Goal: Transaction & Acquisition: Purchase product/service

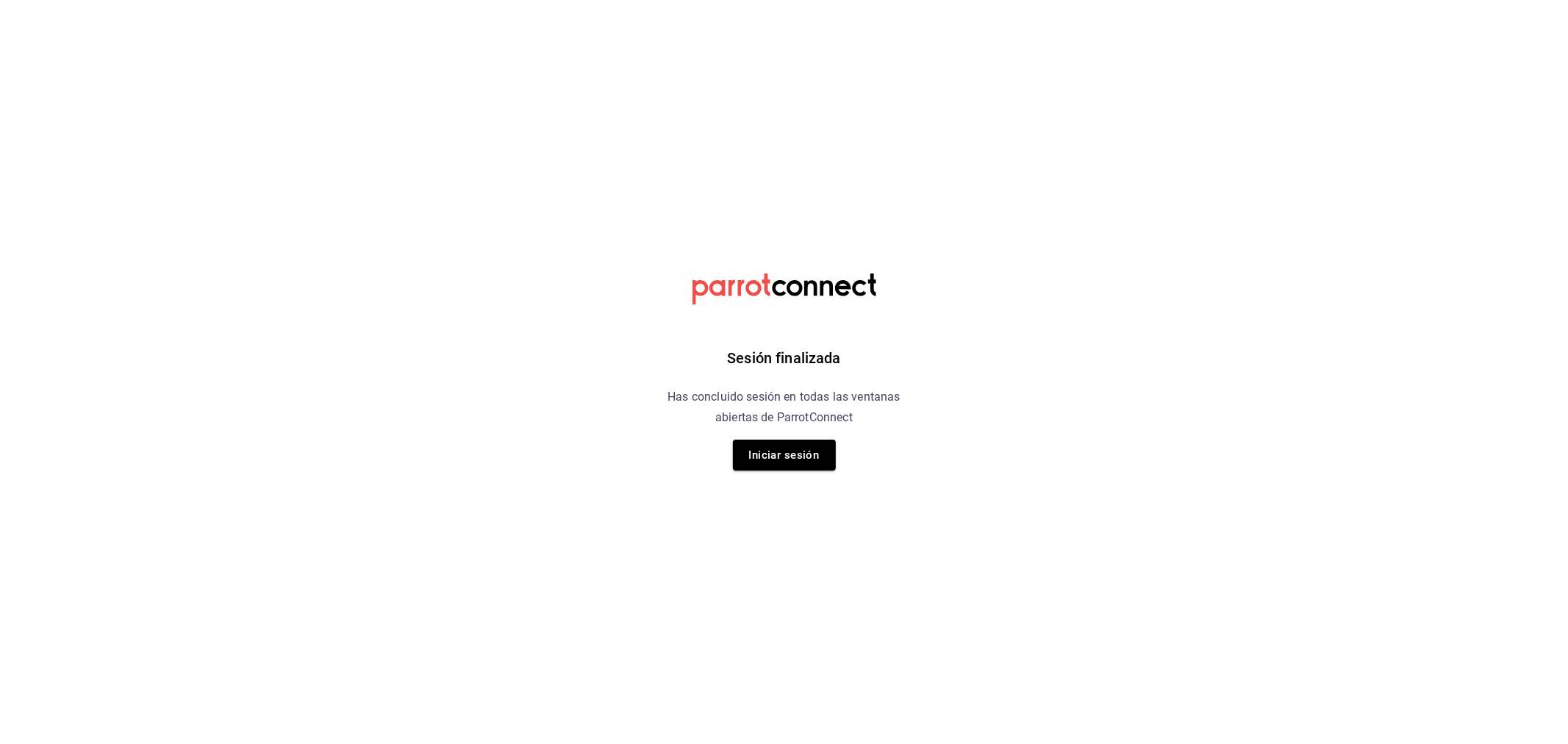
click at [773, 445] on button "Iniciar sesión" at bounding box center [784, 455] width 103 height 31
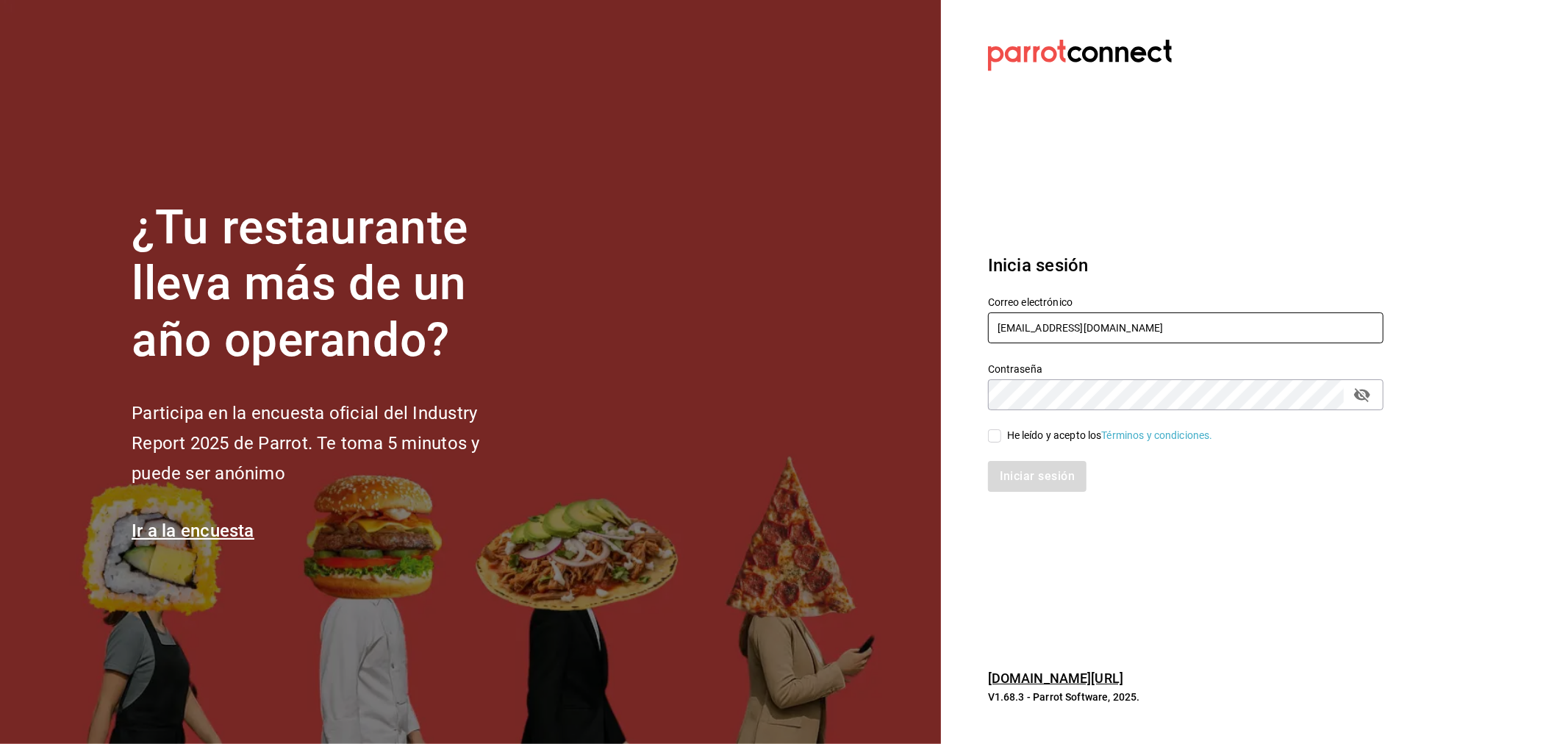
click at [1089, 324] on input "rivekasam@gmail.com" at bounding box center [1185, 328] width 395 height 31
type input "miguelfalcon2894@gmail.com"
click at [1030, 438] on div "He leído y acepto los Términos y condiciones." at bounding box center [1110, 435] width 206 height 16
click at [1001, 438] on input "He leído y acepto los Términos y condiciones." at bounding box center [994, 436] width 13 height 13
checkbox input "true"
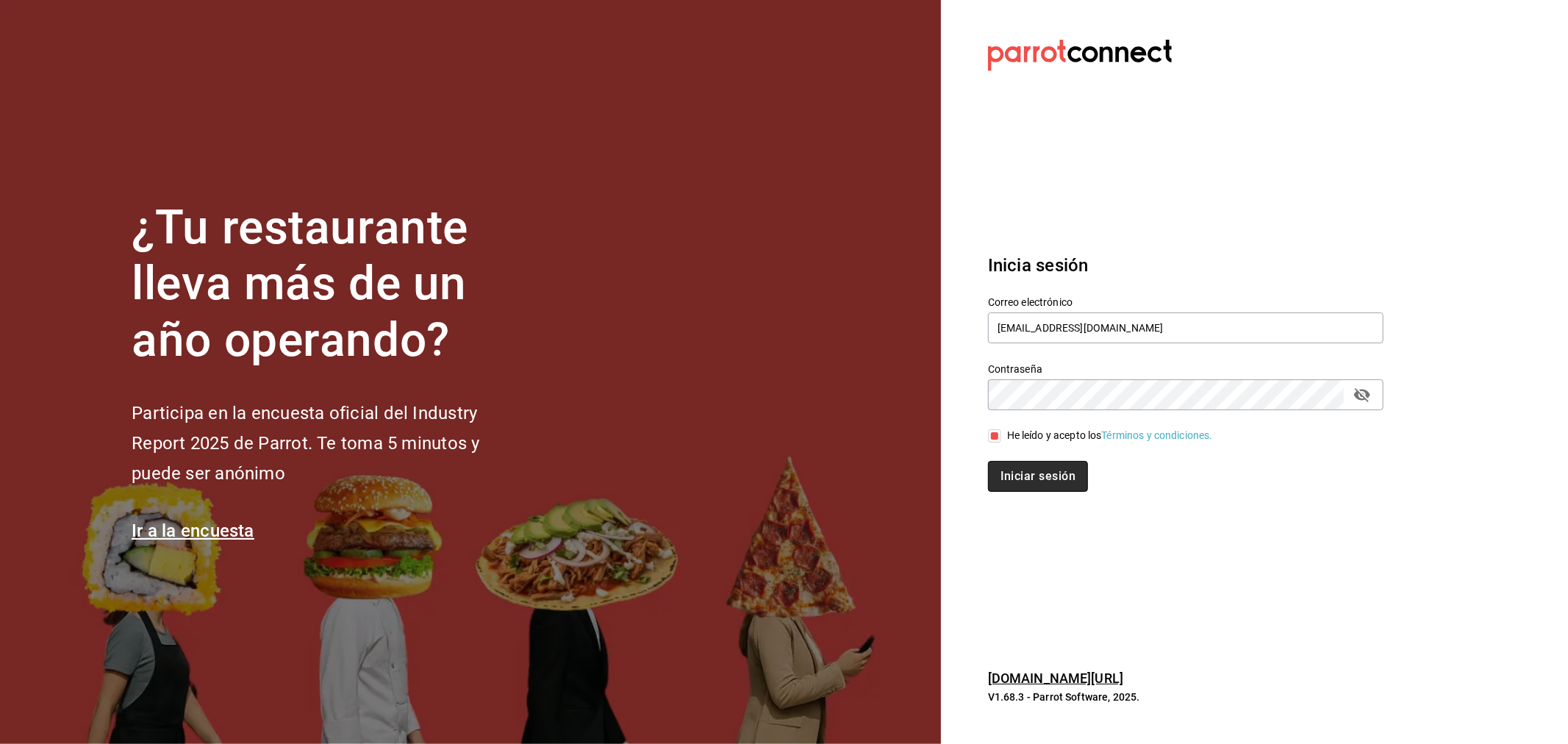
click at [1035, 475] on button "Iniciar sesión" at bounding box center [1037, 477] width 100 height 31
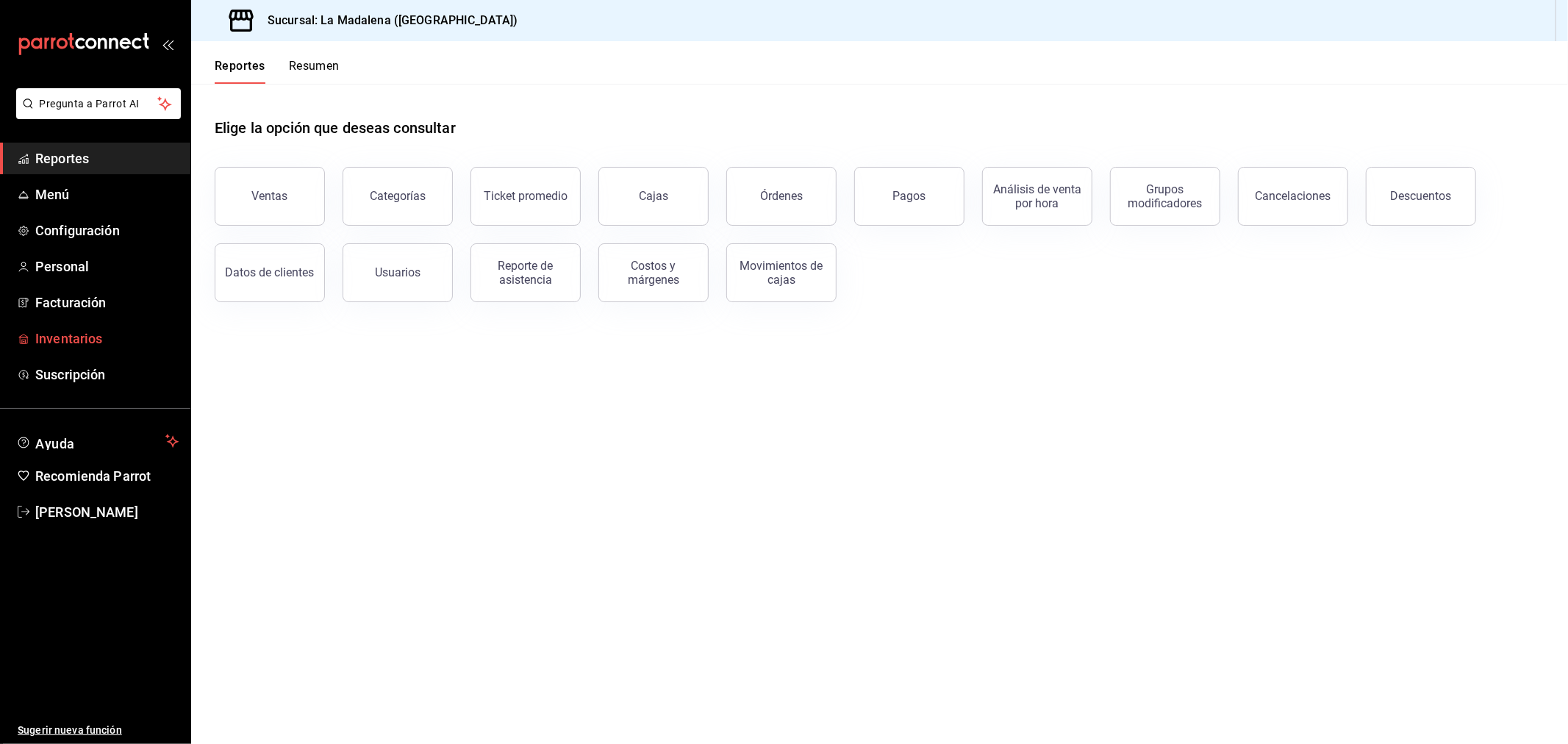
click at [63, 331] on span "Inventarios" at bounding box center [107, 338] width 144 height 20
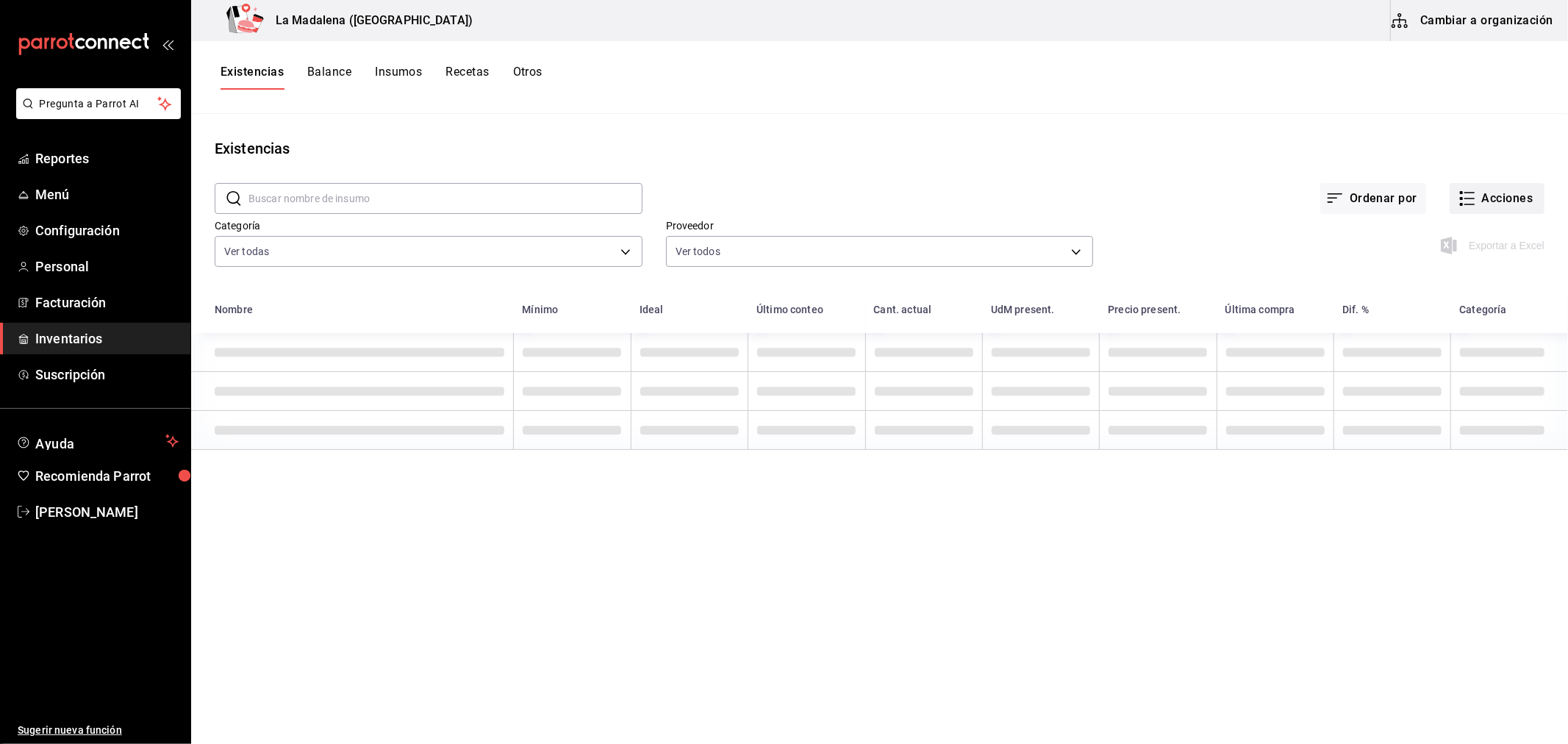
click at [1509, 191] on button "Acciones" at bounding box center [1497, 198] width 95 height 31
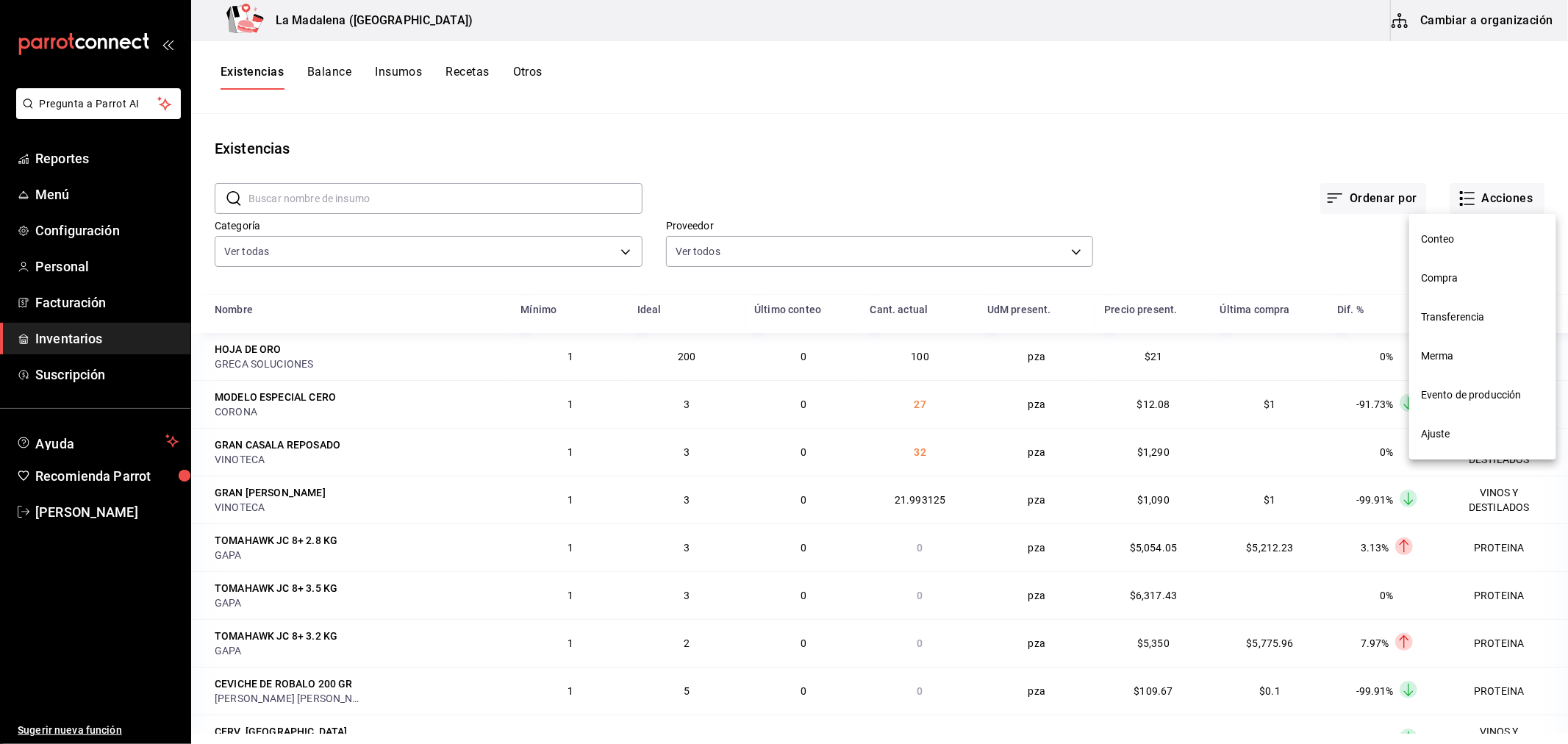
click at [1463, 277] on span "Compra" at bounding box center [1482, 278] width 124 height 16
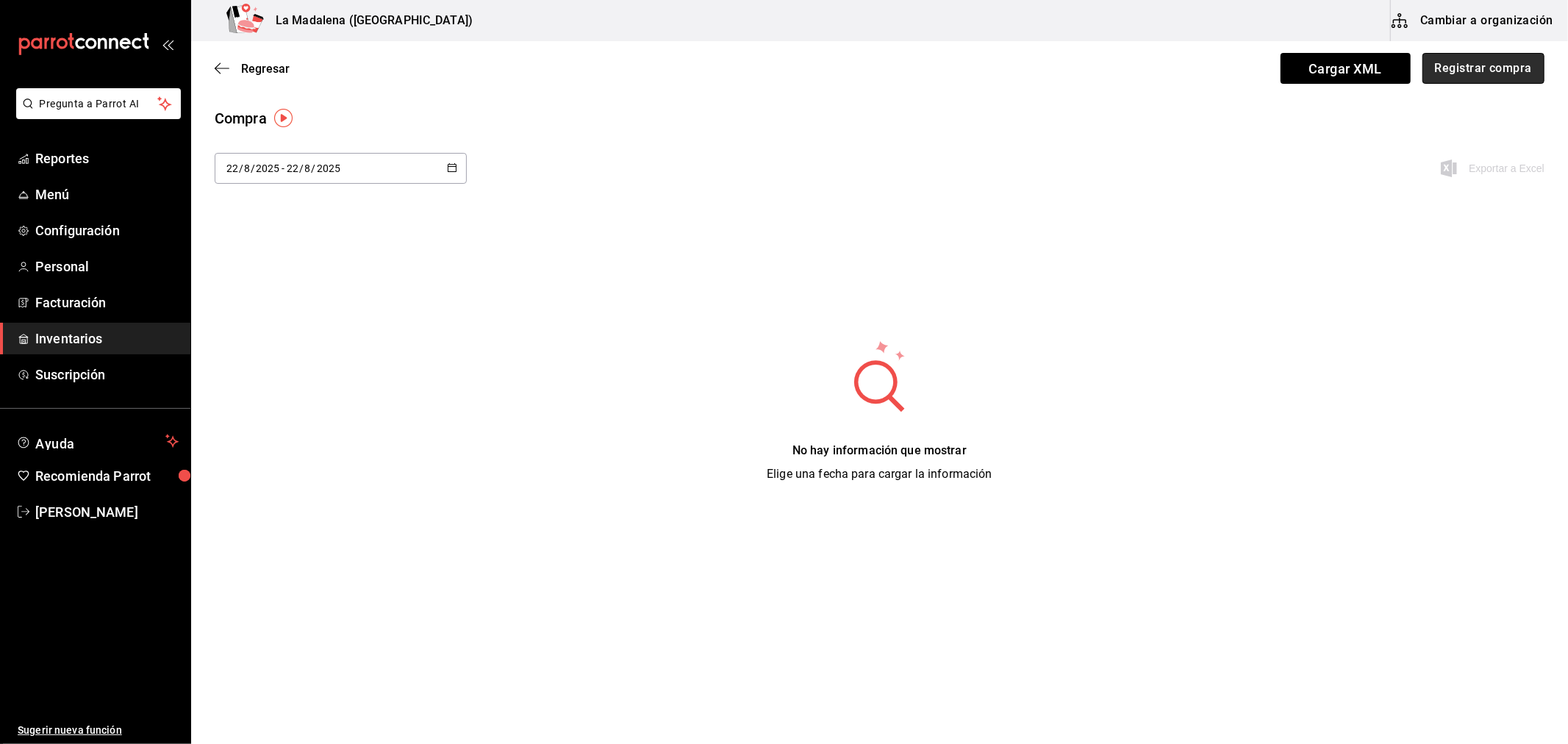
click at [1501, 67] on button "Registrar compra" at bounding box center [1483, 68] width 122 height 31
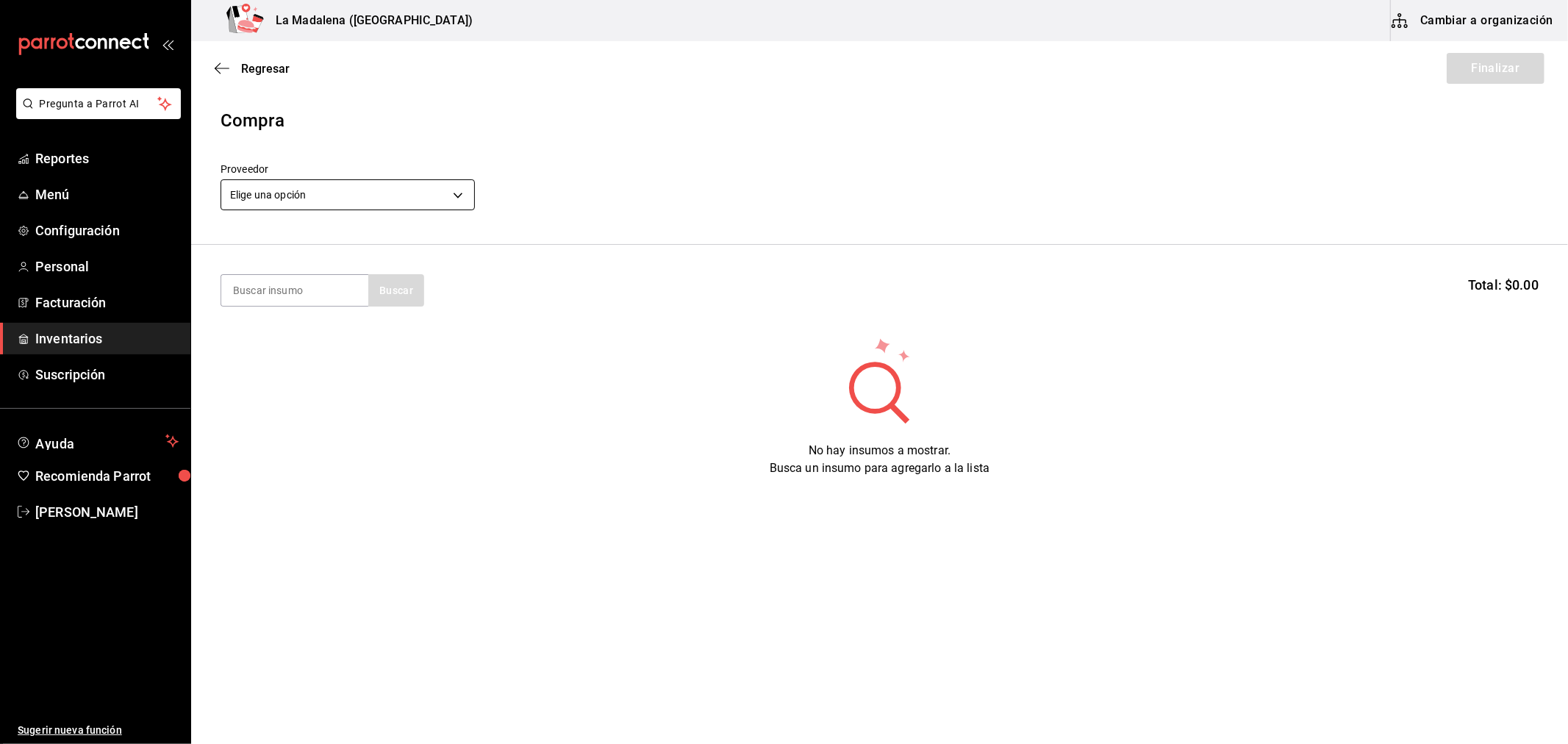
click at [428, 184] on body "Pregunta a Parrot AI Reportes Menú Configuración Personal Facturación Inventari…" at bounding box center [784, 330] width 1568 height 661
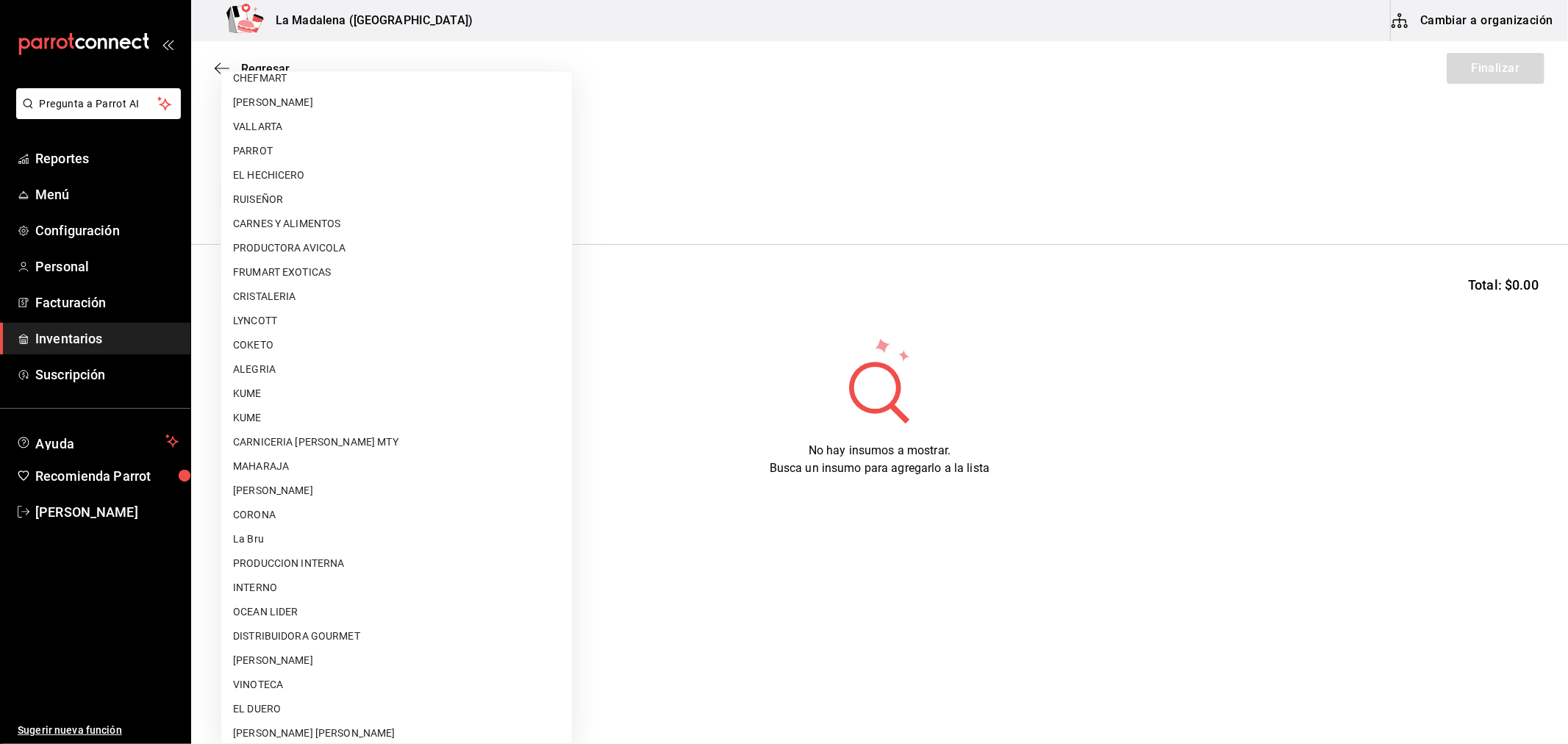
scroll to position [817, 0]
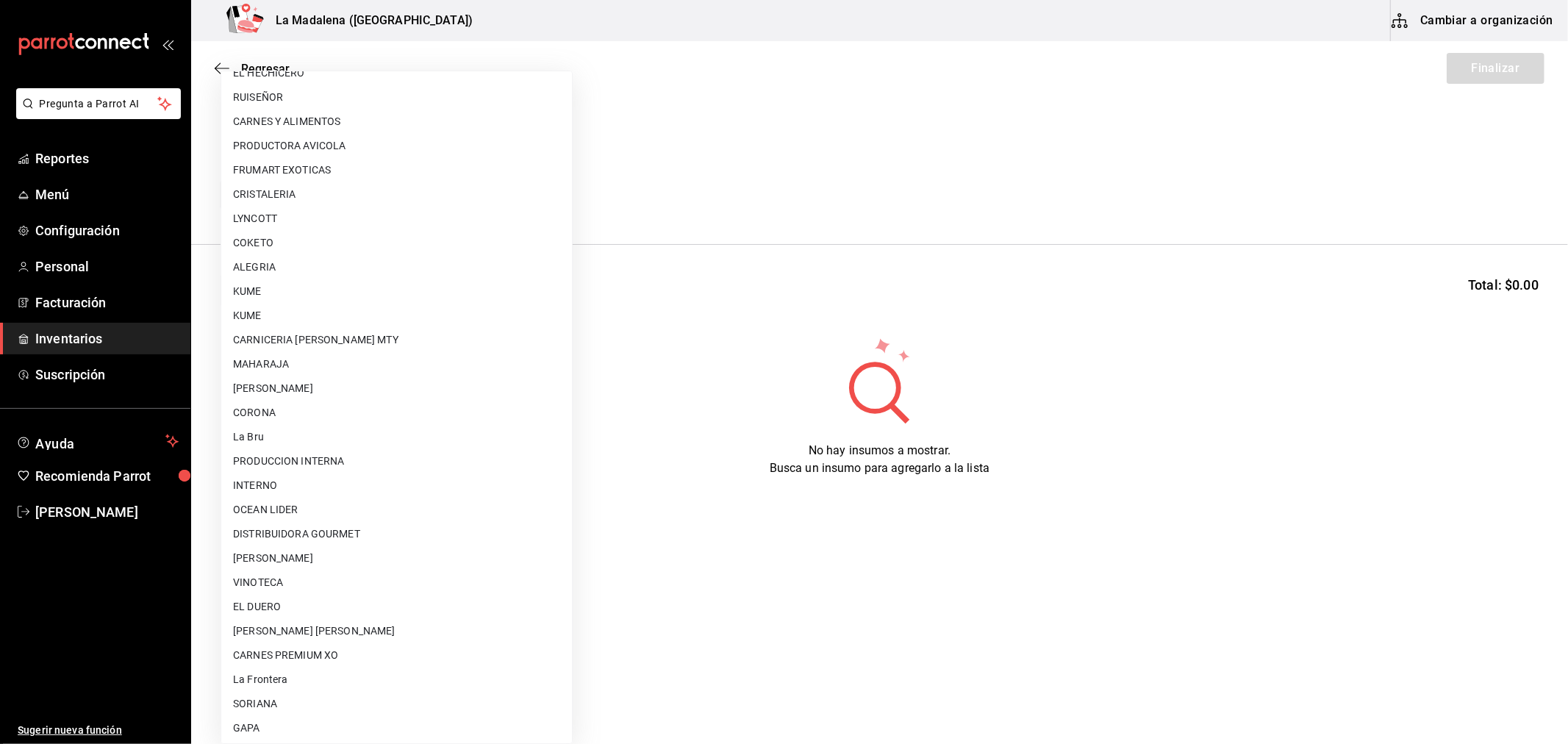
click at [315, 234] on li "COKETO" at bounding box center [397, 243] width 351 height 24
type input "e4f8d1a8-9d48-4887-ad4f-894bad2a771b"
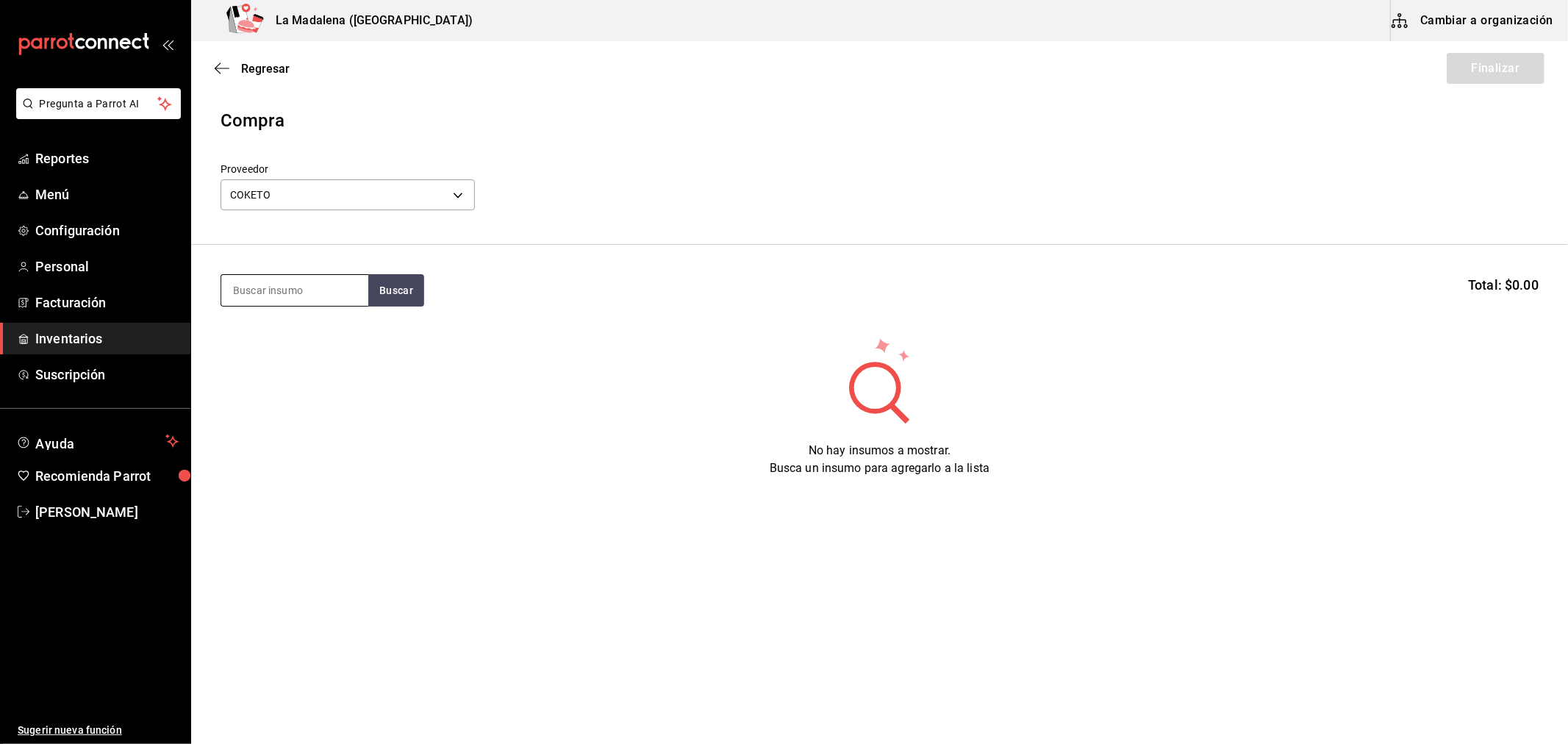
click at [304, 289] on input at bounding box center [295, 290] width 147 height 31
type input "coco"
click at [297, 338] on div "COCO" at bounding box center [272, 333] width 78 height 18
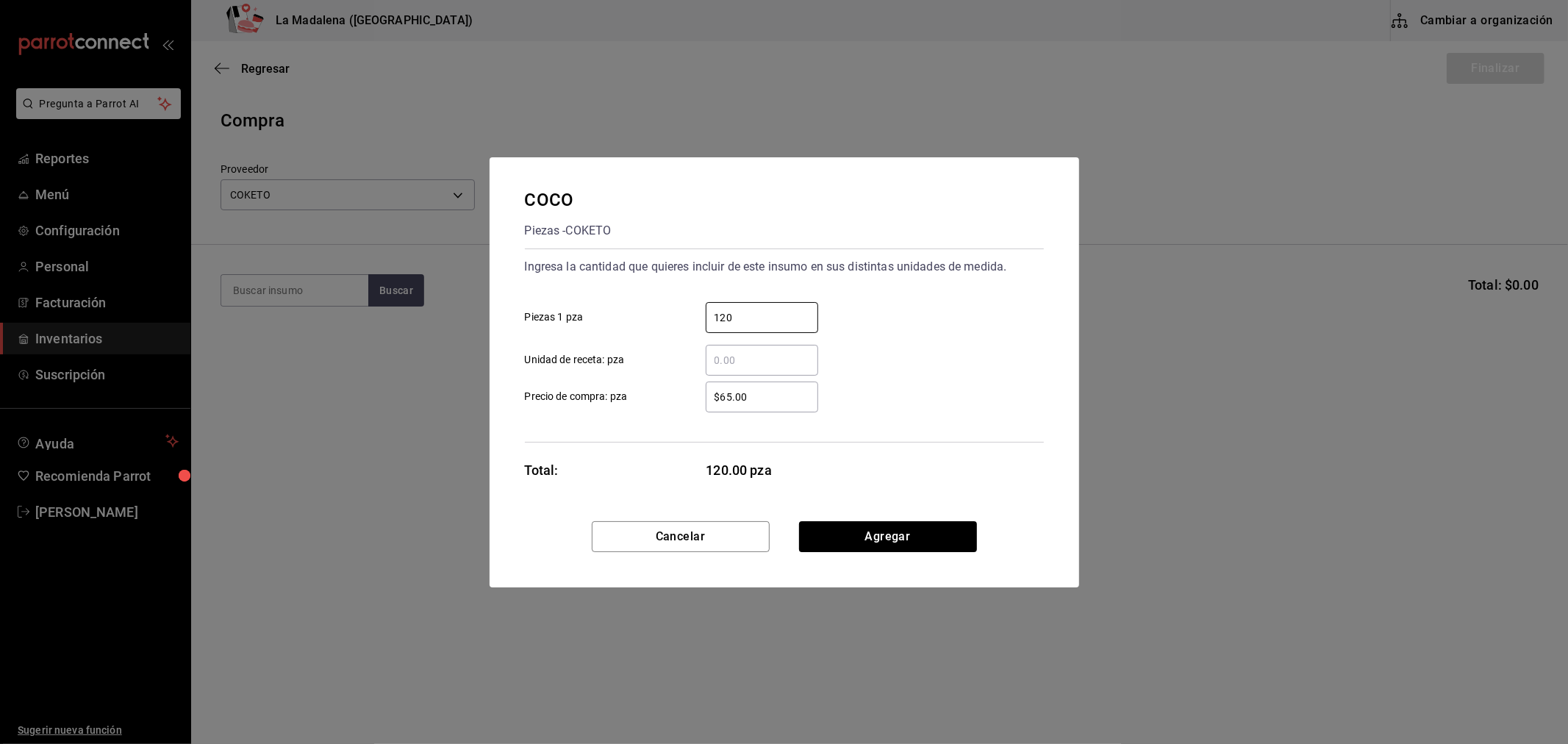
type input "120"
click button "Agregar" at bounding box center [888, 537] width 178 height 31
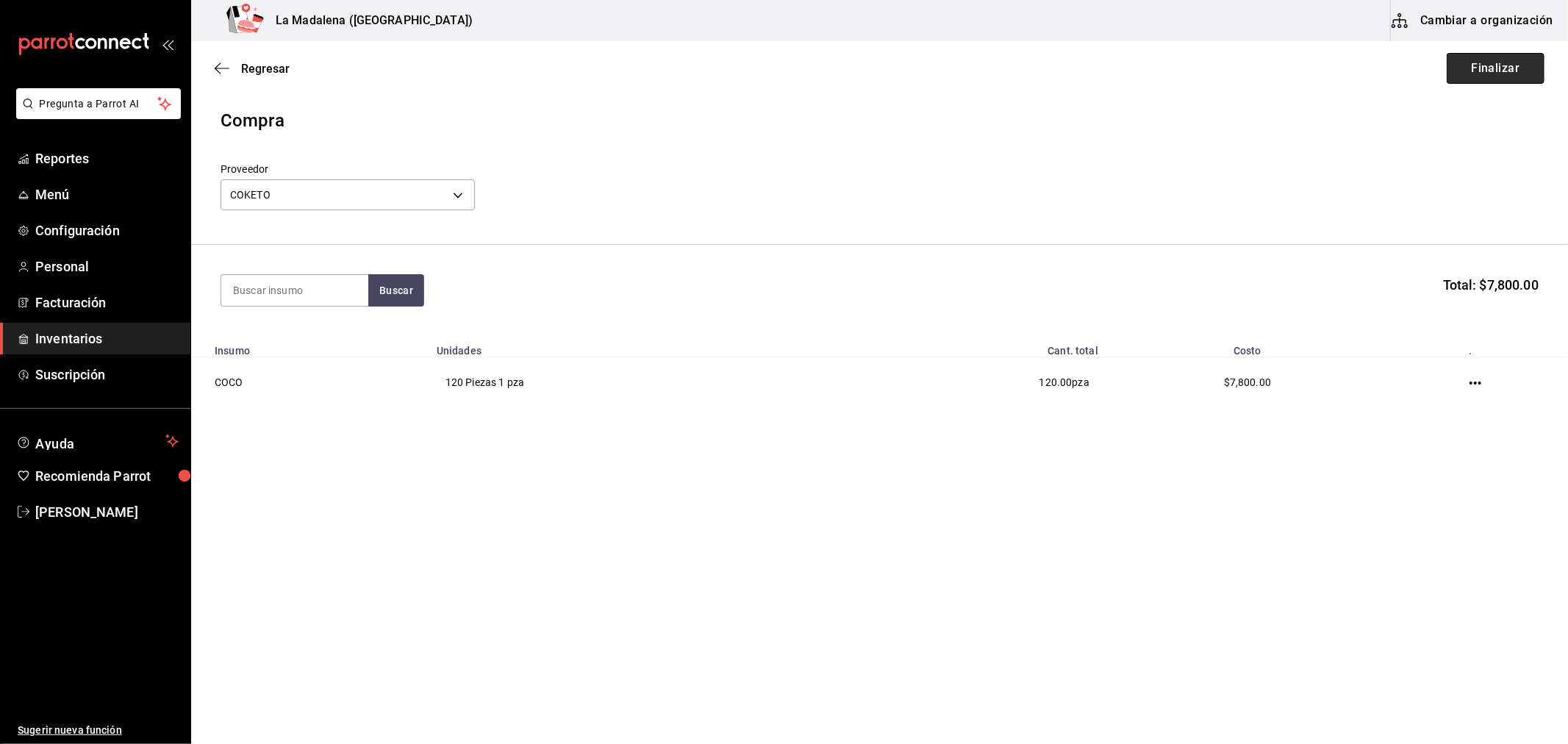
click at [1503, 70] on button "Finalizar" at bounding box center [1495, 68] width 98 height 31
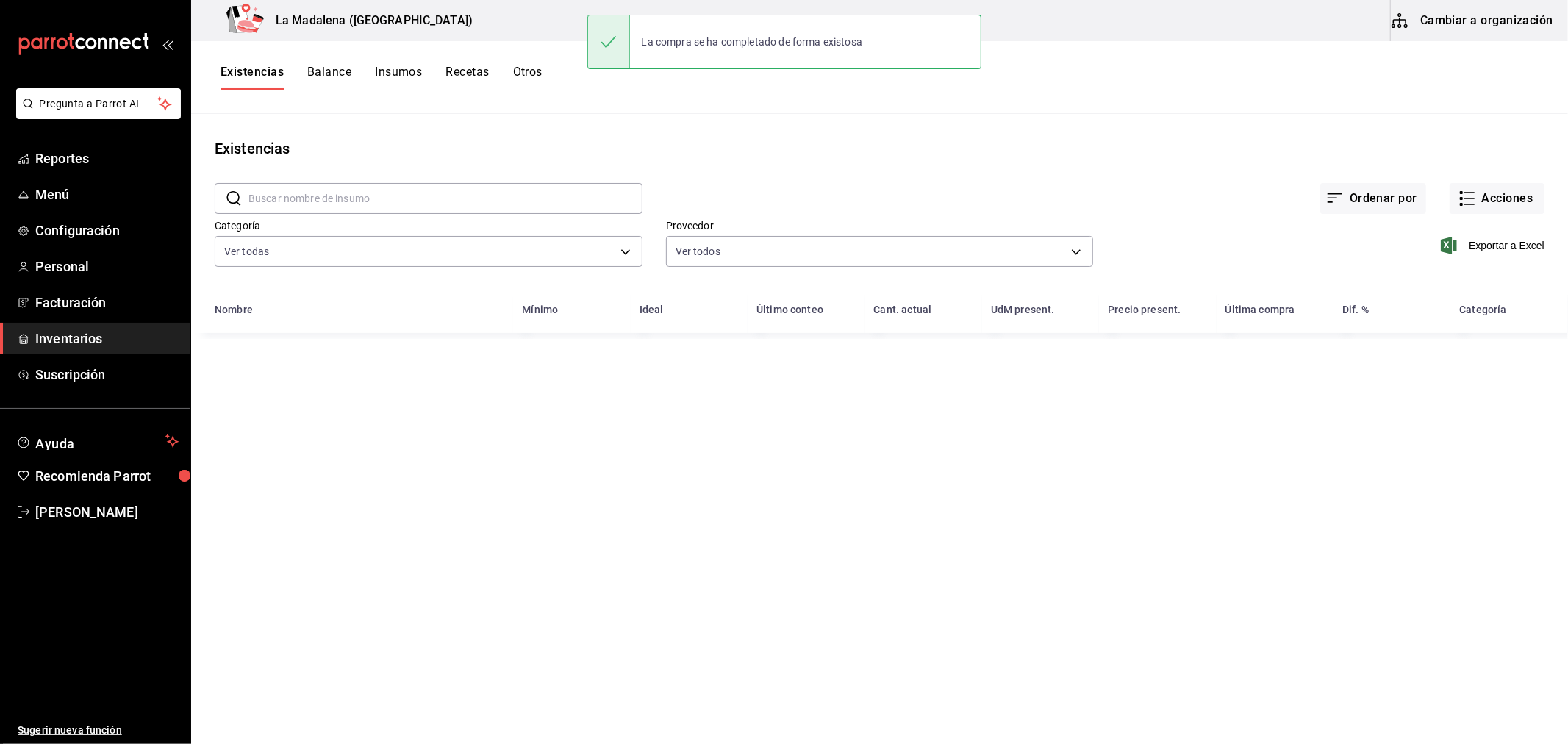
click at [1498, 178] on div "Ordenar por Acciones" at bounding box center [1093, 186] width 902 height 54
click at [1493, 195] on button "Acciones" at bounding box center [1497, 198] width 95 height 31
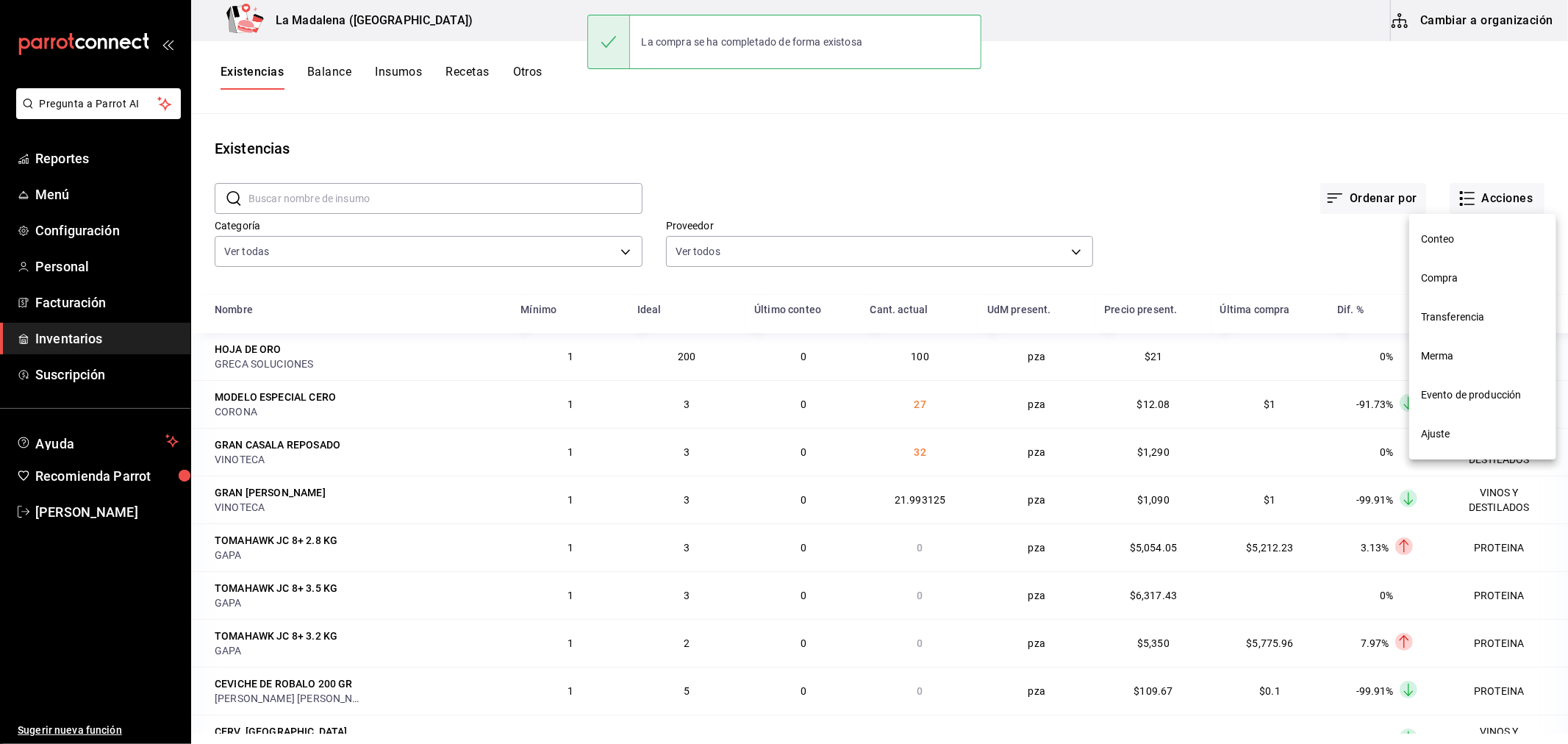
click at [1461, 269] on li "Compra" at bounding box center [1482, 278] width 147 height 39
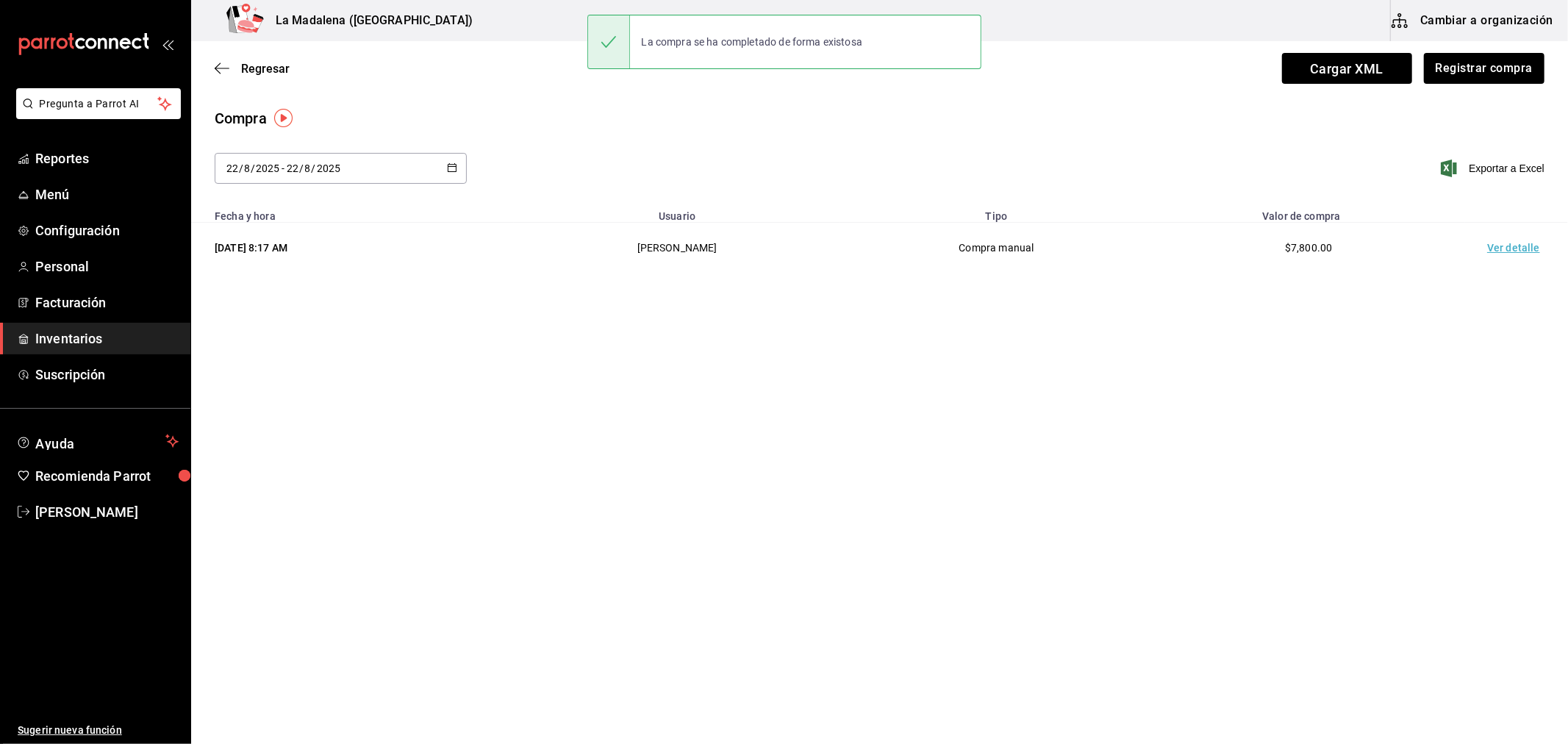
click at [1518, 249] on td "Ver detalle" at bounding box center [1516, 248] width 103 height 51
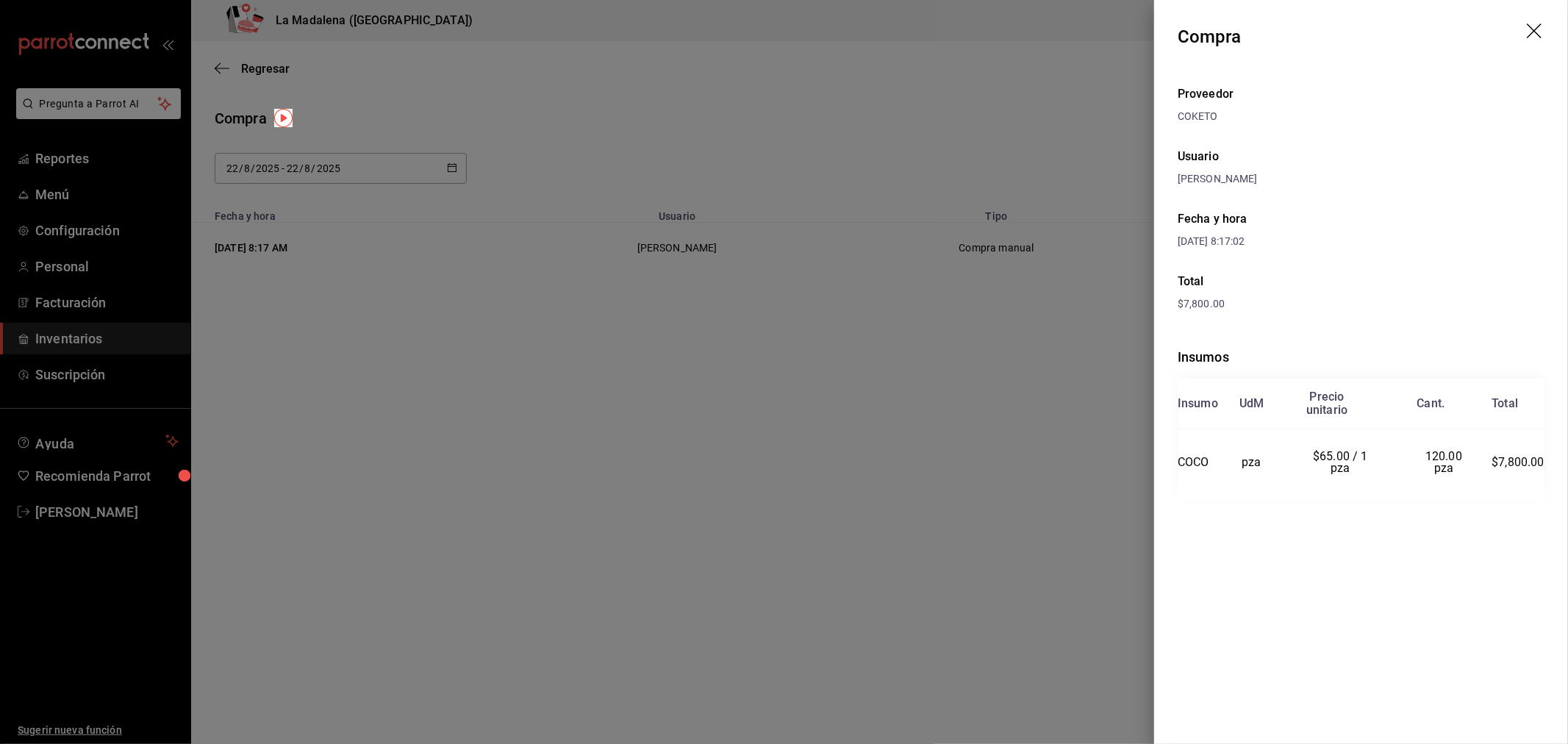
click at [1558, 32] on header "Compra" at bounding box center [1361, 36] width 414 height 73
click at [1518, 31] on header "Compra" at bounding box center [1361, 36] width 414 height 73
click at [1530, 33] on icon "drag" at bounding box center [1535, 33] width 18 height 18
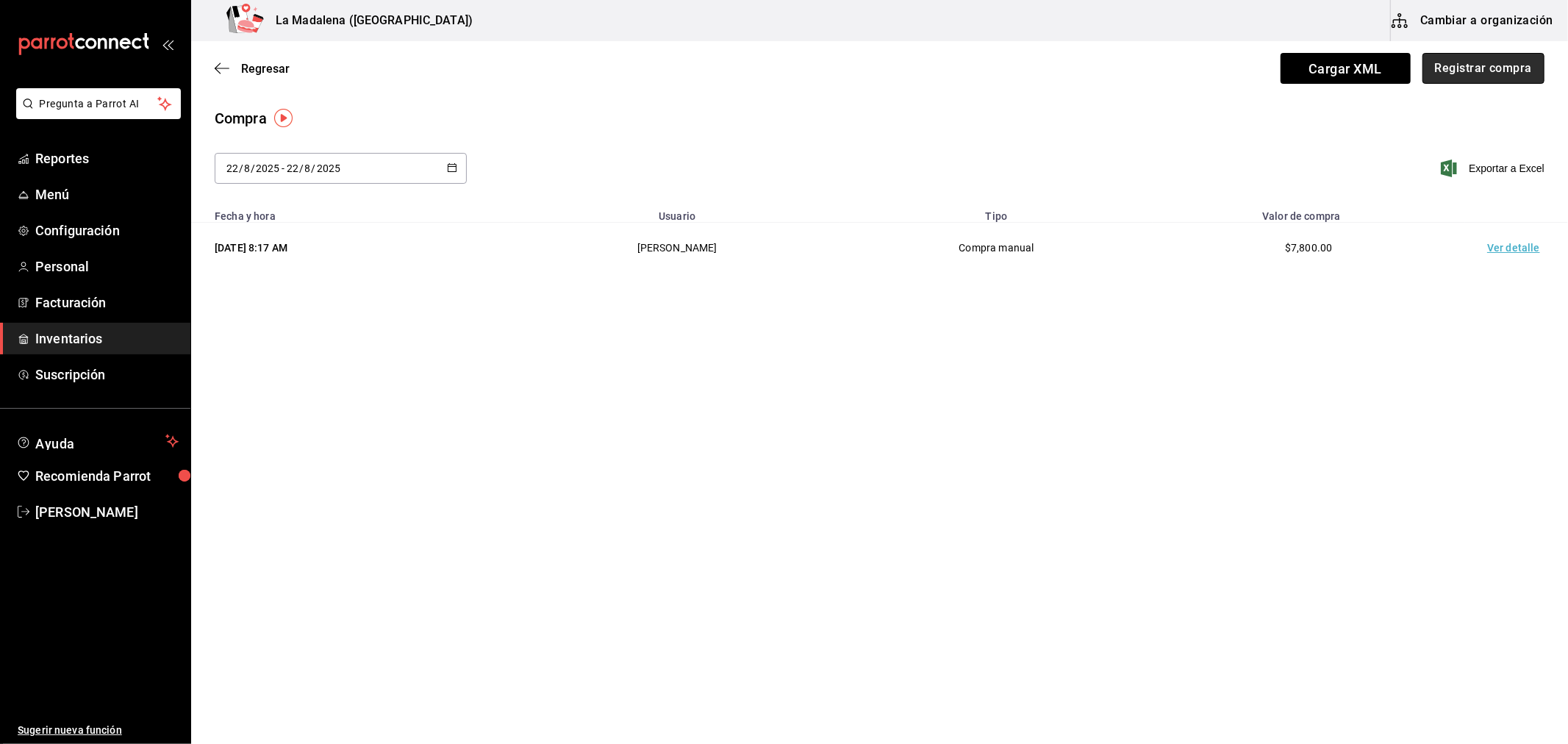
click at [1487, 63] on button "Registrar compra" at bounding box center [1483, 68] width 122 height 31
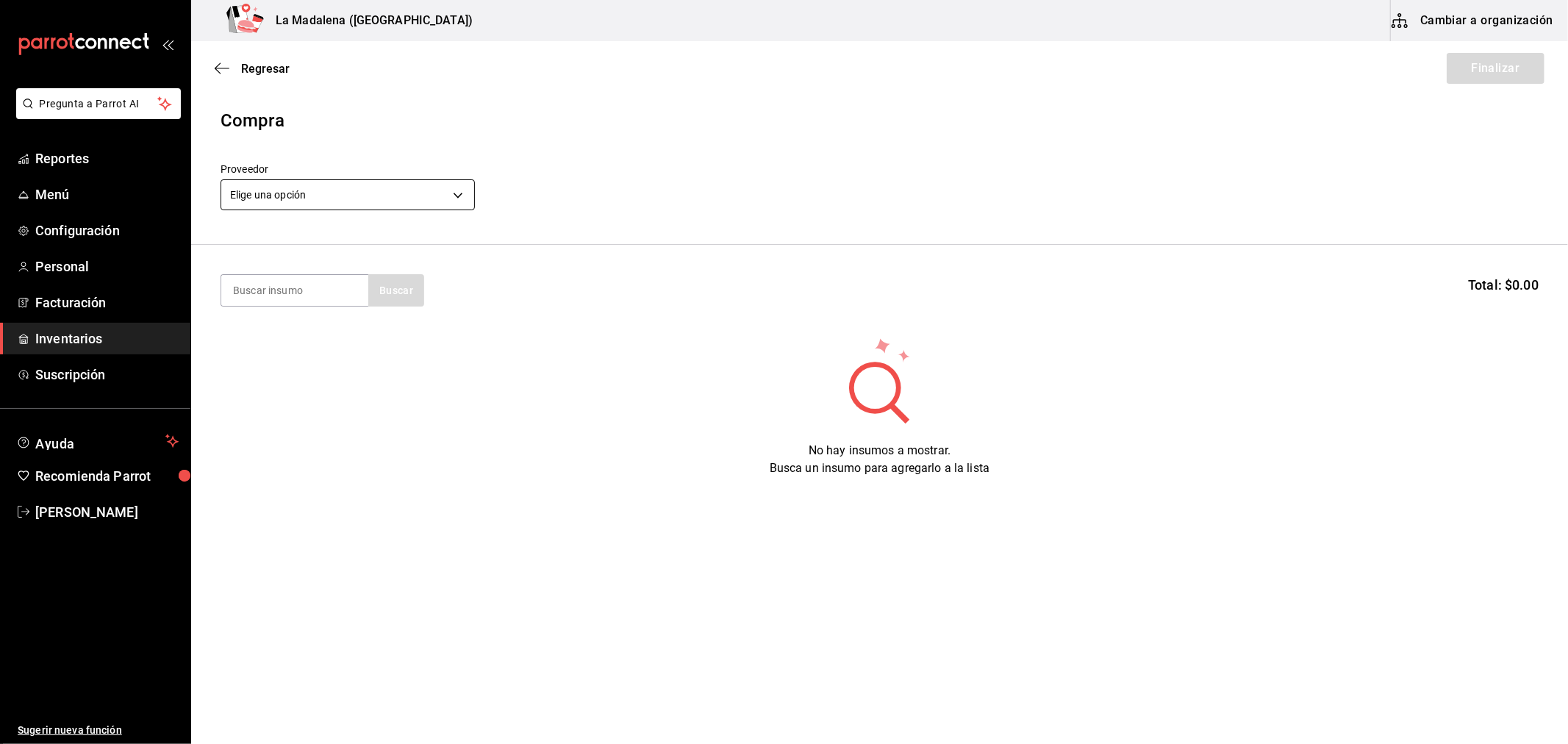
click at [336, 199] on body "Pregunta a Parrot AI Reportes Menú Configuración Personal Facturación Inventari…" at bounding box center [784, 330] width 1568 height 661
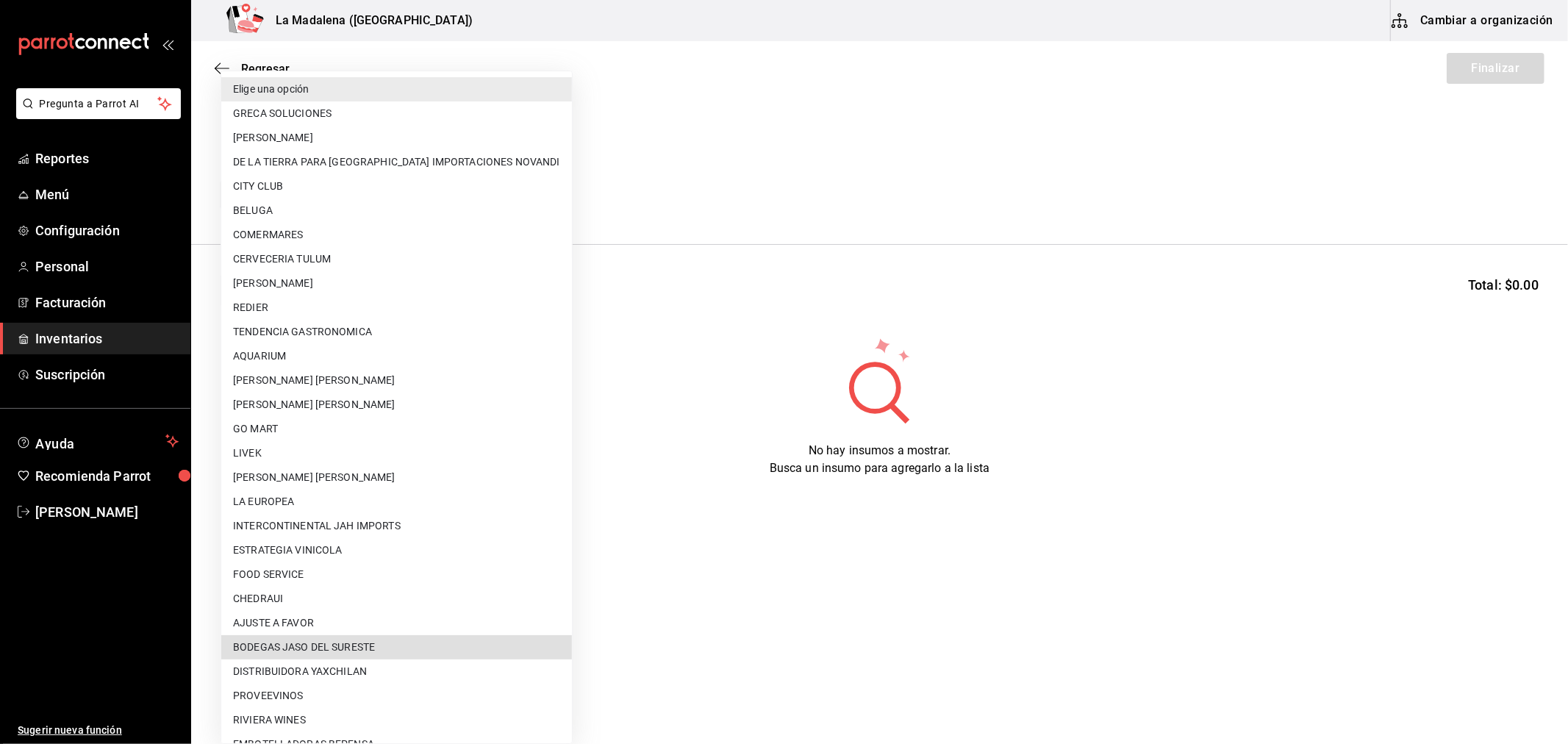
click at [346, 638] on li "BODEGAS JASO DEL SURESTE" at bounding box center [397, 647] width 351 height 24
type input "be5c3404-f5c5-4787-b72c-b8cabe26de55"
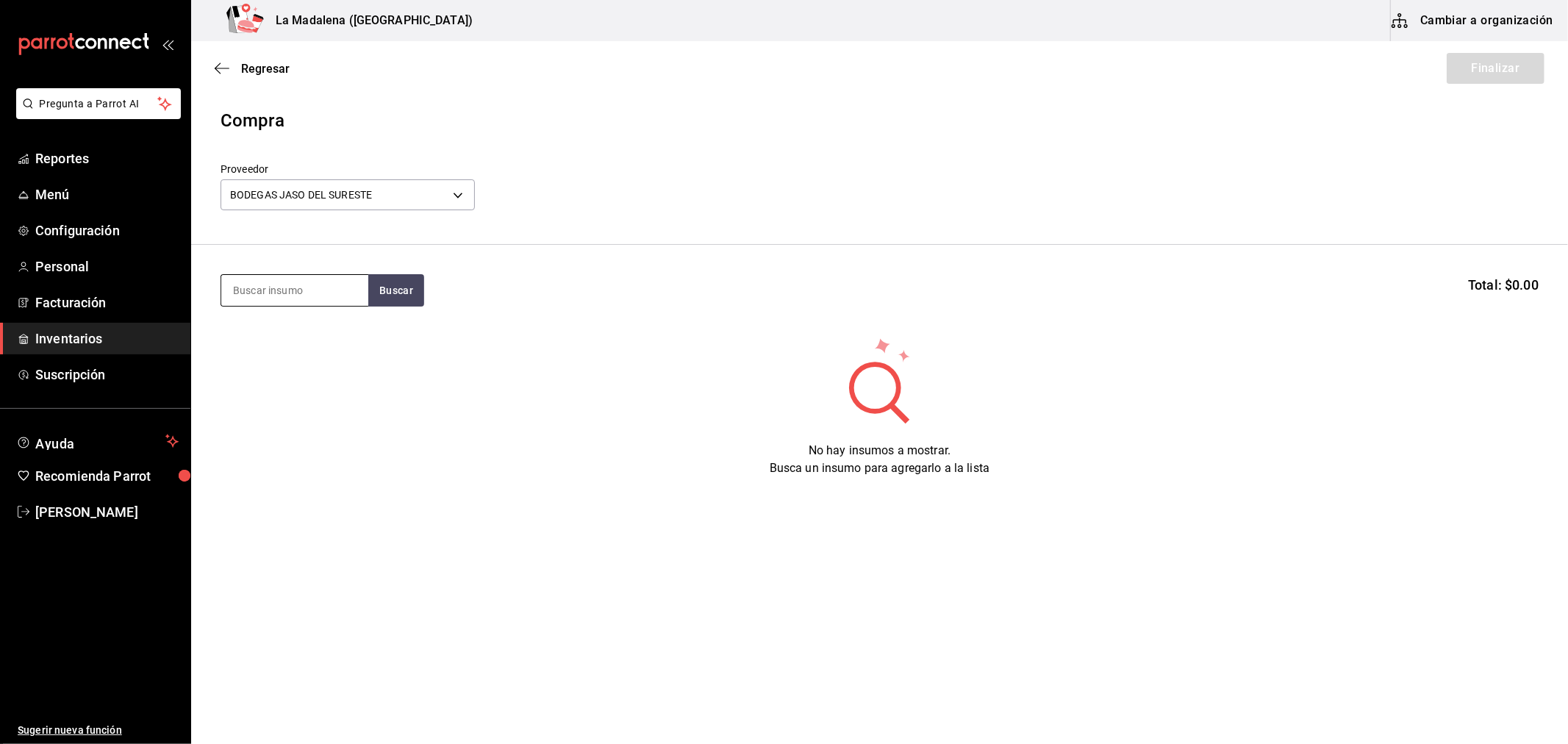
click at [326, 289] on input at bounding box center [295, 290] width 147 height 31
type input "wild"
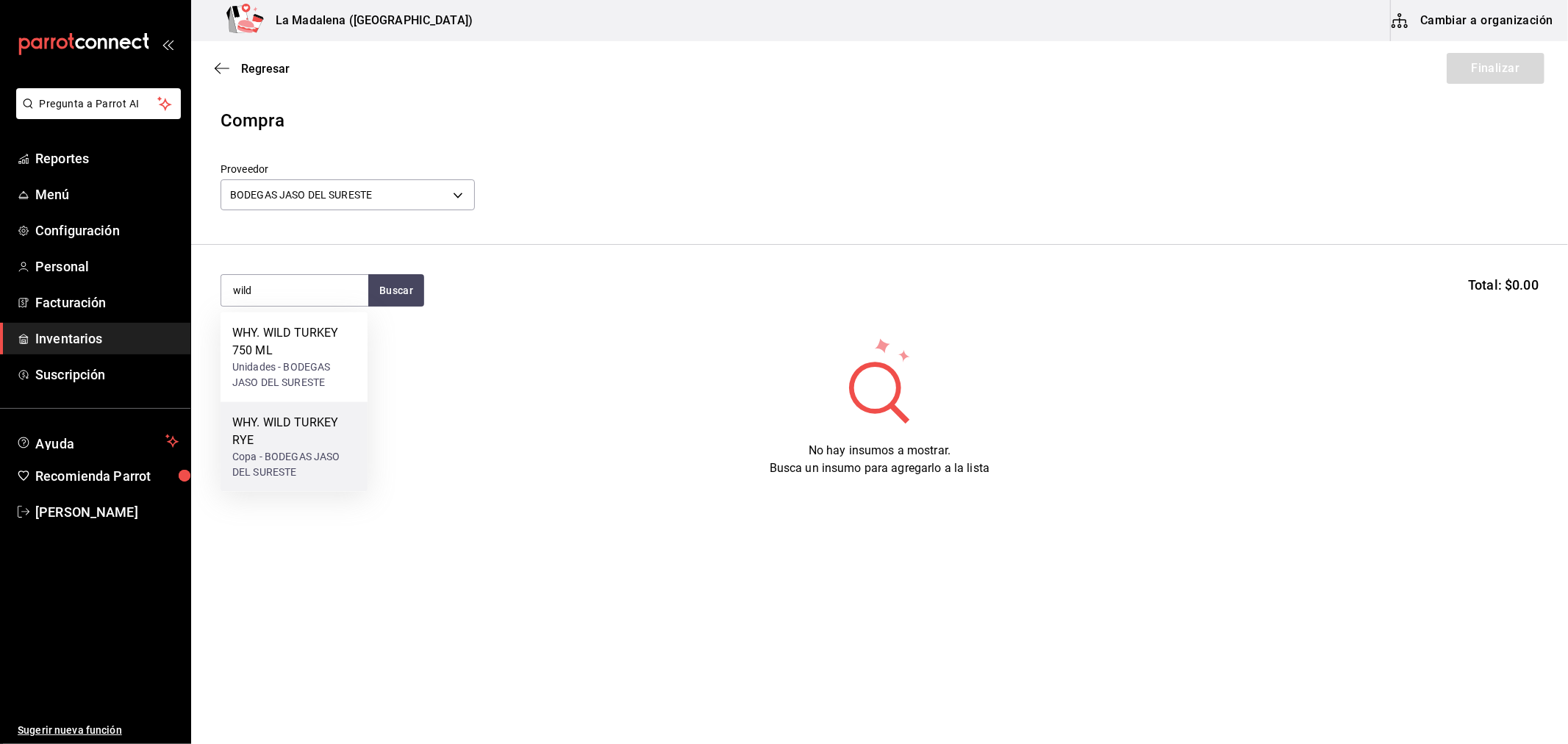
click at [329, 446] on div "WHY. WILD TURKEY RYE" at bounding box center [294, 432] width 124 height 36
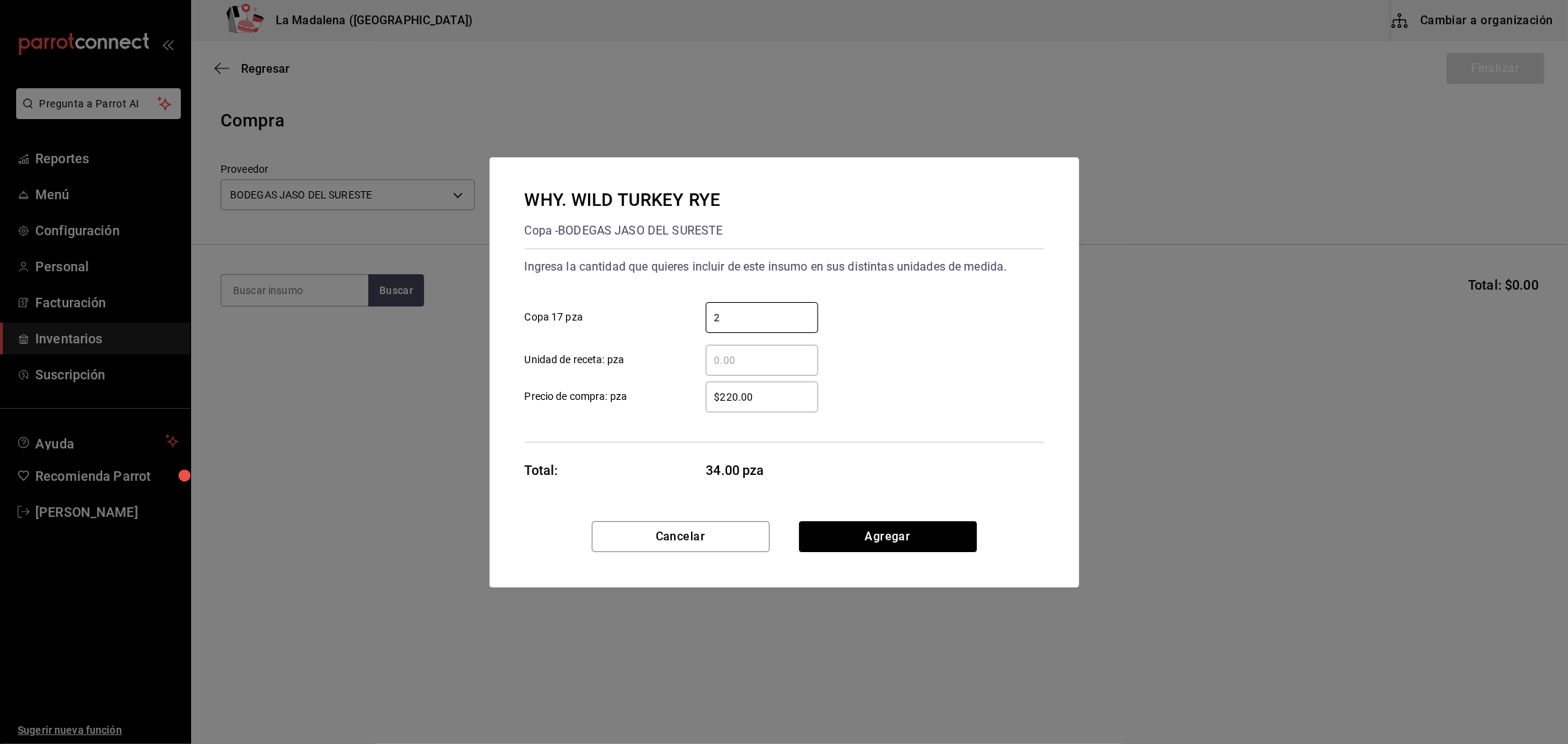
type input "2"
type input "$341.71"
click button "Agregar" at bounding box center [888, 537] width 178 height 31
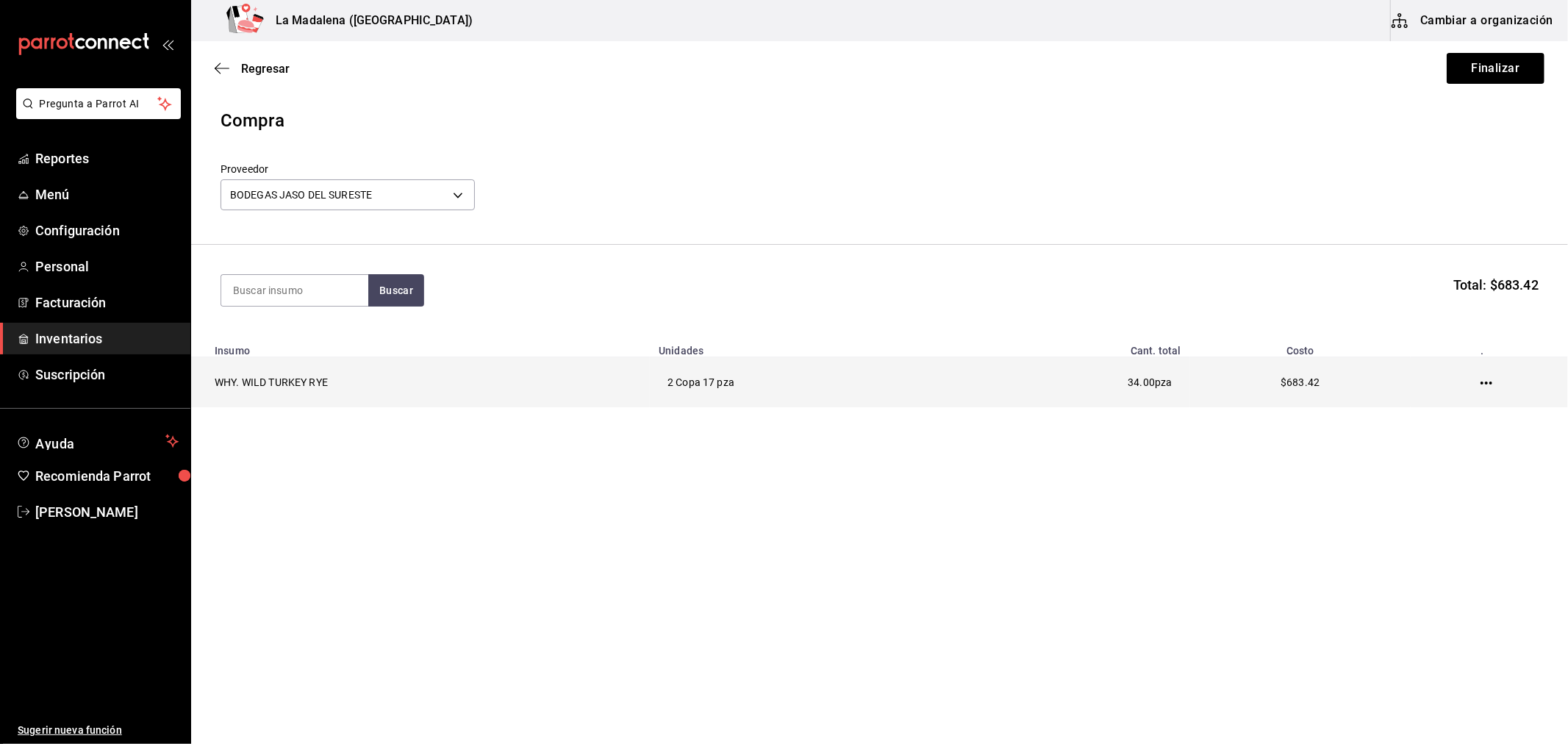
click at [1487, 382] on td at bounding box center [1489, 383] width 157 height 51
click at [1487, 382] on icon "button" at bounding box center [1487, 383] width 12 height 3
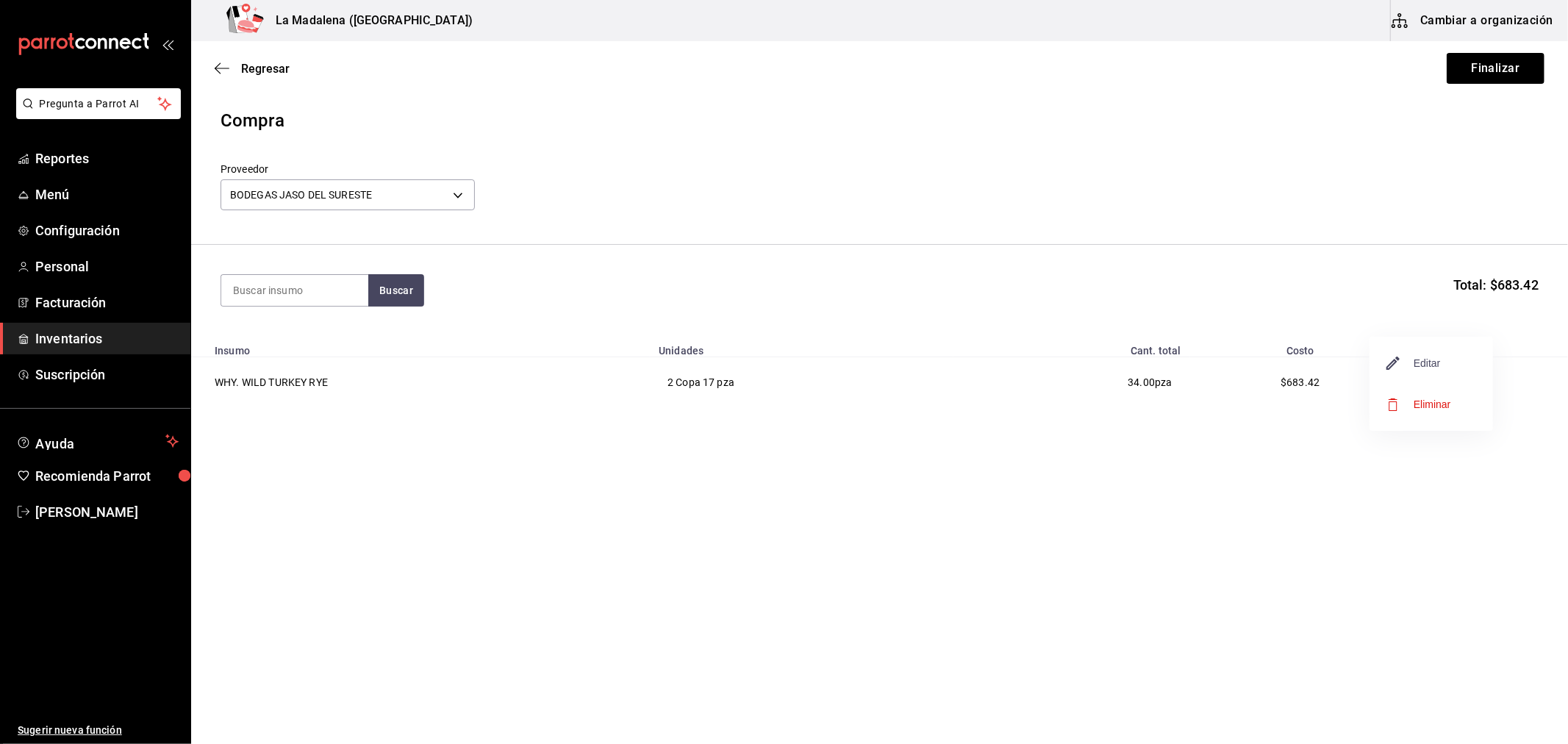
click at [1432, 369] on span "Editar" at bounding box center [1414, 363] width 53 height 18
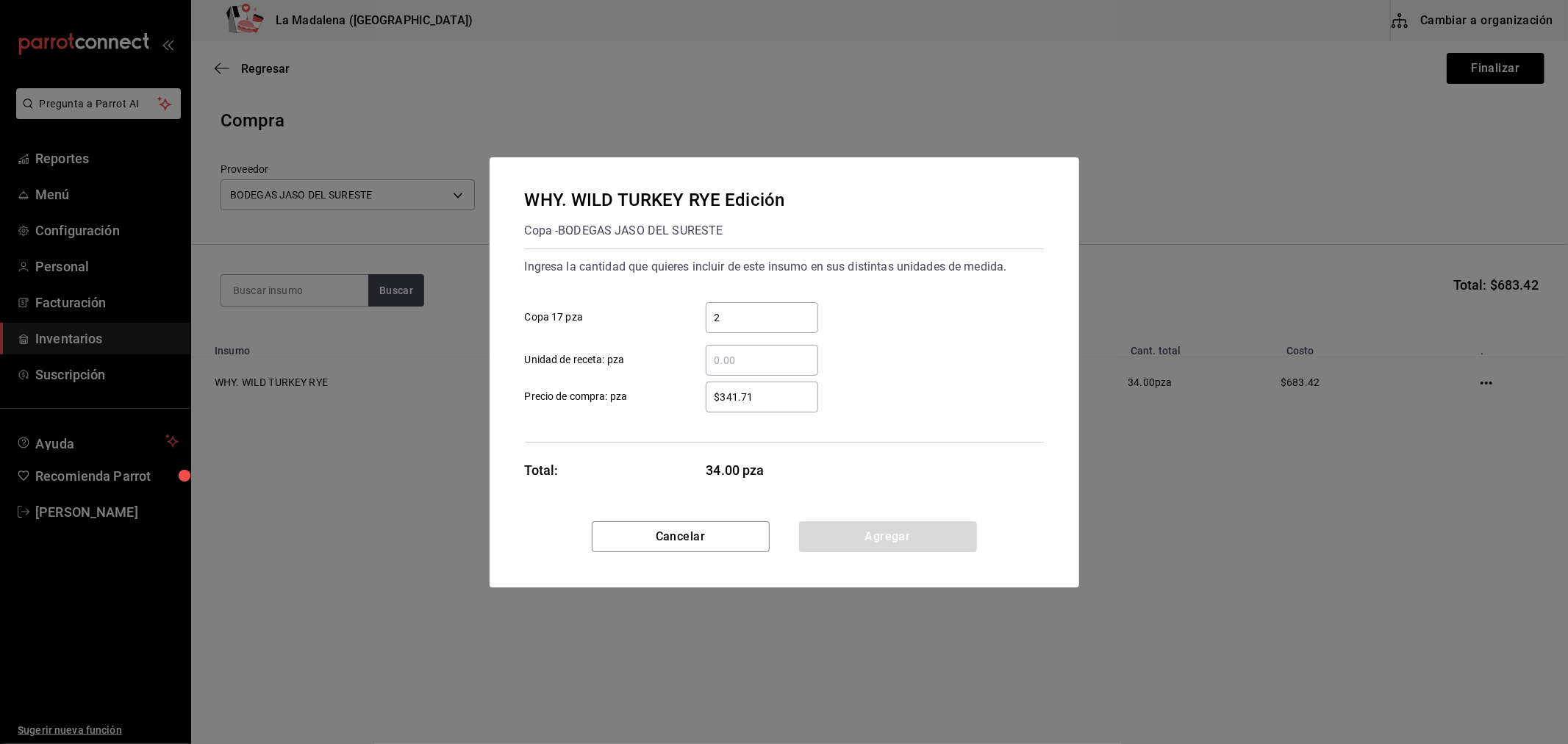
click at [774, 388] on input "$341.71" at bounding box center [762, 397] width 113 height 18
type input "$396.38"
click button "Agregar" at bounding box center [888, 537] width 178 height 31
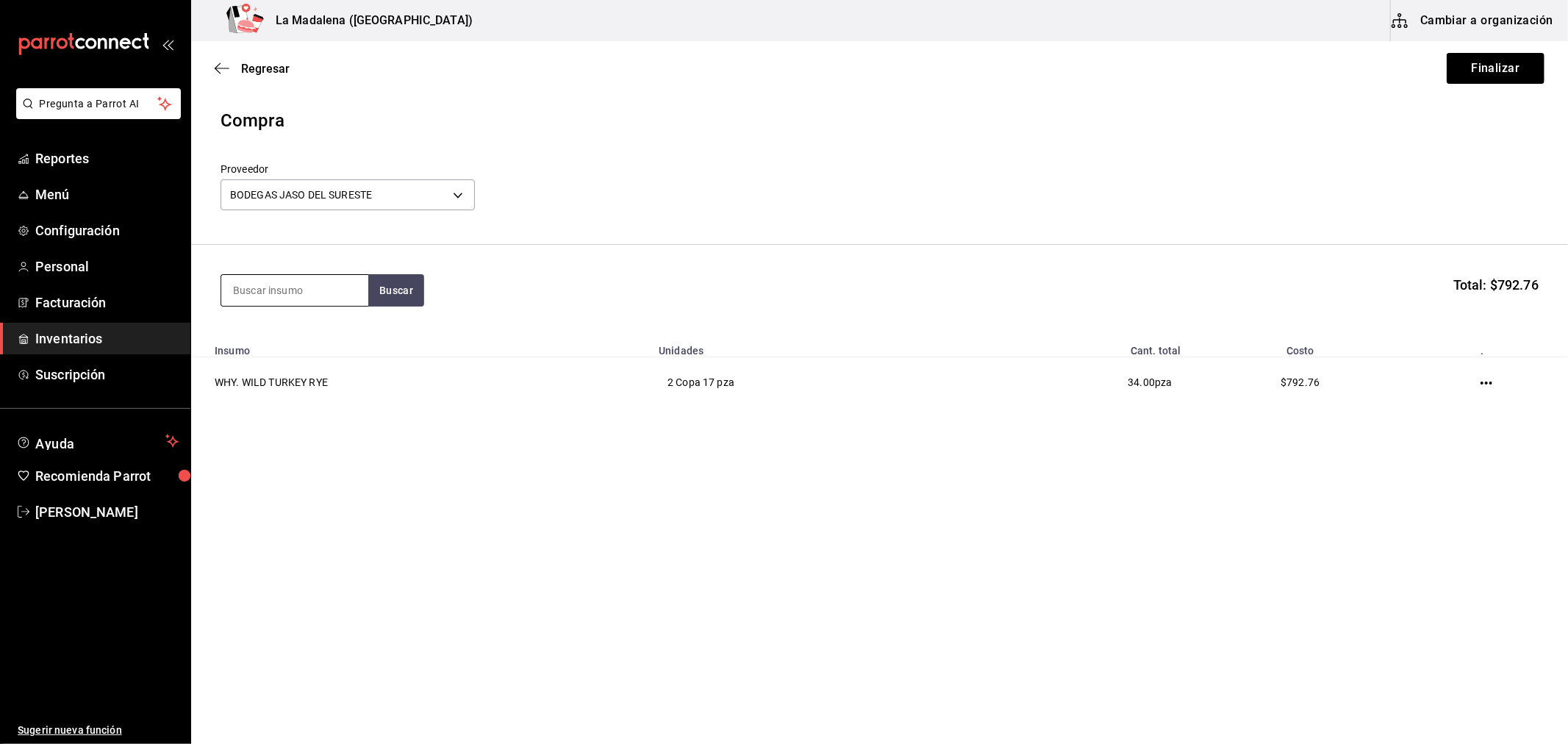
click at [296, 298] on input at bounding box center [295, 290] width 147 height 31
type input "b"
type input "vino"
click at [416, 298] on button "Buscar" at bounding box center [395, 290] width 56 height 33
click at [398, 292] on button "Buscar" at bounding box center [395, 290] width 56 height 33
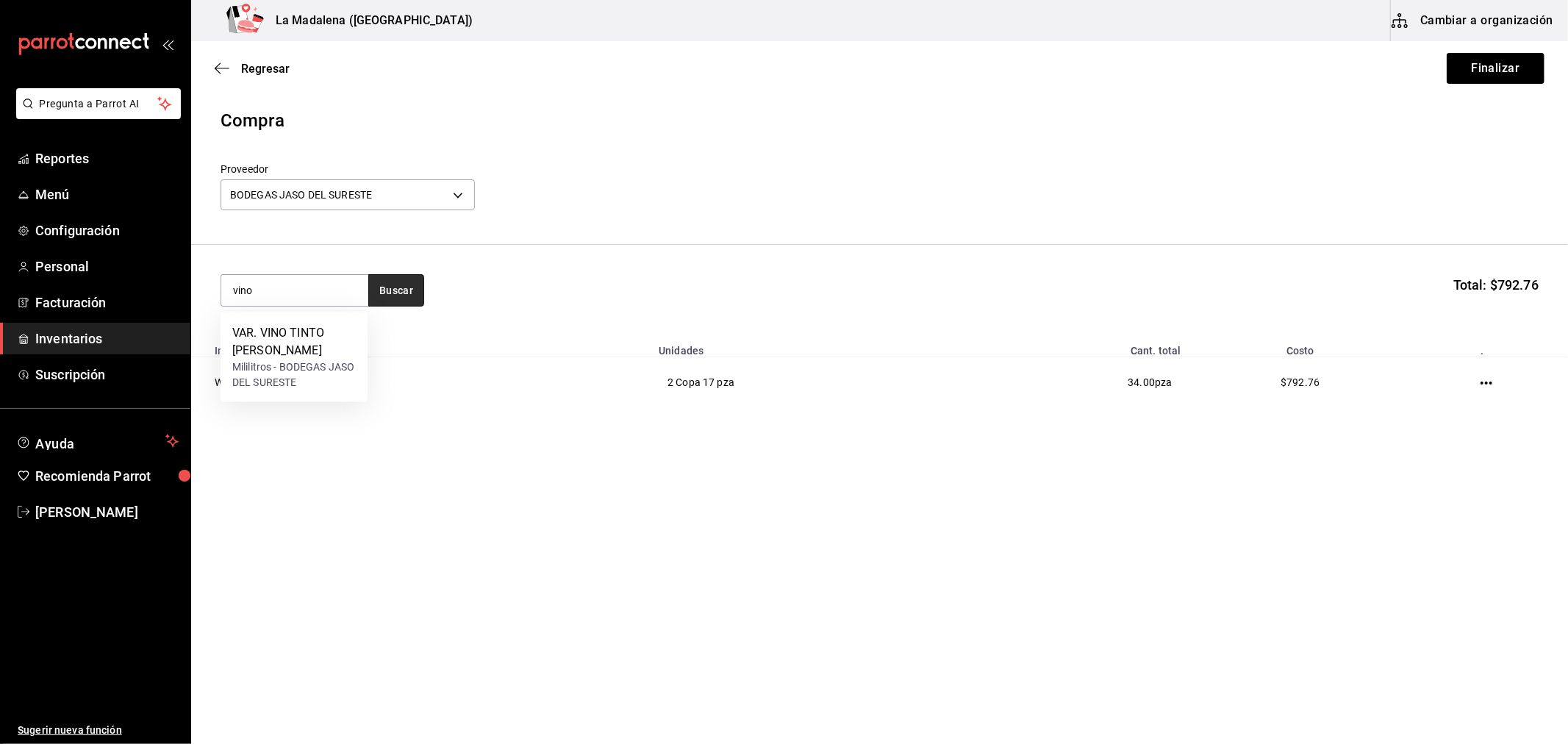
click at [388, 294] on button "Buscar" at bounding box center [395, 290] width 56 height 33
click at [302, 361] on div "Mililitros - BODEGAS JASO DEL SURESTE" at bounding box center [294, 375] width 124 height 31
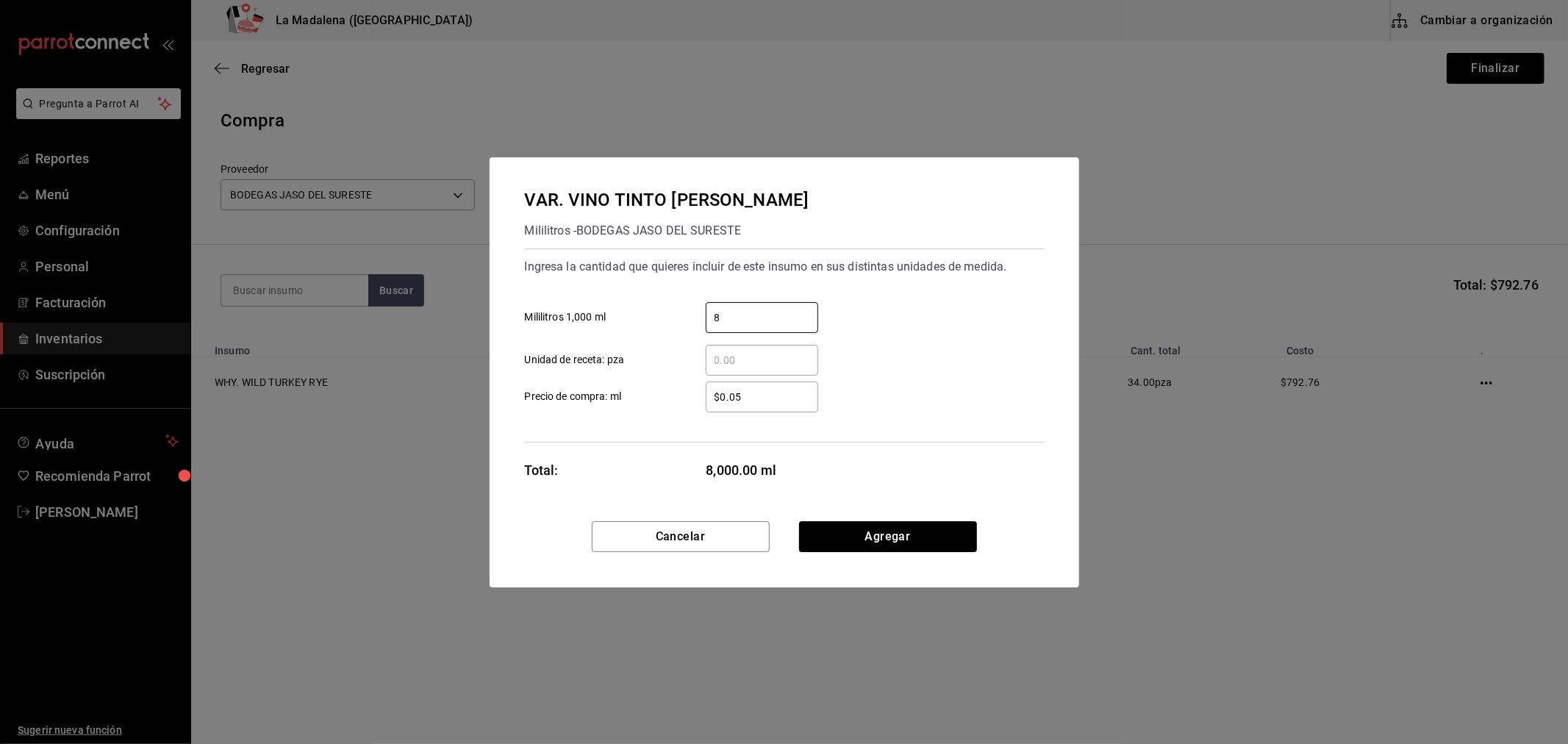
type input "8"
type input "$400"
drag, startPoint x: 884, startPoint y: 355, endPoint x: 872, endPoint y: 384, distance: 31.4
click at [884, 357] on div "​ Unidad de receta: pza" at bounding box center [778, 355] width 531 height 43
click at [949, 538] on button "Agregar" at bounding box center [888, 537] width 178 height 31
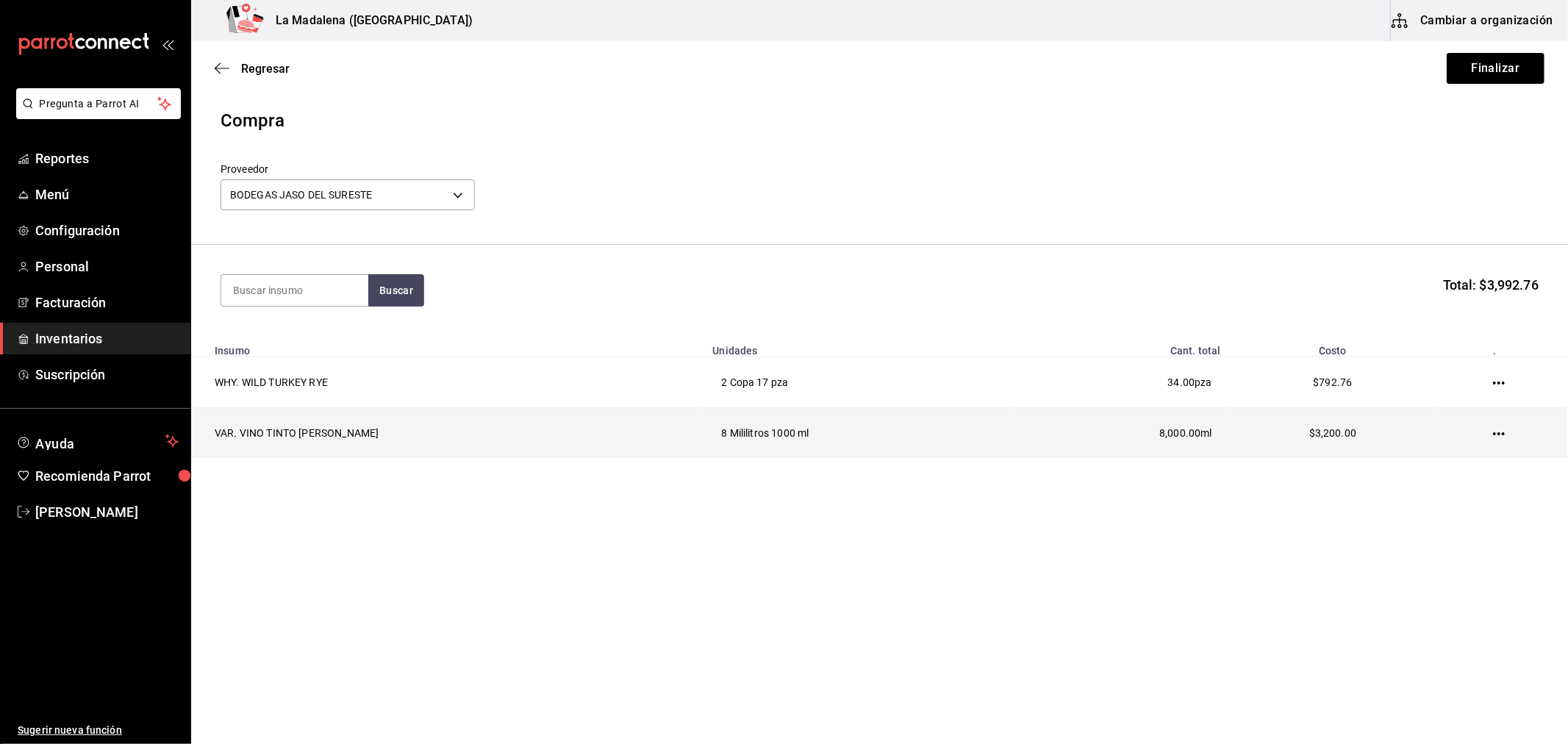
click at [1497, 435] on icon "button" at bounding box center [1499, 434] width 12 height 3
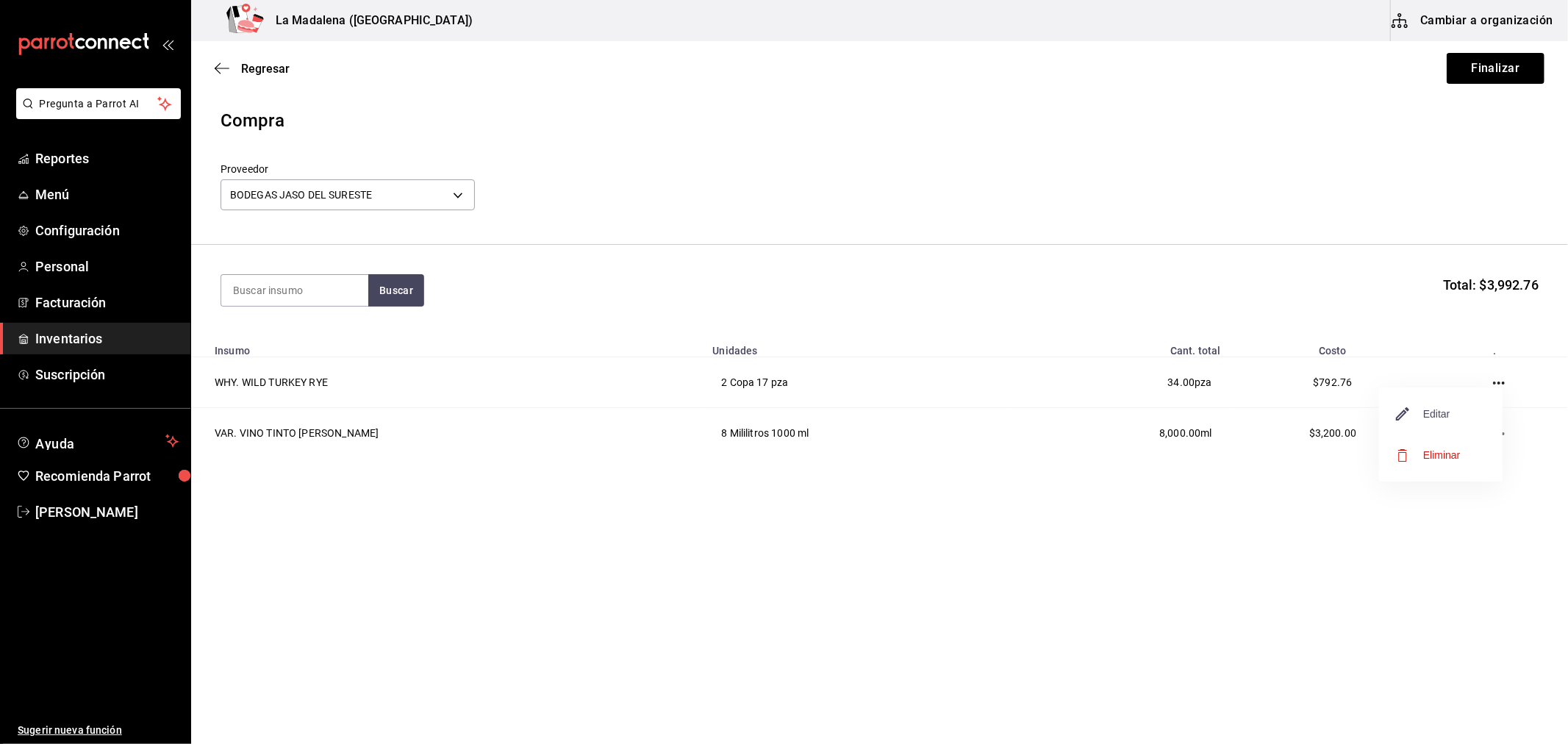
click at [1433, 412] on span "Editar" at bounding box center [1424, 414] width 53 height 18
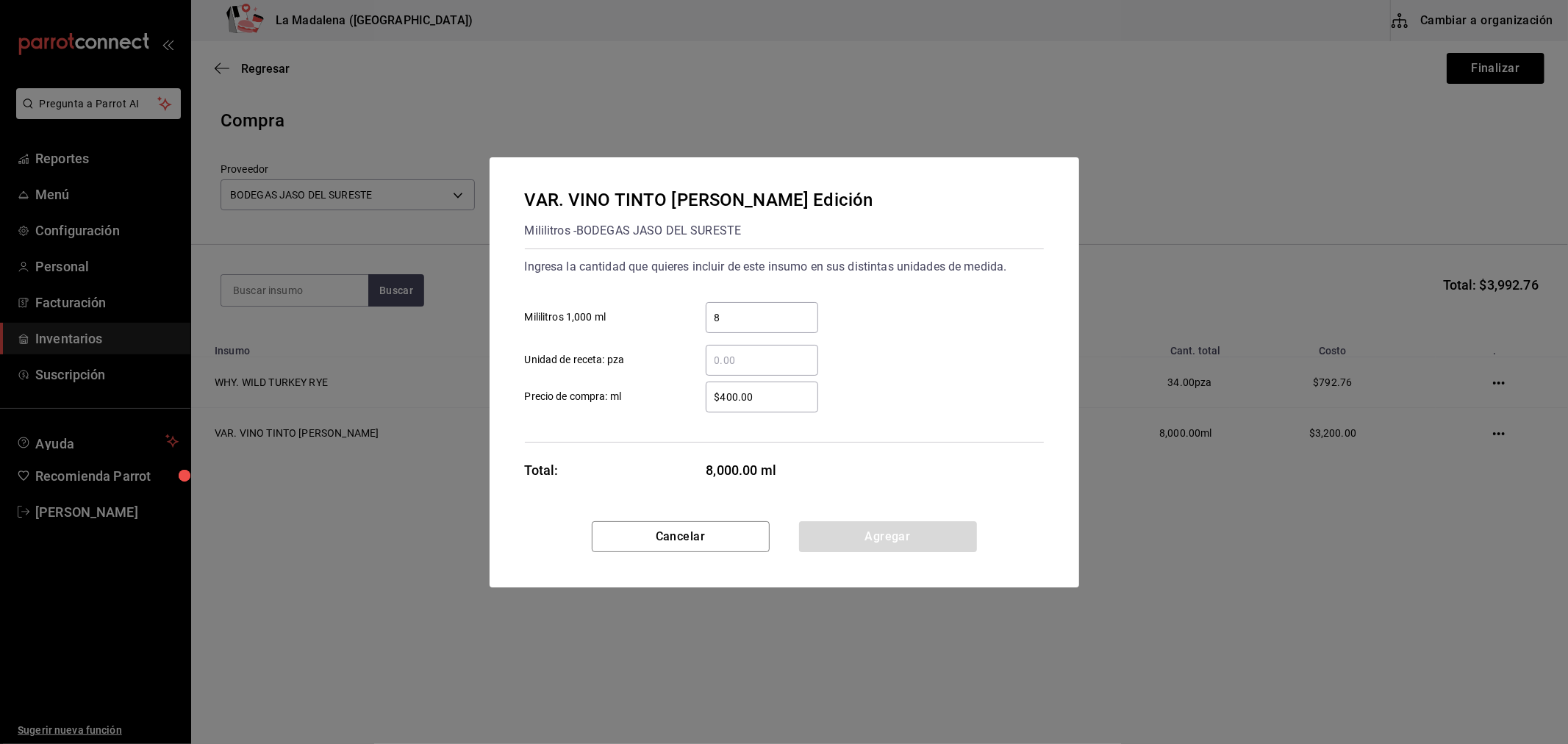
click at [776, 408] on div "$400.00 ​" at bounding box center [762, 397] width 113 height 31
click at [776, 406] on input "$400.00" at bounding box center [762, 397] width 113 height 18
click at [776, 408] on div "$400.00 ​" at bounding box center [762, 397] width 113 height 31
click at [776, 406] on input "$400.00" at bounding box center [762, 397] width 113 height 18
type input "$4"
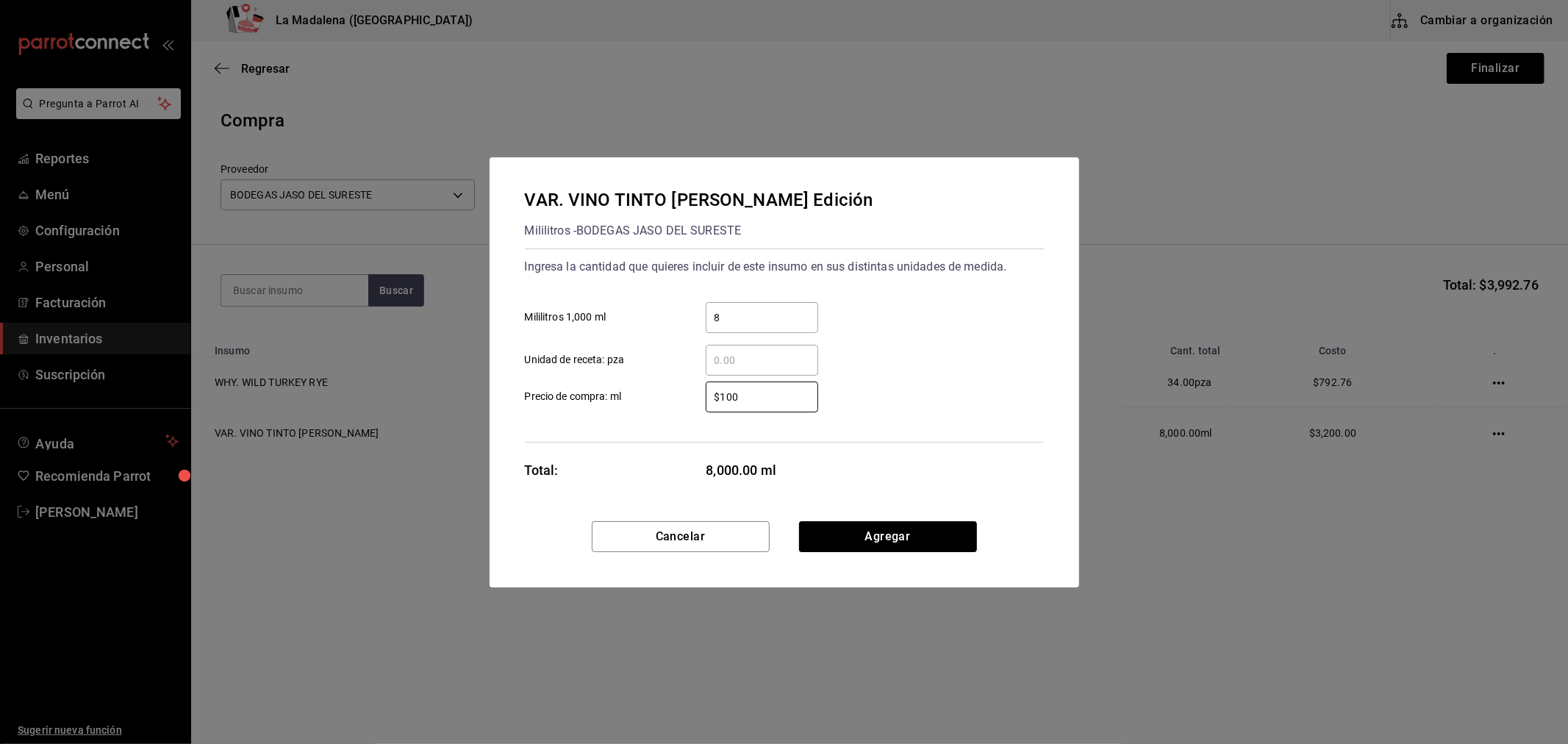
type input "$100"
click at [890, 343] on div "​ Unidad de receta: pza" at bounding box center [778, 355] width 531 height 43
click at [941, 537] on button "Agregar" at bounding box center [888, 537] width 178 height 31
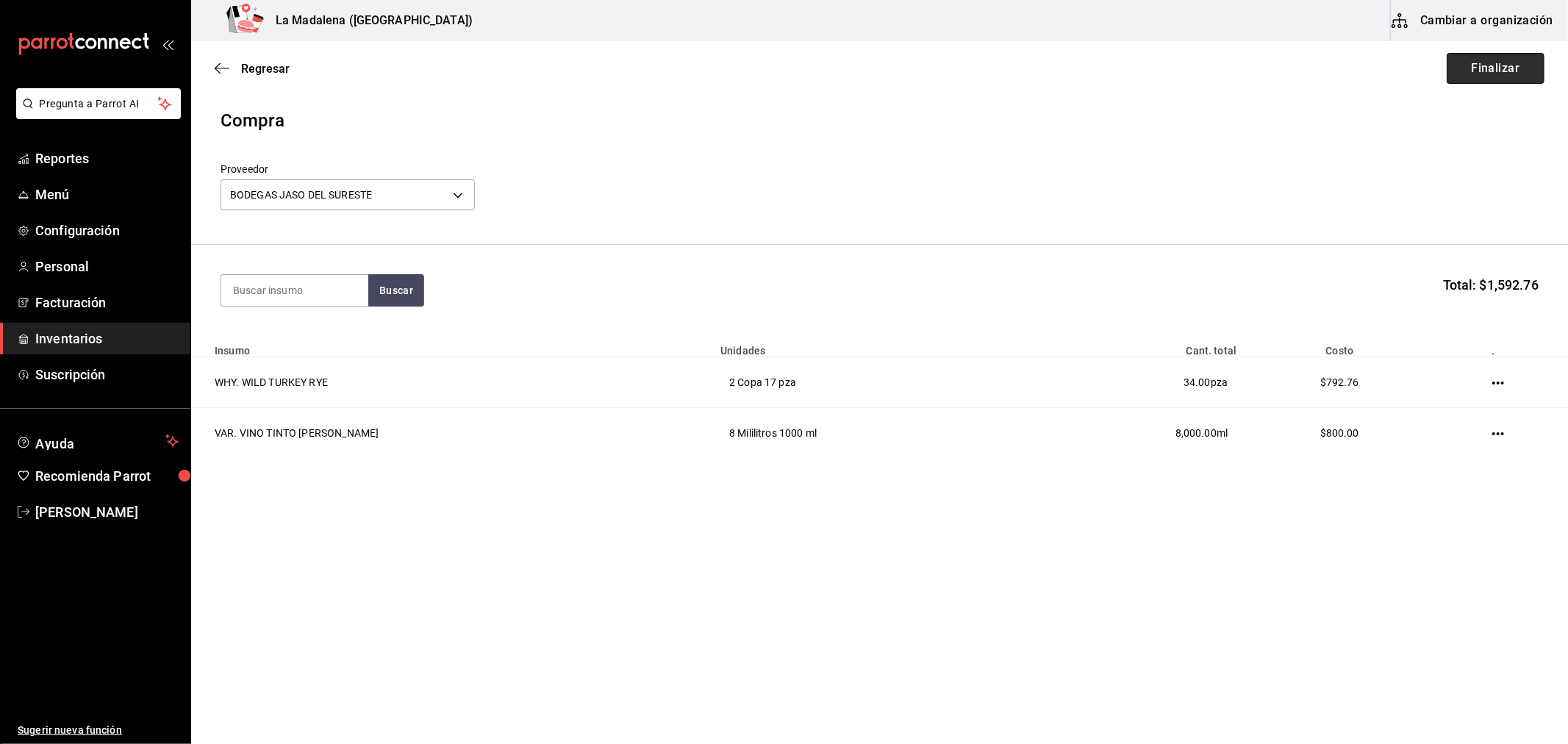
click at [1512, 75] on button "Finalizar" at bounding box center [1495, 68] width 98 height 31
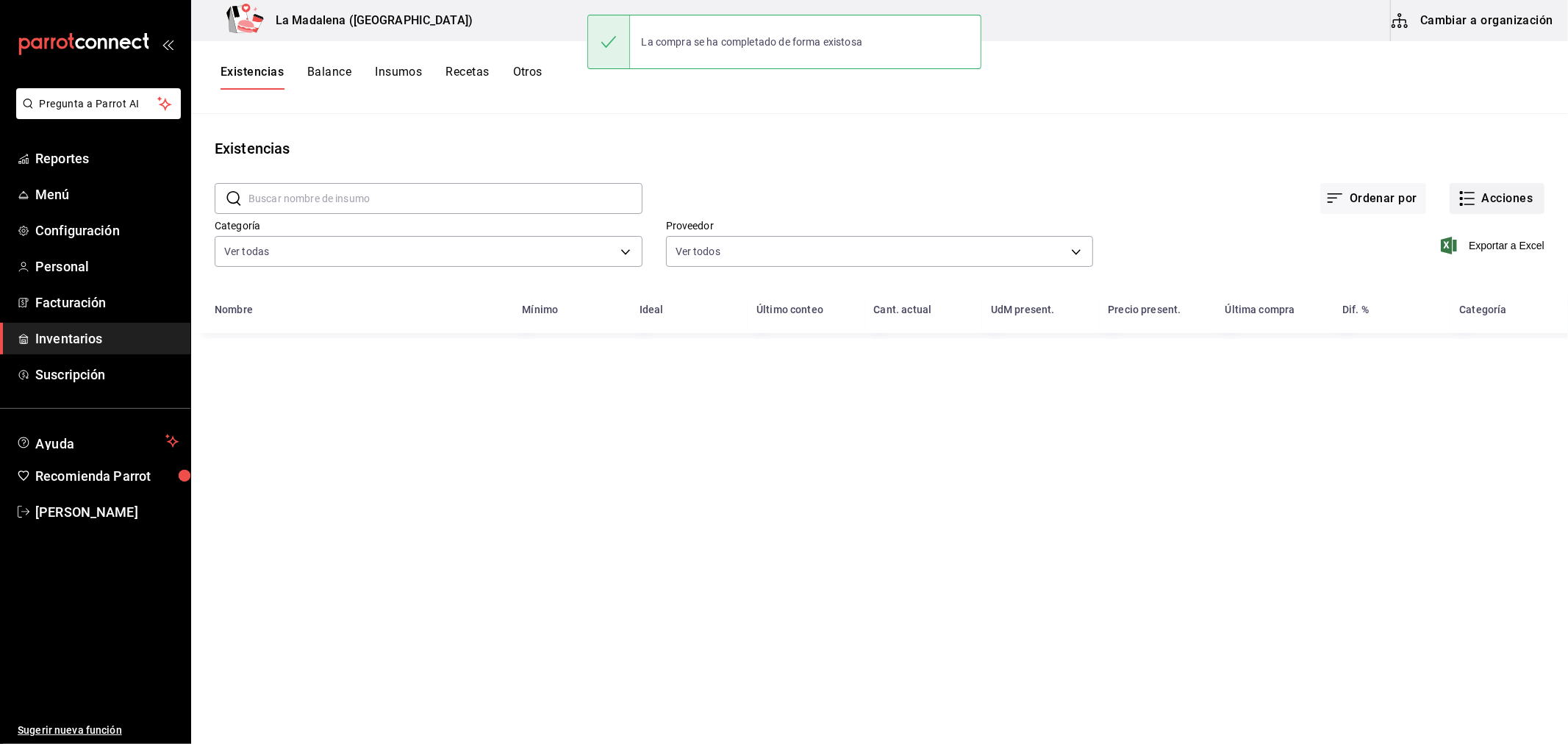
click at [1515, 195] on button "Acciones" at bounding box center [1497, 198] width 95 height 31
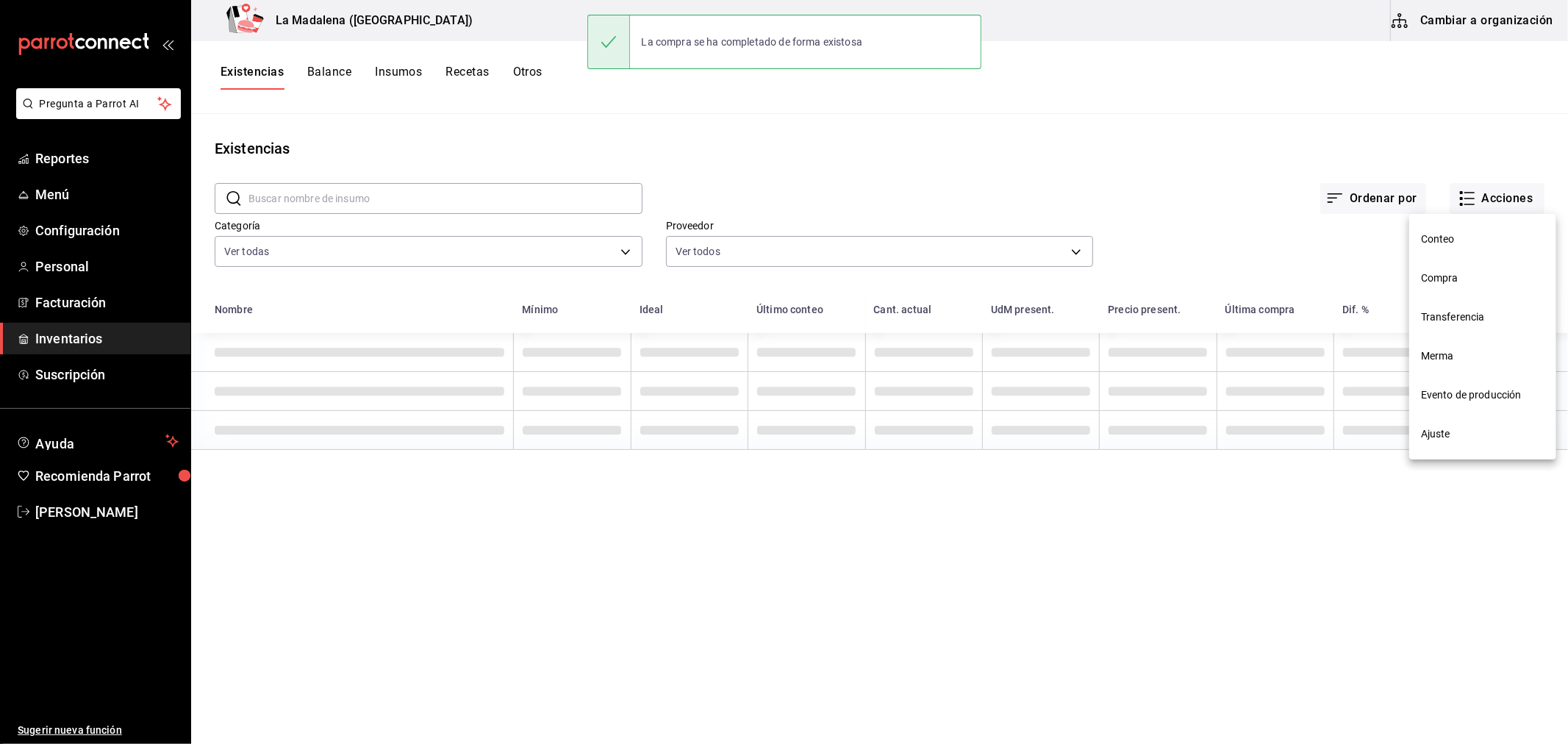
click at [1453, 272] on span "Compra" at bounding box center [1482, 278] width 124 height 16
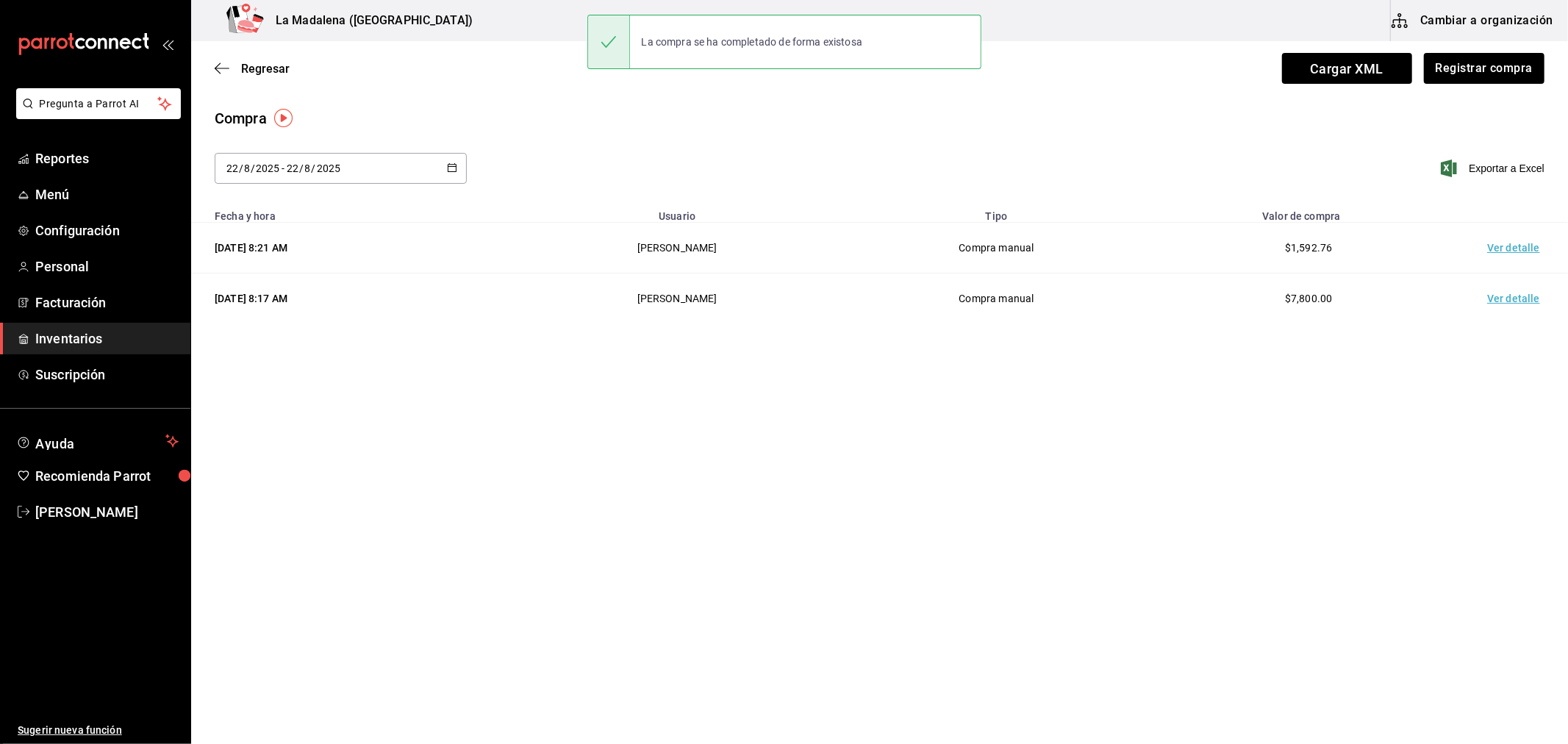
click at [1523, 243] on td "Ver detalle" at bounding box center [1516, 248] width 103 height 51
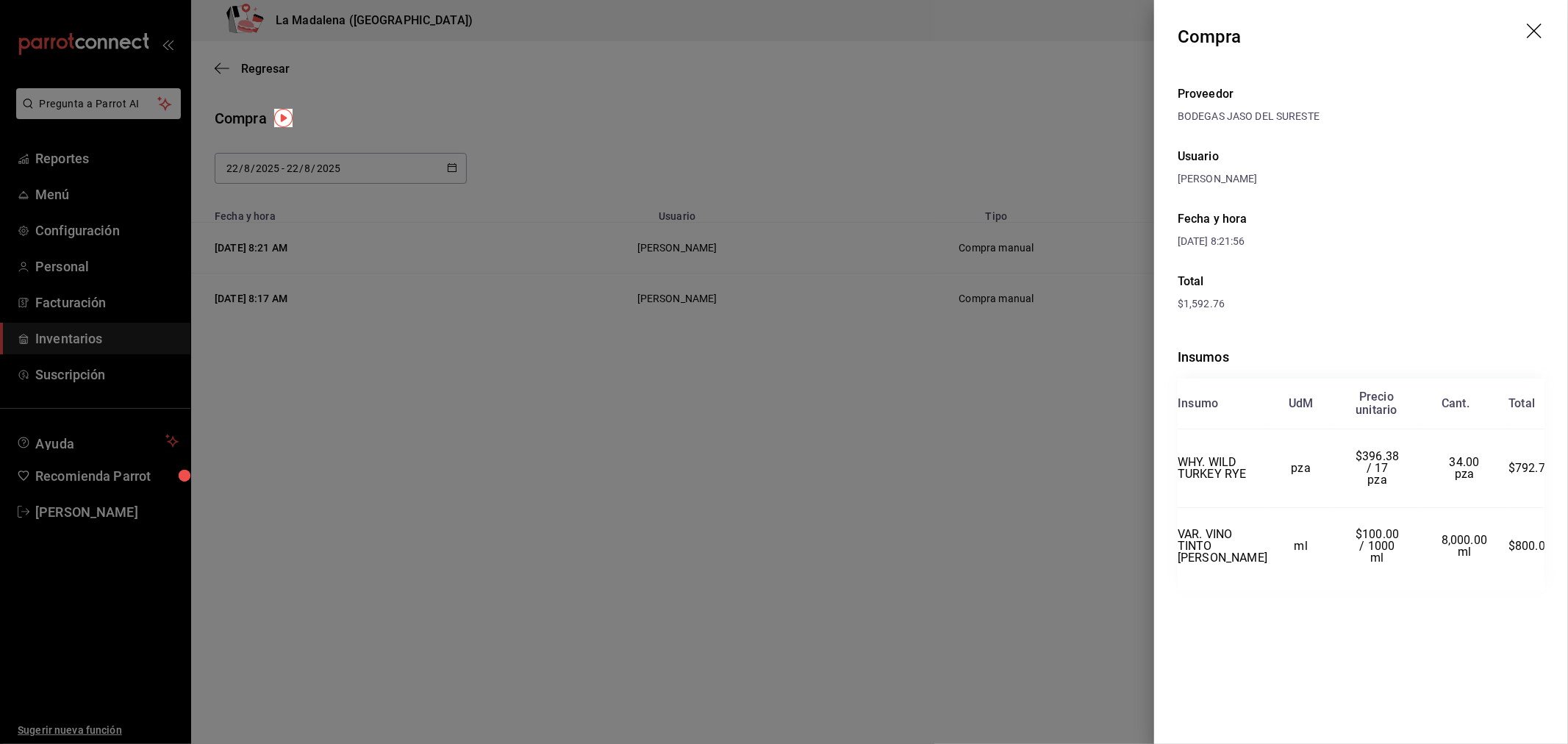
click at [1530, 24] on icon "drag" at bounding box center [1535, 33] width 18 height 18
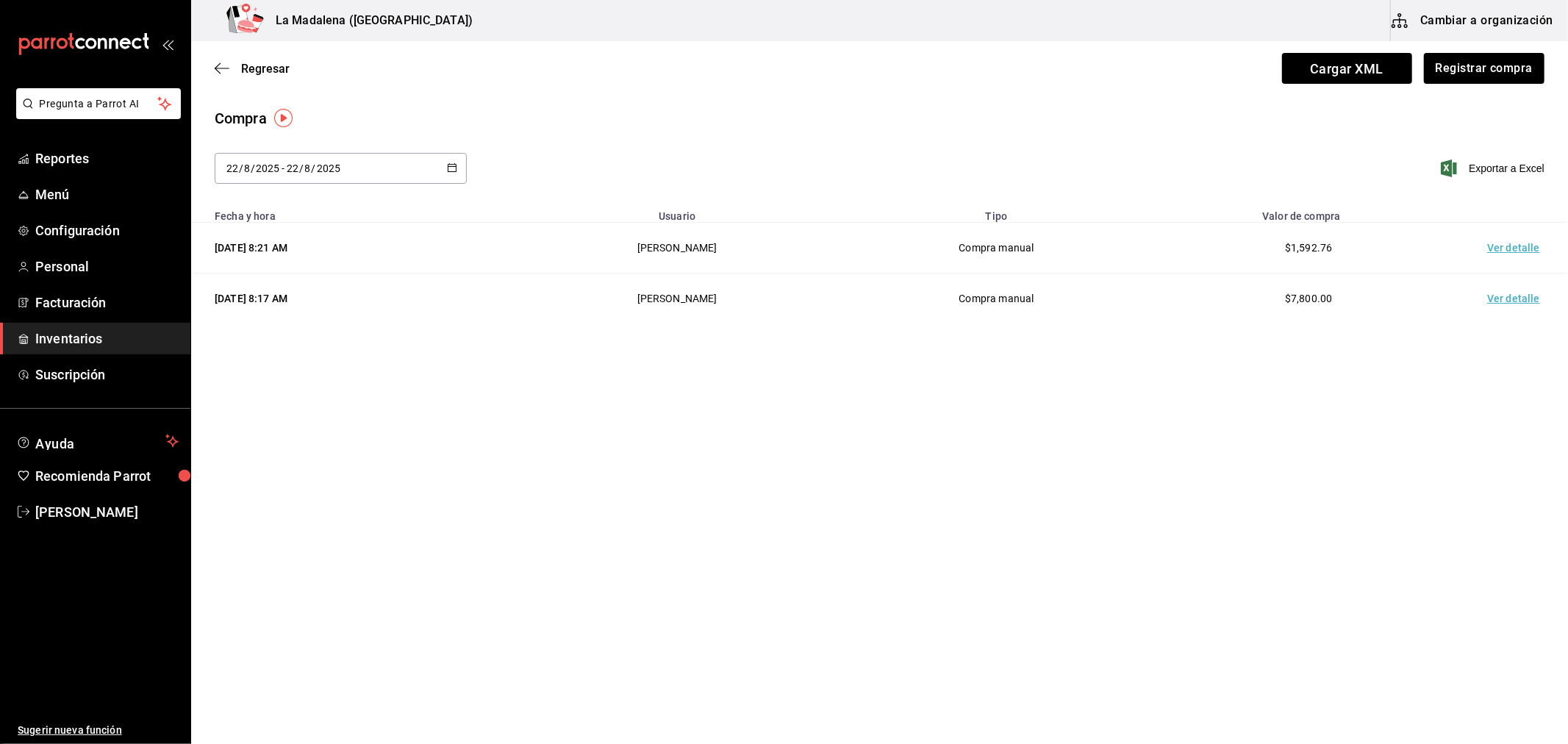
click at [1549, 60] on div "Regresar Cargar XML Registrar compra" at bounding box center [880, 68] width 1377 height 54
click at [1515, 69] on button "Registrar compra" at bounding box center [1483, 68] width 122 height 31
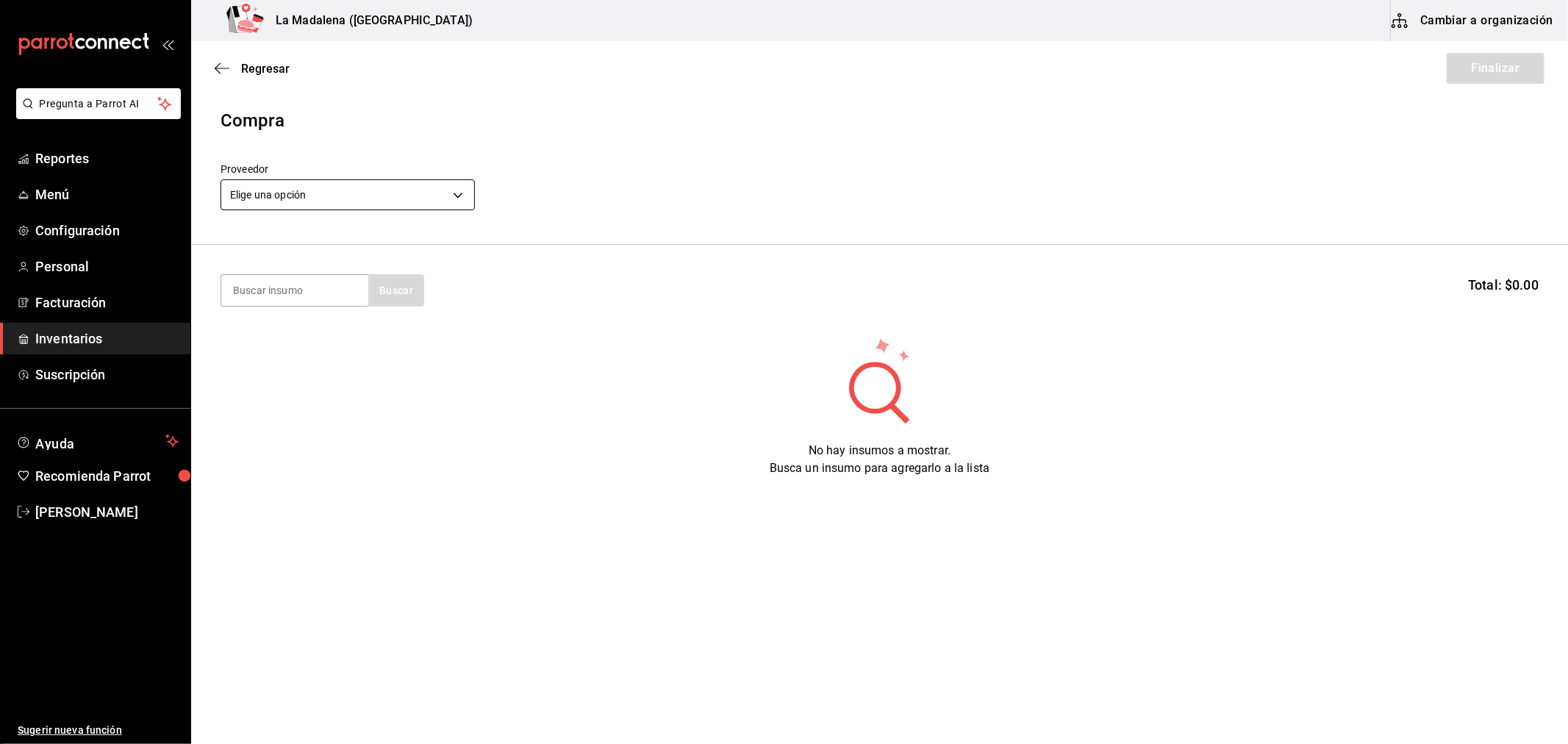
click at [432, 194] on body "Pregunta a Parrot AI Reportes Menú Configuración Personal Facturación Inventari…" at bounding box center [784, 330] width 1568 height 661
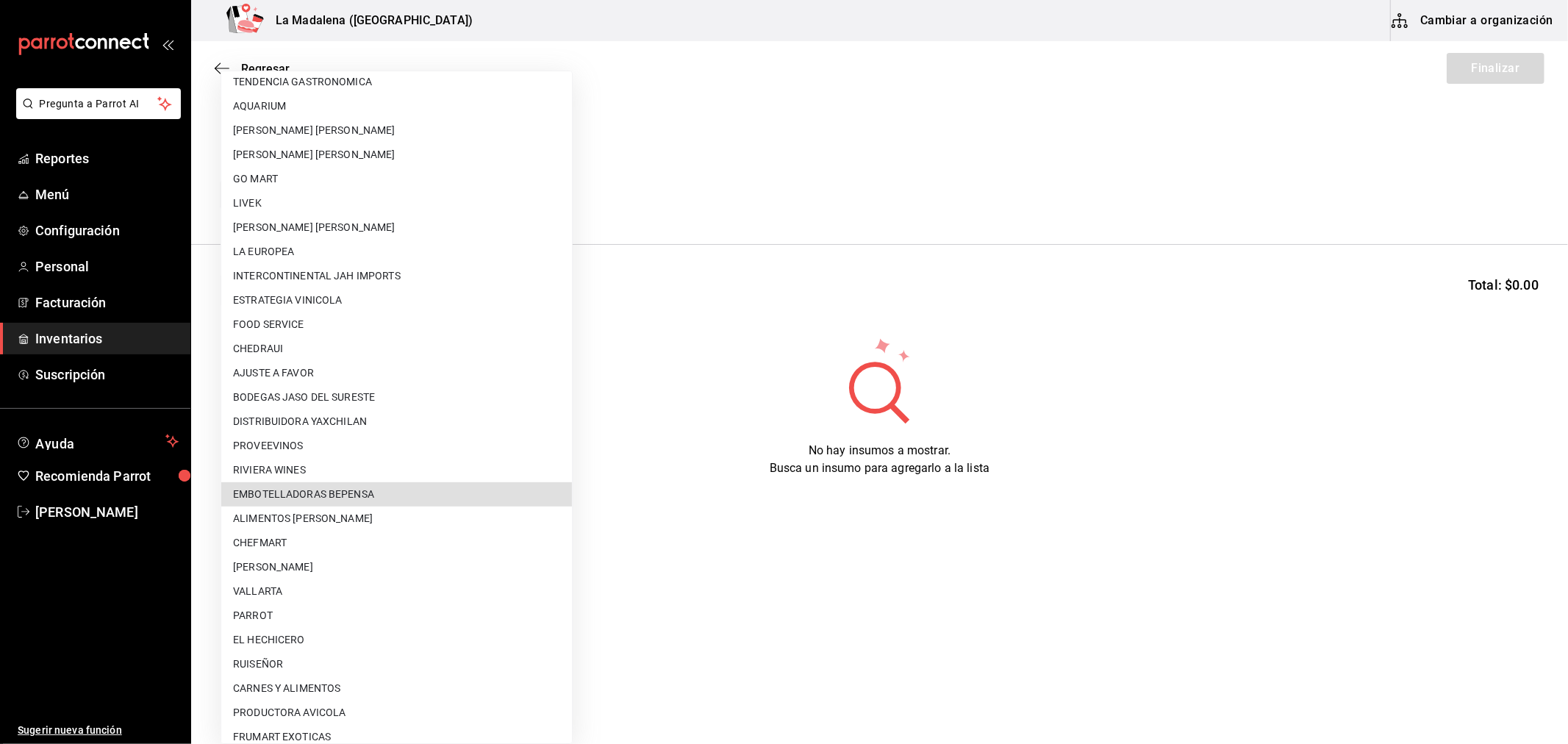
scroll to position [258, 0]
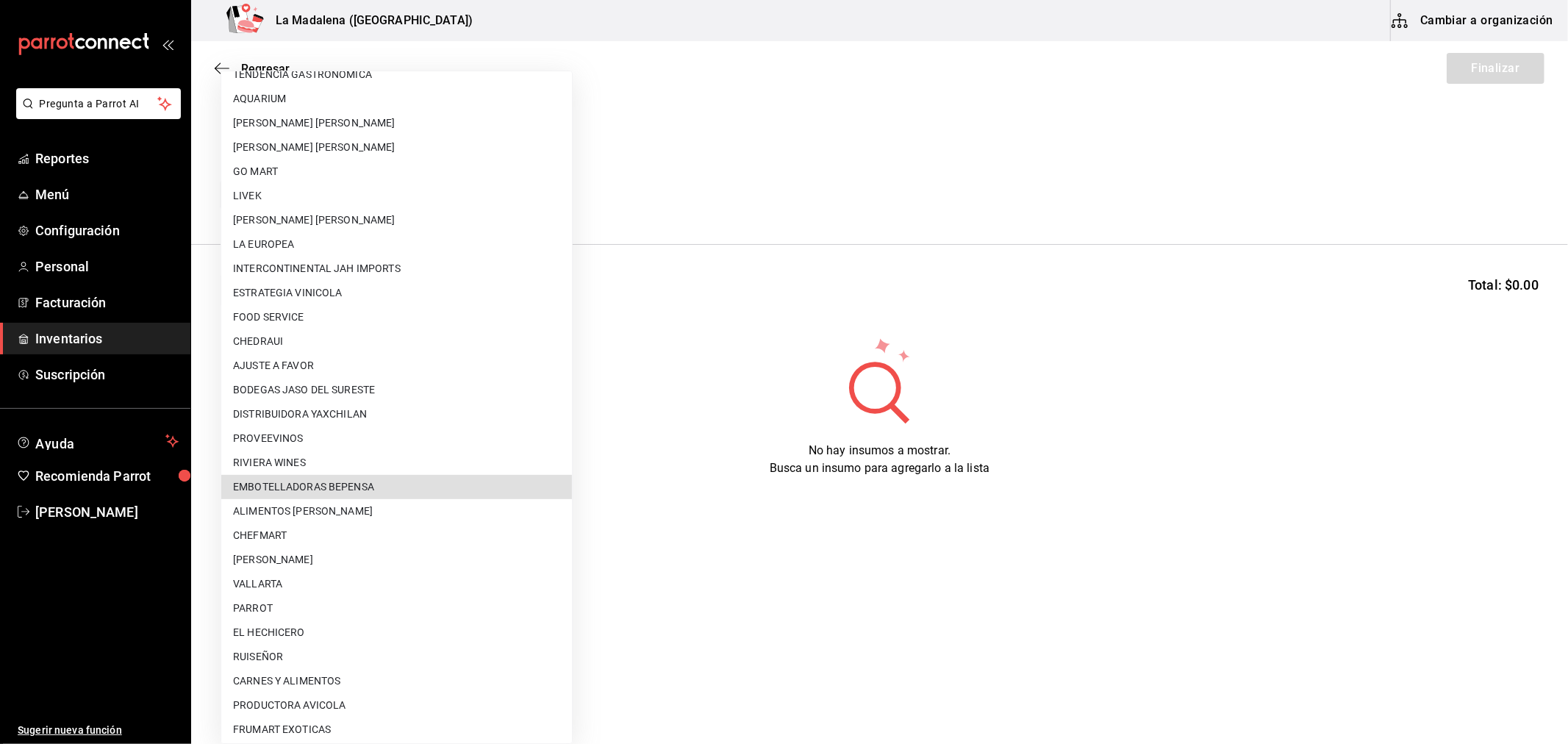
click at [415, 481] on li "EMBOTELLADORAS BEPENSA" at bounding box center [397, 486] width 351 height 24
type input "db9717a1-d434-4bcf-820d-37f13d175ad5"
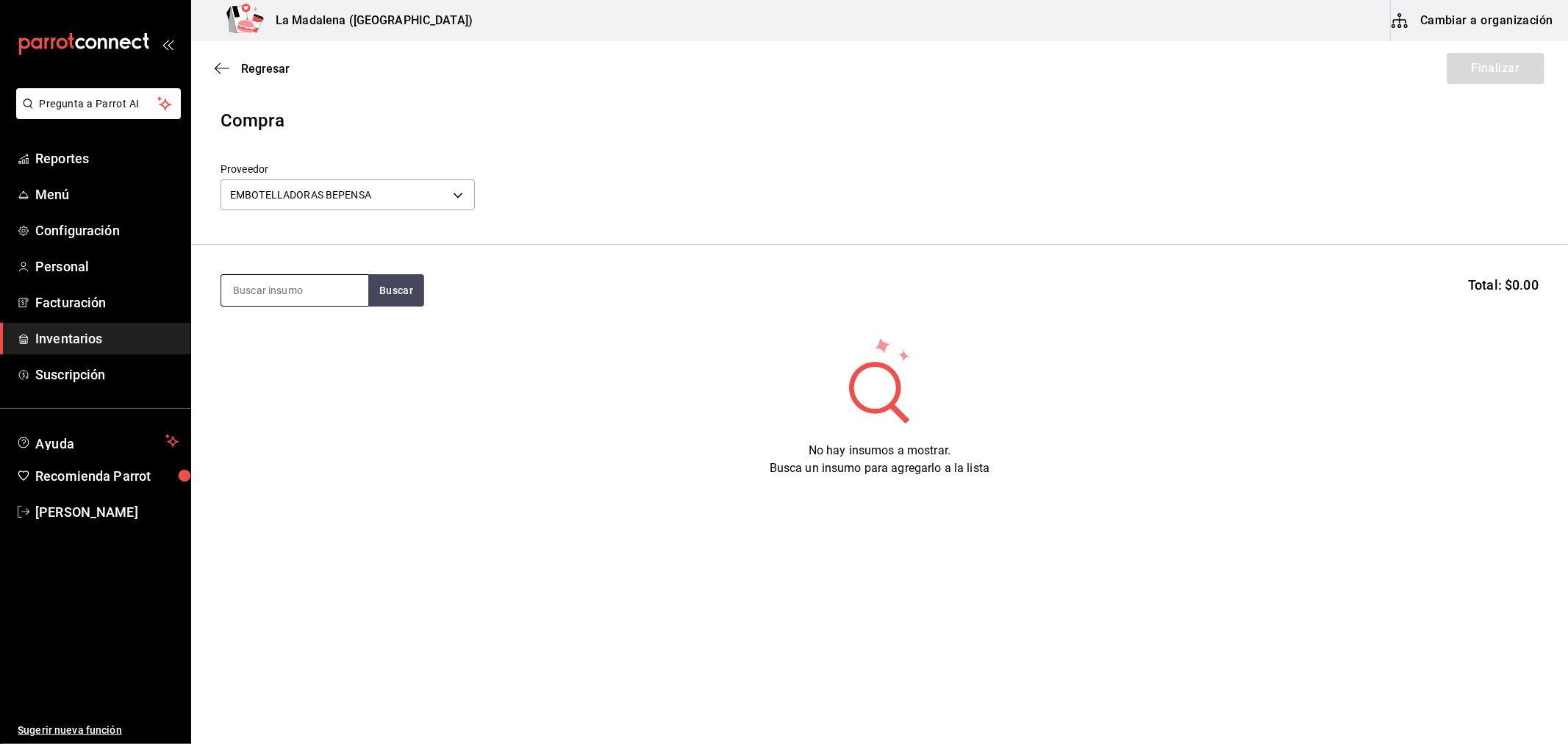
click at [315, 299] on input at bounding box center [295, 290] width 147 height 31
type input "refre"
click at [306, 367] on div "Piezas - EMBOTELLADORAS BEPENSA" at bounding box center [294, 365] width 124 height 47
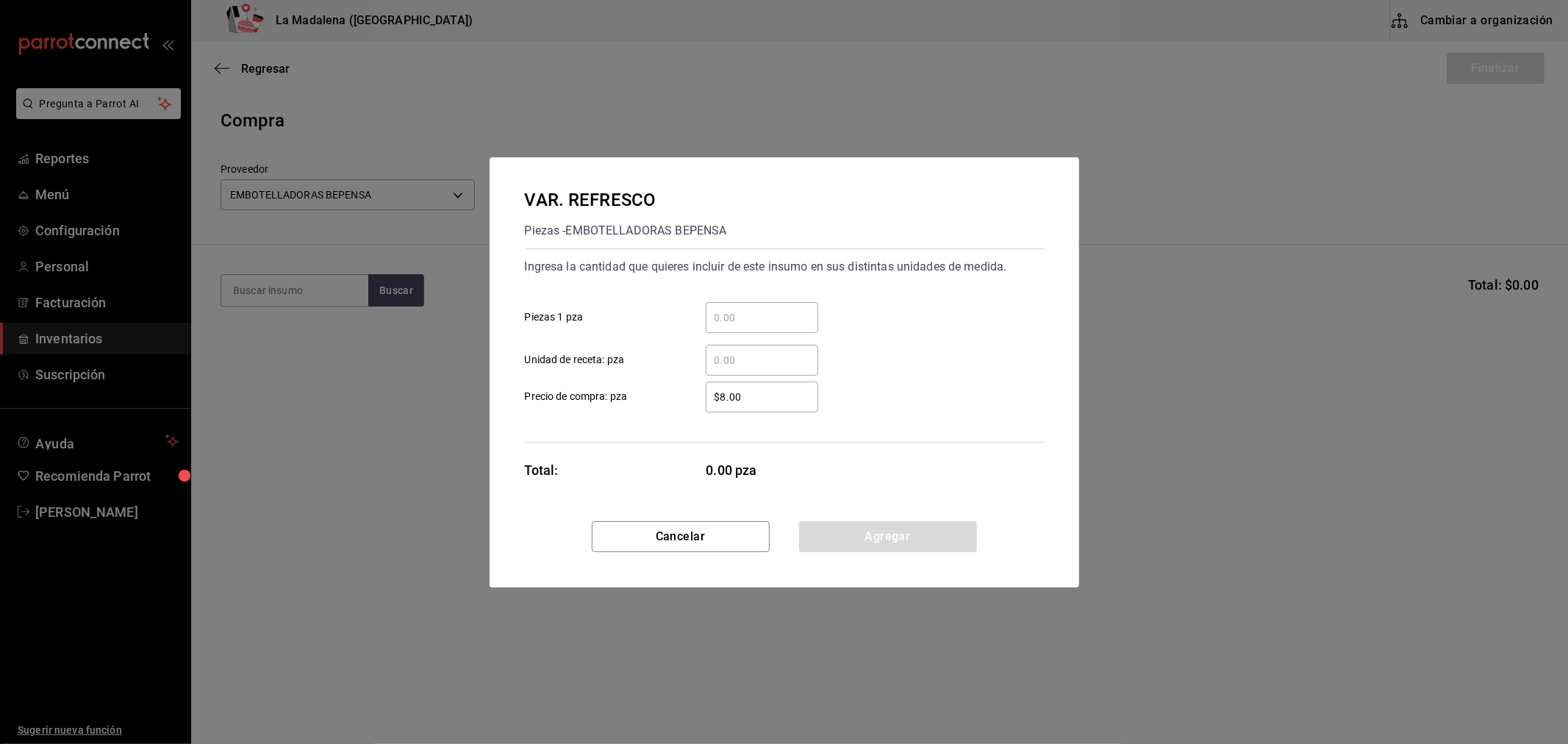
click at [775, 326] on input "​ Piezas 1 pza" at bounding box center [762, 318] width 113 height 18
type input "552"
click at [799, 406] on div "$8.00 ​" at bounding box center [762, 397] width 113 height 31
click at [799, 406] on input "$8.00" at bounding box center [762, 397] width 113 height 18
click at [799, 406] on div "$8.00 ​" at bounding box center [762, 397] width 113 height 31
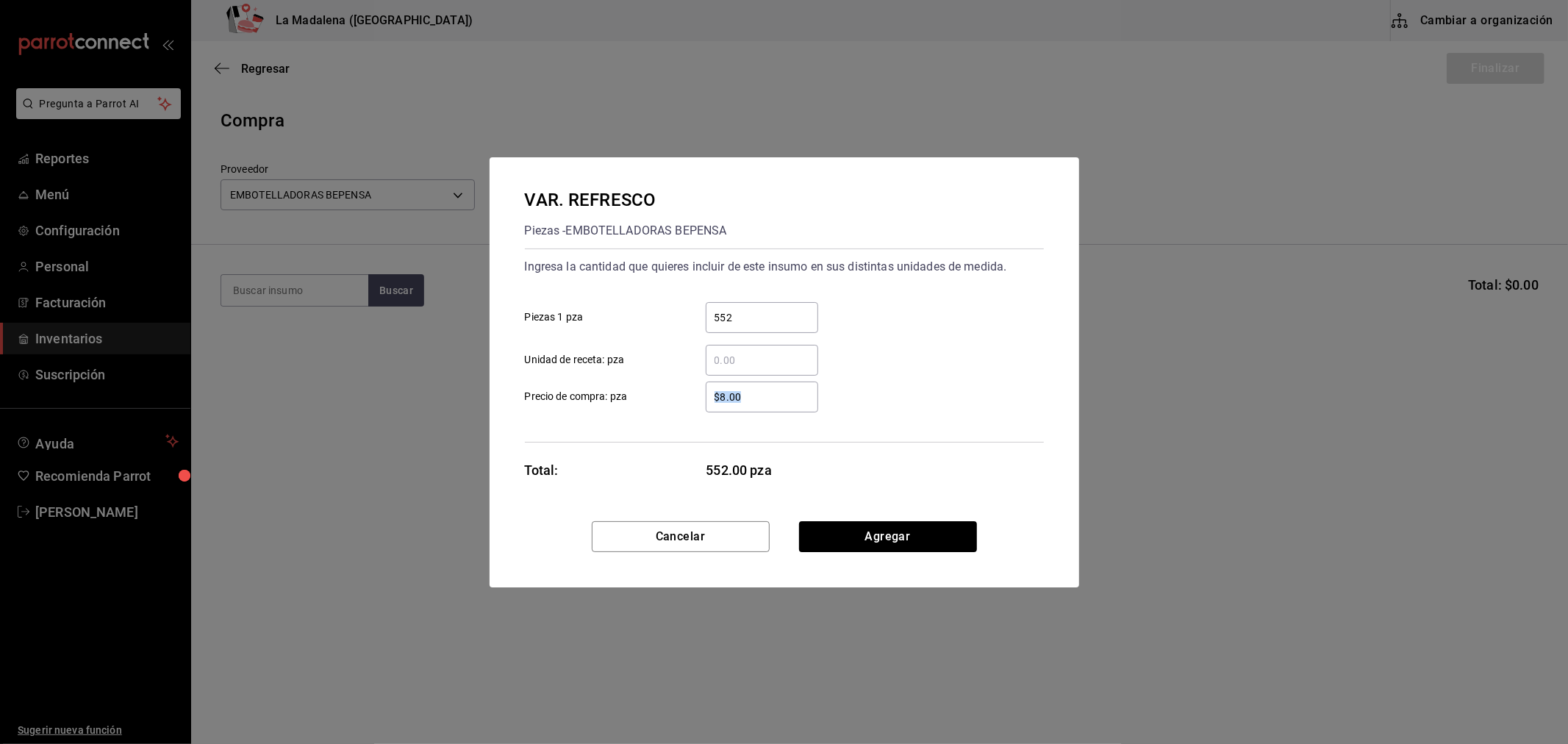
click at [799, 406] on input "$8.00" at bounding box center [762, 397] width 113 height 18
click at [799, 406] on div "$8.00 ​" at bounding box center [762, 397] width 113 height 31
click at [799, 406] on input "$8.00" at bounding box center [762, 397] width 113 height 18
click at [799, 406] on div "$8.00 ​" at bounding box center [762, 397] width 113 height 31
click at [799, 406] on input "$8.00" at bounding box center [762, 397] width 113 height 18
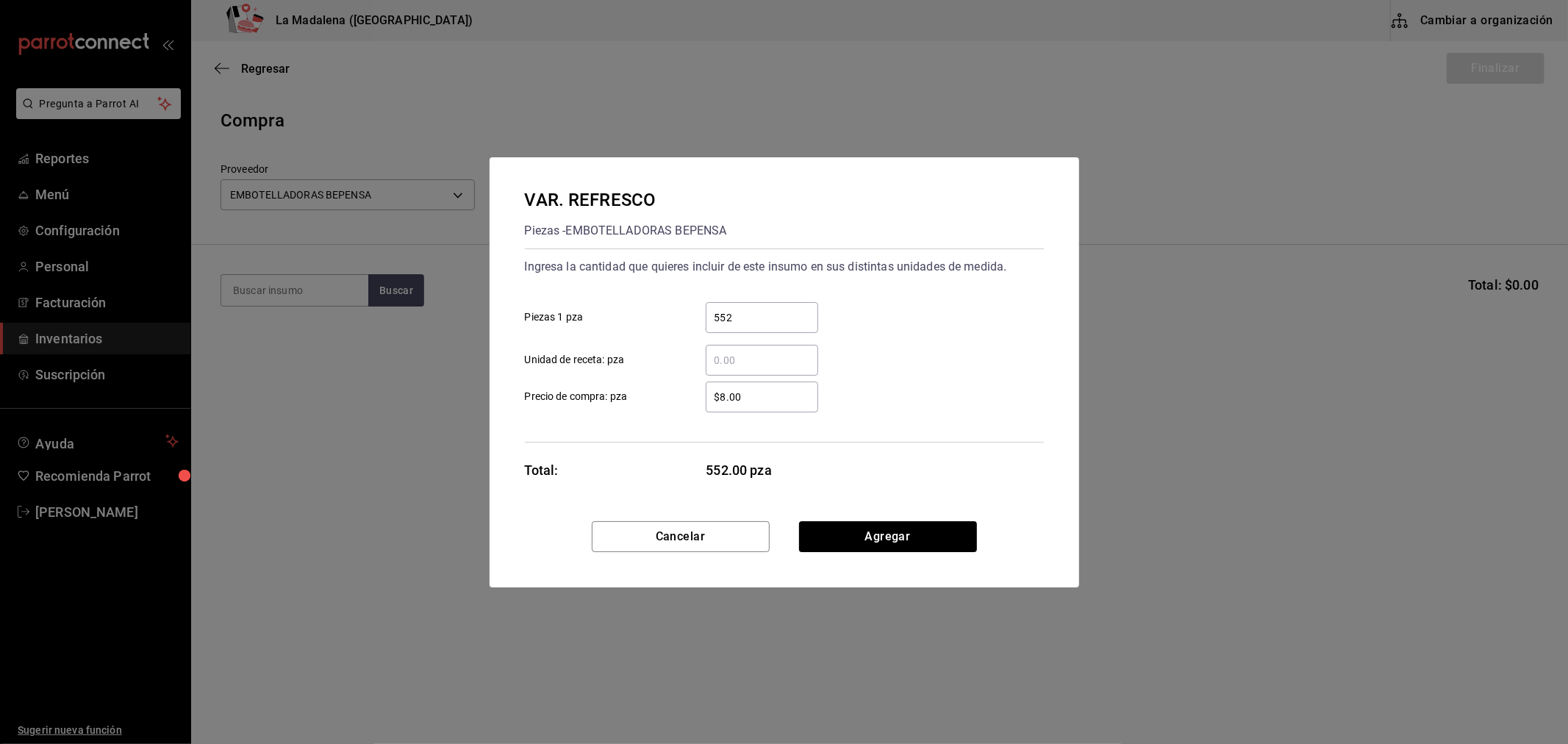
click at [779, 397] on input "$8.00" at bounding box center [762, 397] width 113 height 18
click at [777, 397] on input "$8.00" at bounding box center [762, 397] width 113 height 18
type input "$18.85"
click at [846, 386] on div "$18.85 ​ Precio de compra: pza" at bounding box center [778, 391] width 531 height 43
click at [848, 540] on button "Agregar" at bounding box center [888, 537] width 178 height 31
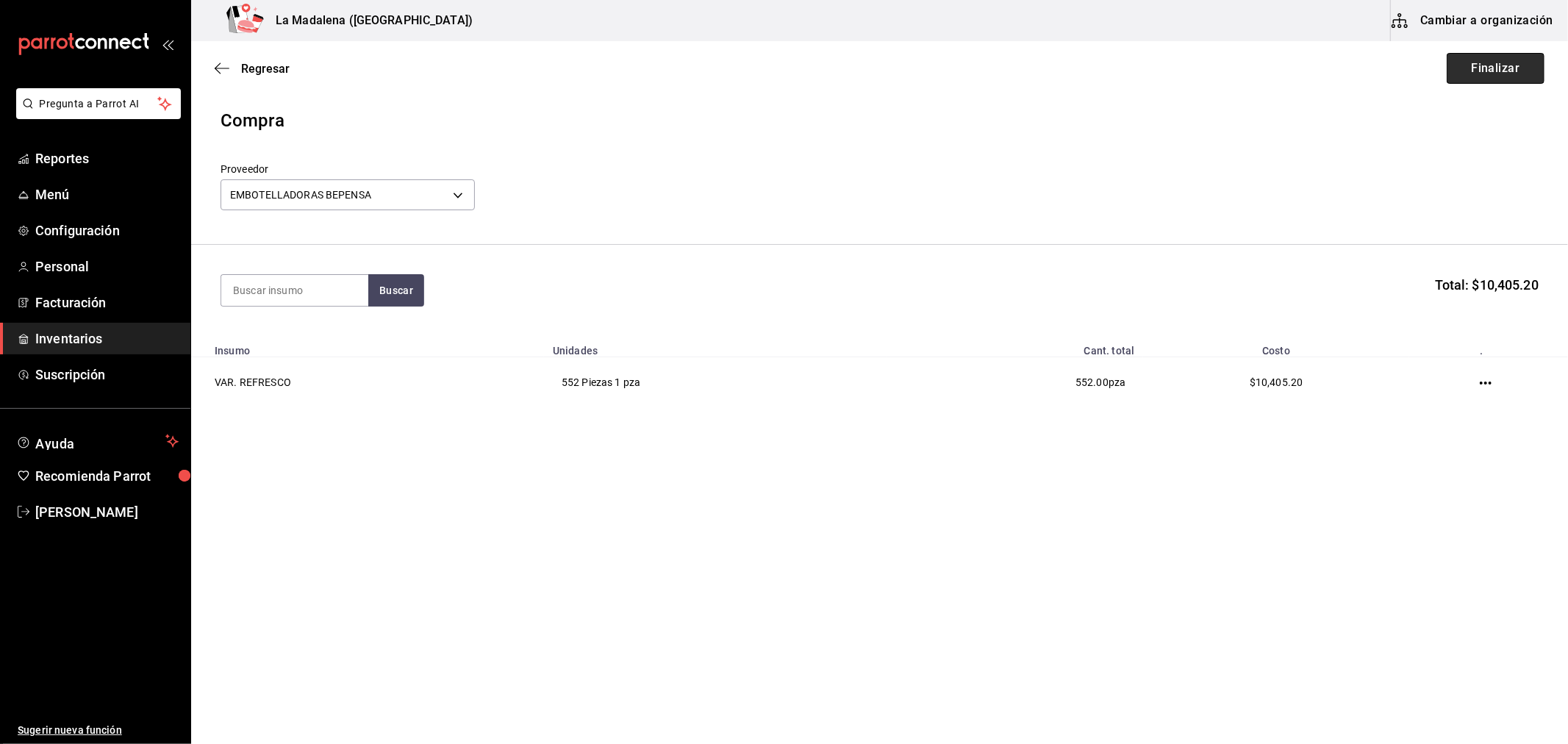
click at [1493, 64] on button "Finalizar" at bounding box center [1495, 68] width 98 height 31
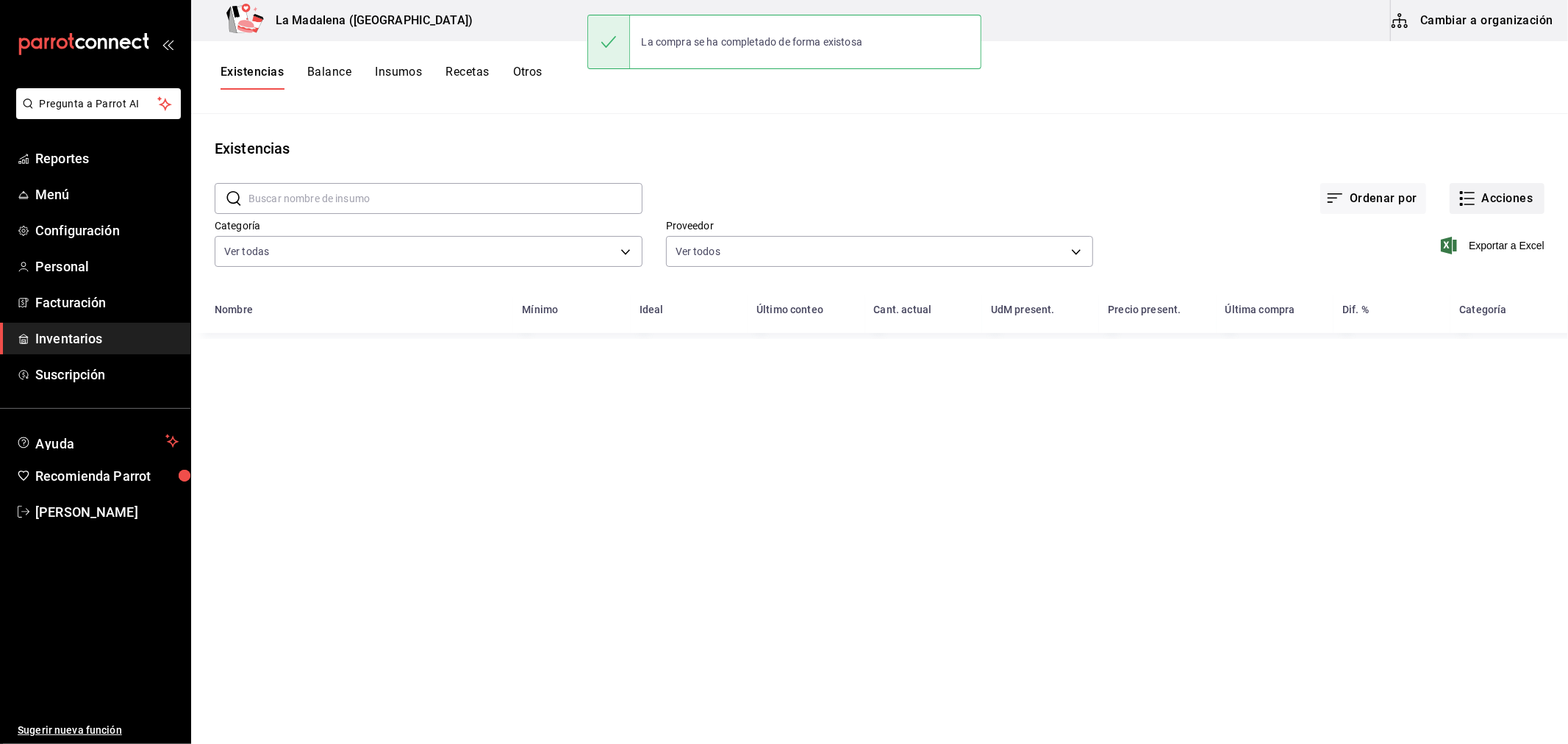
click at [1503, 199] on button "Acciones" at bounding box center [1497, 198] width 95 height 31
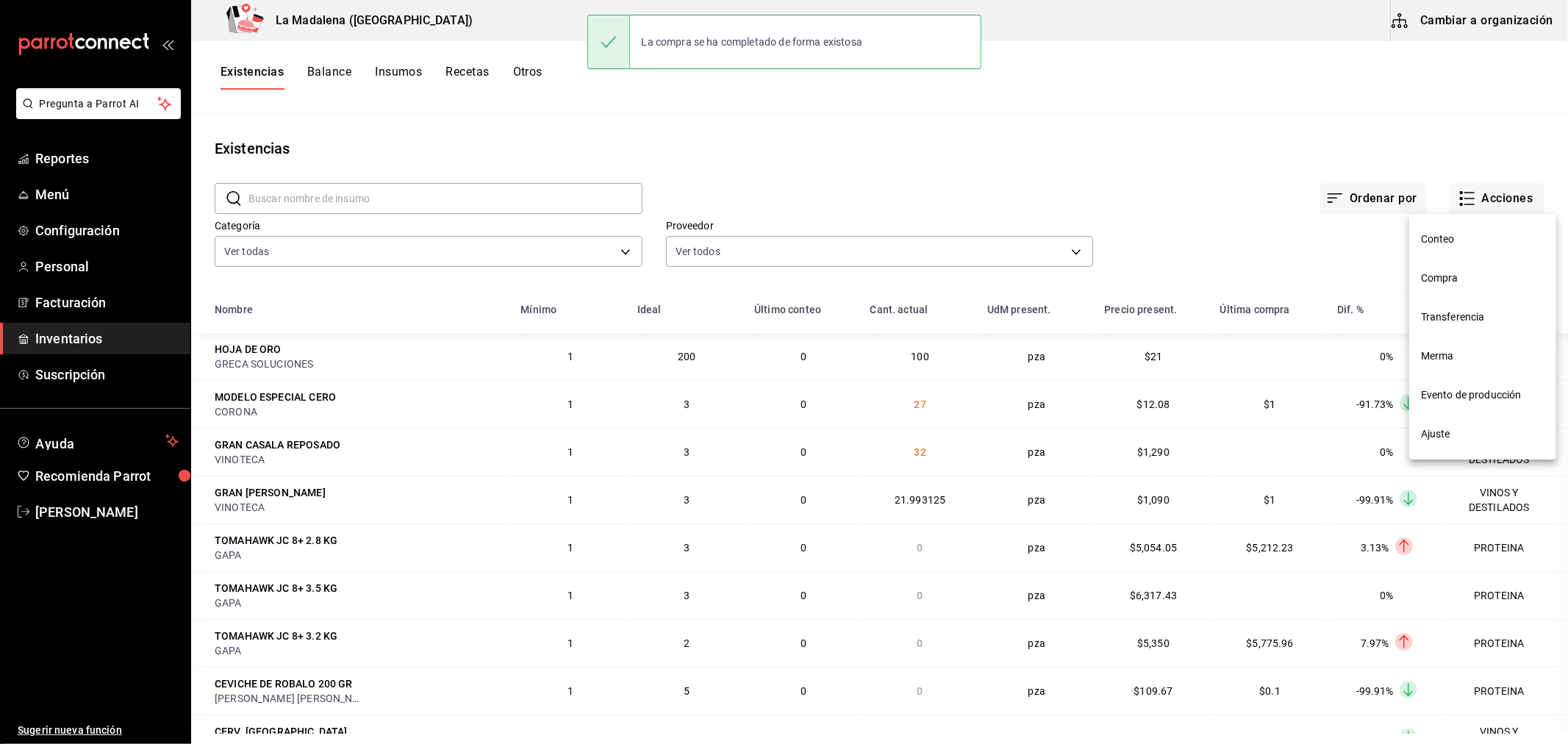
click at [1444, 287] on li "Compra" at bounding box center [1482, 278] width 147 height 39
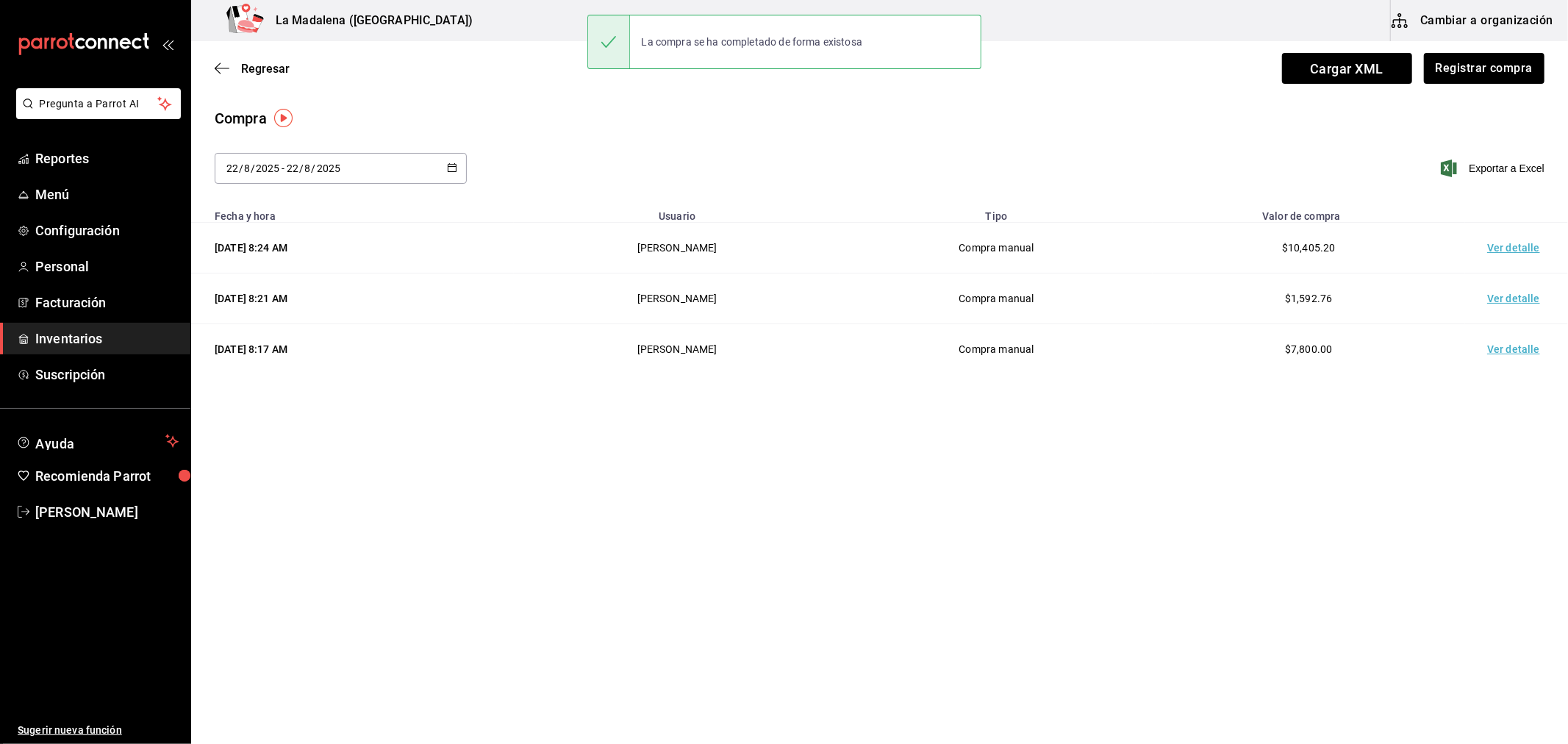
click at [1512, 254] on td "Ver detalle" at bounding box center [1516, 248] width 103 height 51
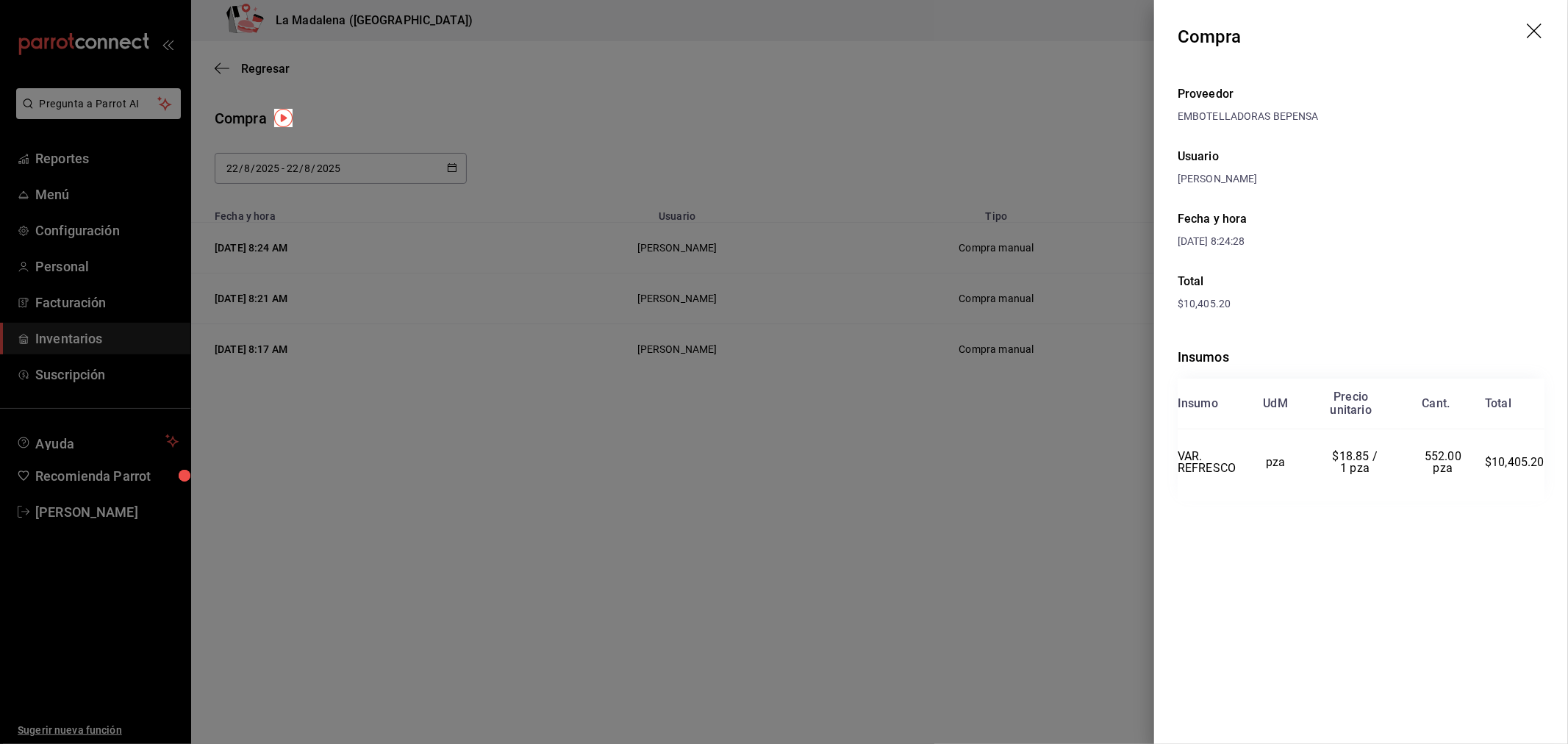
click at [1538, 33] on icon "drag" at bounding box center [1535, 33] width 18 height 18
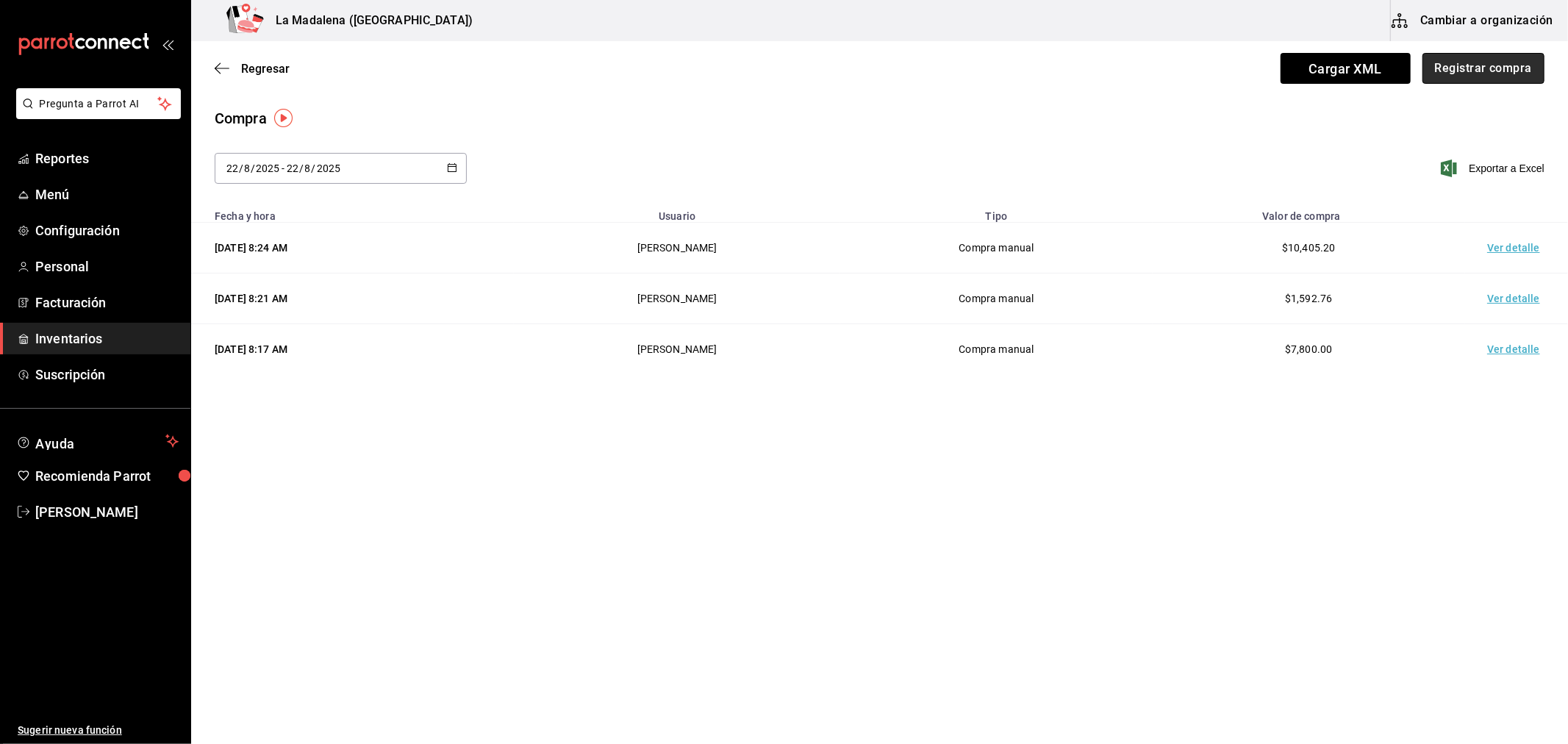
click at [1512, 68] on button "Registrar compra" at bounding box center [1483, 68] width 122 height 31
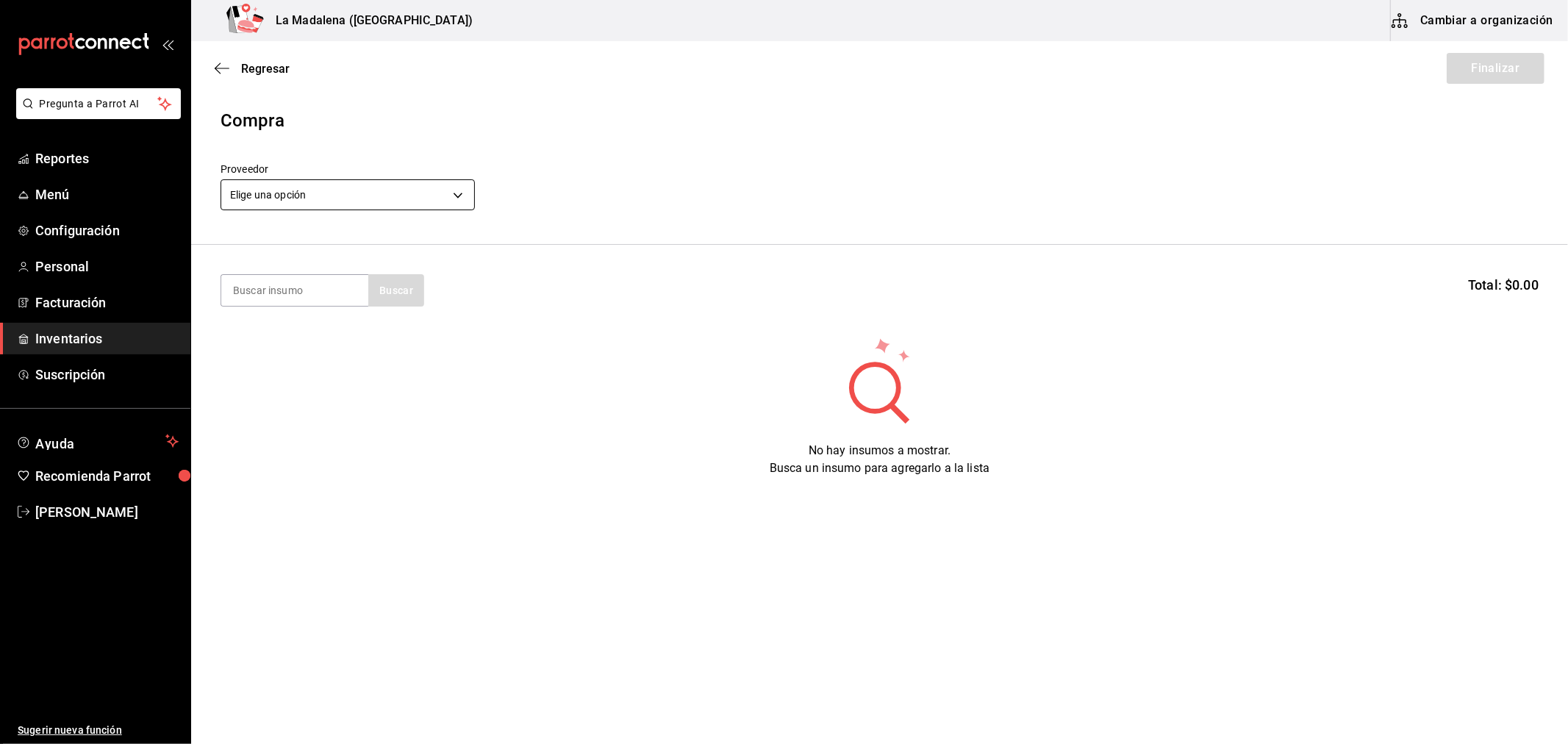
click at [366, 204] on body "Pregunta a Parrot AI Reportes Menú Configuración Personal Facturación Inventari…" at bounding box center [784, 330] width 1568 height 661
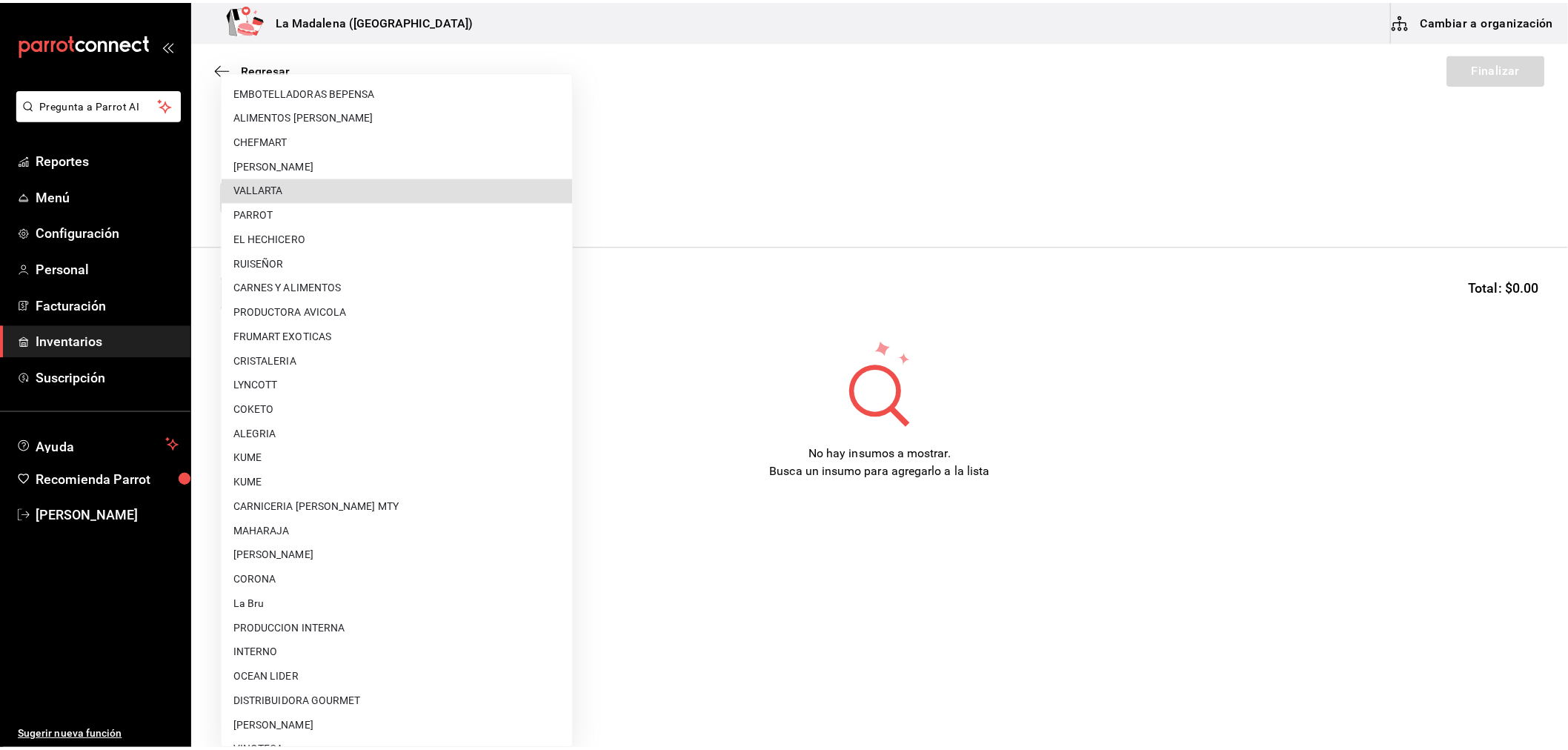
scroll to position [672, 0]
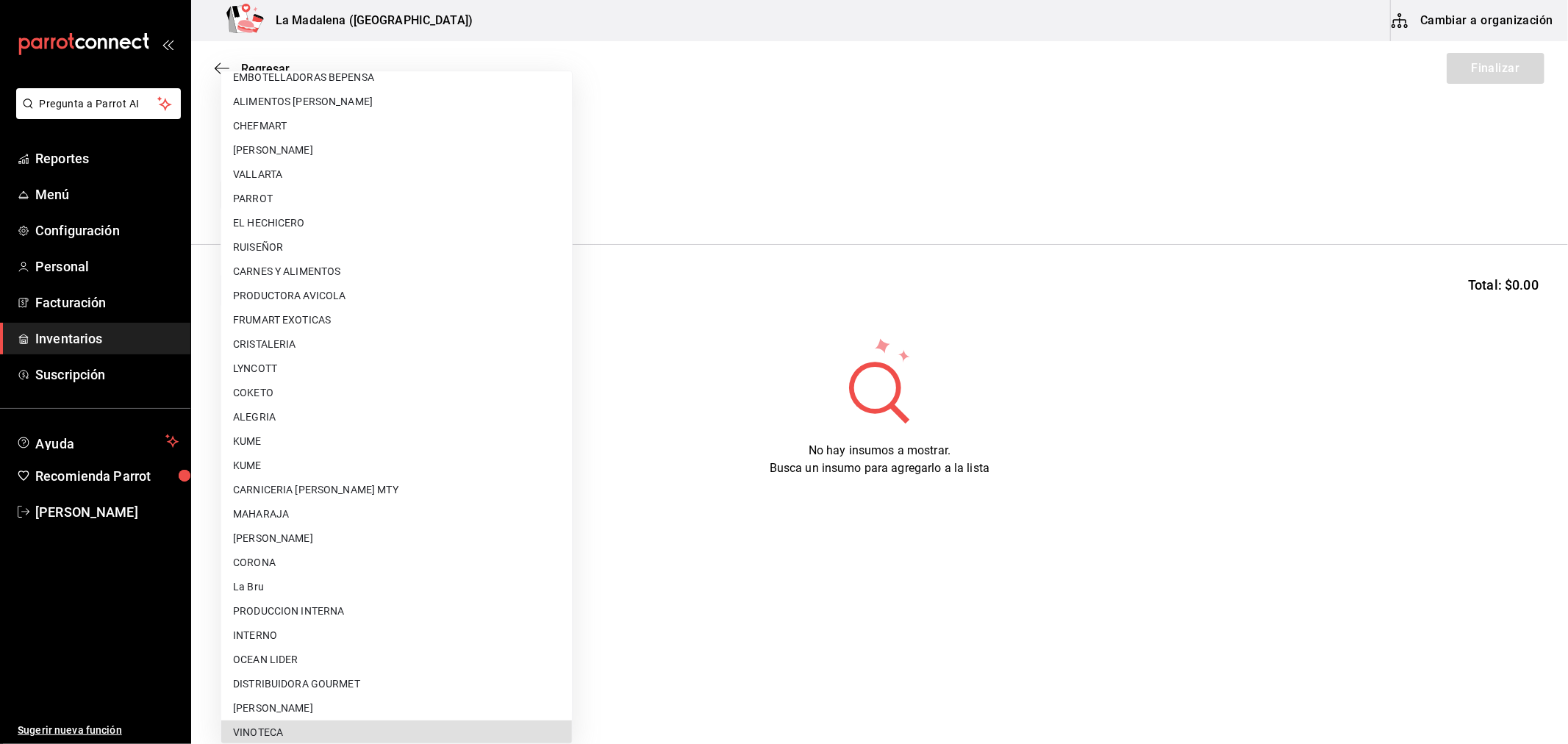
click at [284, 729] on li "VINOTECA" at bounding box center [397, 732] width 351 height 24
type input "279ca8b8-df49-4780-925d-2d047f51830f"
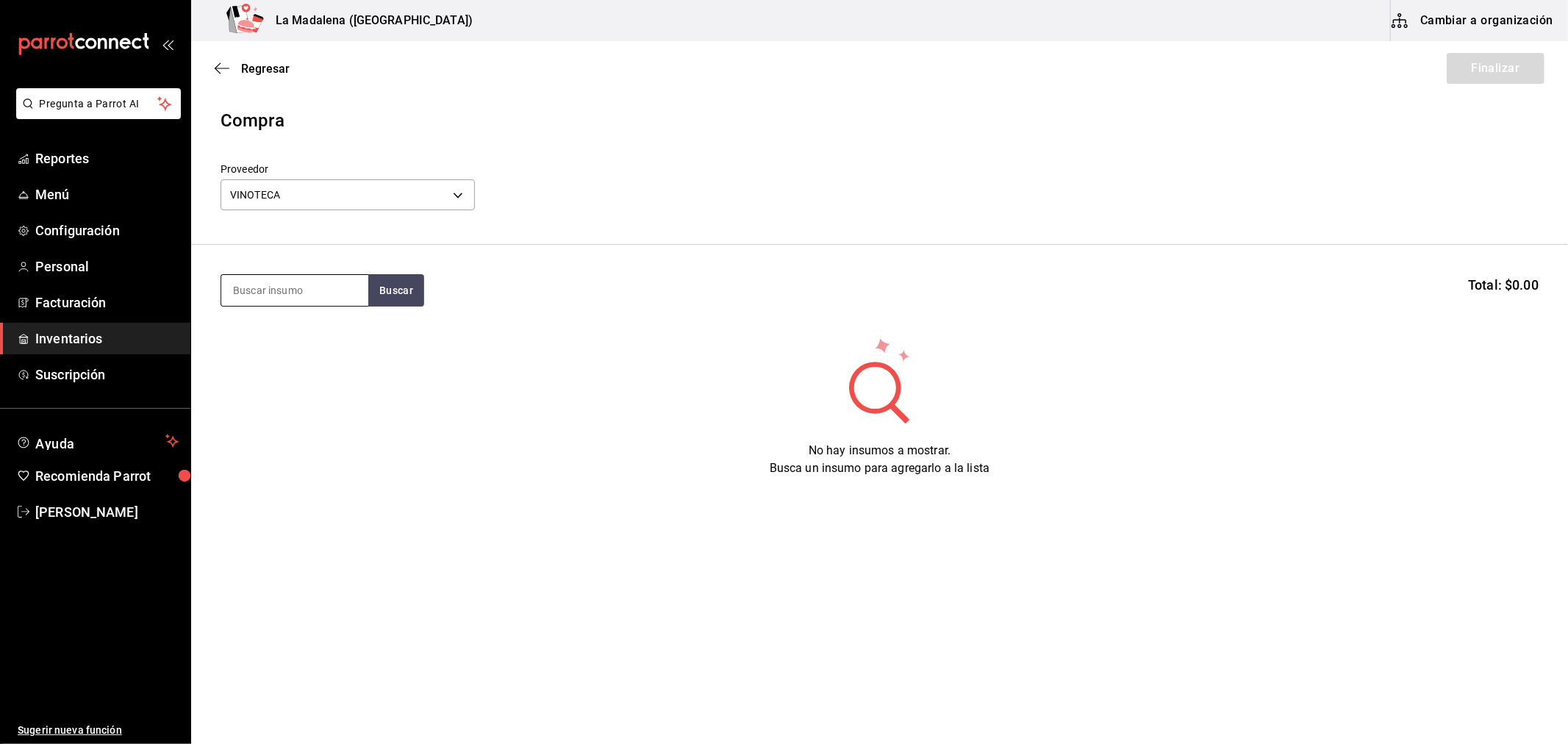
click at [301, 295] on input at bounding box center [295, 290] width 147 height 31
type input "agua"
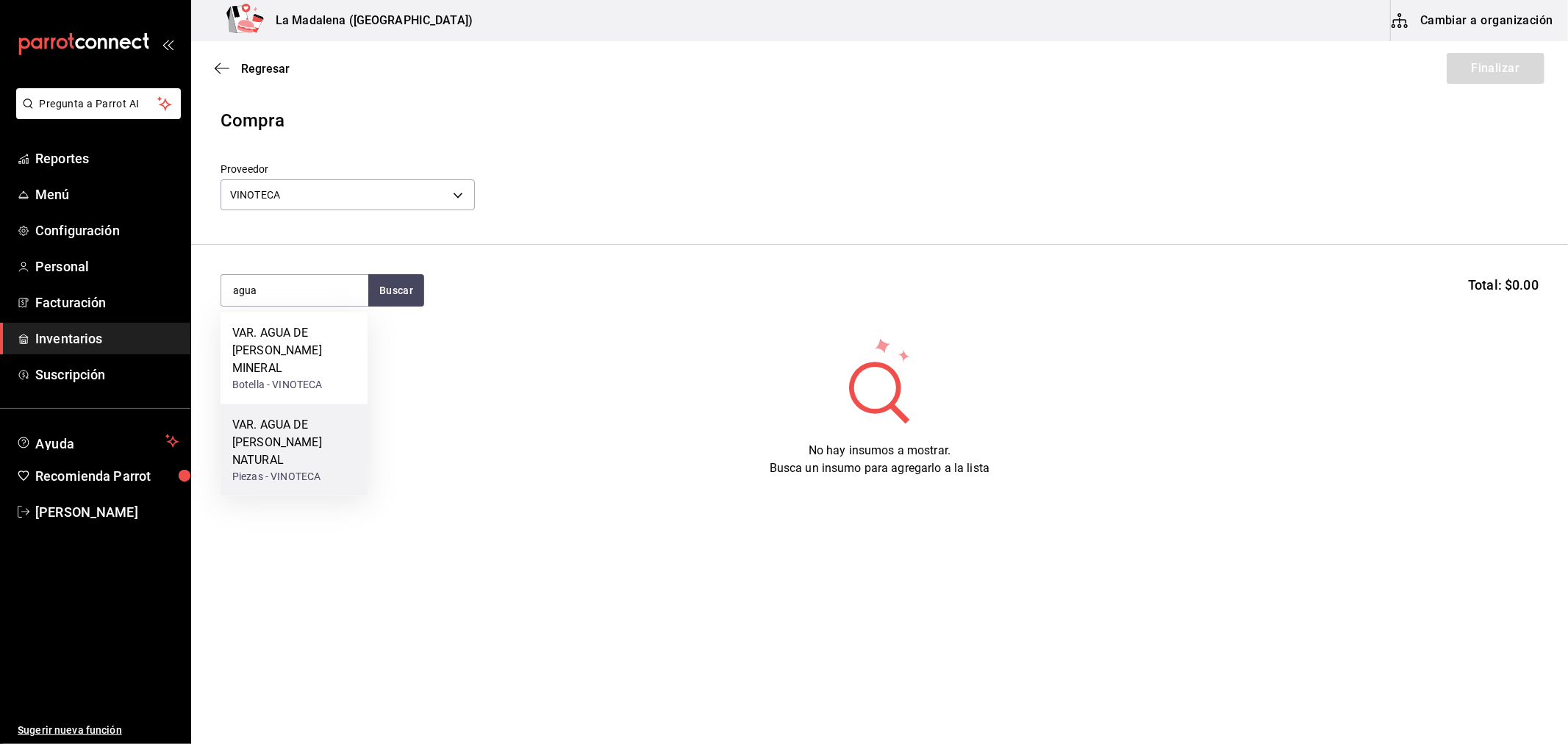
click at [342, 420] on div "VAR. AGUA DE PIEDRA NATURAL" at bounding box center [294, 442] width 124 height 53
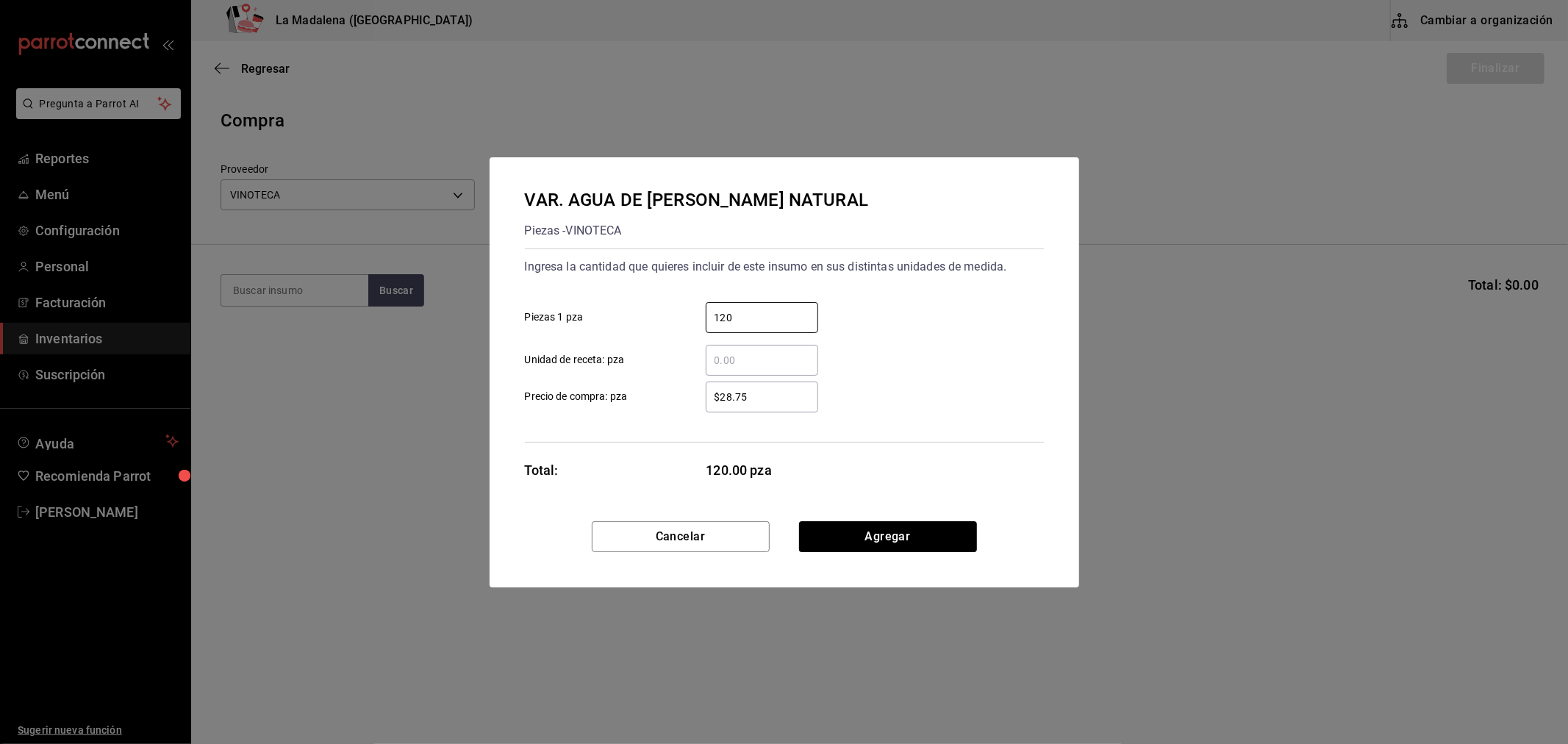
type input "120"
click button "Agregar" at bounding box center [888, 537] width 178 height 31
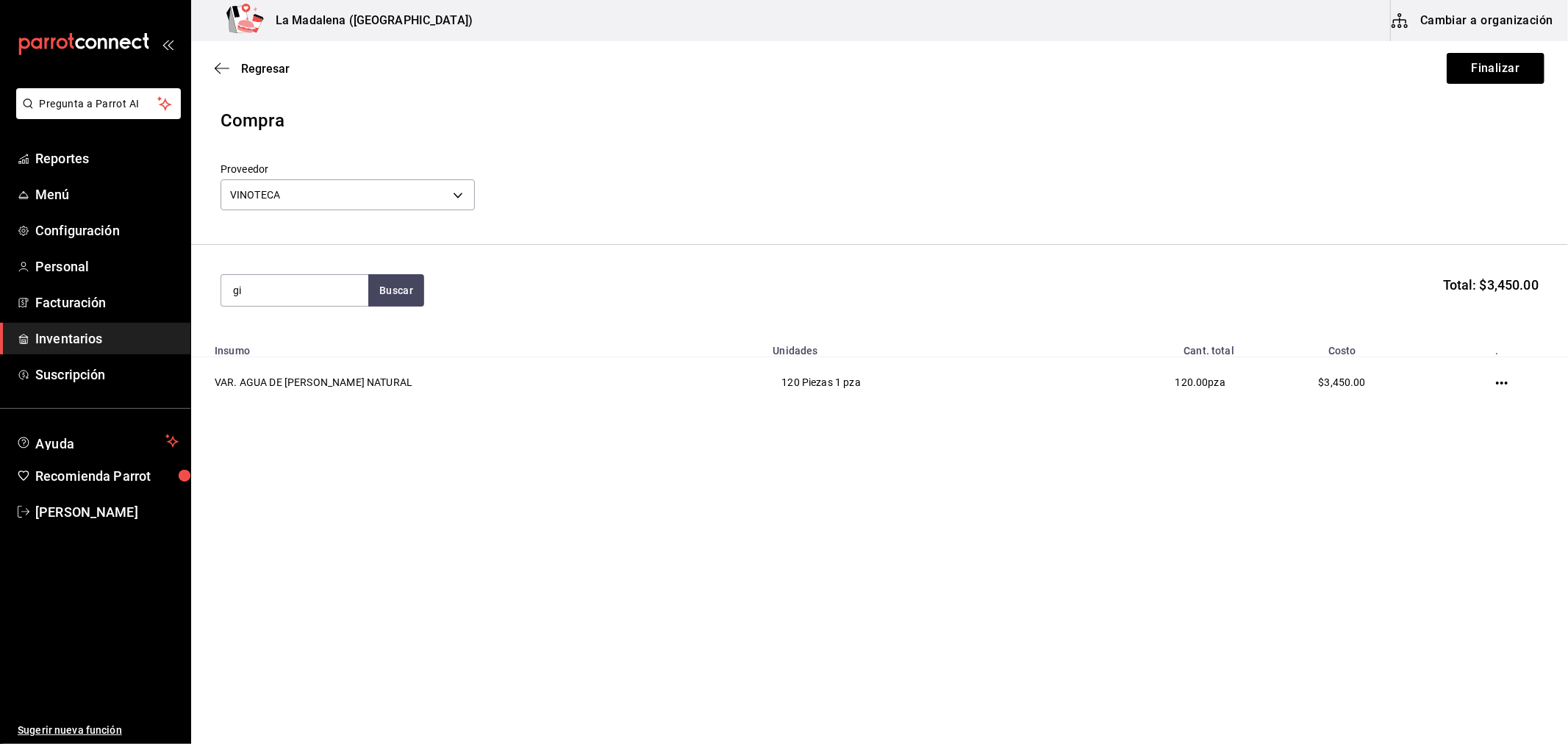
type input "g"
type input "hendri"
click at [284, 366] on div "Unidades - VINOTECA" at bounding box center [294, 367] width 124 height 16
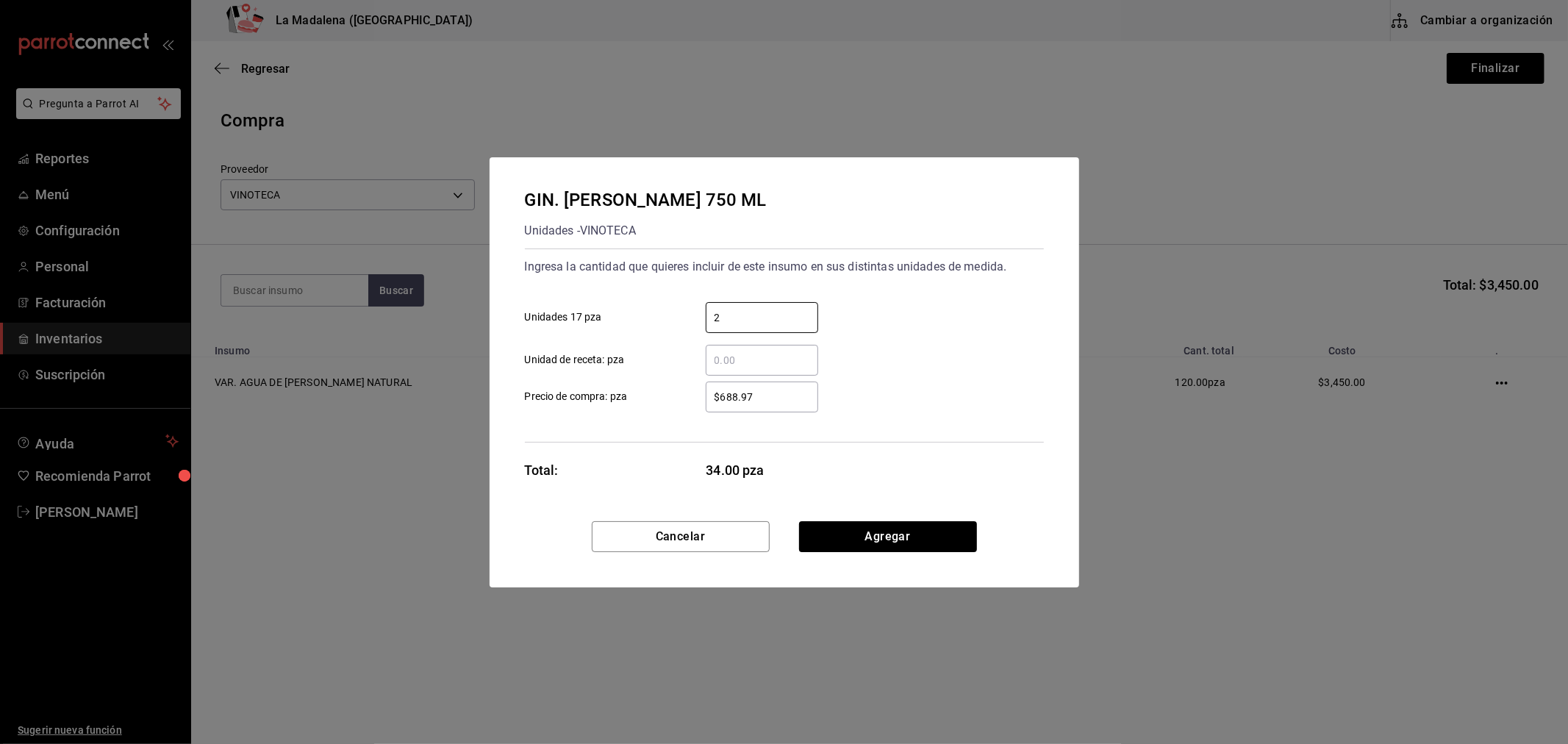
type input "2"
type input "$706.03"
click button "Agregar" at bounding box center [888, 537] width 178 height 31
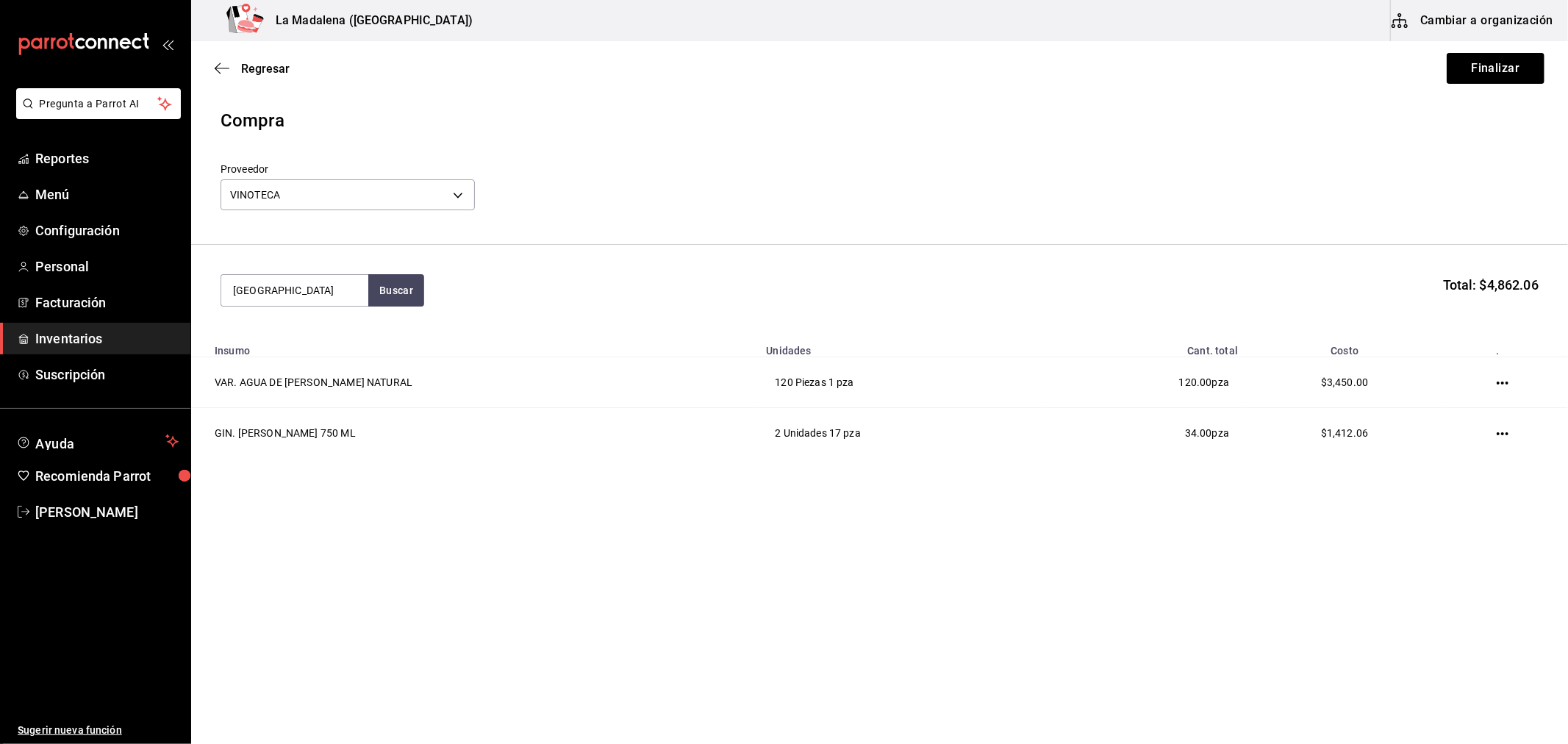
type input "chile"
click at [284, 377] on div "Unidades - VINOTECA" at bounding box center [294, 384] width 124 height 16
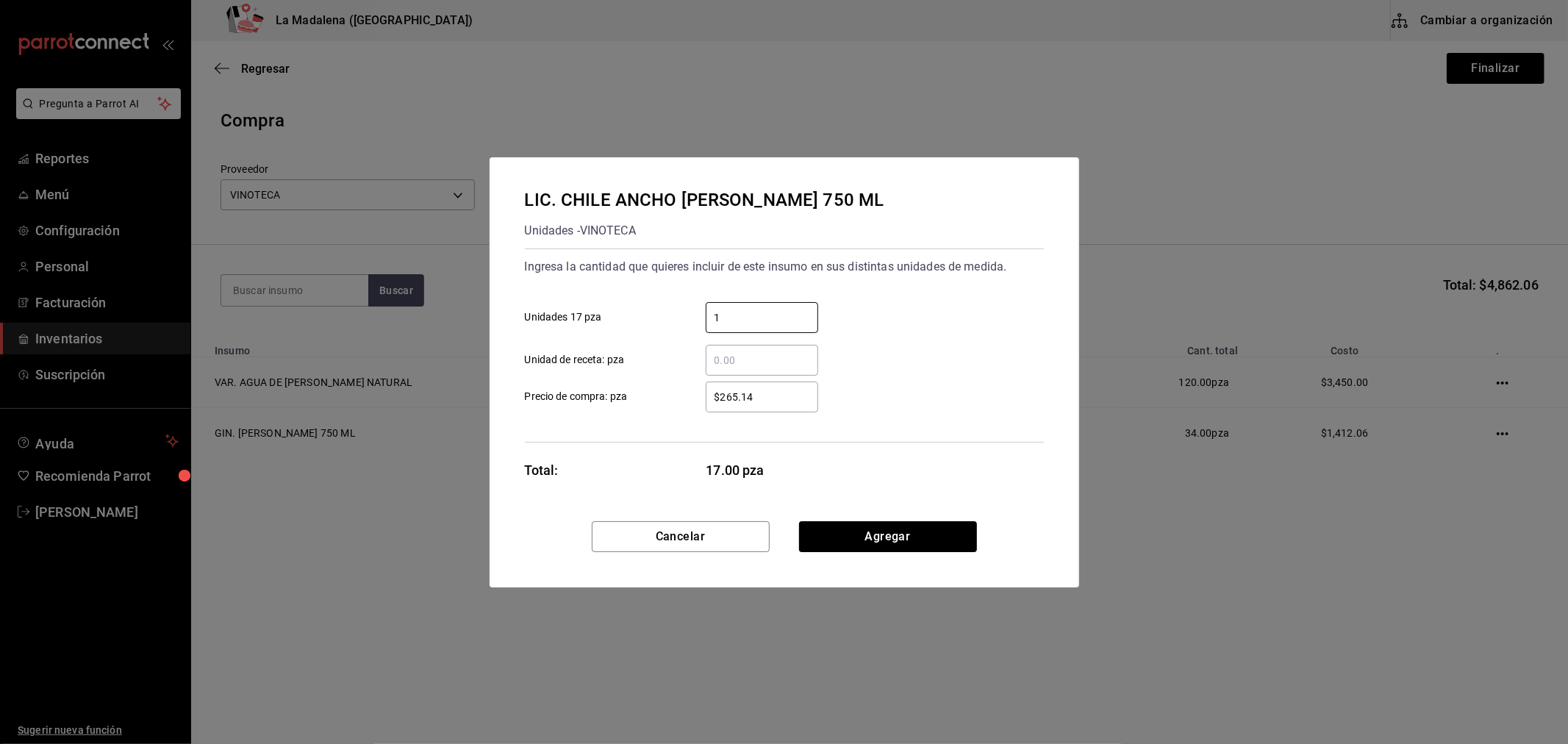
type input "1"
type input "$277.4"
type input "$277.42"
click button "Agregar" at bounding box center [888, 537] width 178 height 31
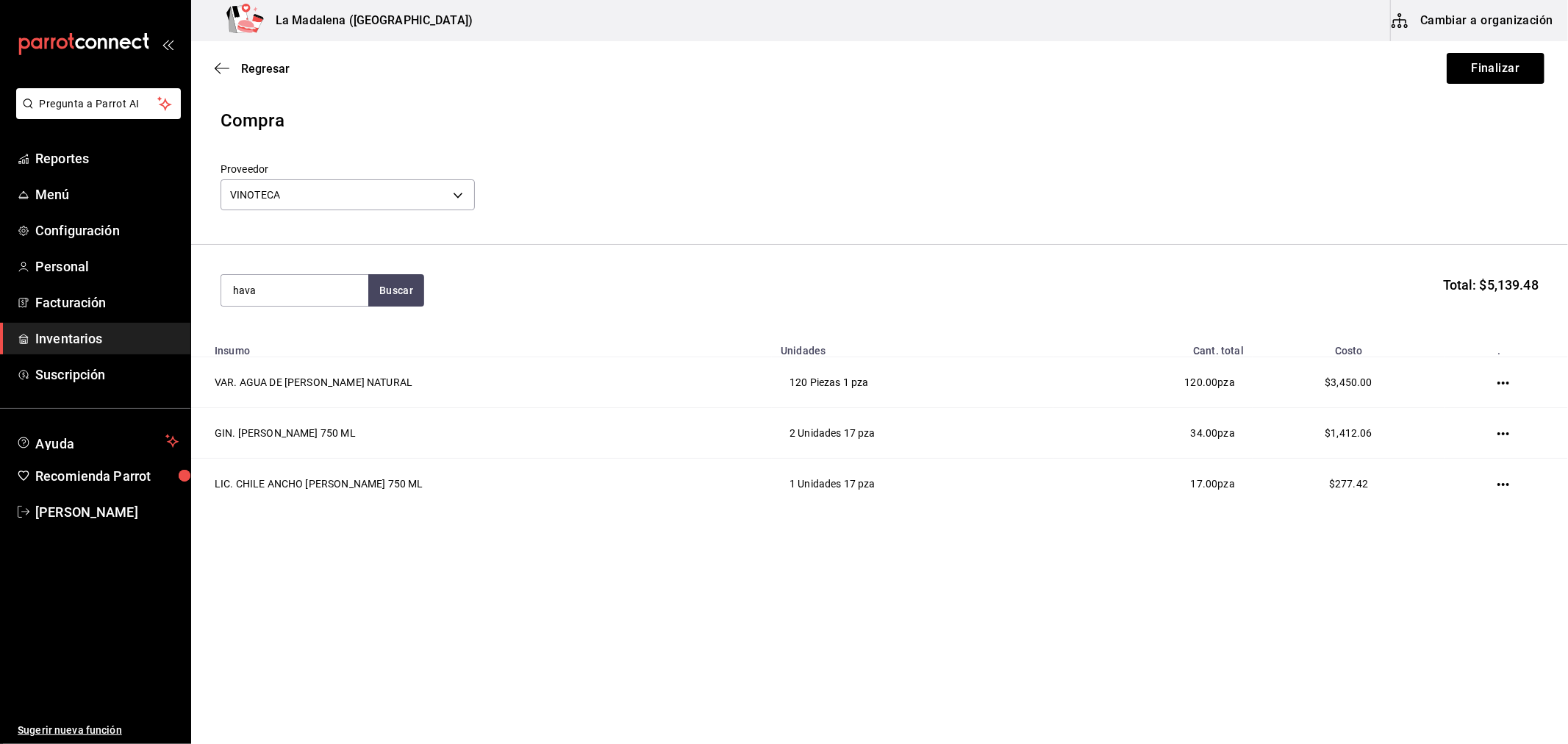
type input "hava"
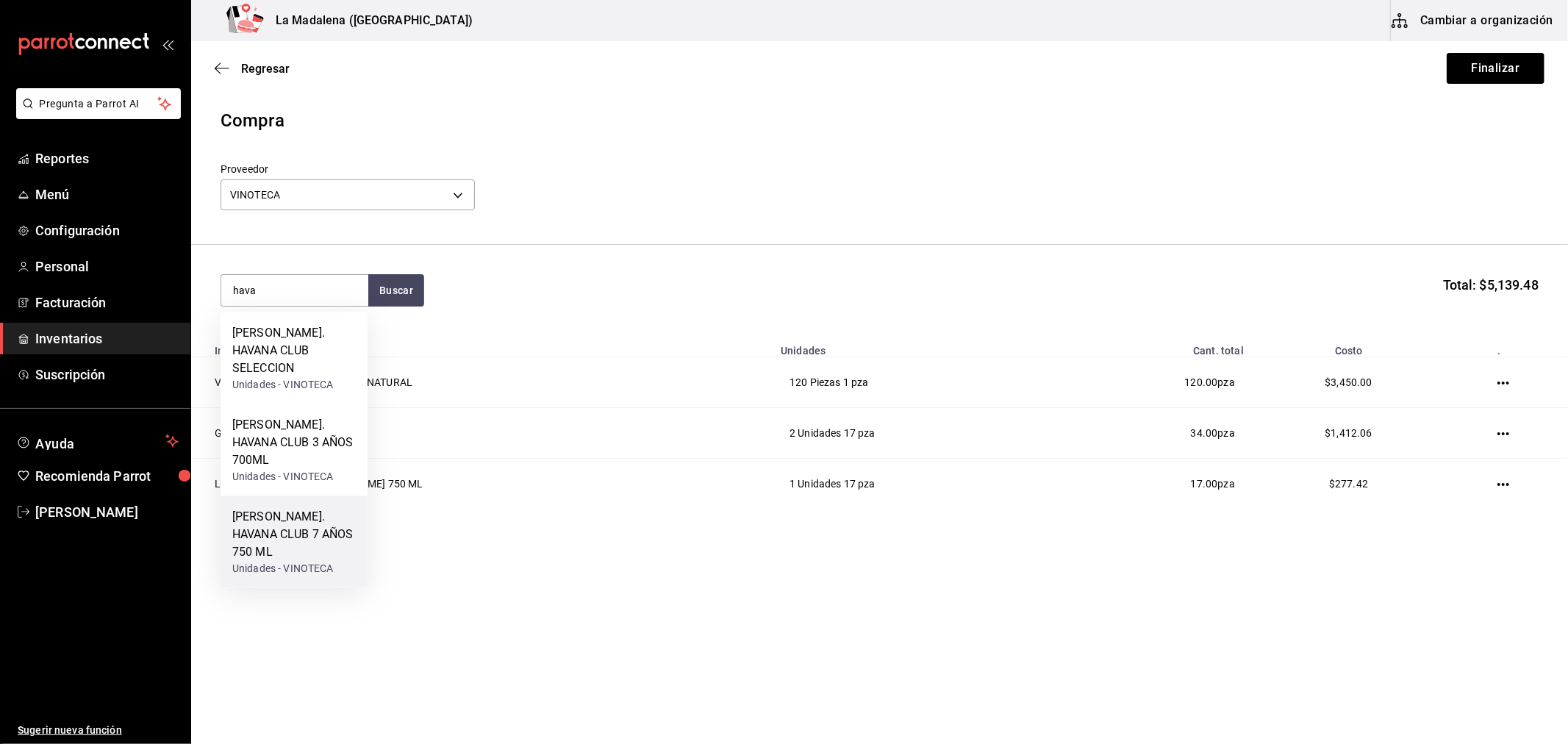
click at [295, 508] on div "[PERSON_NAME]. HAVANA CLUB 7 AÑOS 750 ML" at bounding box center [294, 534] width 124 height 53
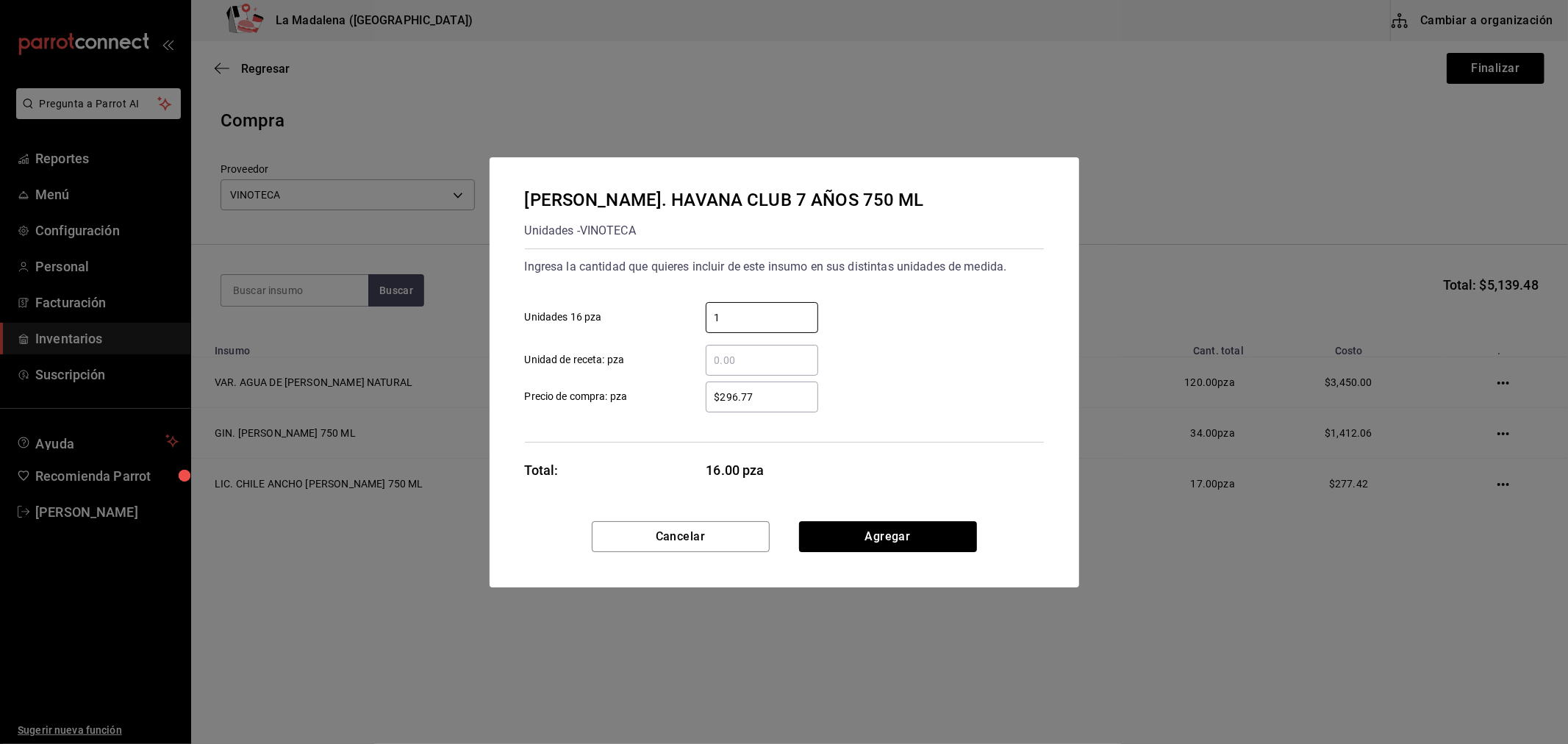
type input "1"
type input "$295.69"
click button "Agregar" at bounding box center [888, 537] width 178 height 31
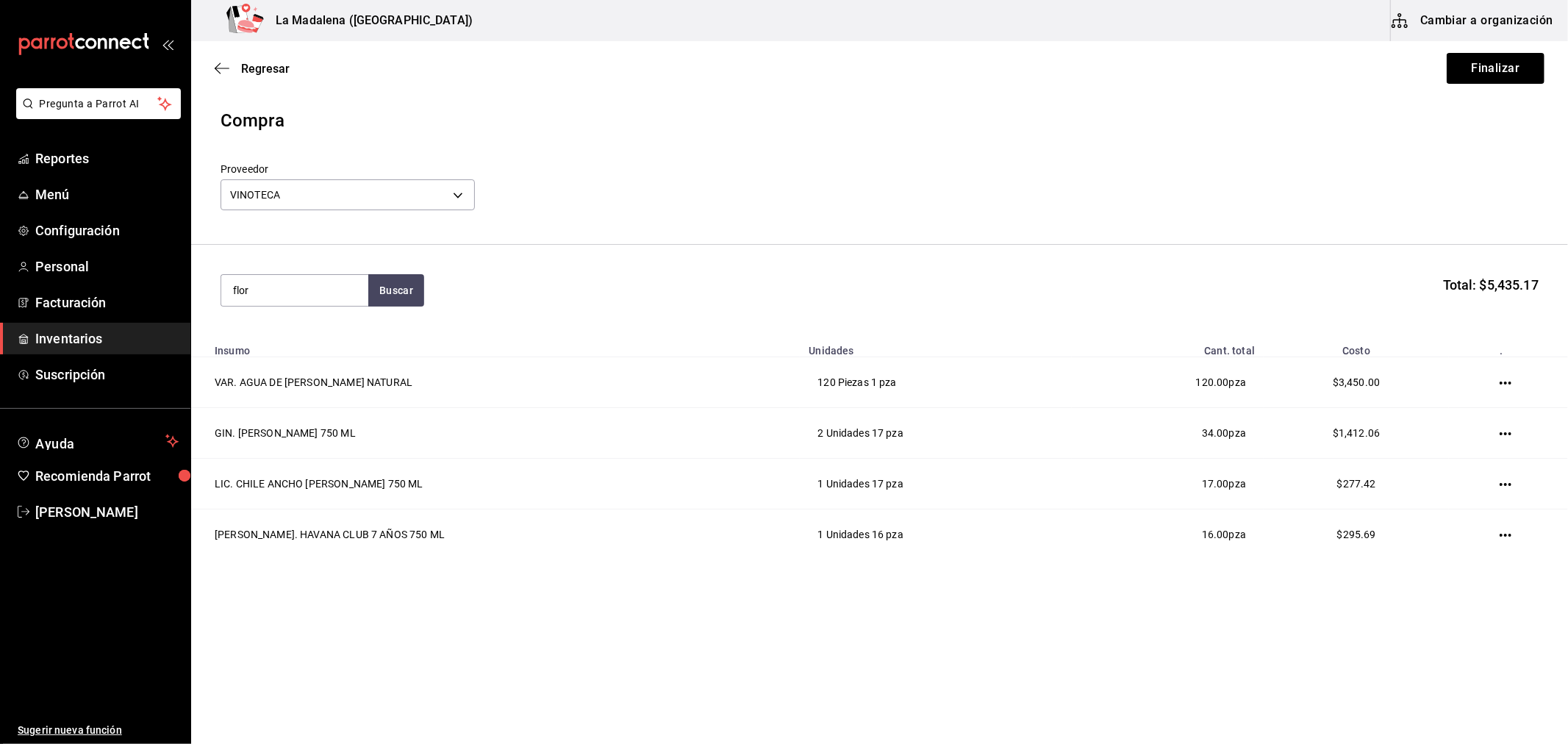
type input "flor"
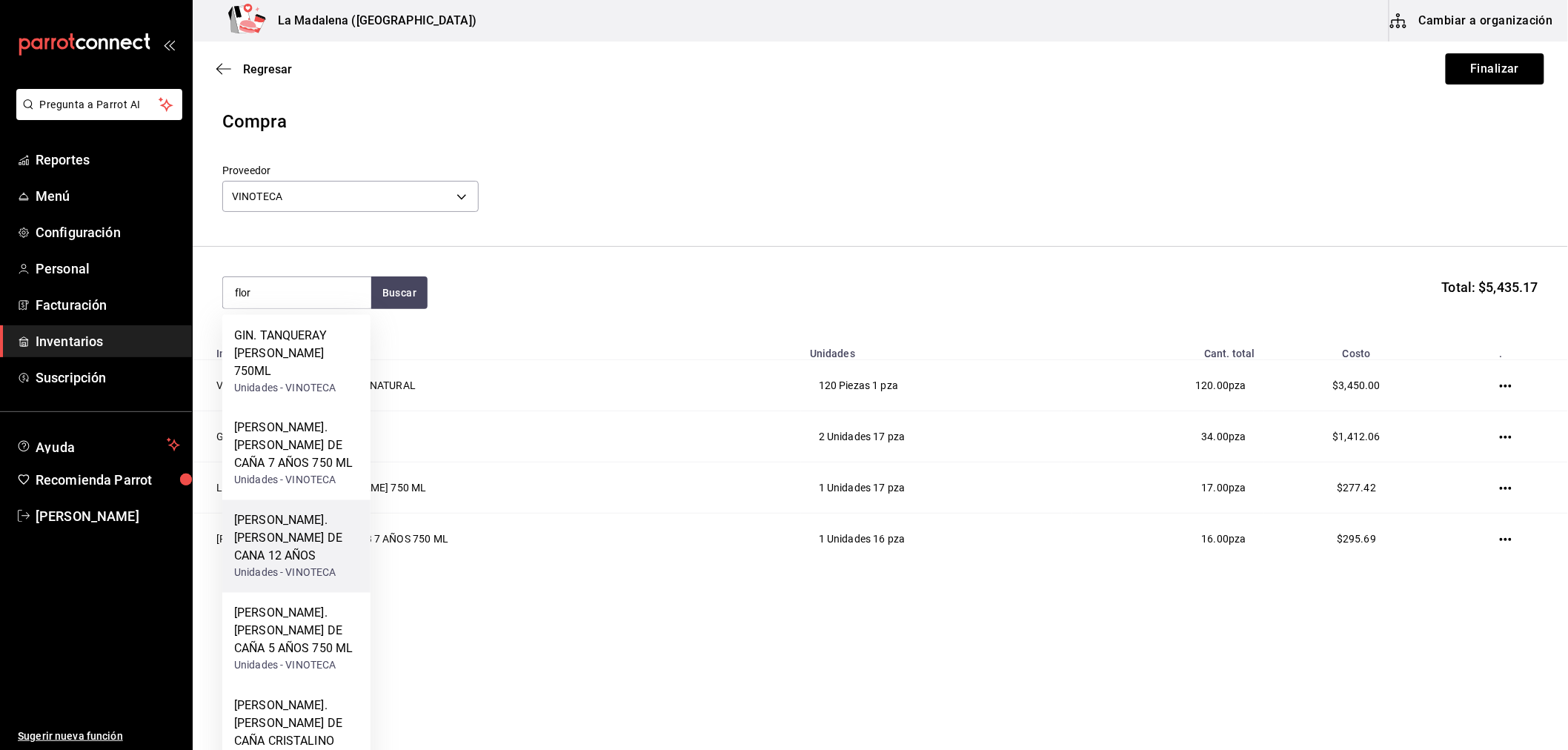
scroll to position [37, 0]
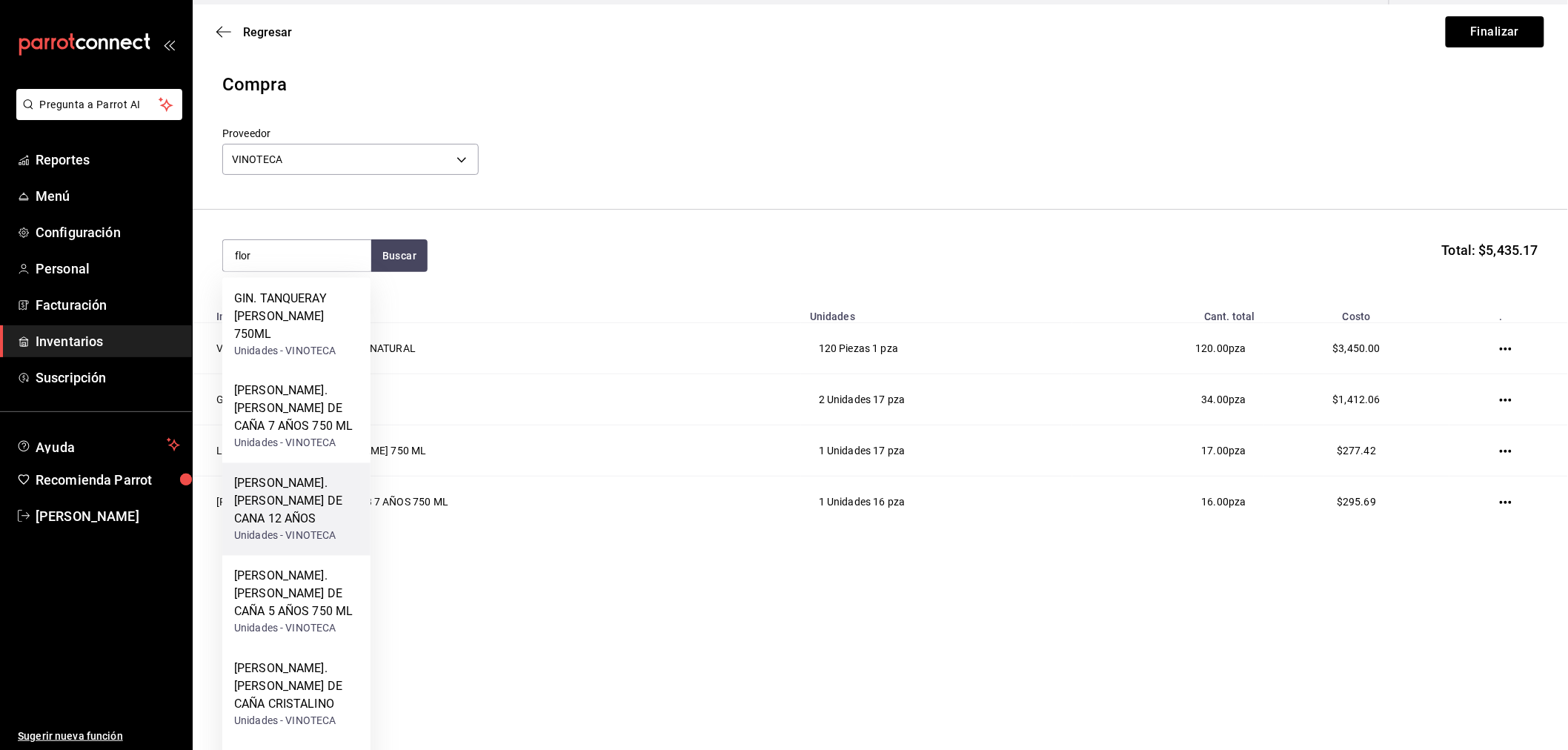
click at [309, 475] on div "RON. FLOR DE CANA 12 AÑOS" at bounding box center [296, 501] width 125 height 53
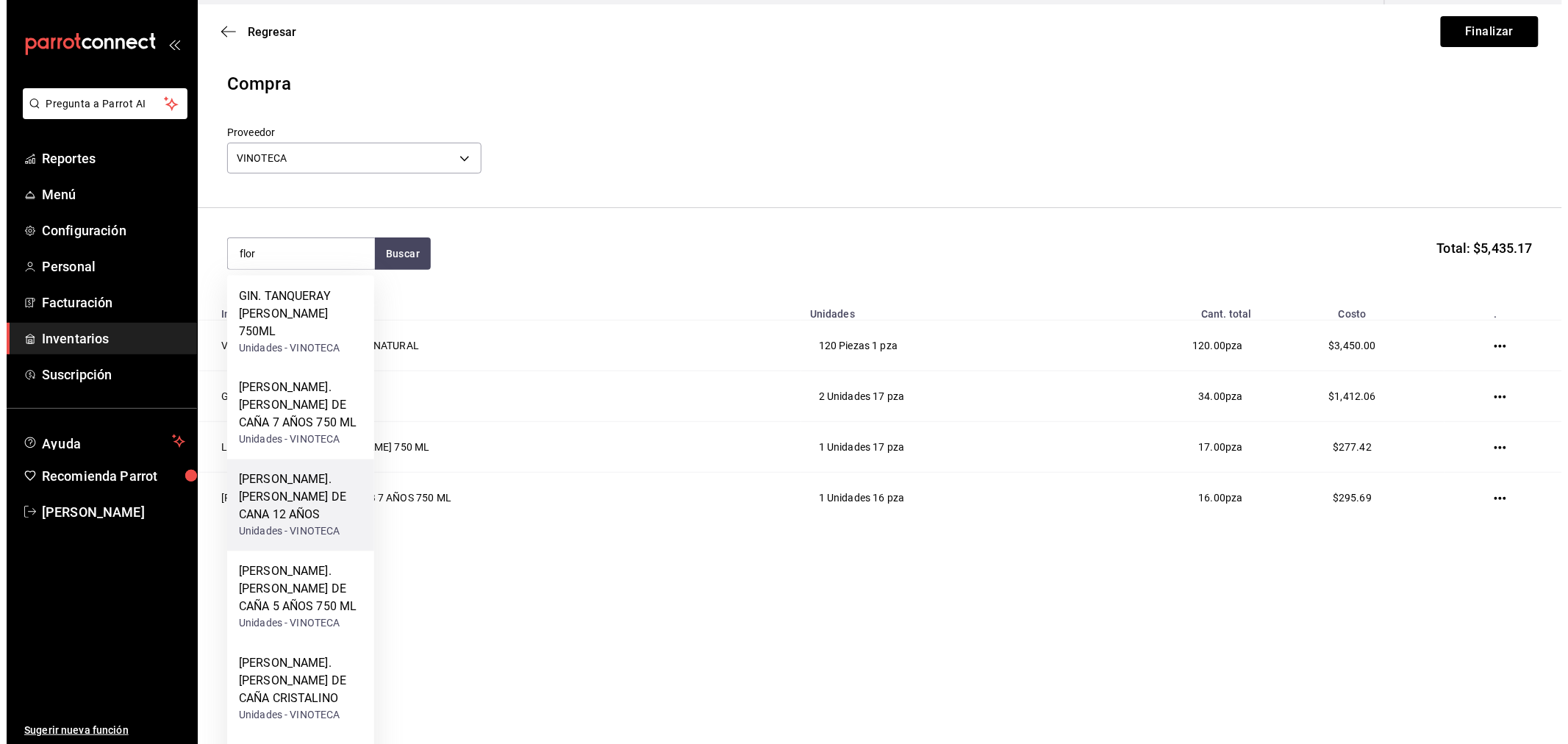
scroll to position [0, 0]
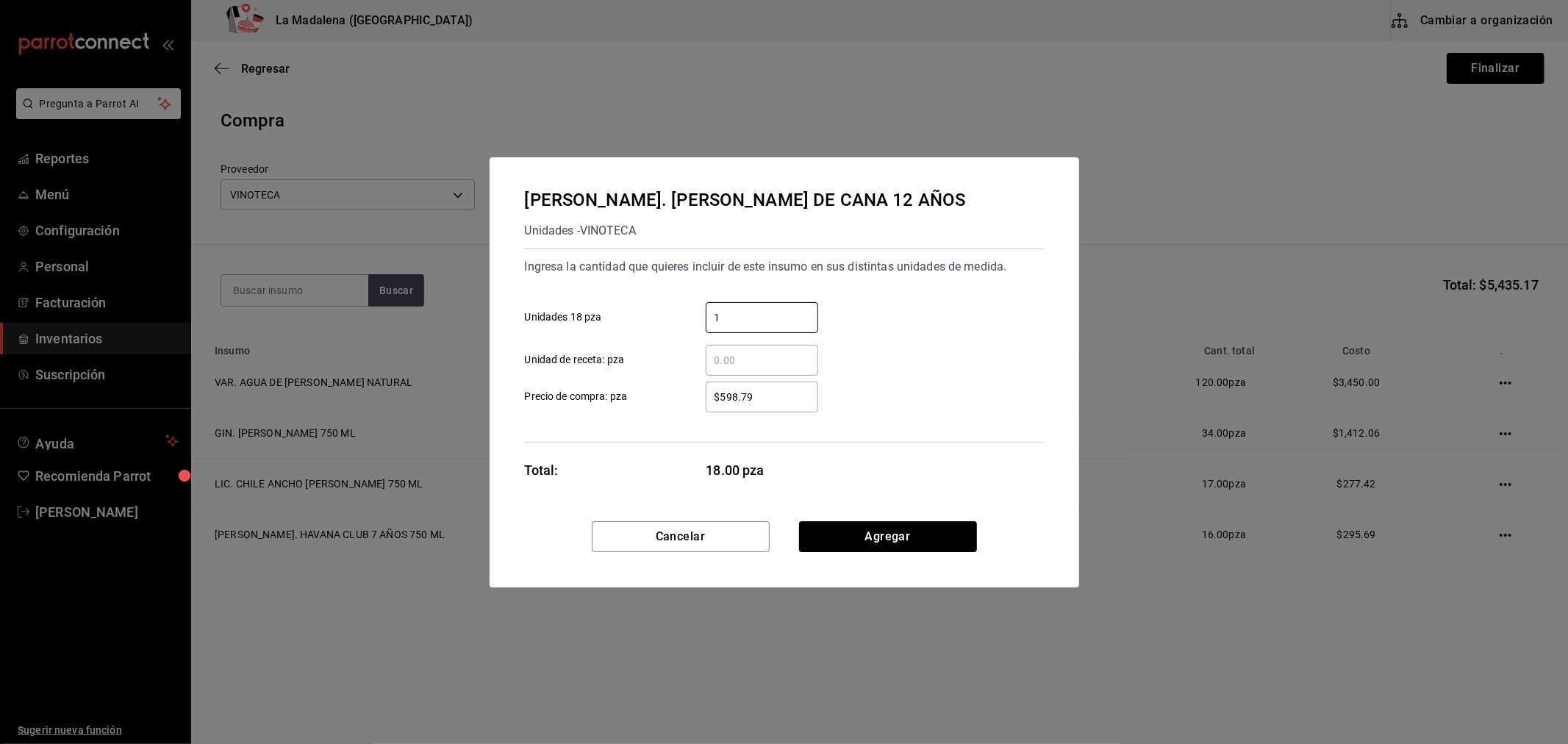
type input "1"
type input "$616.04"
click button "Agregar" at bounding box center [888, 537] width 178 height 31
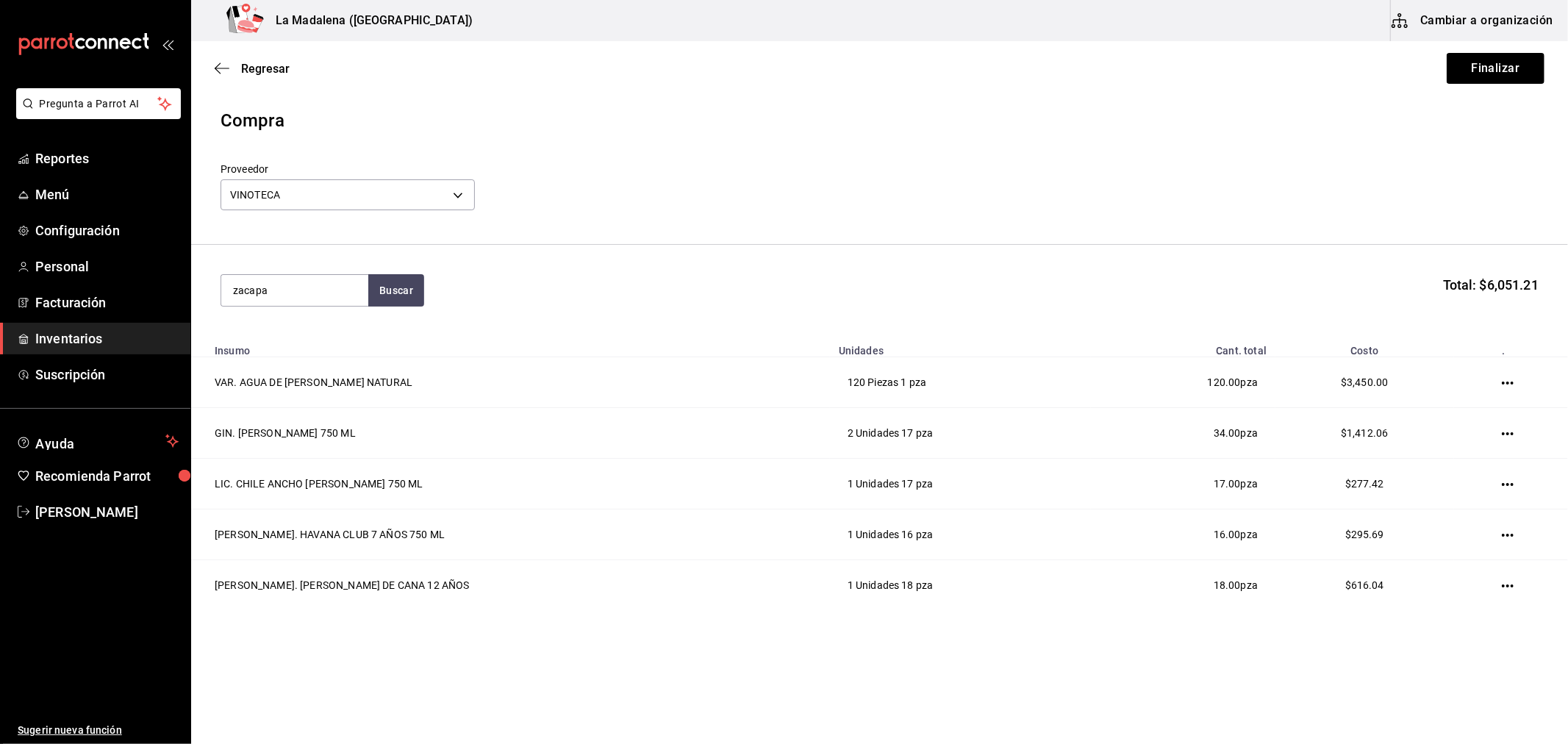
type input "zacapa"
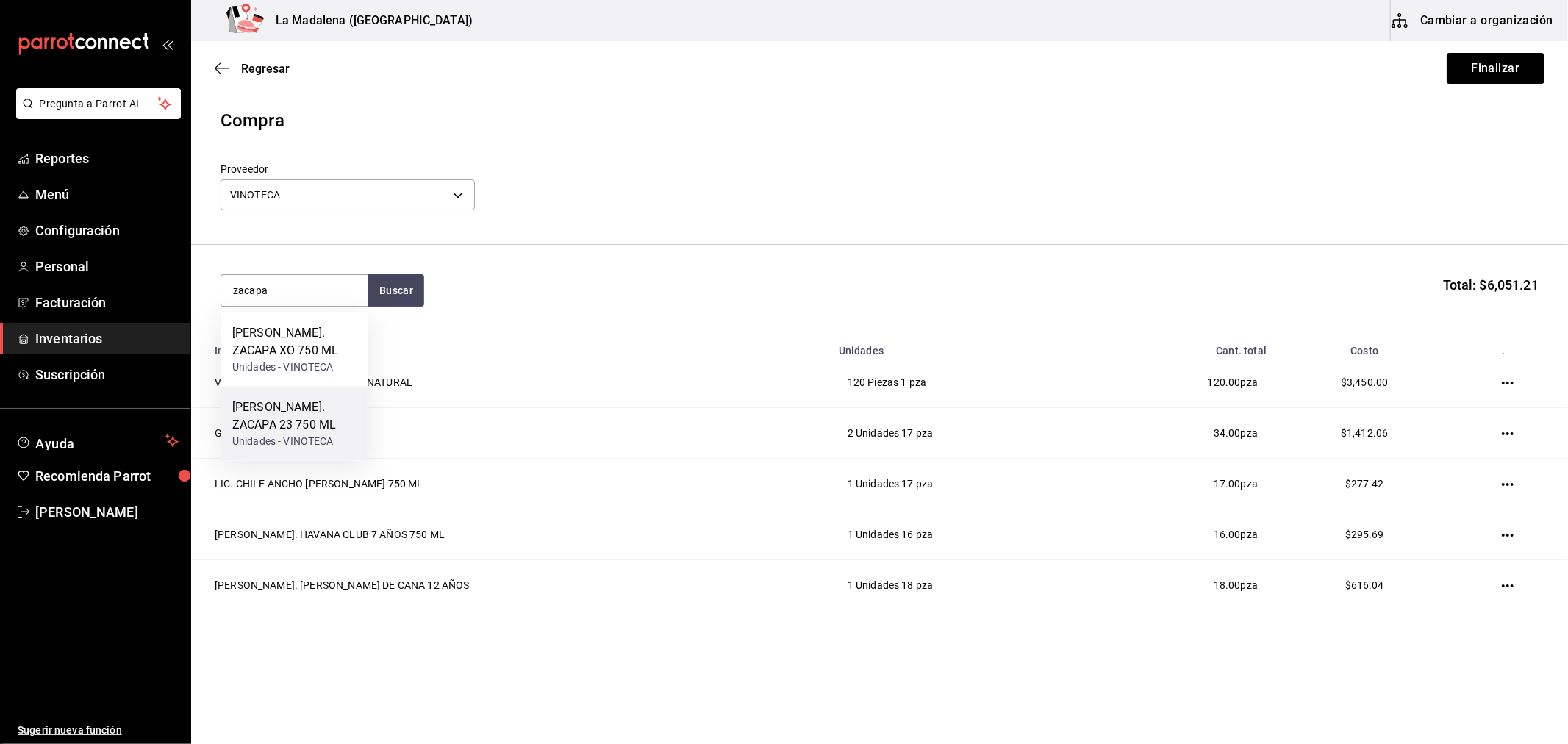
click at [318, 416] on div "RON. ZACAPA 23 750 ML" at bounding box center [294, 416] width 124 height 36
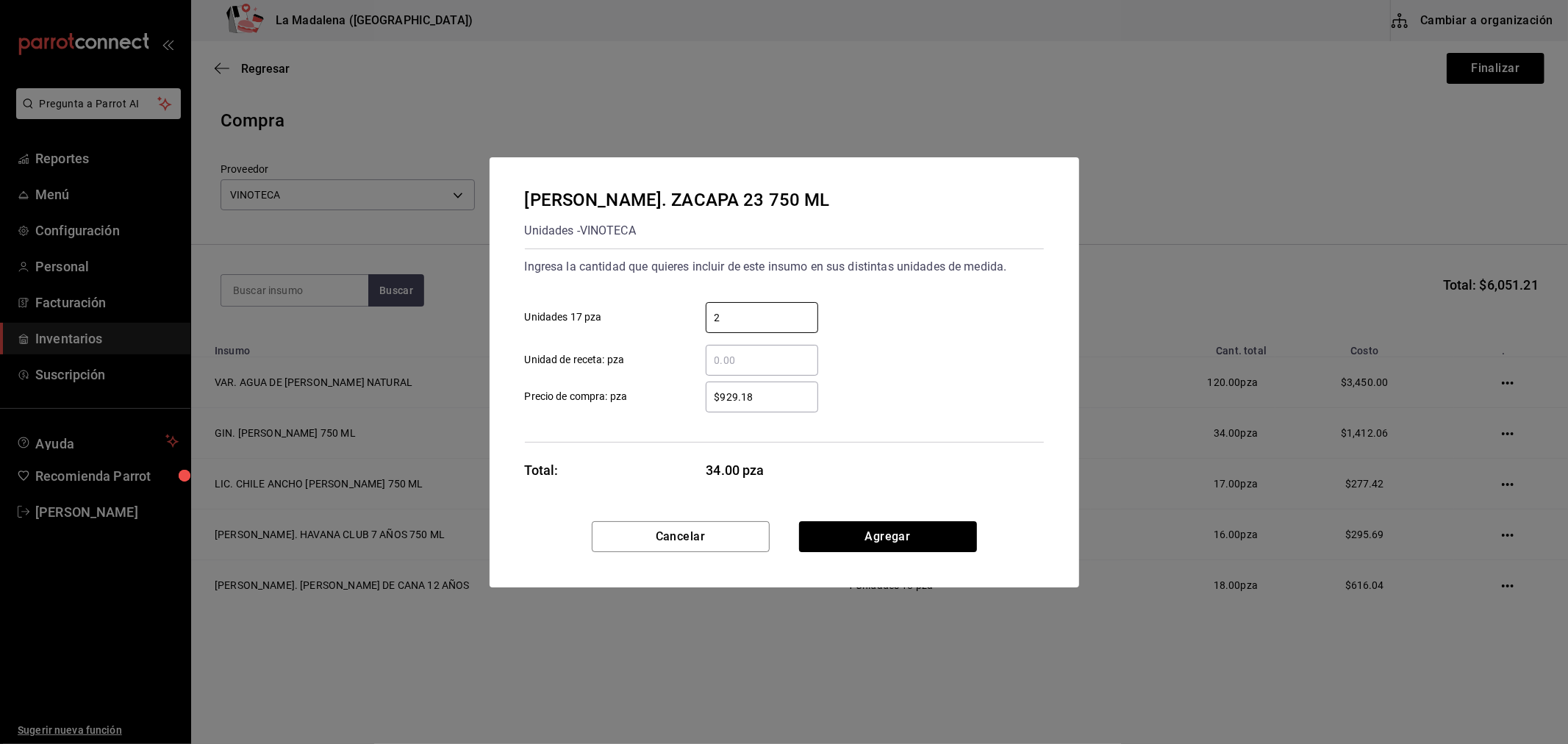
type input "2"
type input "$962.24"
click button "Agregar" at bounding box center [888, 537] width 178 height 31
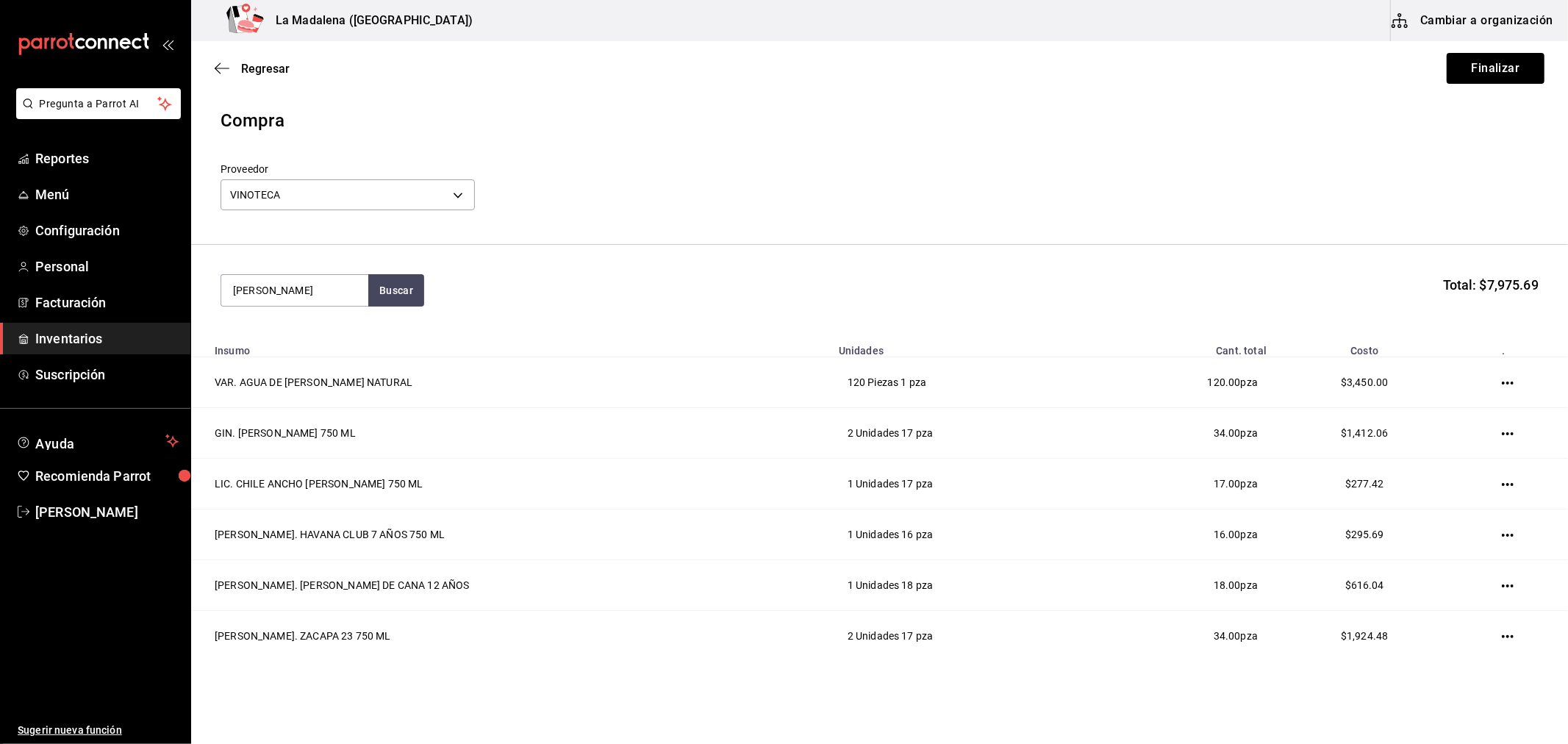
type input "don julio"
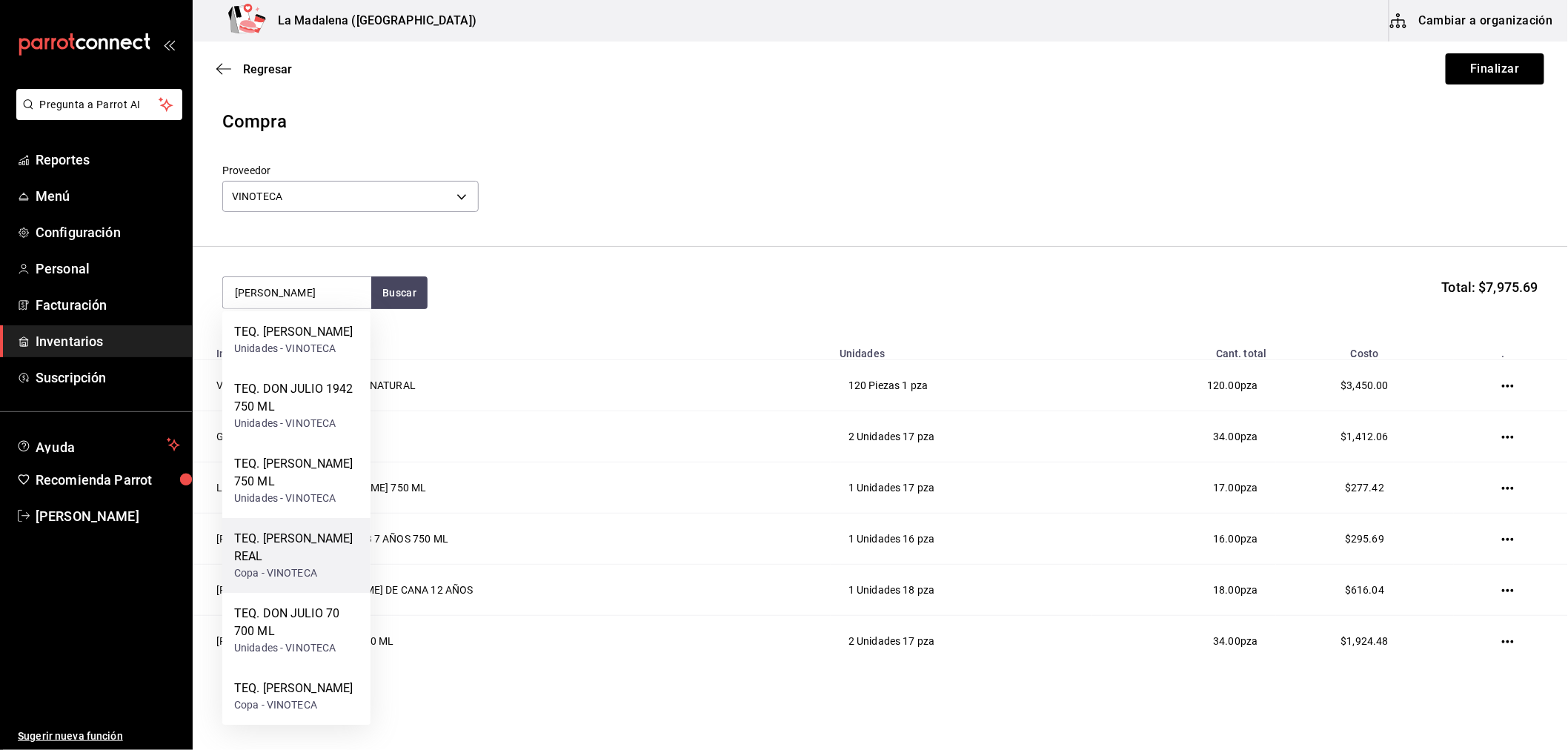
scroll to position [48, 0]
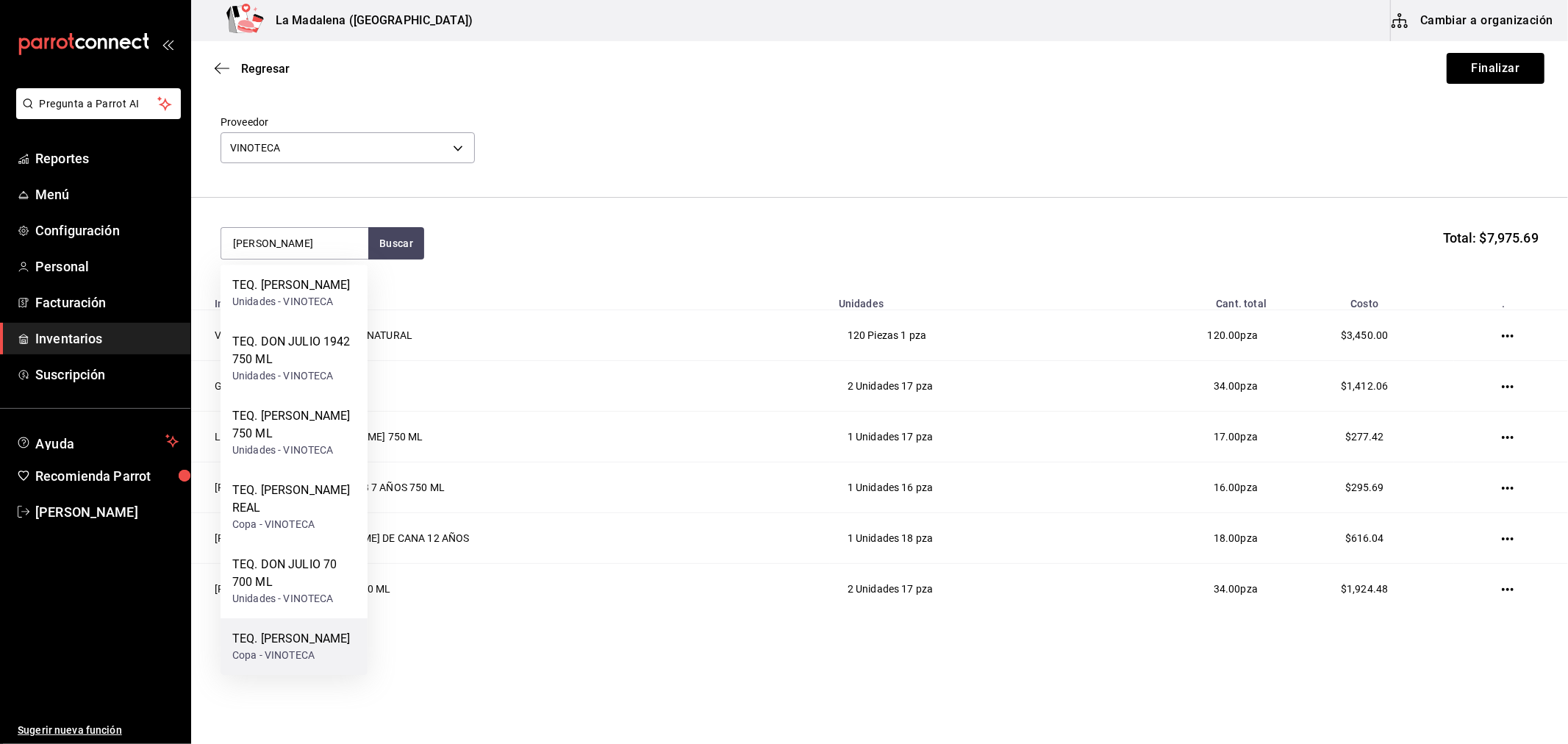
click at [301, 643] on div "TEQ. DON JULIO REPOSADO" at bounding box center [291, 639] width 118 height 18
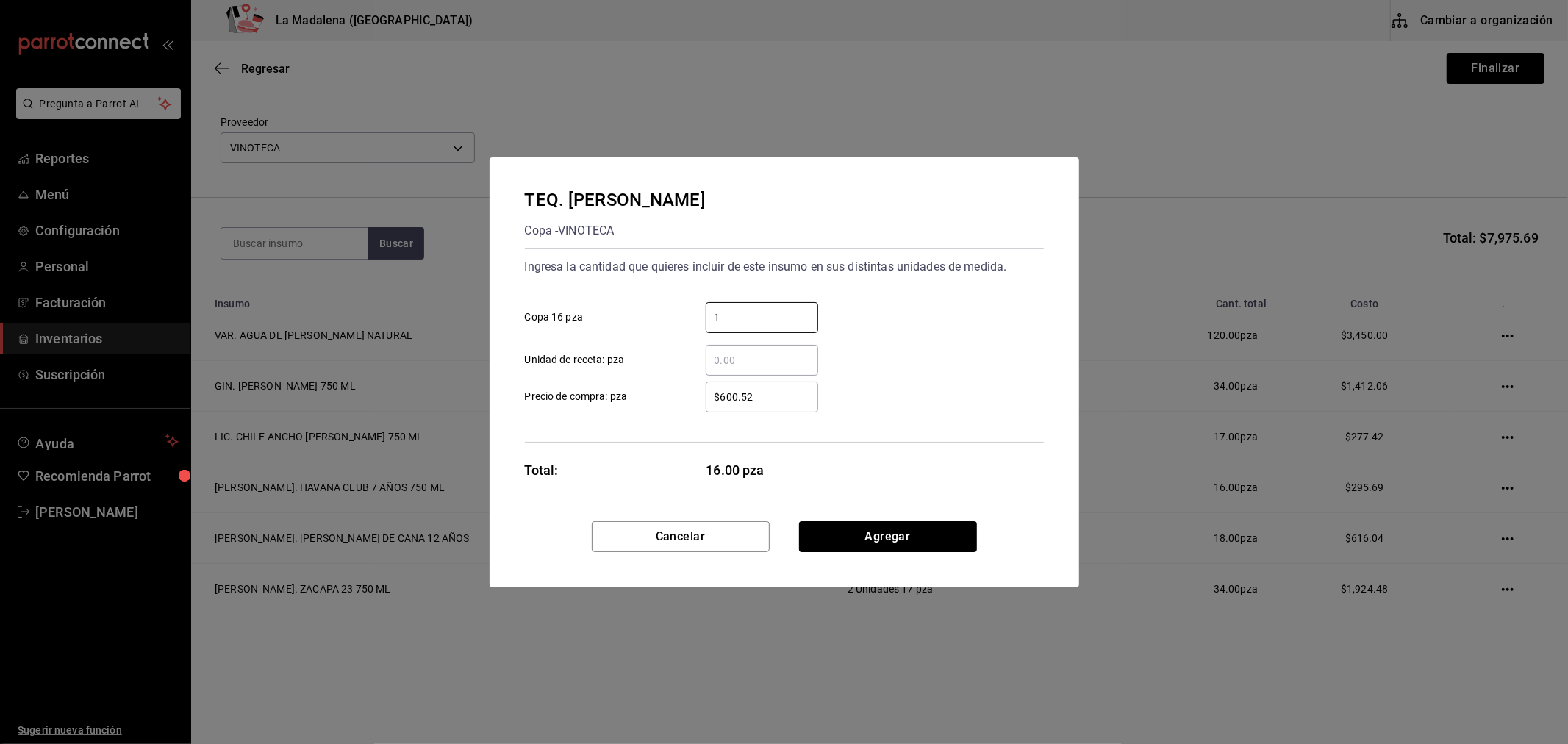
type input "1"
type input "$587.93"
click button "Agregar" at bounding box center [888, 537] width 178 height 31
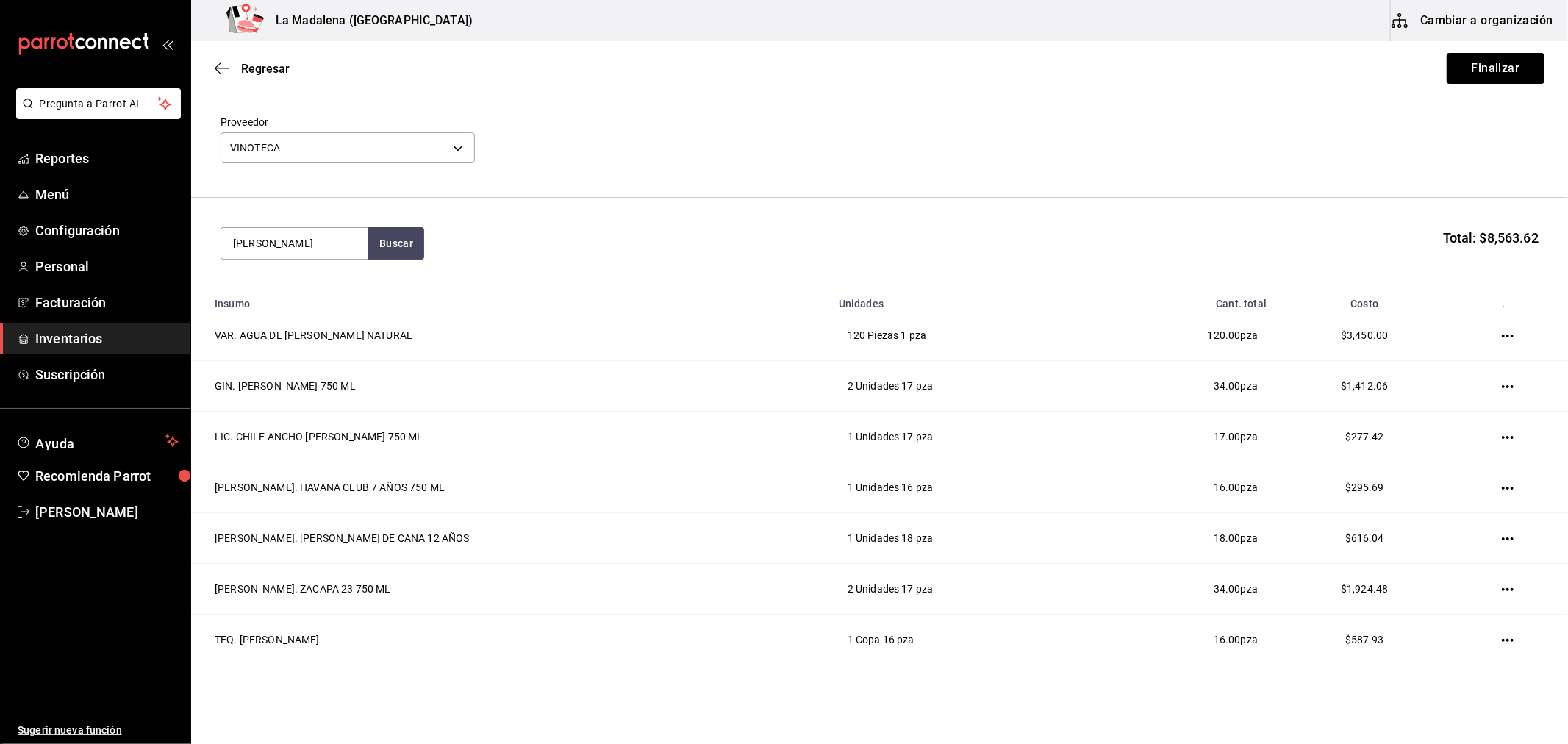
type input "don julio"
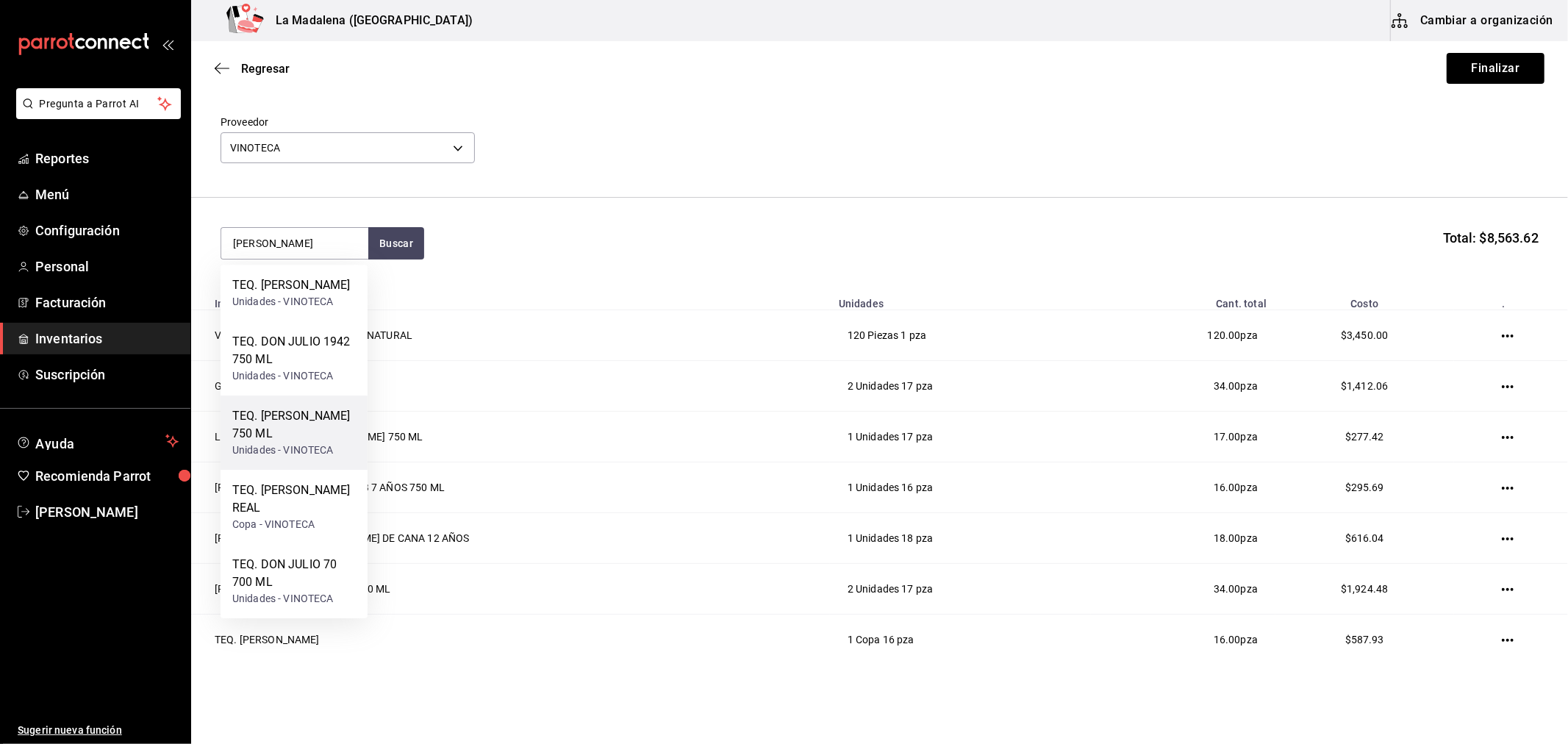
click at [306, 443] on div "TEQ. DON JULIO BLANCO 750 ML" at bounding box center [294, 425] width 124 height 36
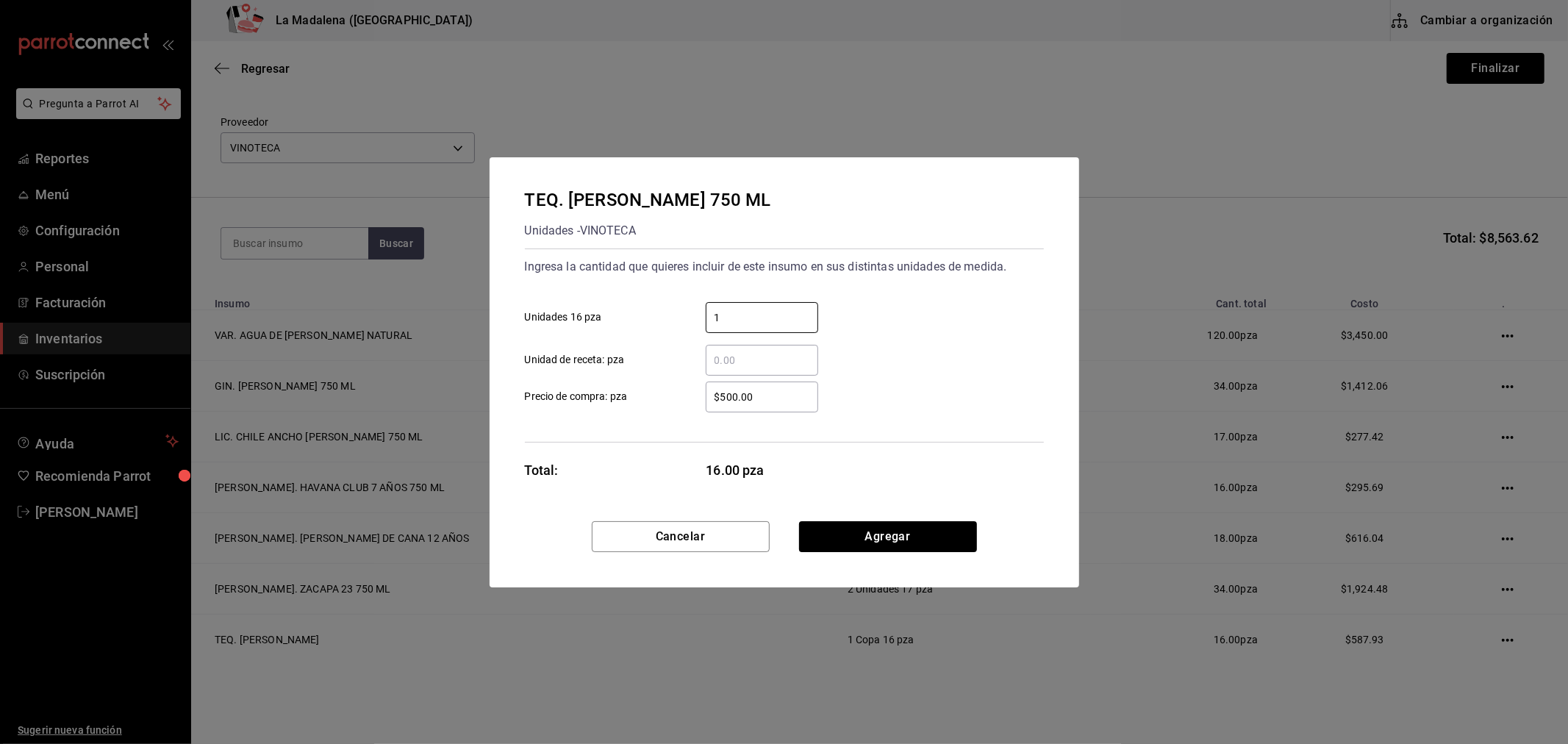
type input "1"
type input "$500"
click button "Agregar" at bounding box center [888, 537] width 178 height 31
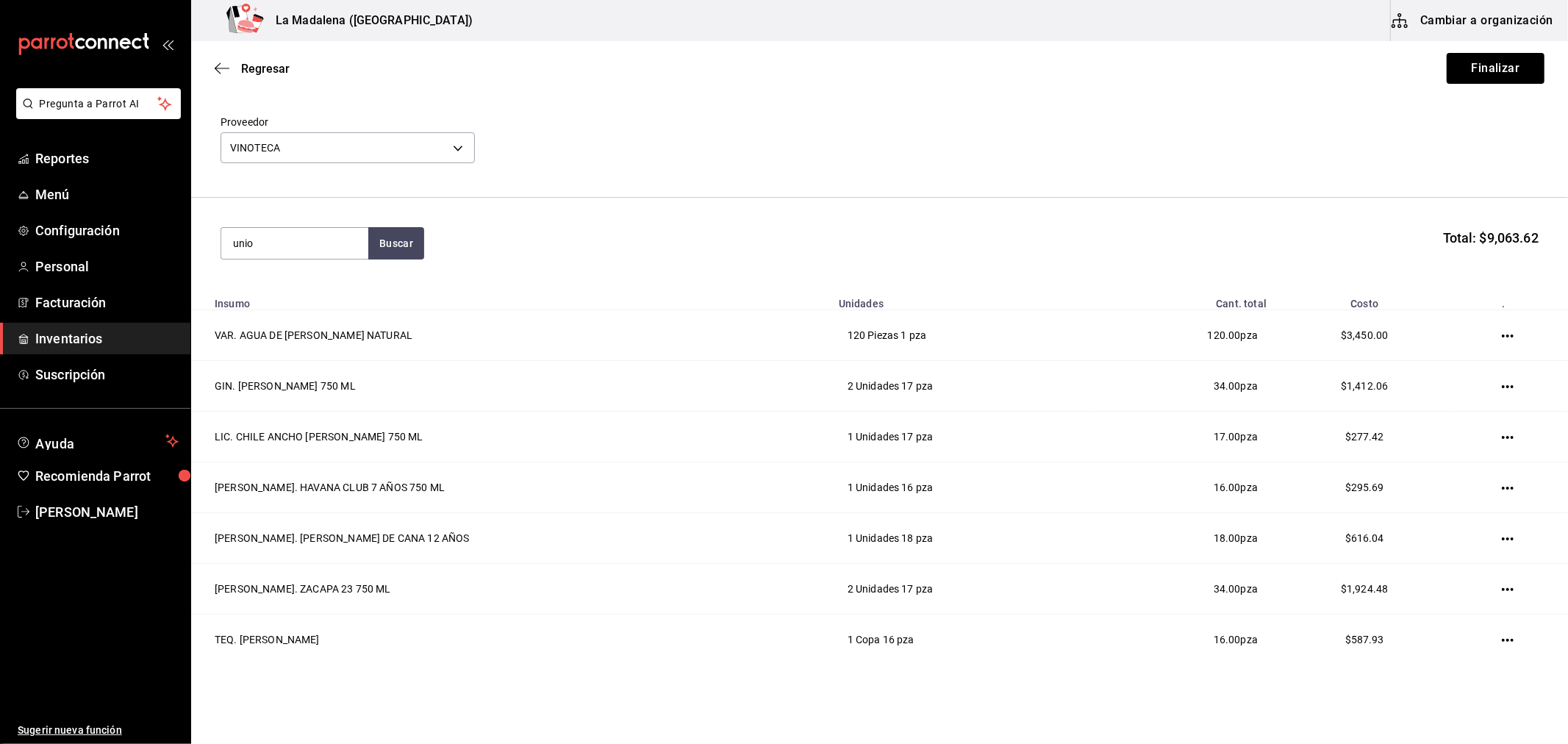
type input "unio"
click at [298, 281] on div "MEZ. UNION JOVEN 700 ML" at bounding box center [294, 294] width 124 height 36
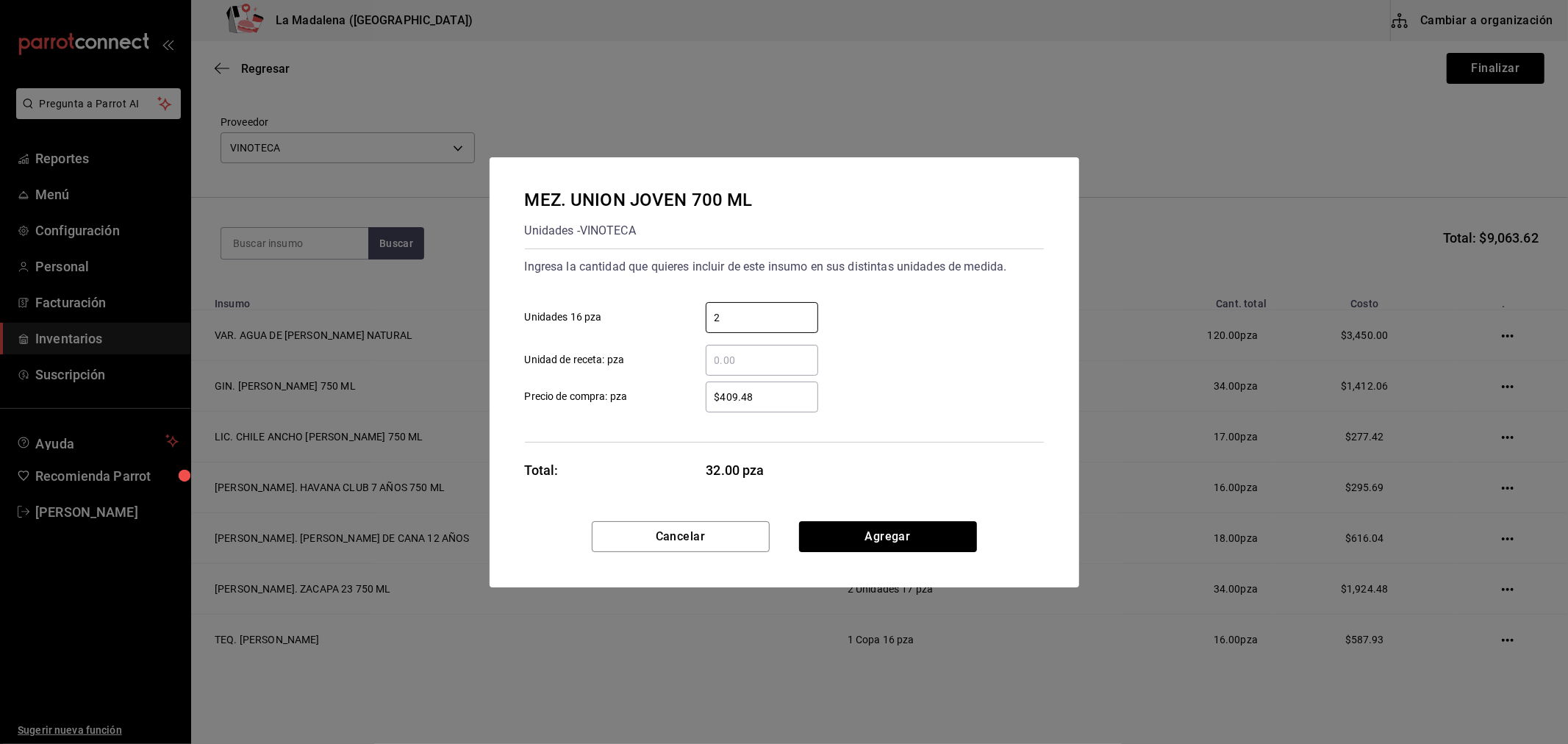
type input "2"
type input "$409.48"
click button "Agregar" at bounding box center [888, 537] width 178 height 31
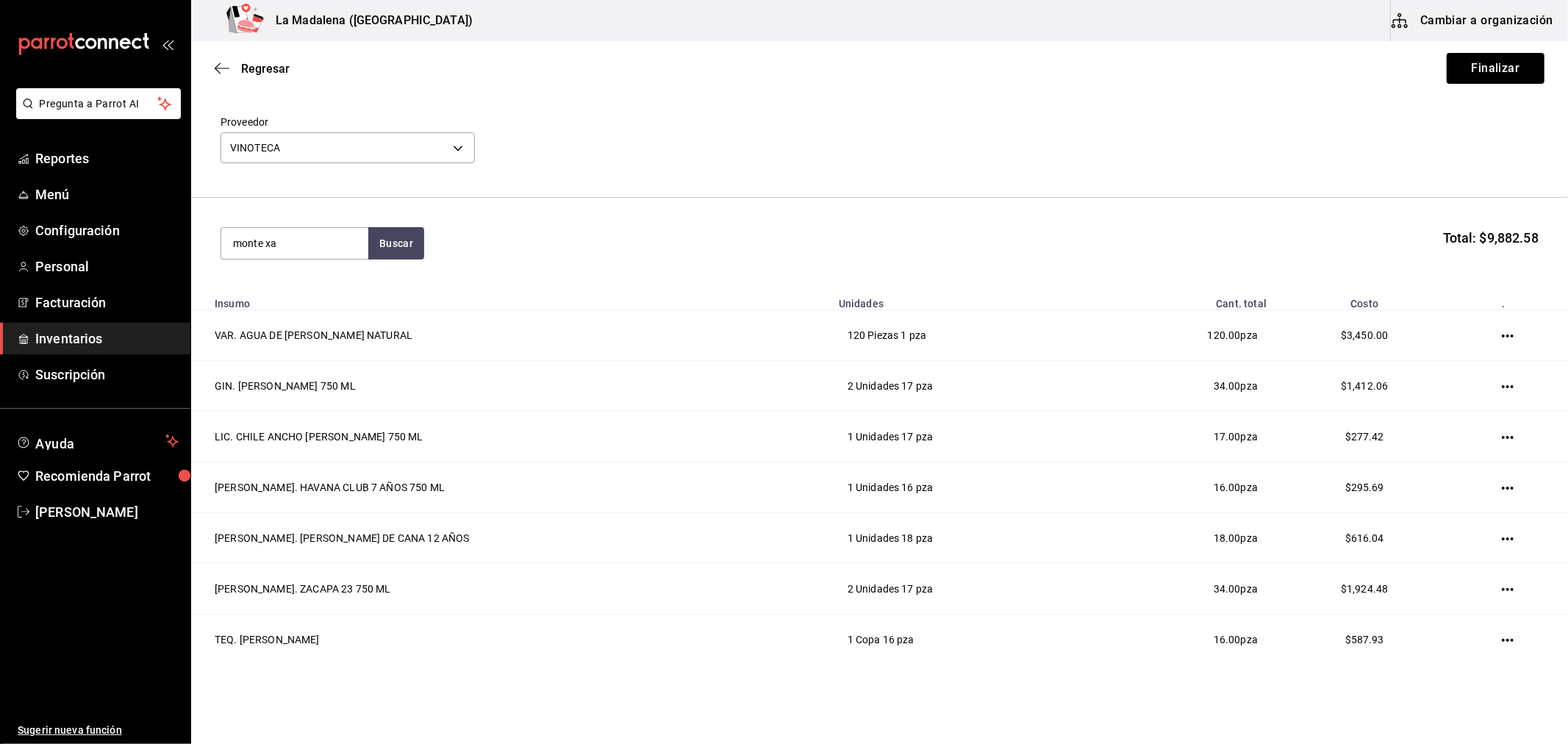
type input "monte xa"
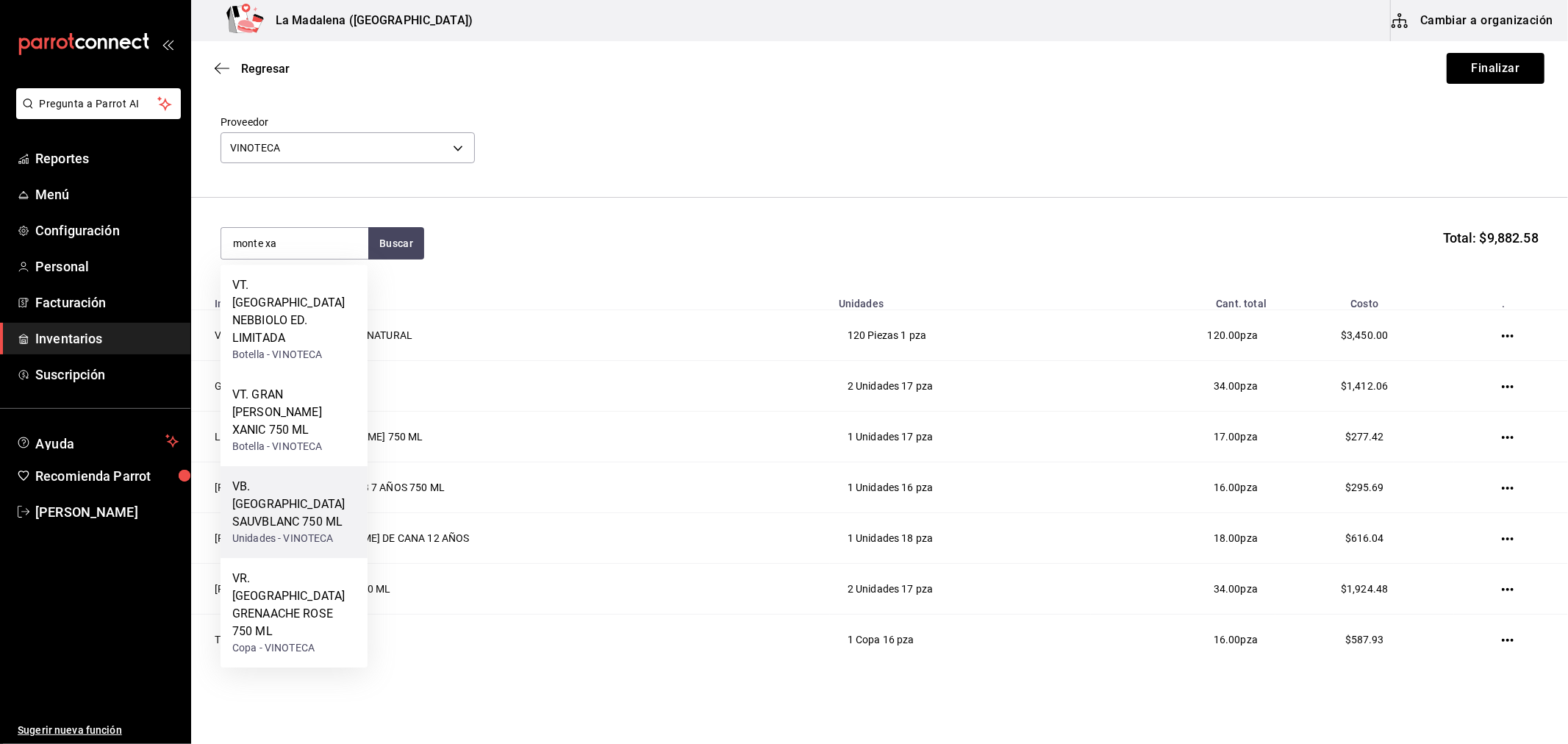
click at [300, 477] on div "VB. MONTE XANIC SAUVBLANC 750 ML" at bounding box center [294, 503] width 124 height 53
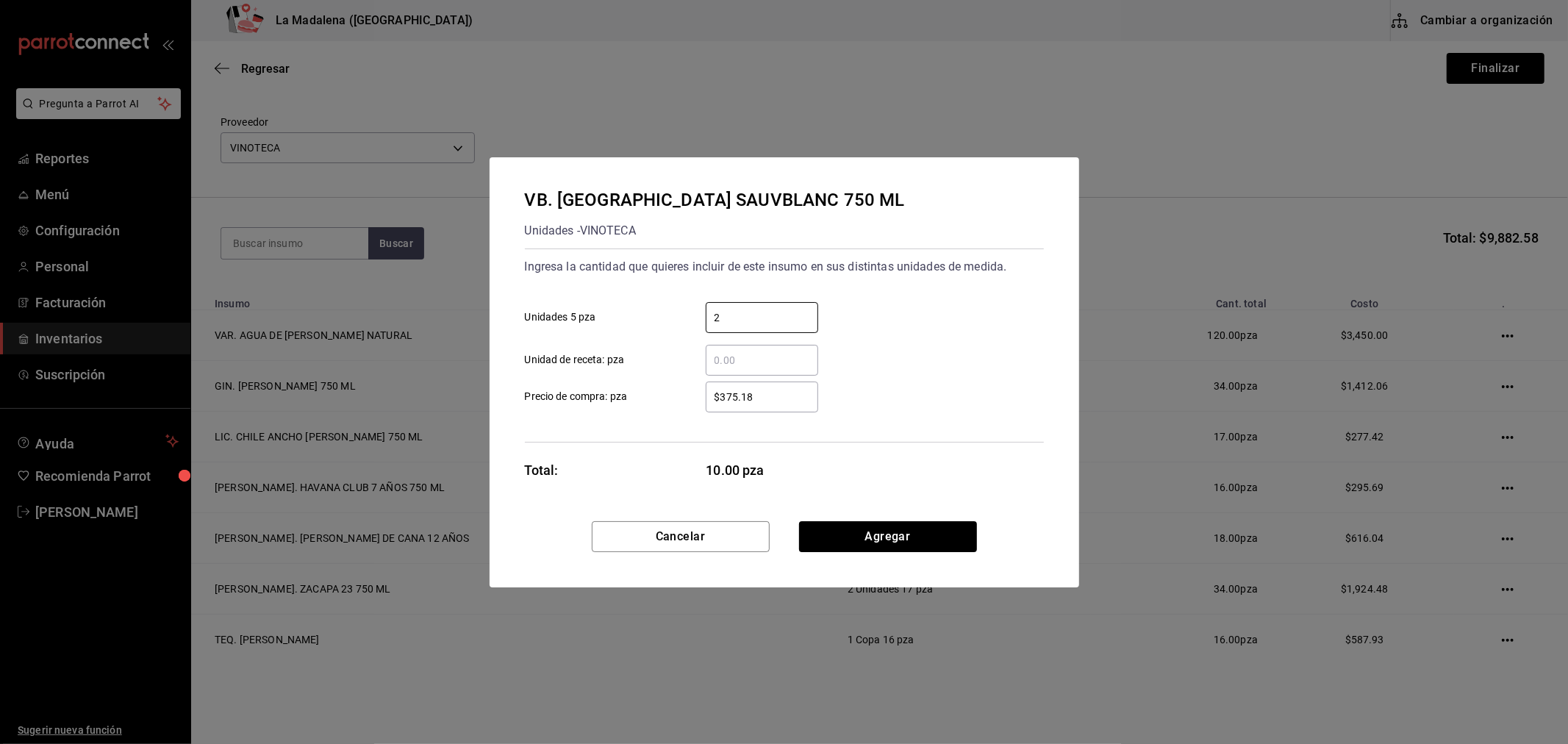
type input "2"
type input "$416.86"
click button "Agregar" at bounding box center [888, 537] width 178 height 31
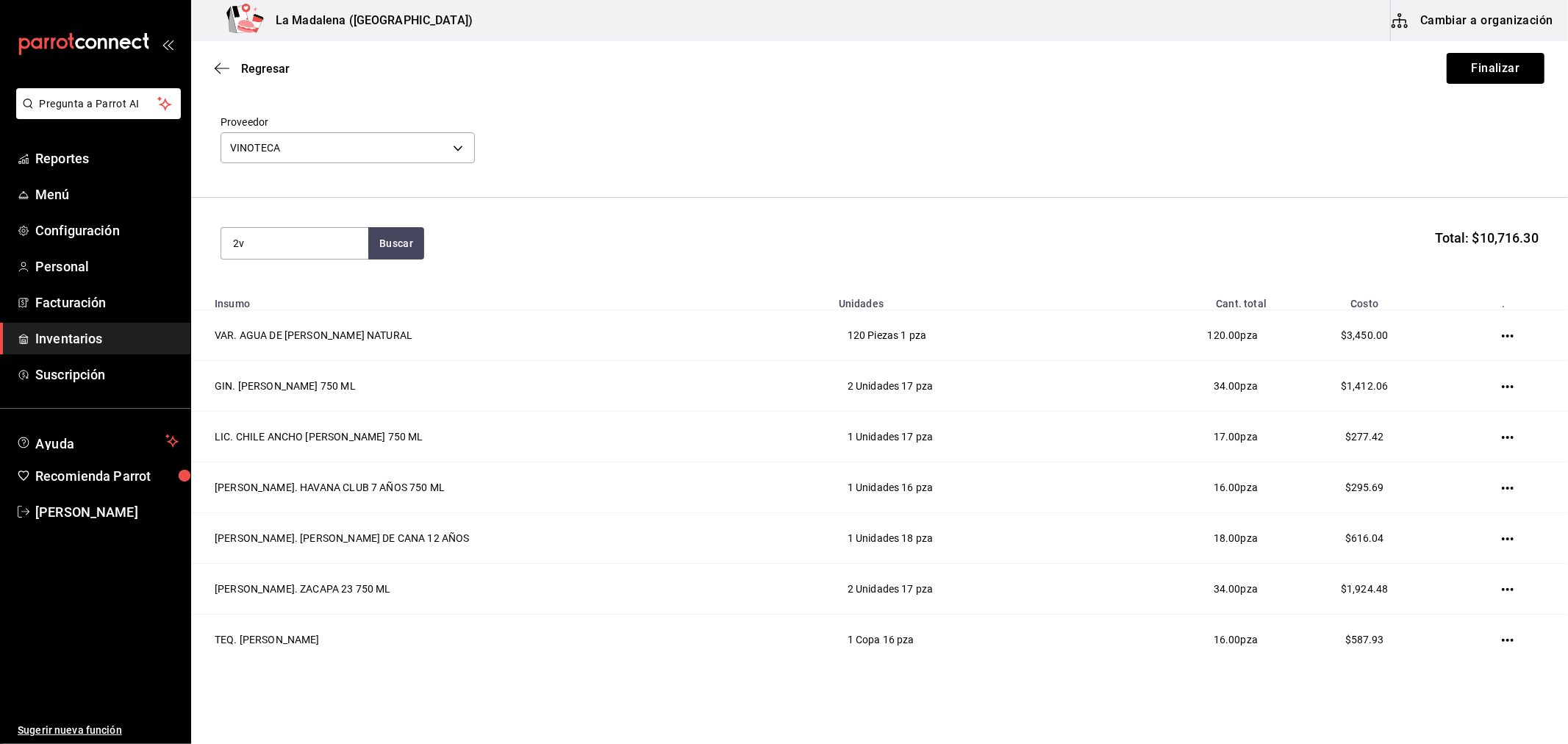
type input "2"
type input "m"
type input "madero"
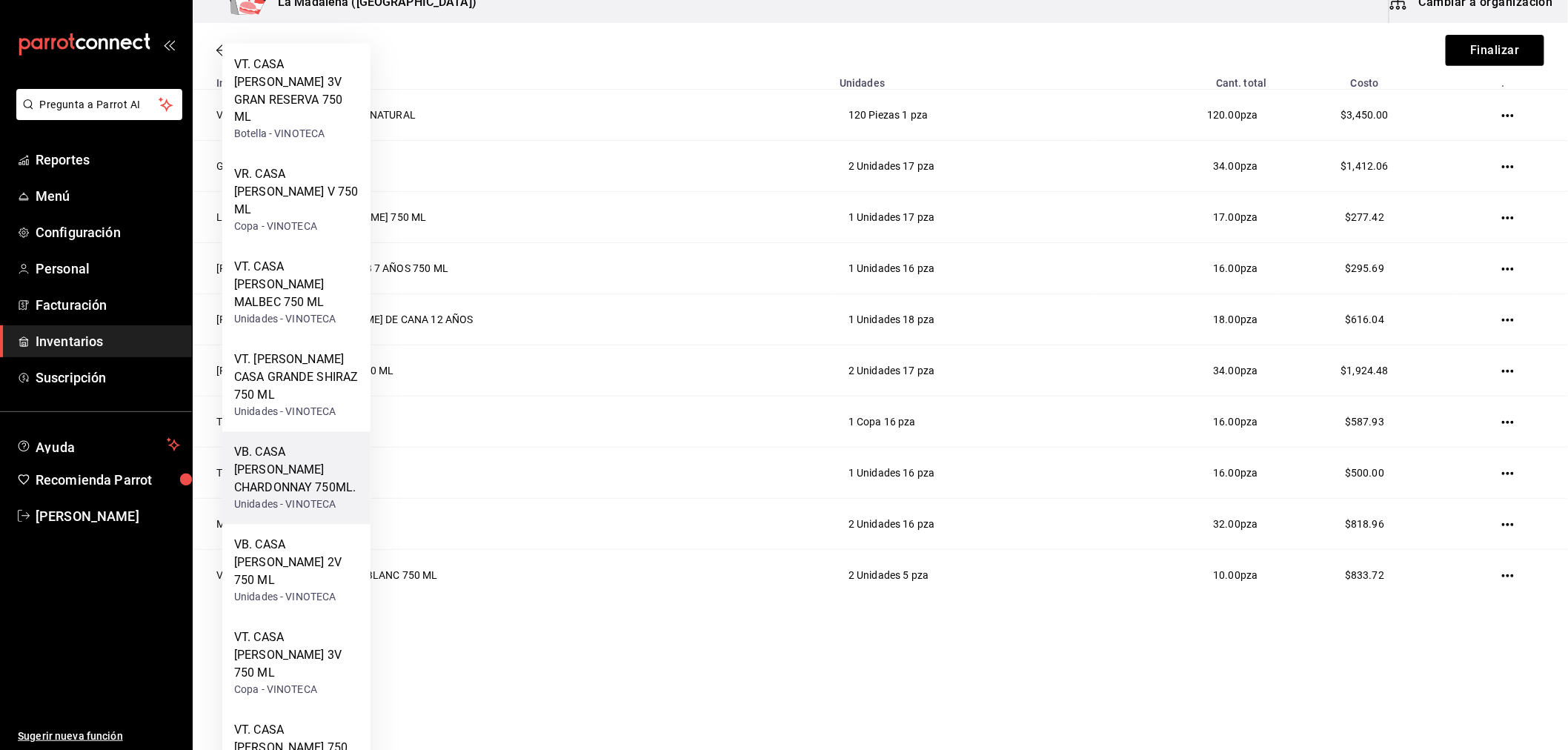
scroll to position [27, 0]
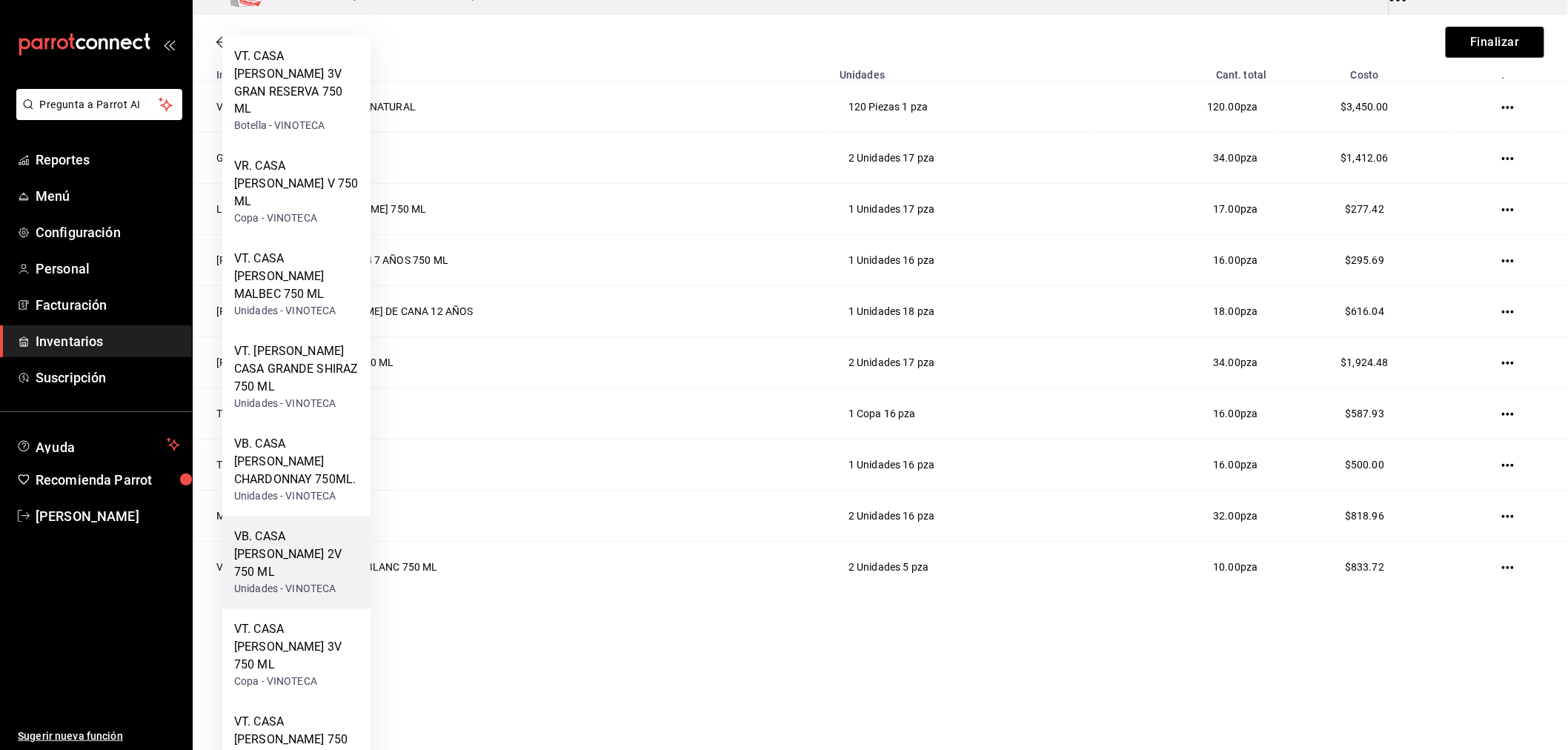
click at [290, 528] on div "VB. CASA MADERO 2V 750 ML" at bounding box center [296, 554] width 125 height 53
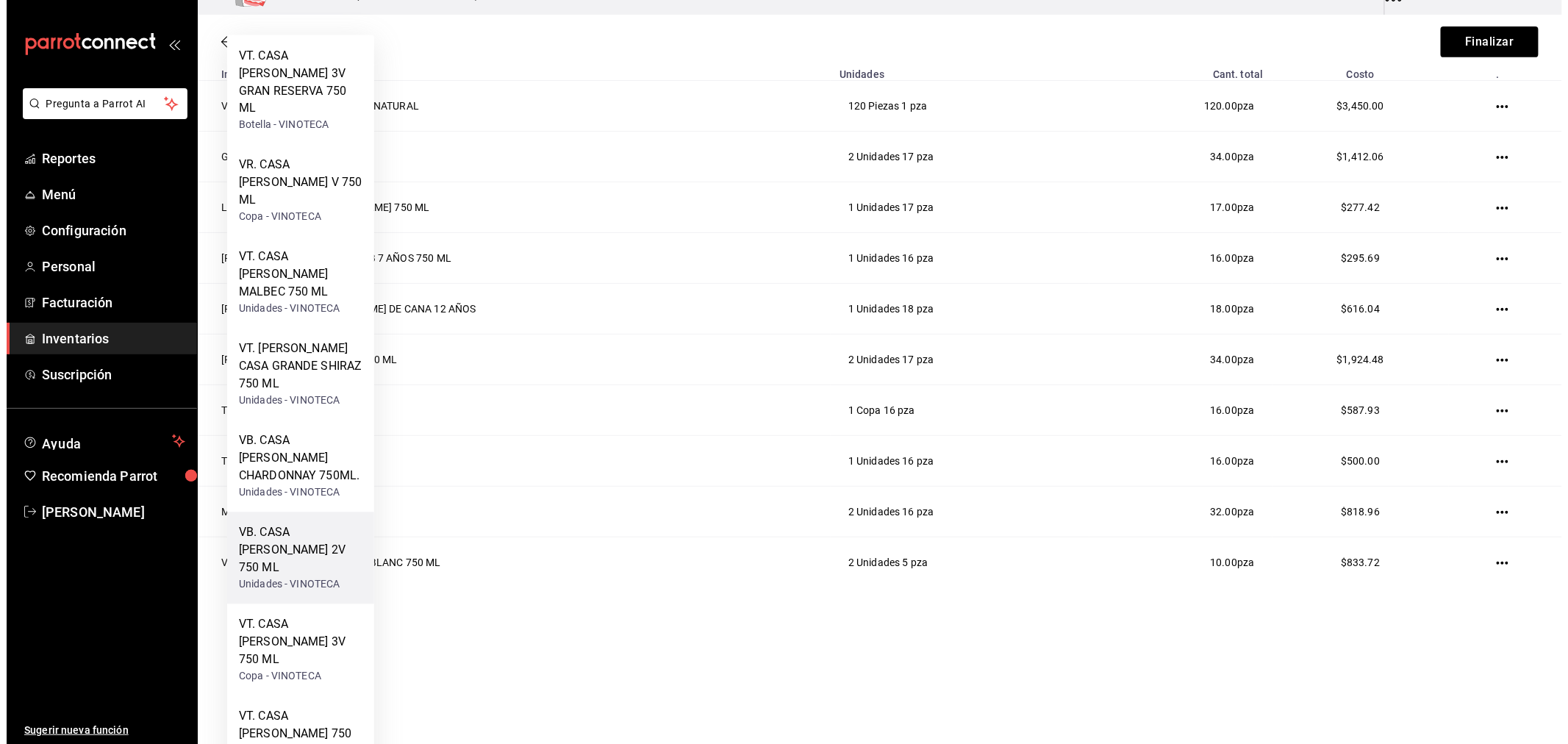
scroll to position [0, 0]
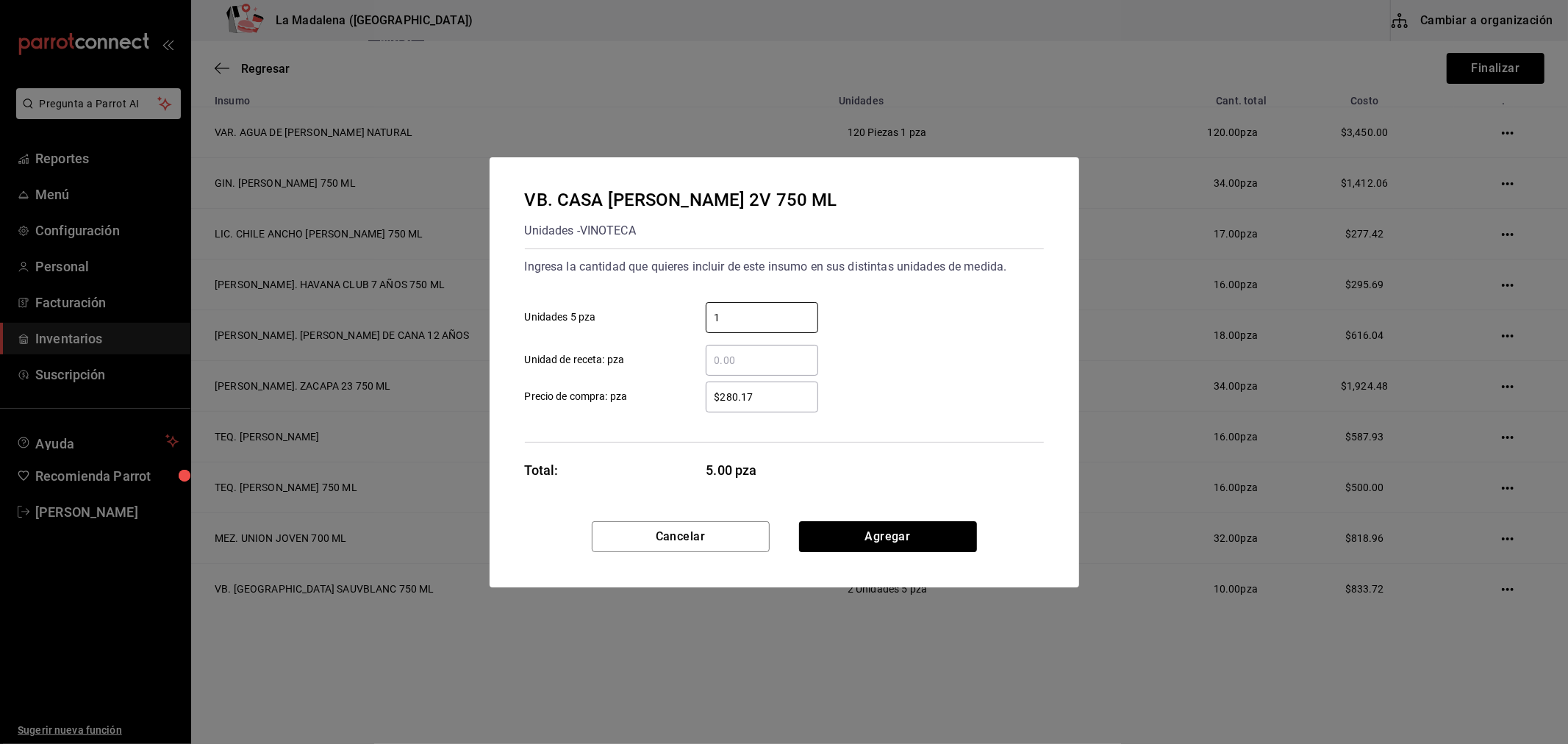
type input "1"
type input "$280.17"
click button "Agregar" at bounding box center [888, 537] width 178 height 31
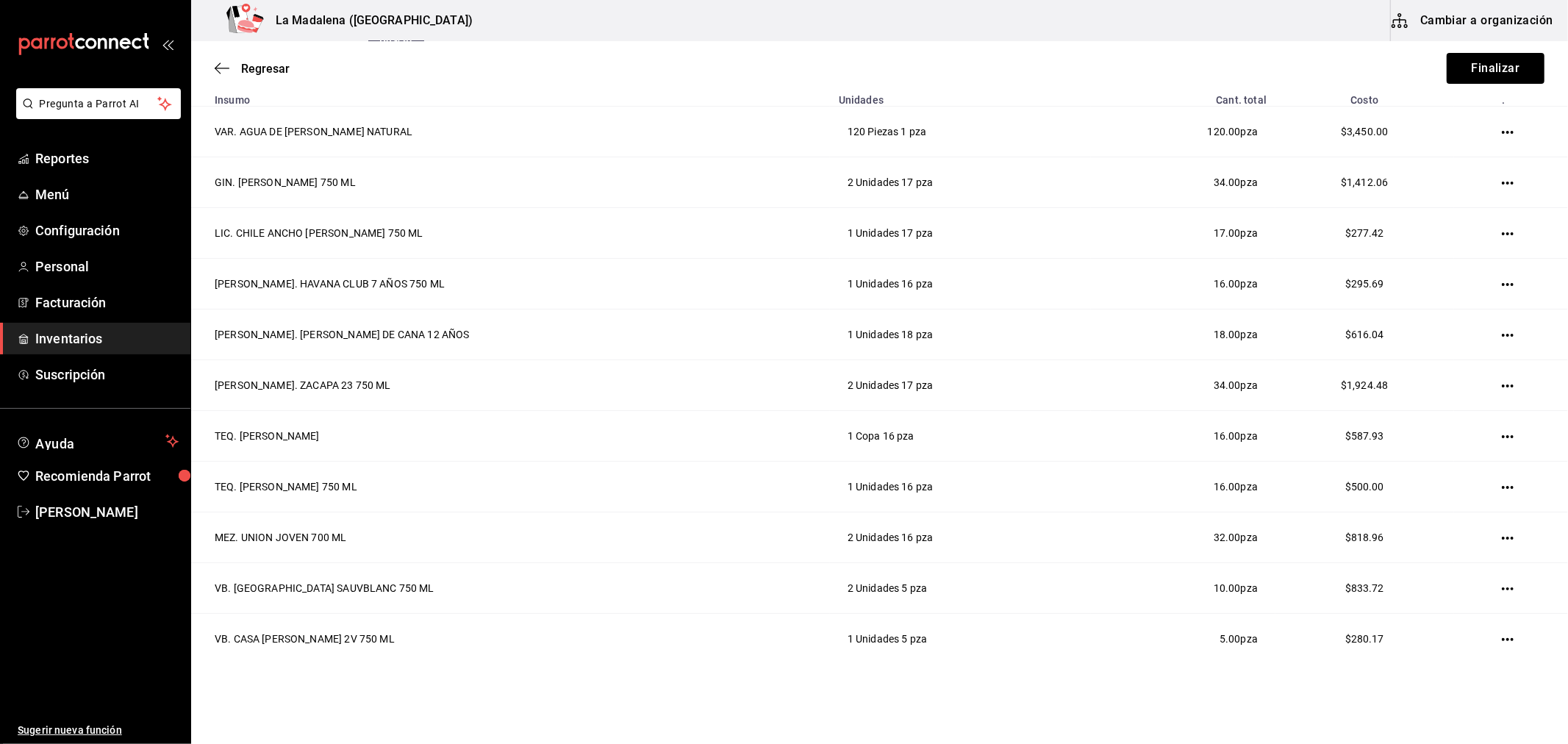
scroll to position [233, 0]
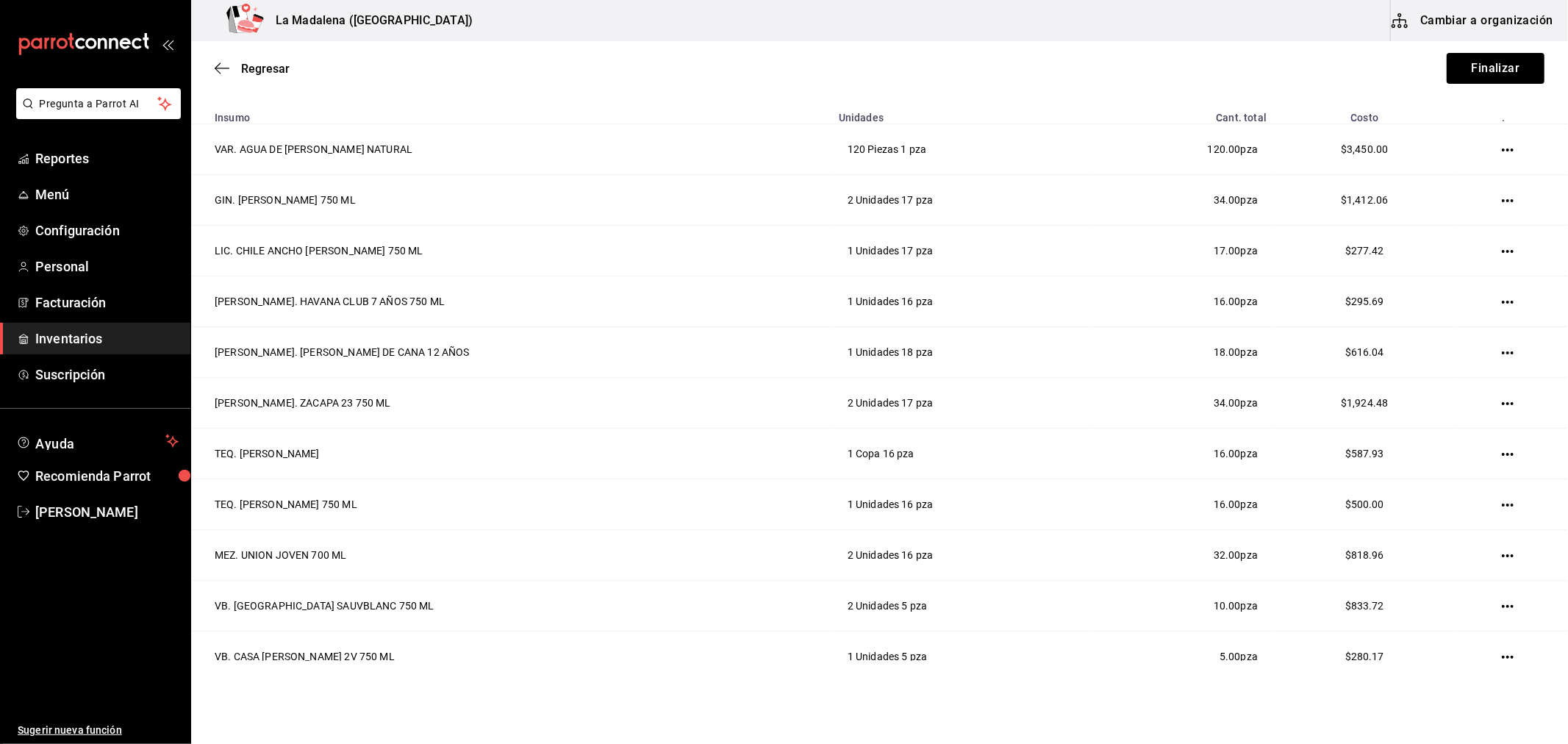
type input "madero"
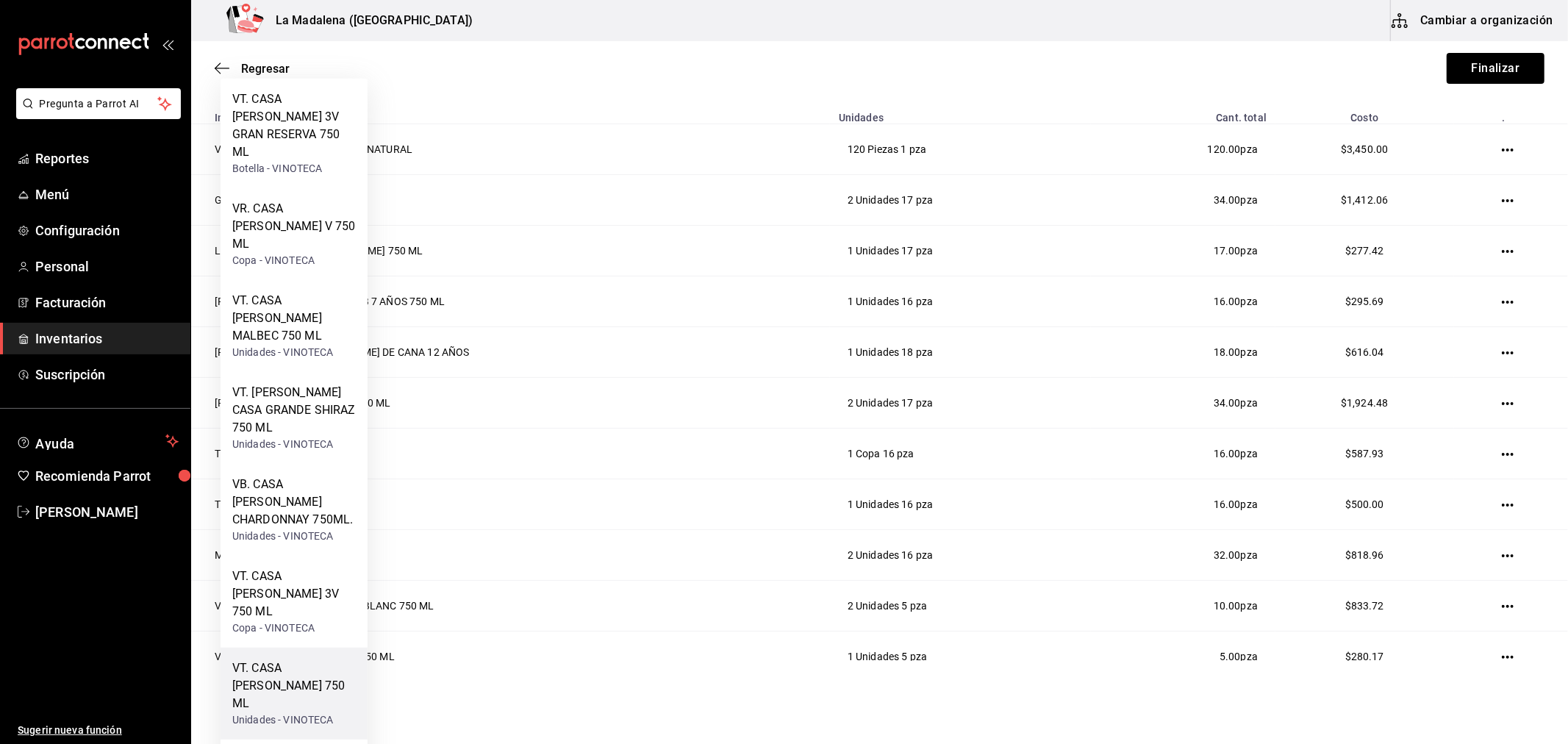
scroll to position [152, 0]
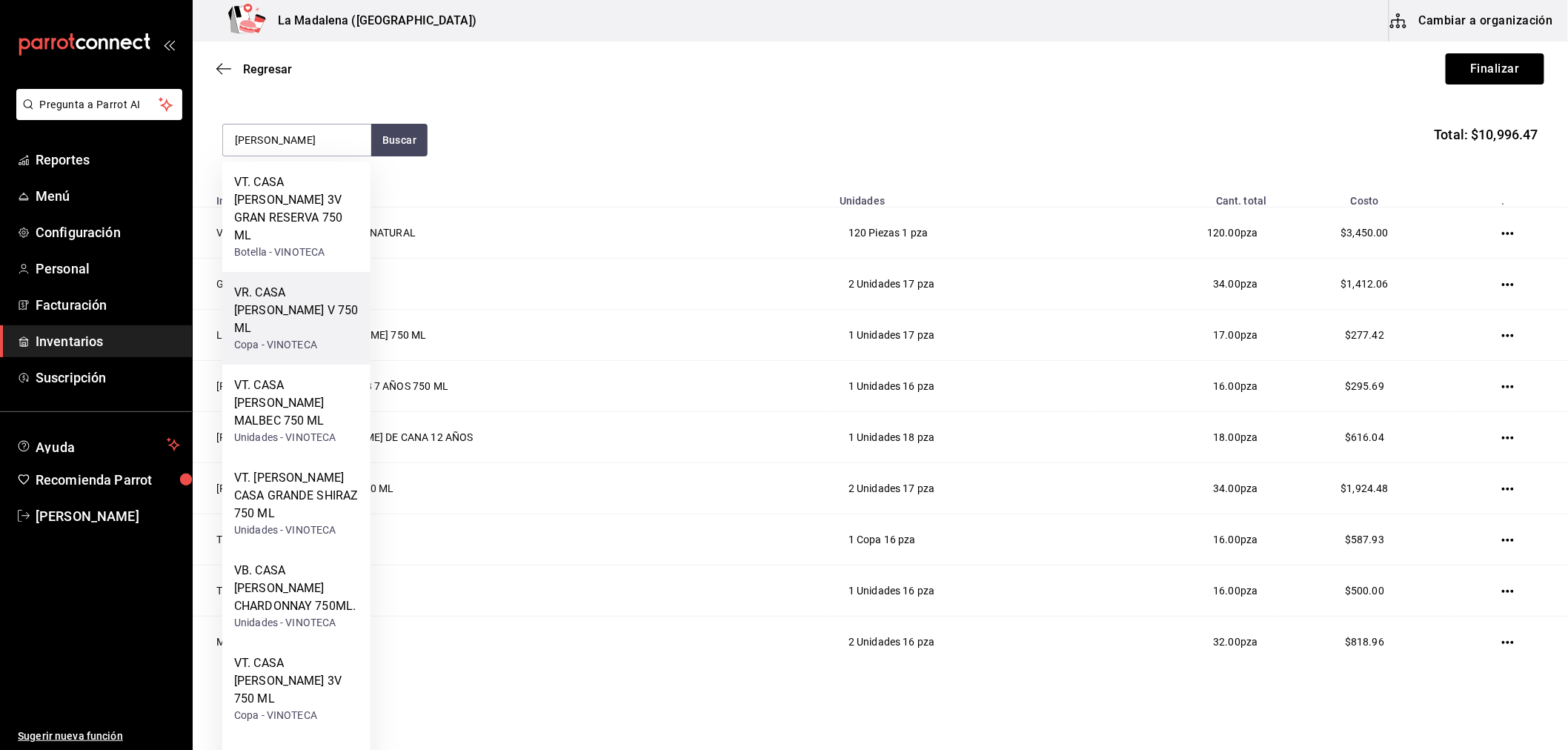
click at [310, 299] on div "VR. CASA MADERO V 750 ML" at bounding box center [296, 310] width 125 height 53
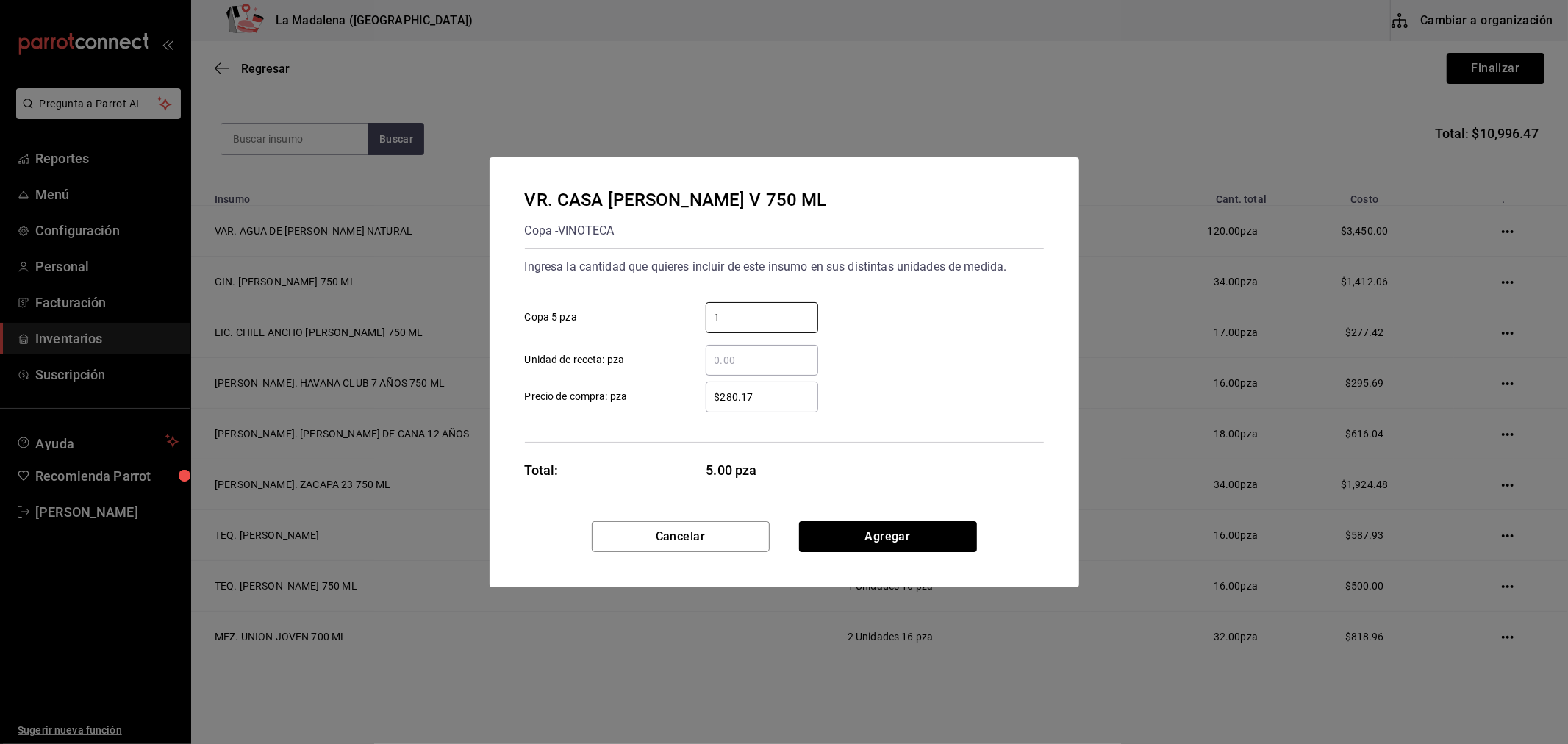
type input "1"
click button "Agregar" at bounding box center [888, 537] width 178 height 31
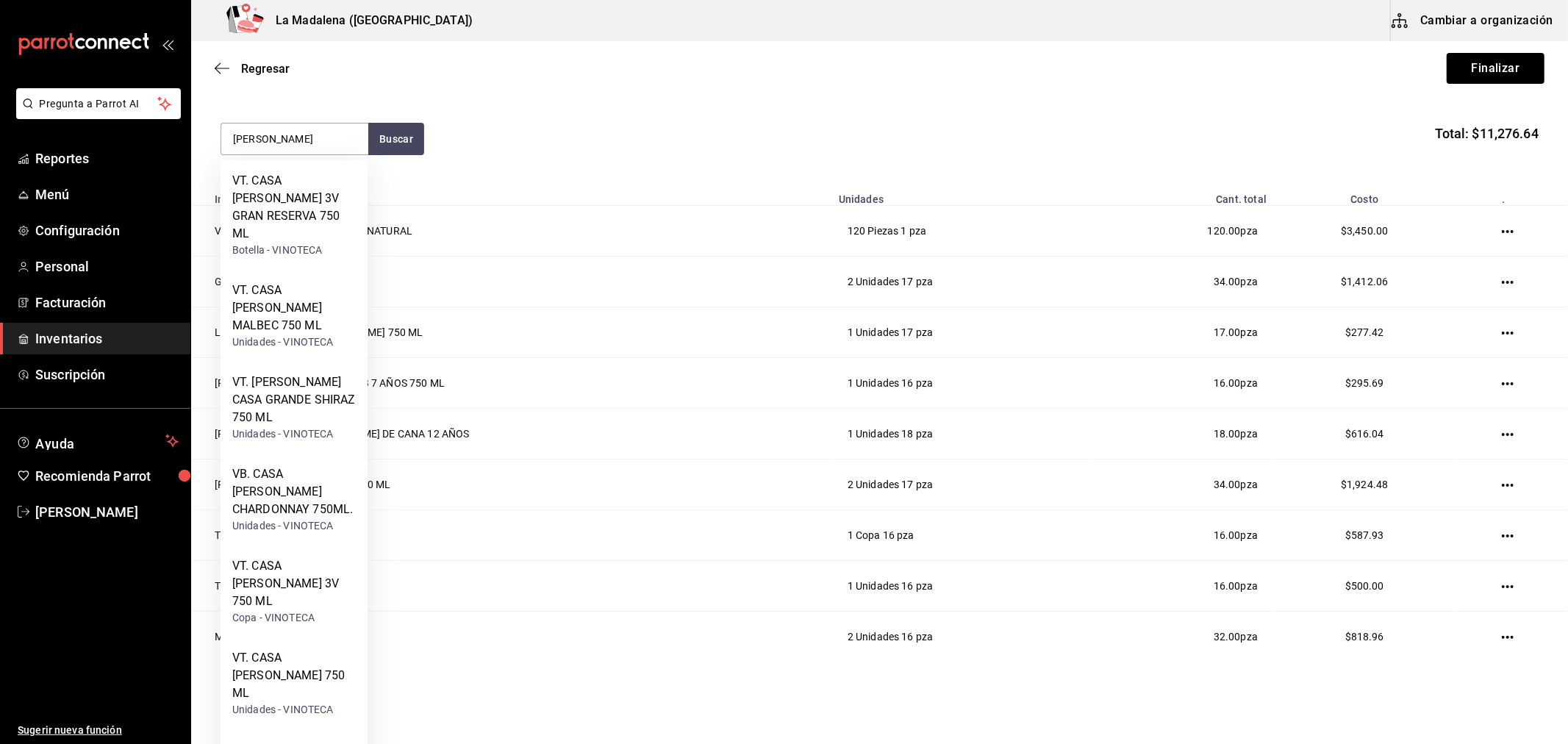
type input "madero"
click at [321, 557] on div "VT. CASA MADERO 3V 750 ML" at bounding box center [294, 583] width 124 height 53
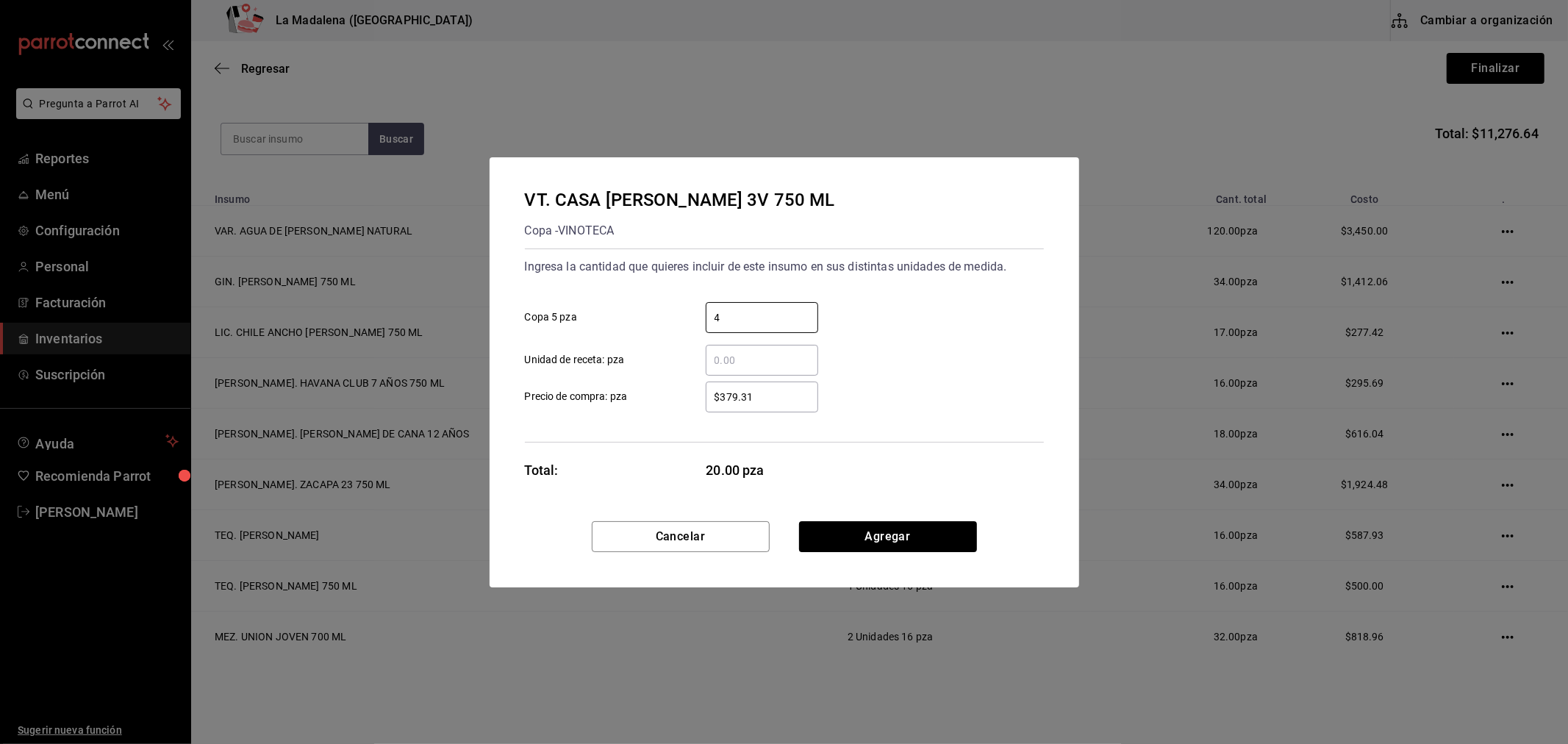
type input "4"
type input "$379.31"
click button "Agregar" at bounding box center [888, 537] width 178 height 31
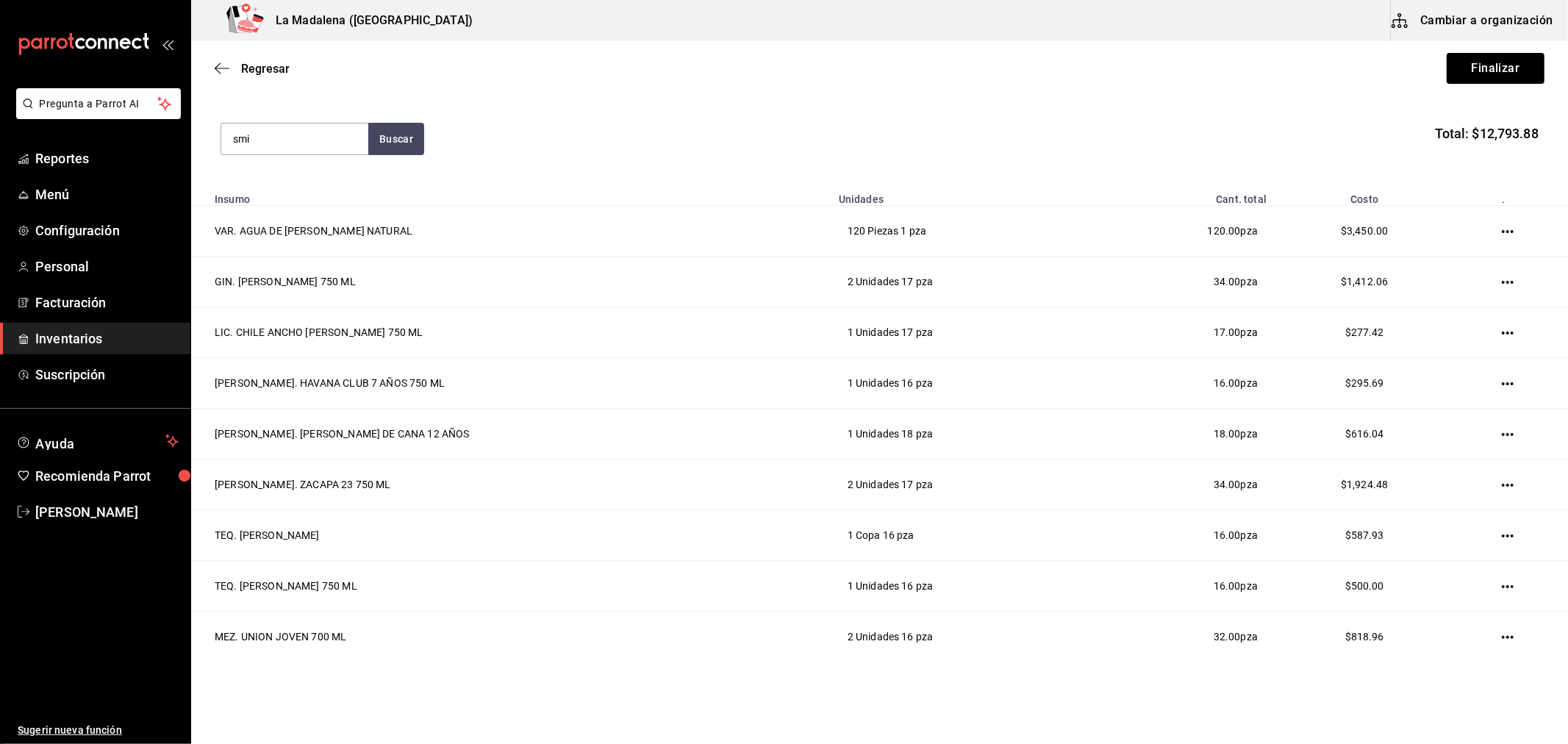
type input "smi"
click at [303, 201] on div "VOD. SMIRNOFF 750 ML" at bounding box center [294, 190] width 124 height 36
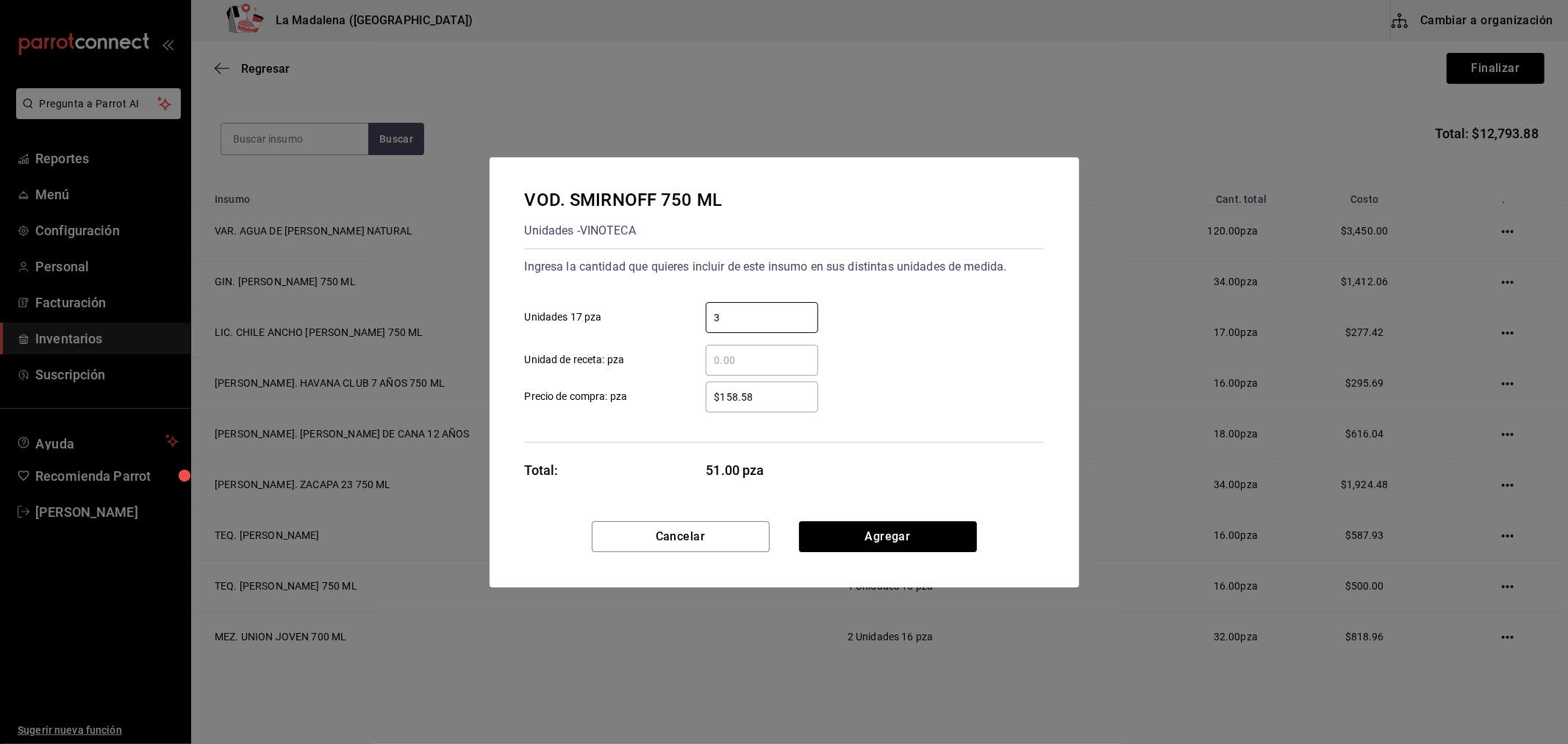
type input "3"
type input "$181.03"
click button "Agregar" at bounding box center [888, 537] width 178 height 31
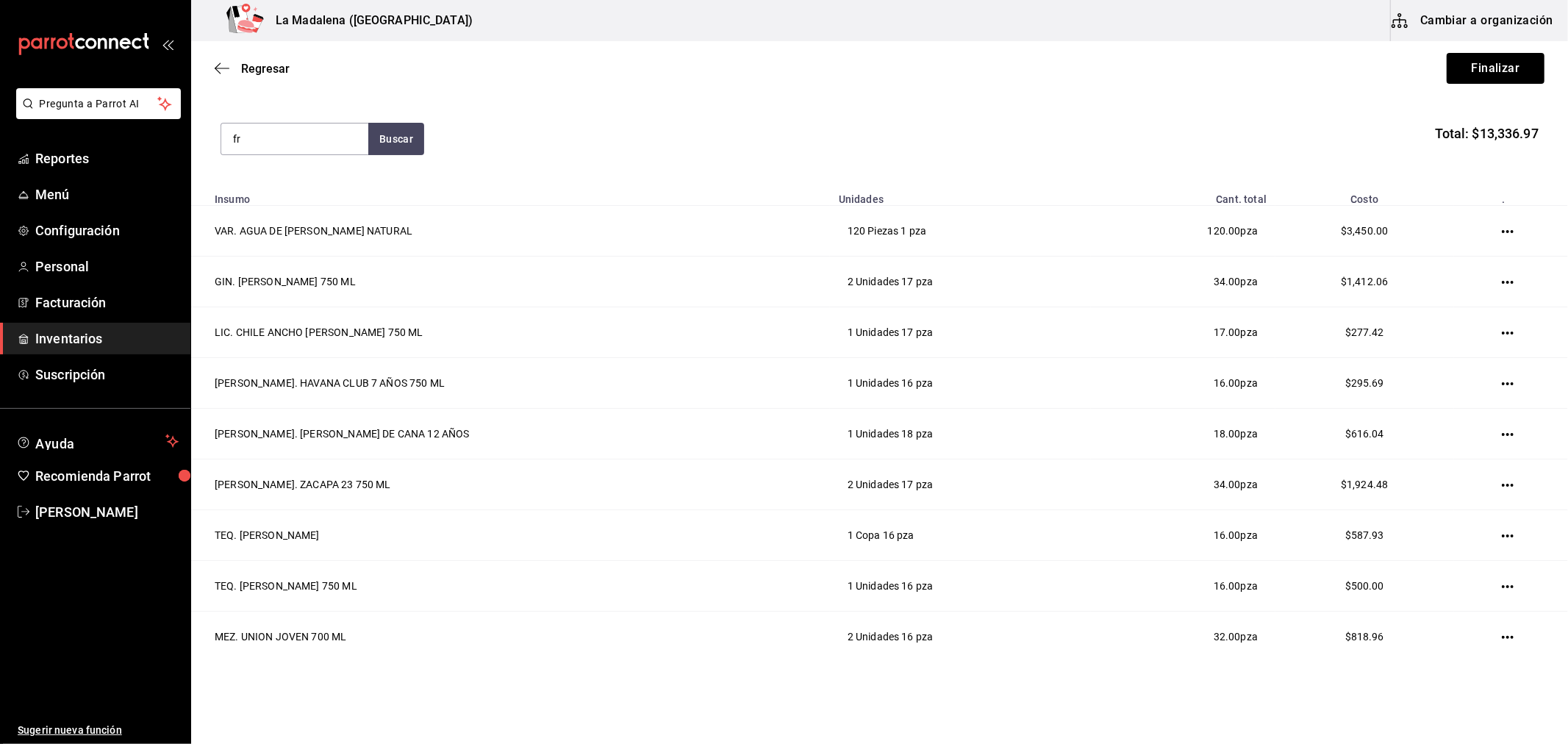
type input "f"
type input "grey"
click at [303, 201] on div "VOD. GREY GOOSE 750 ML" at bounding box center [294, 190] width 124 height 36
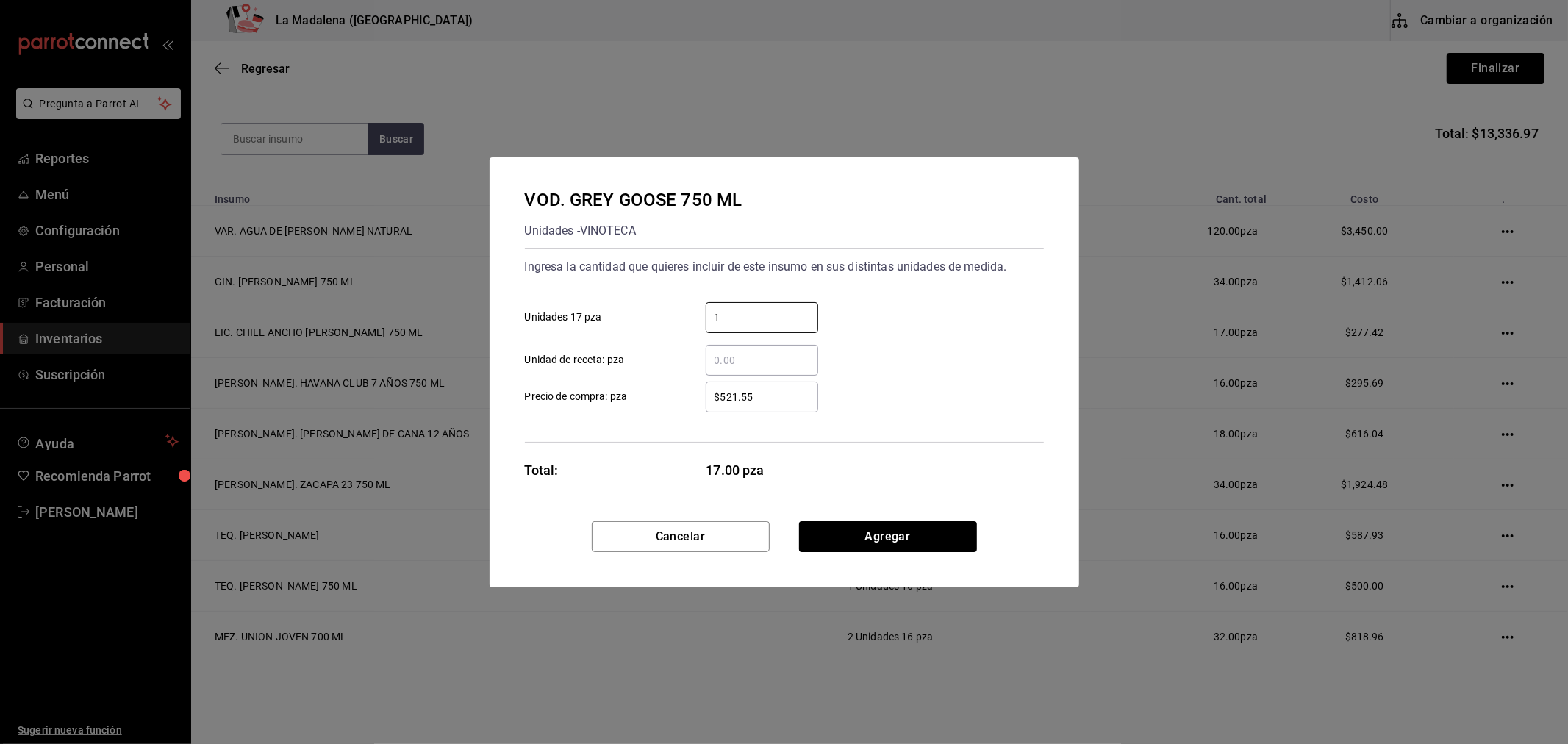
type input "1"
type input "$566.38"
click button "Agregar" at bounding box center [888, 537] width 178 height 31
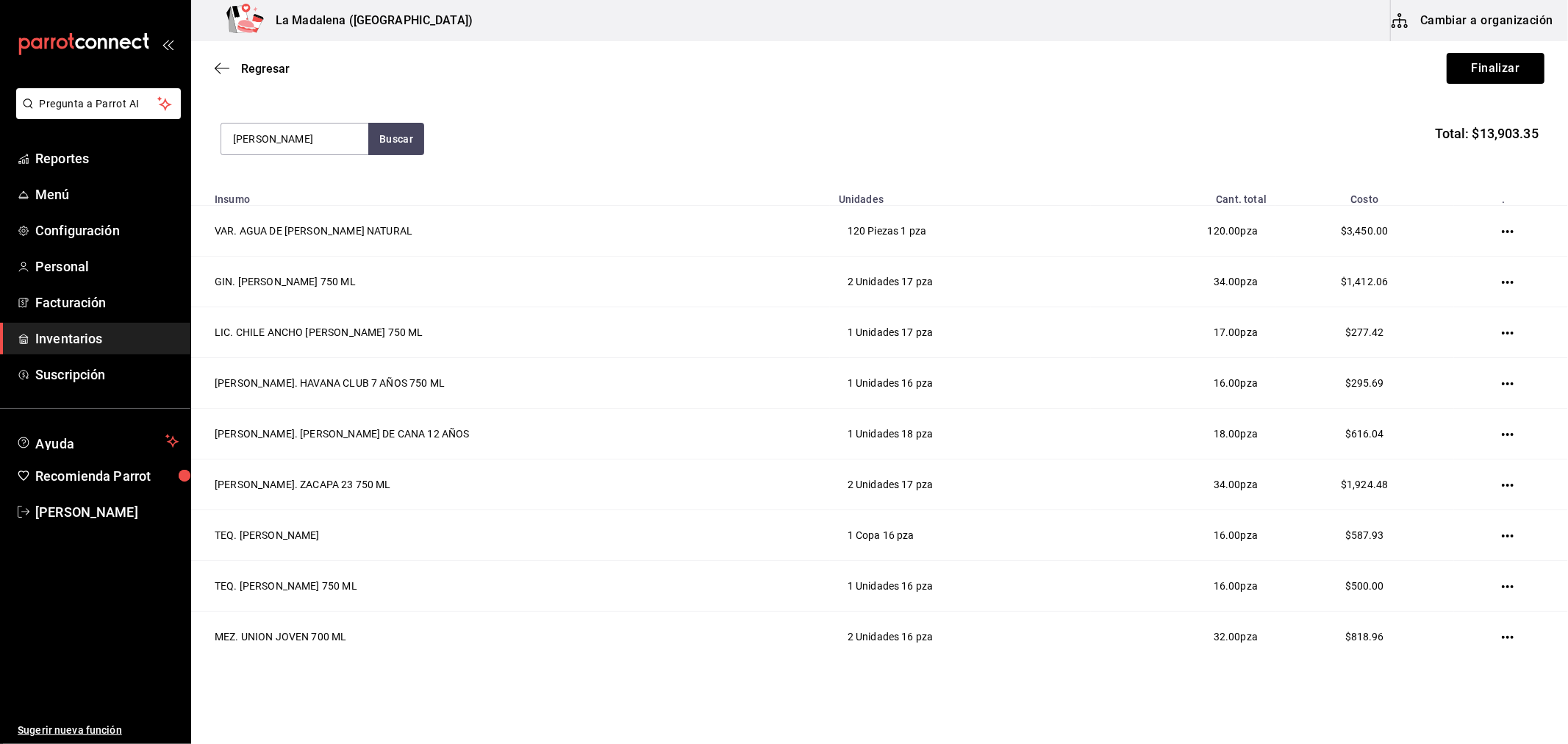
type input "glen"
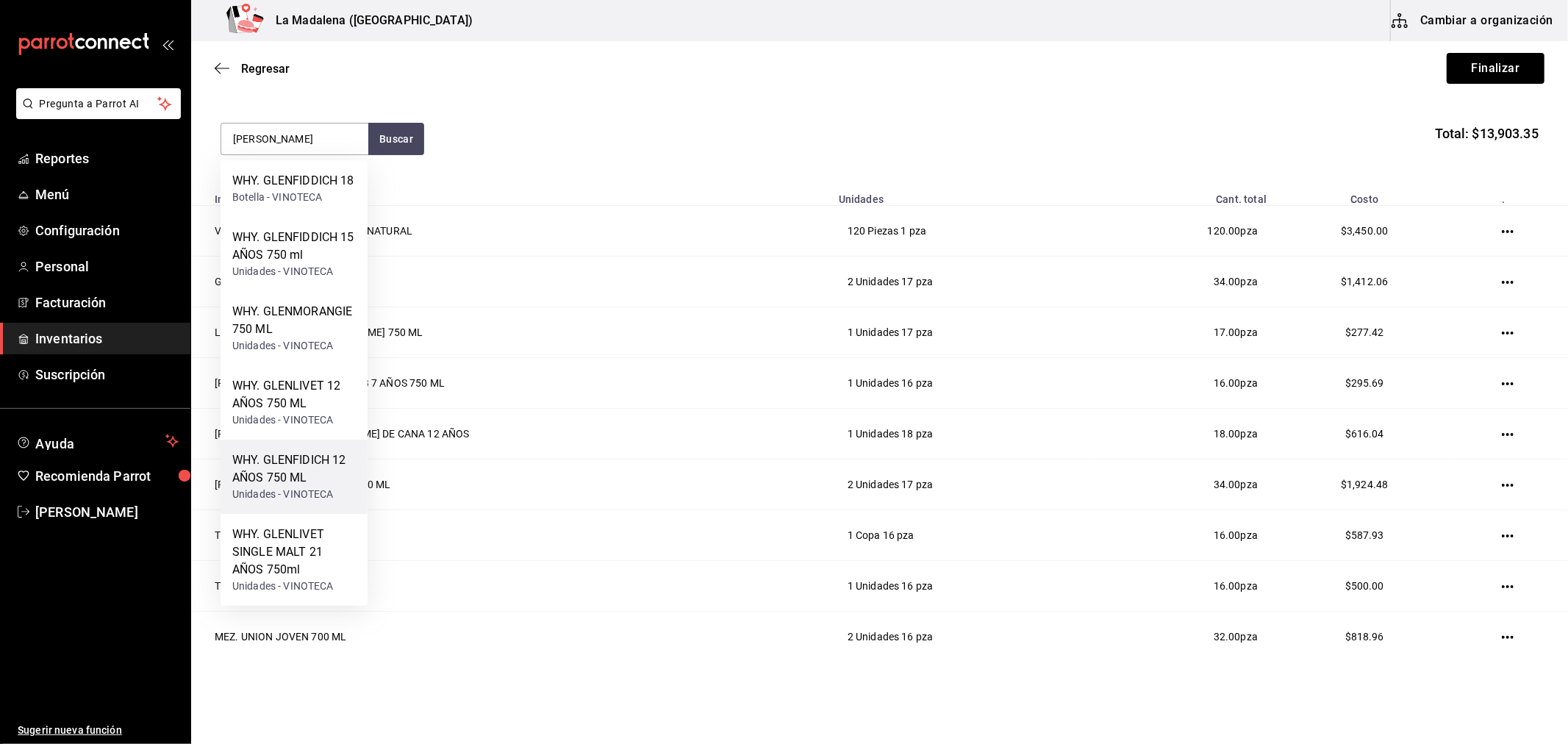
click at [289, 460] on div "WHY. GLENFIDICH 12 AÑOS 750 ML" at bounding box center [294, 469] width 124 height 36
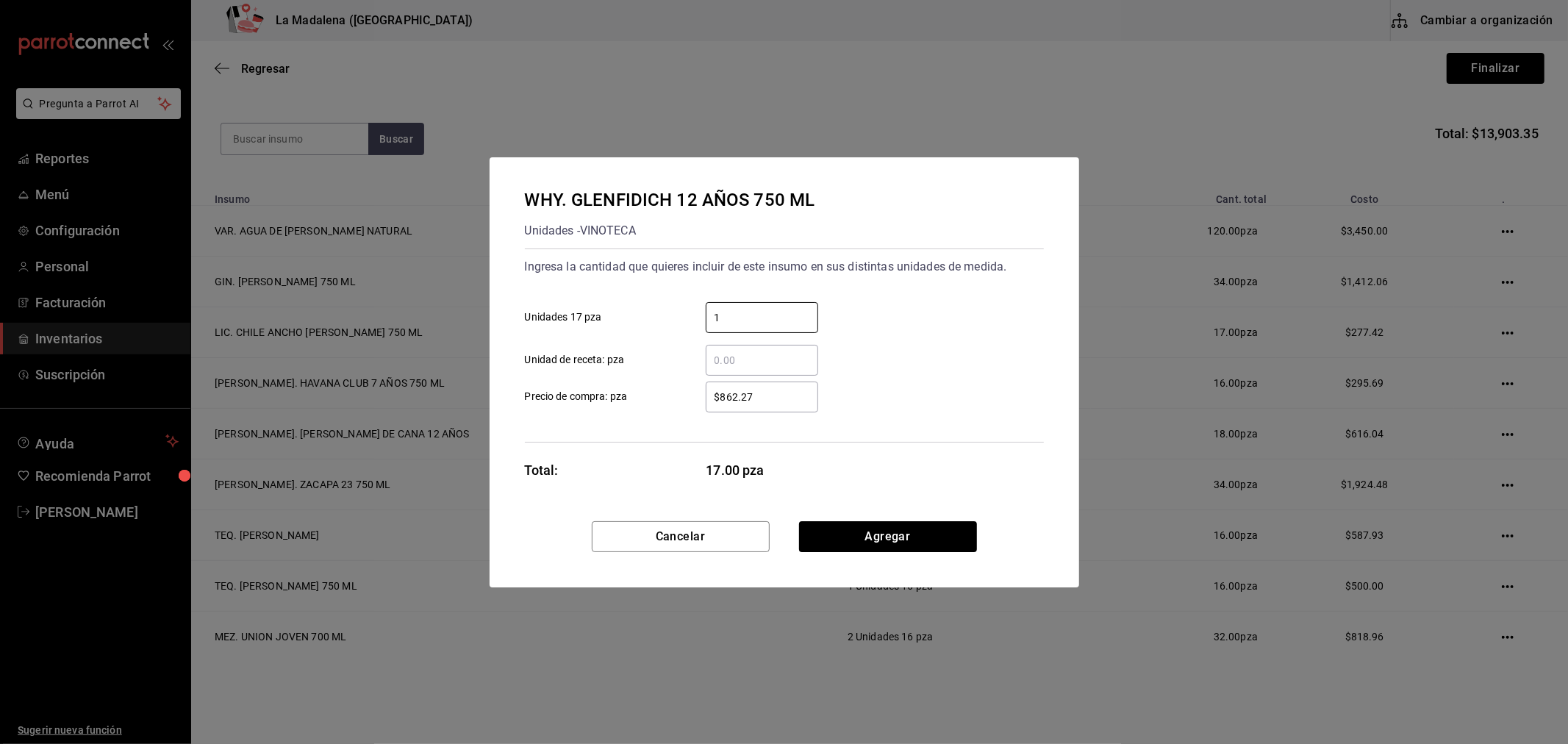
type input "1"
type input "$951.72"
click button "Agregar" at bounding box center [888, 537] width 178 height 31
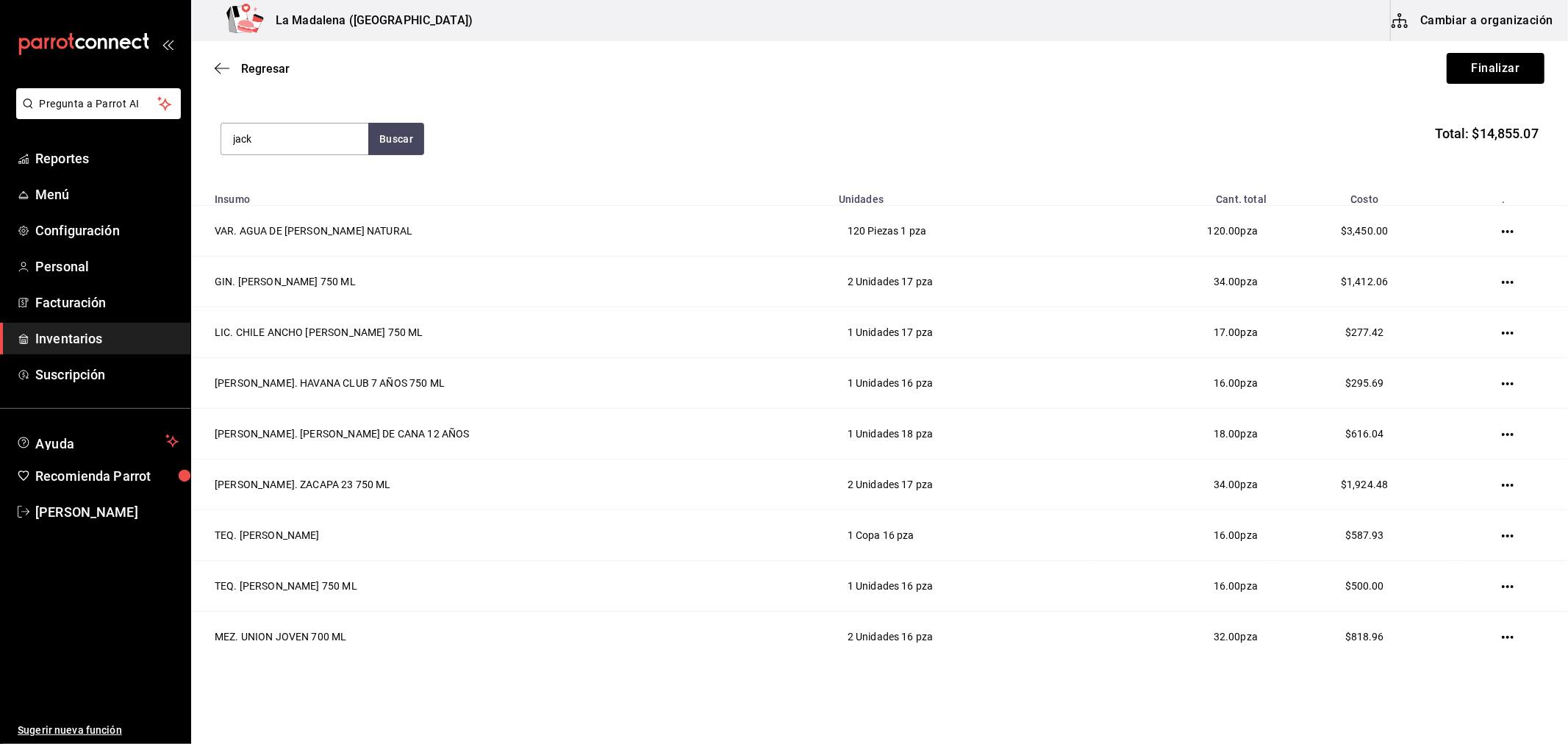
type input "jack"
click at [312, 197] on div "WHY. [PERSON_NAME] 700 ML" at bounding box center [294, 190] width 124 height 36
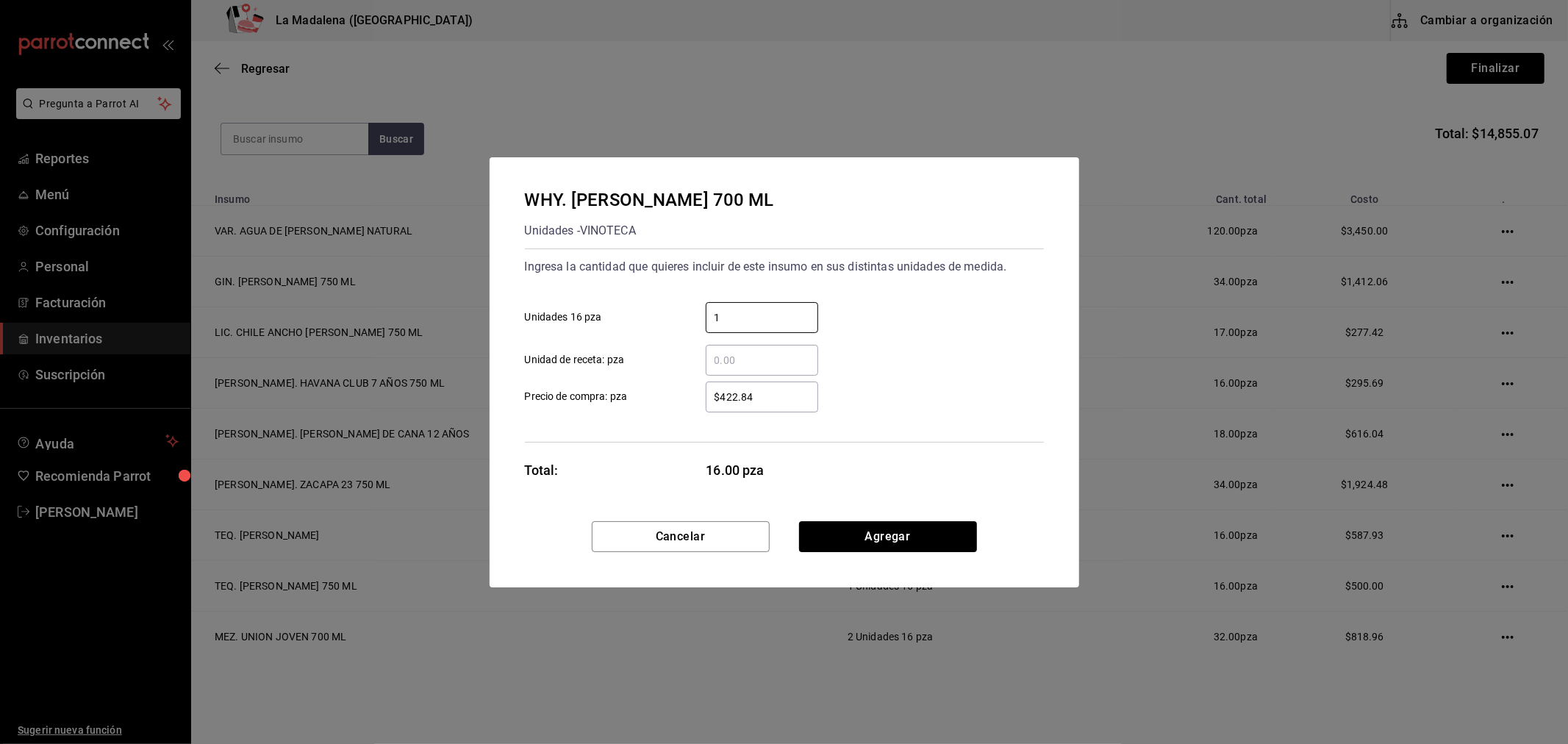
type input "1"
type input "$422.85"
click button "Agregar" at bounding box center [888, 537] width 178 height 31
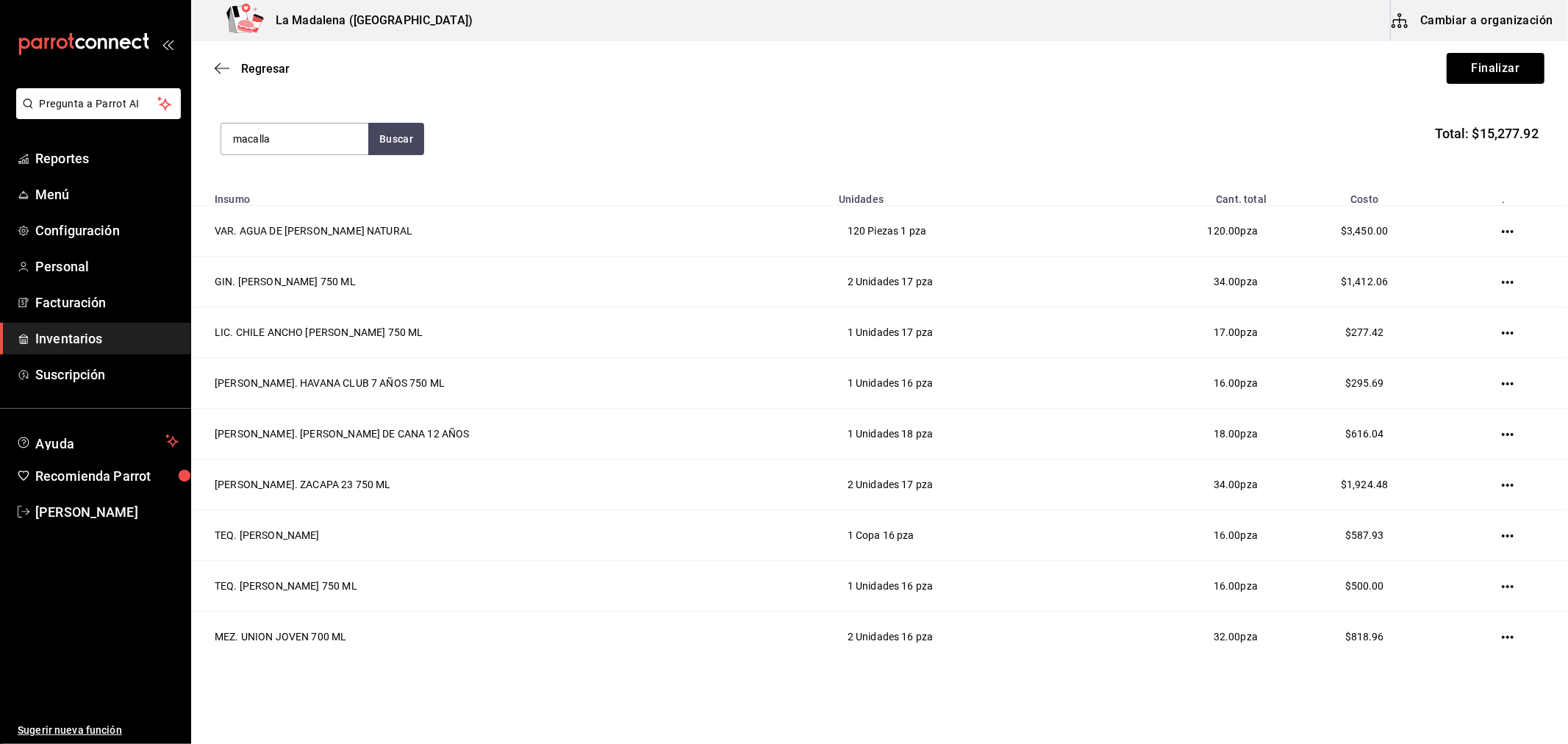
type input "macalla"
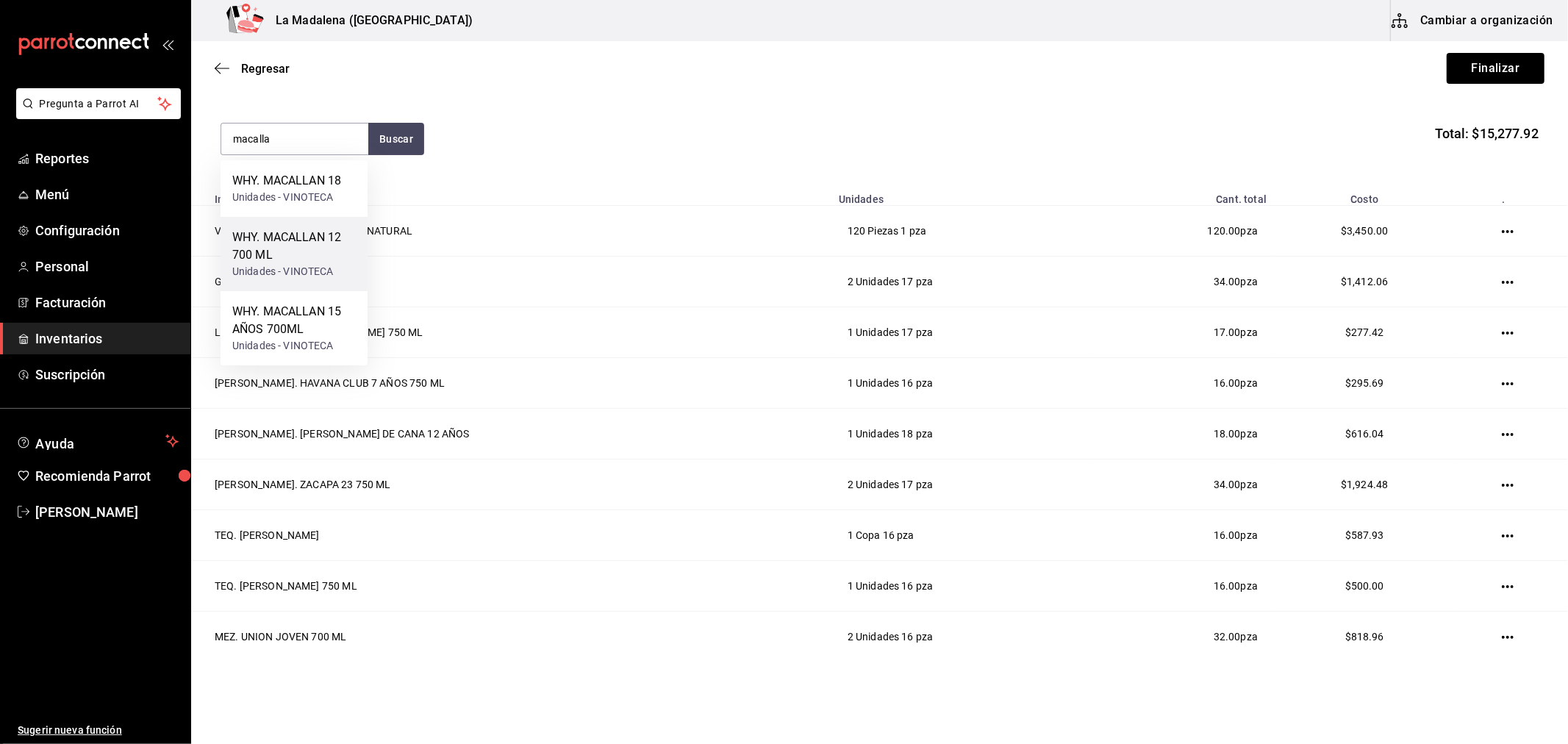
click at [324, 253] on div "WHY. MACALLAN 12 700 ML" at bounding box center [294, 247] width 124 height 36
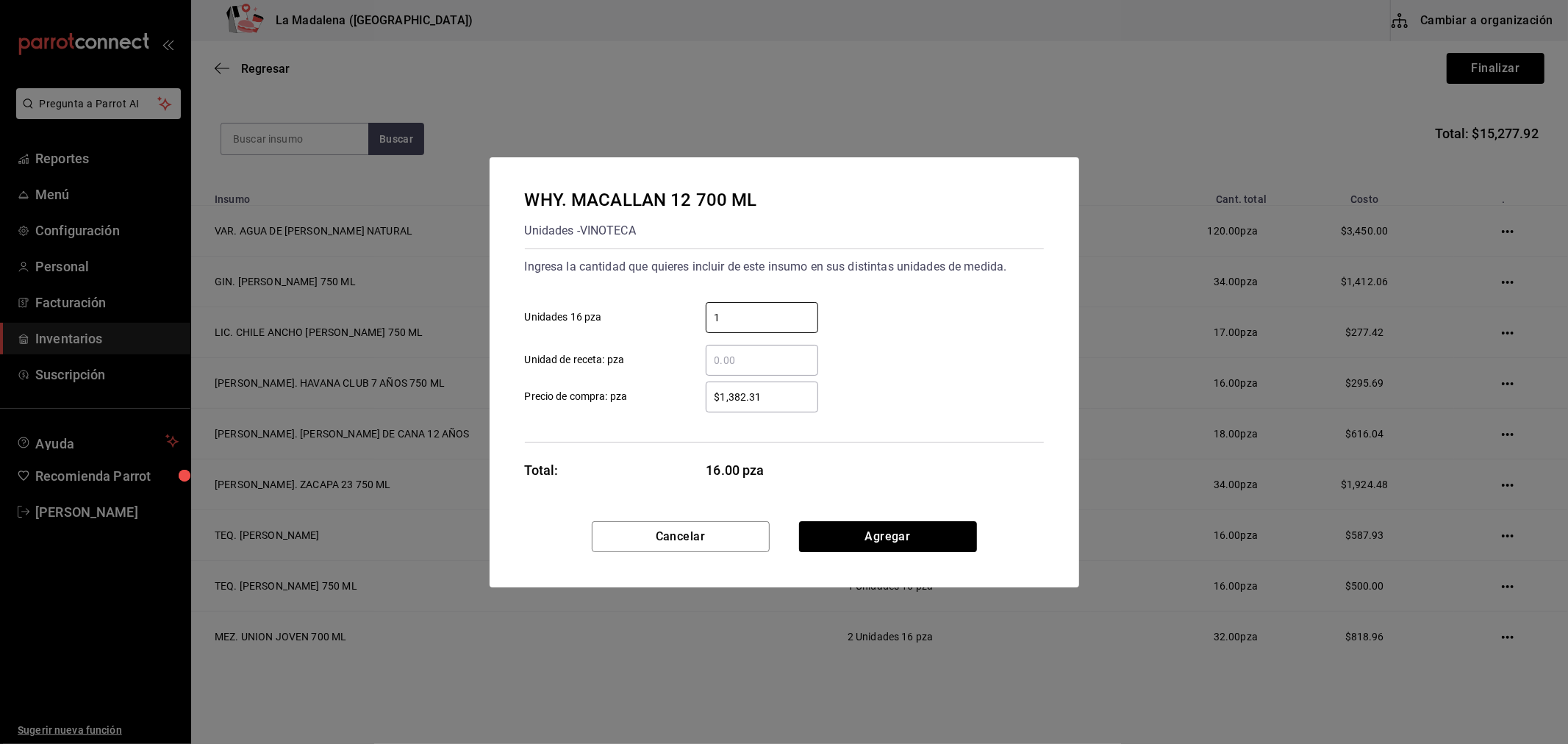
type input "1"
type input "$1,382.31"
click button "Agregar" at bounding box center [888, 537] width 178 height 31
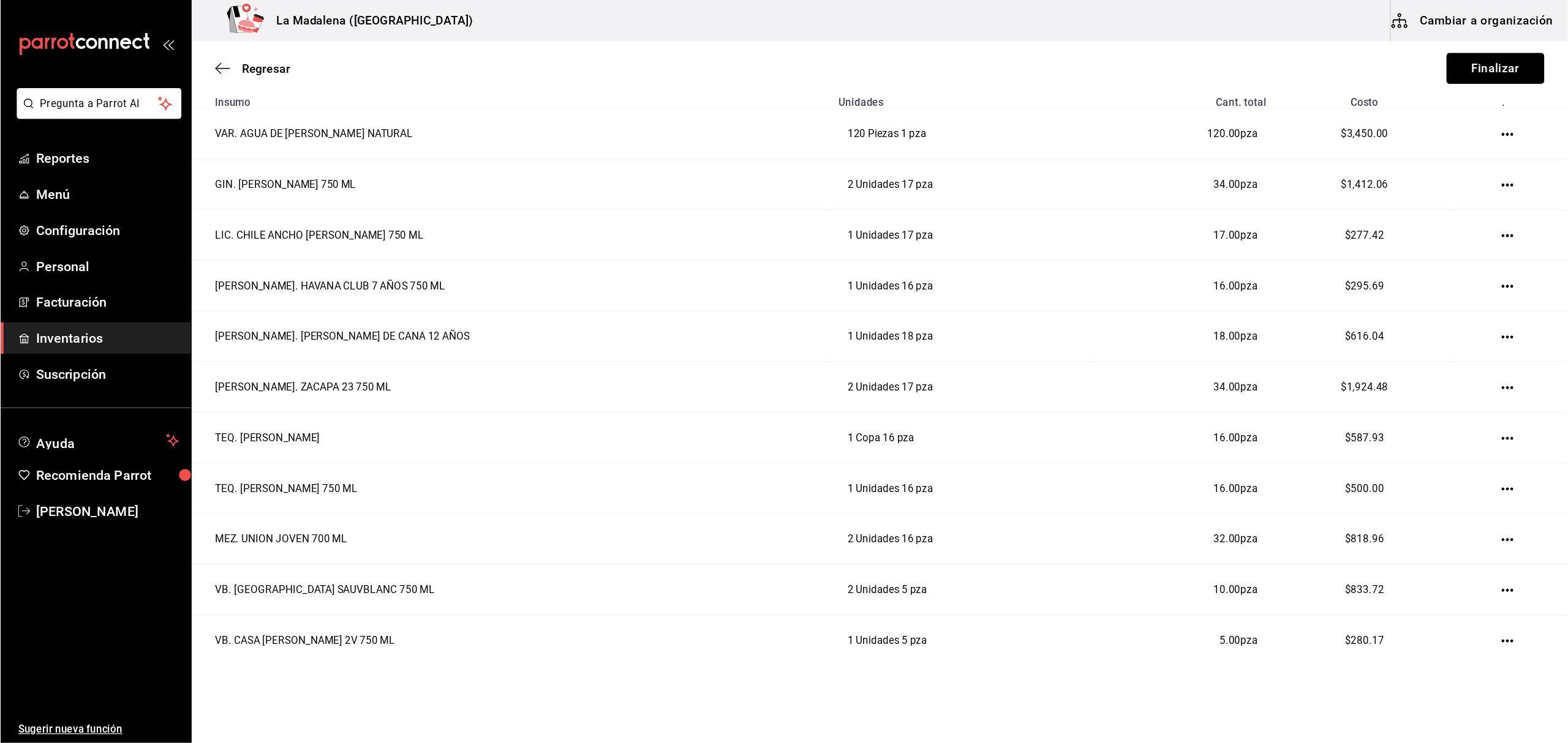
scroll to position [0, 0]
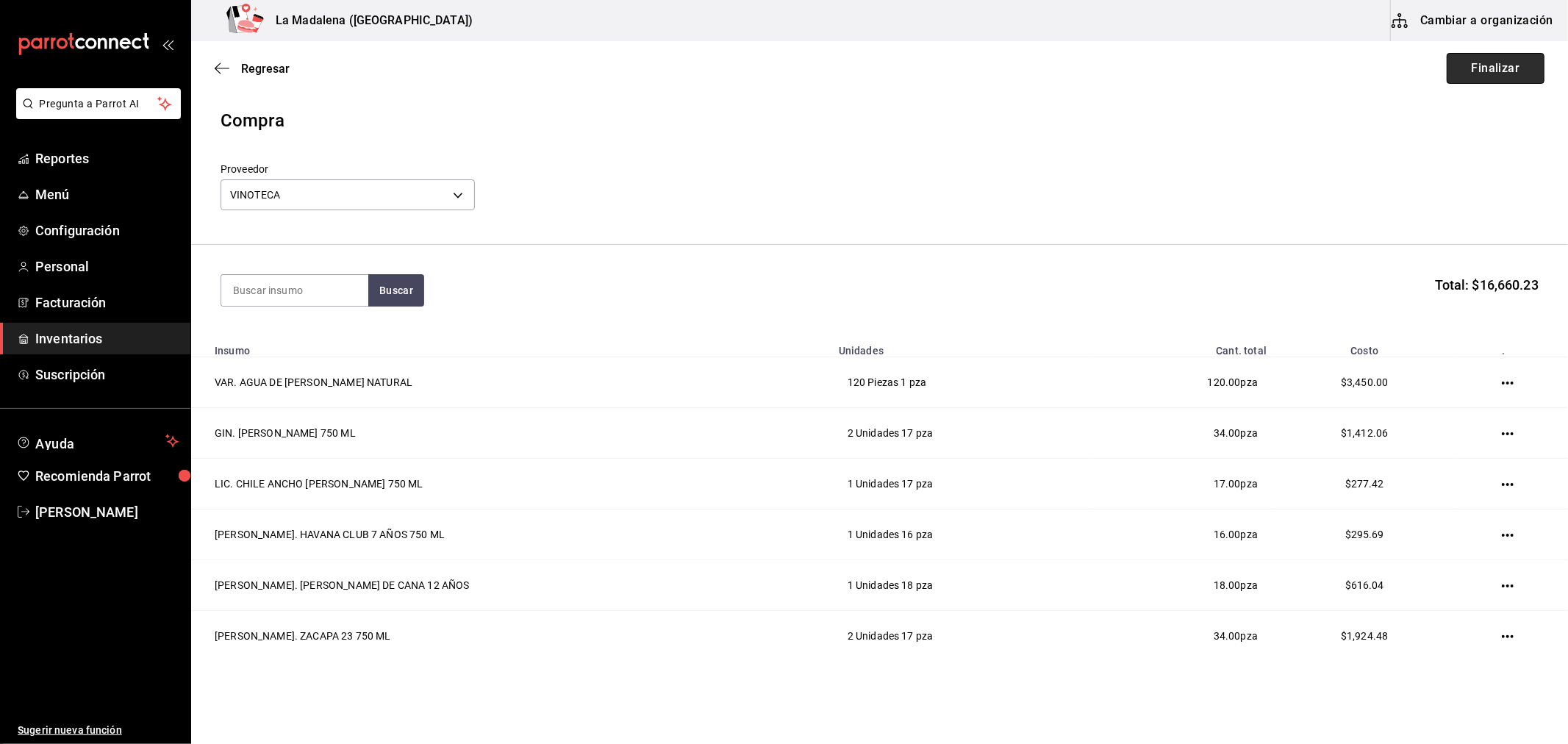
click at [1487, 53] on button "Finalizar" at bounding box center [1495, 68] width 98 height 31
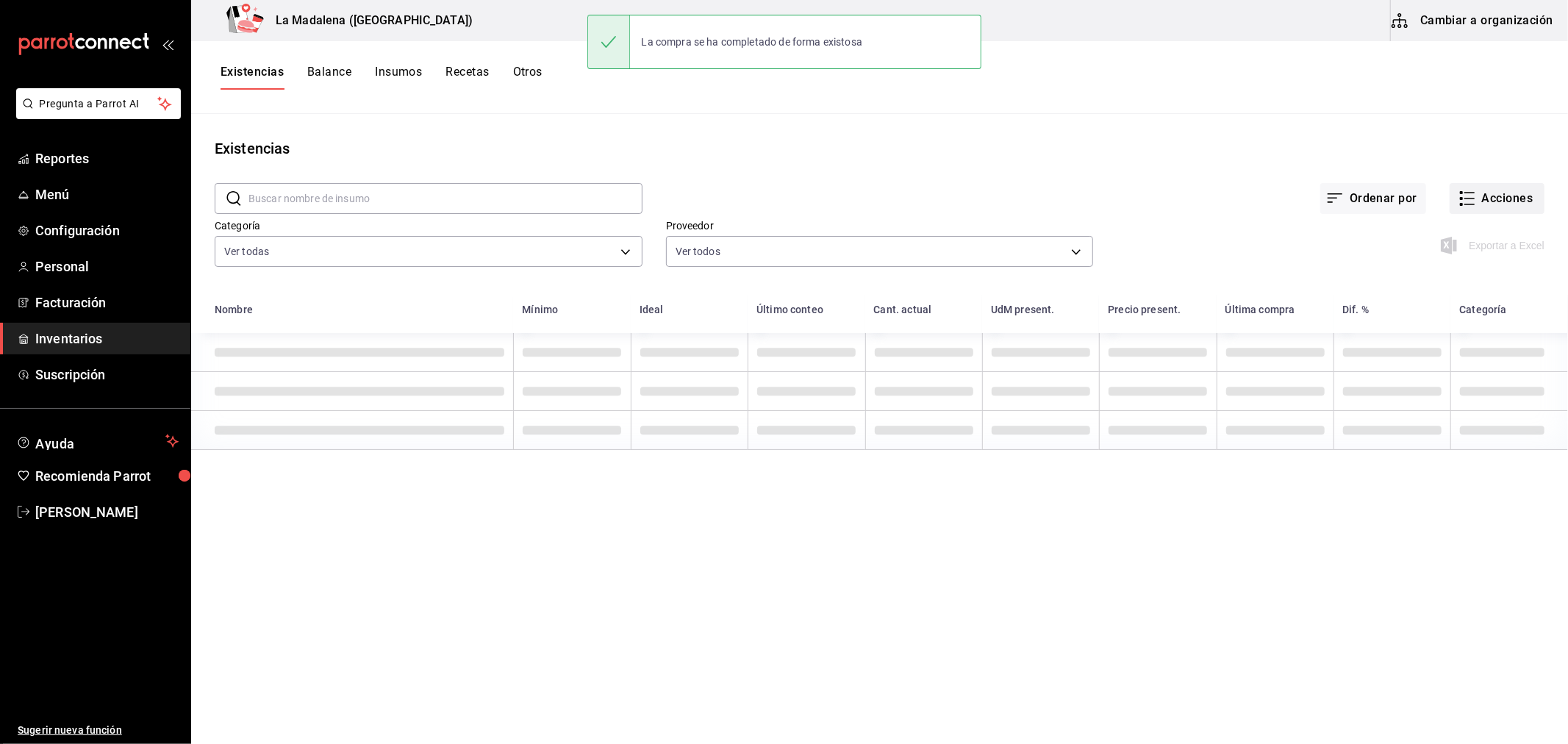
click at [1485, 196] on button "Acciones" at bounding box center [1497, 198] width 95 height 31
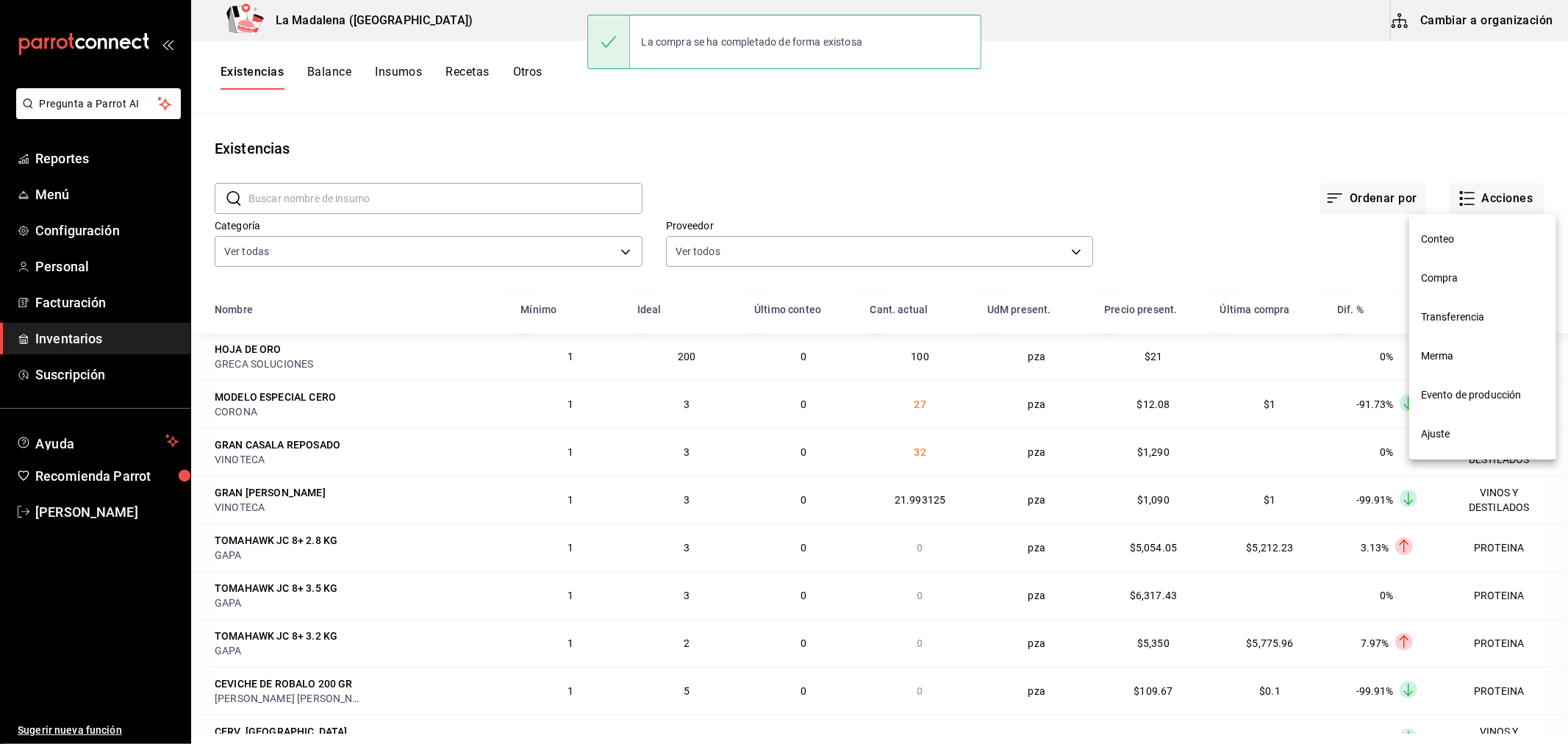
click at [1444, 281] on span "Compra" at bounding box center [1482, 278] width 124 height 16
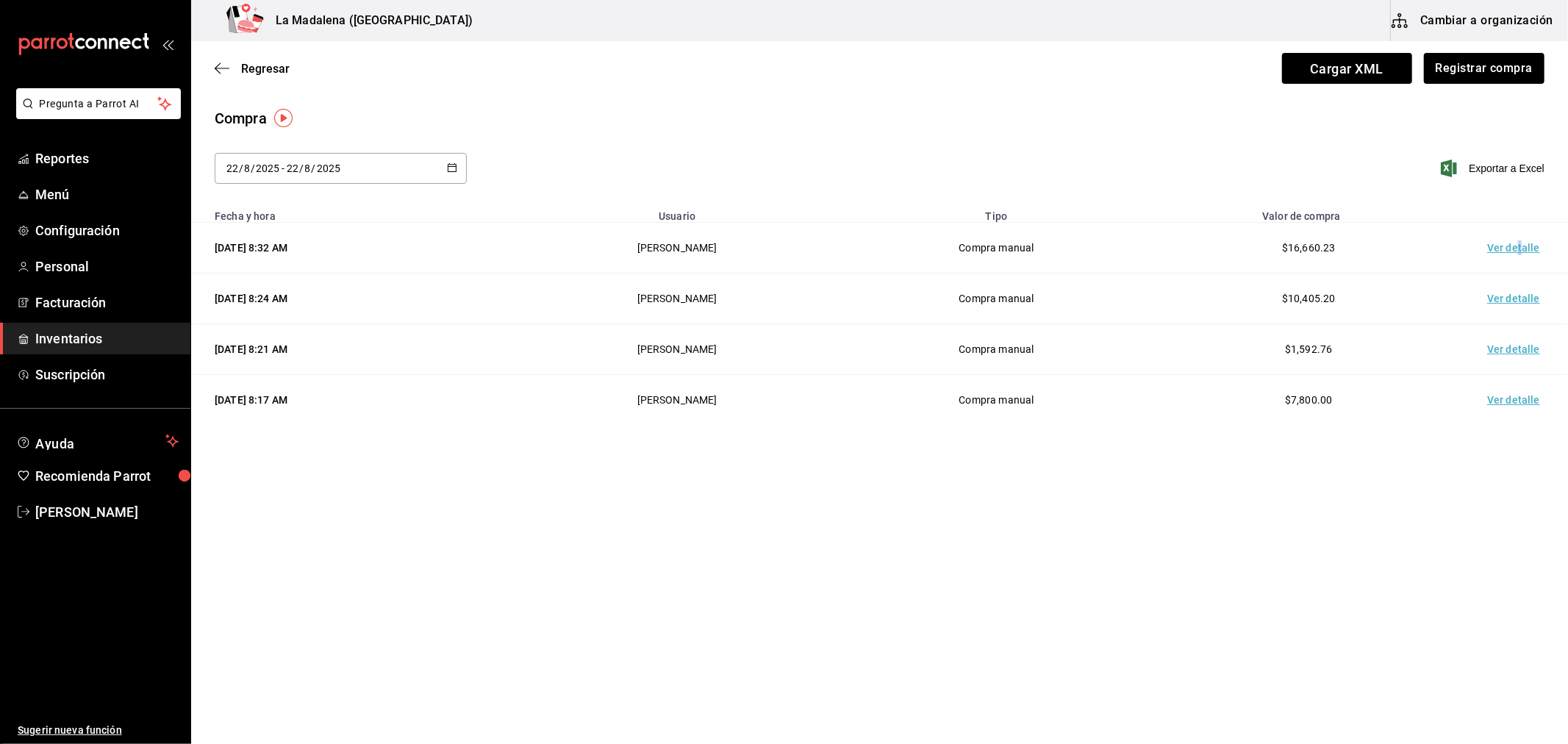
click at [1521, 238] on td "Ver detalle" at bounding box center [1516, 248] width 103 height 51
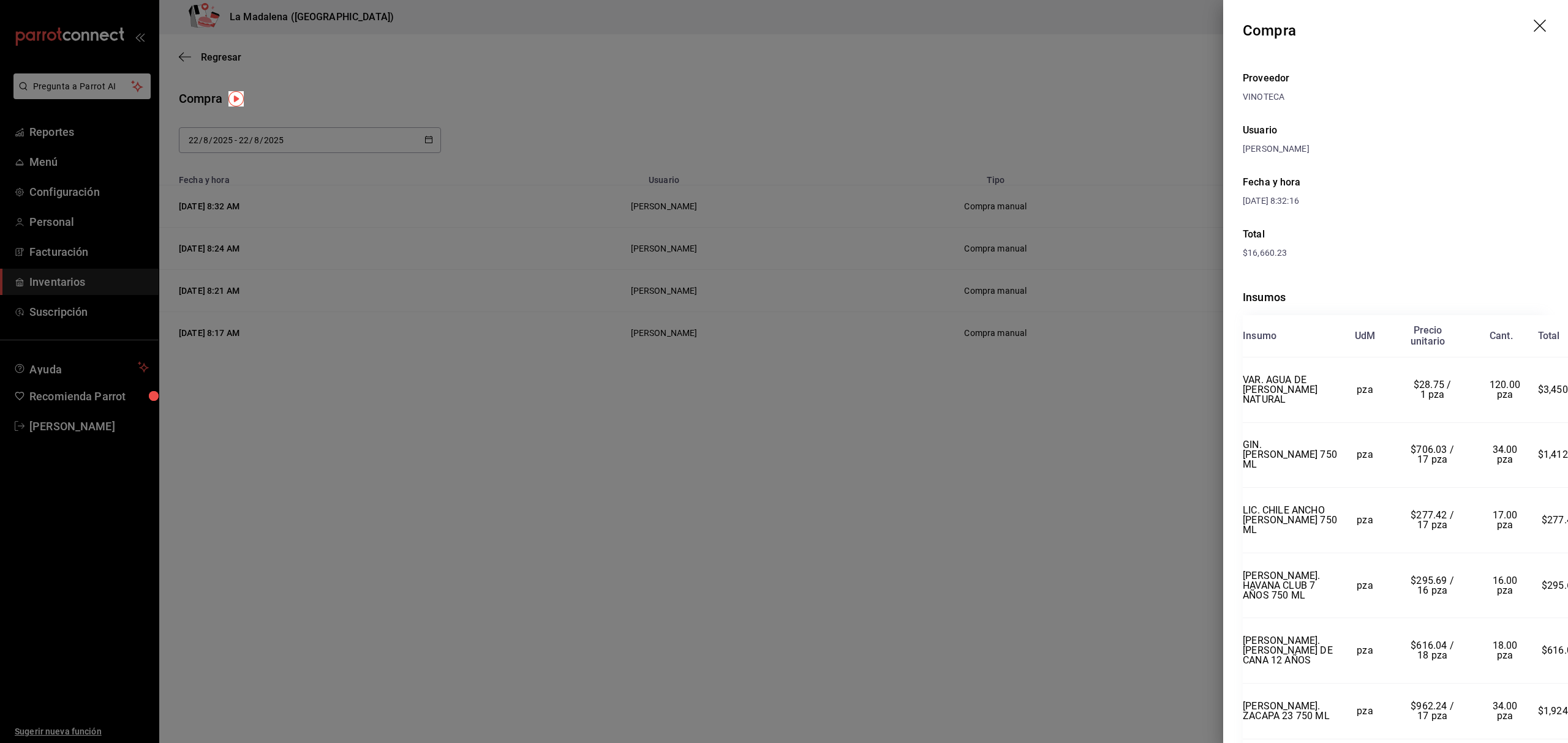
click at [1306, 43] on header "Compra" at bounding box center [1395, 30] width 345 height 61
click at [1306, 20] on icon "drag" at bounding box center [1541, 27] width 15 height 15
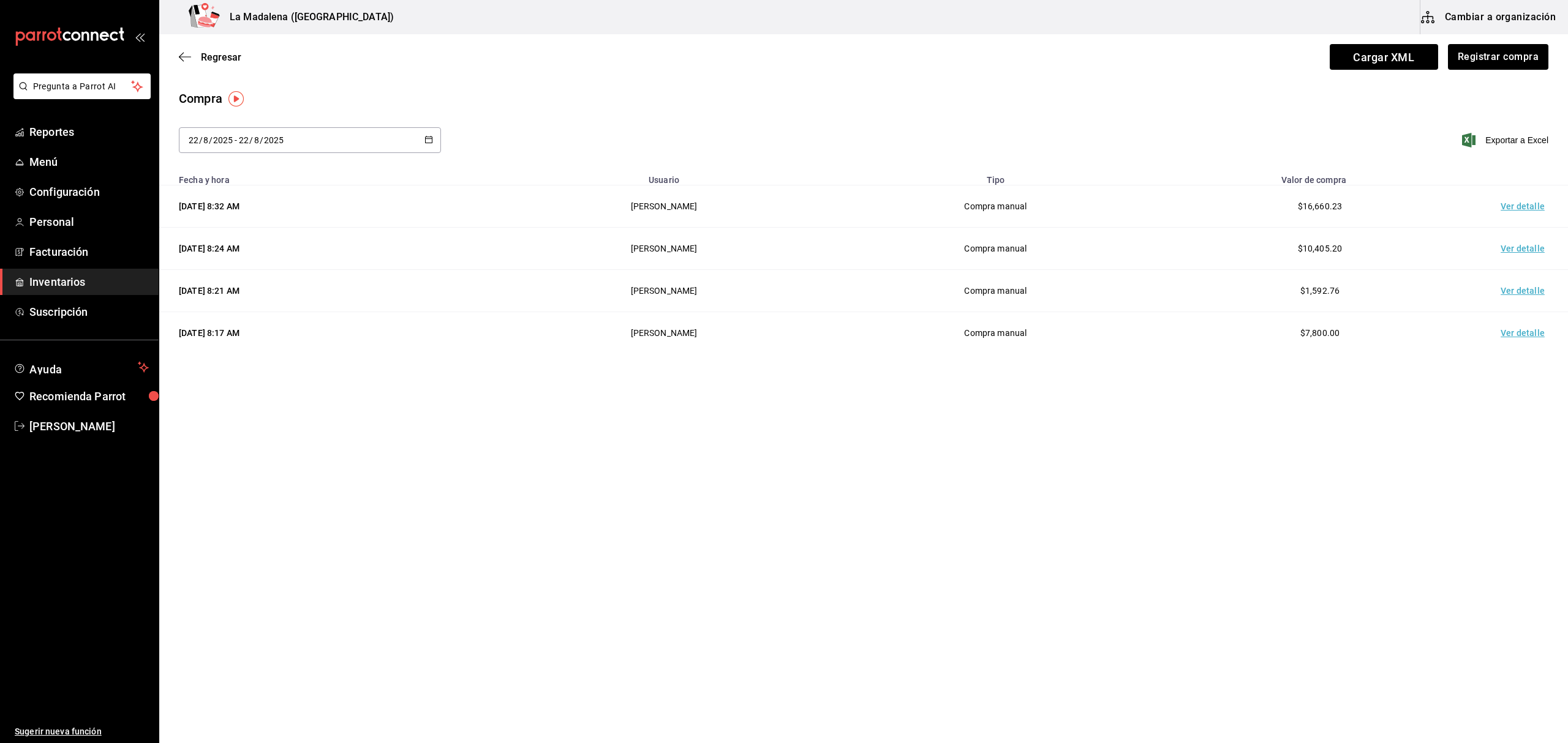
click at [1306, 37] on div "Regresar Cargar XML Registrar compra" at bounding box center [864, 57] width 1409 height 45
click at [1306, 60] on button "Registrar compra" at bounding box center [1497, 57] width 102 height 26
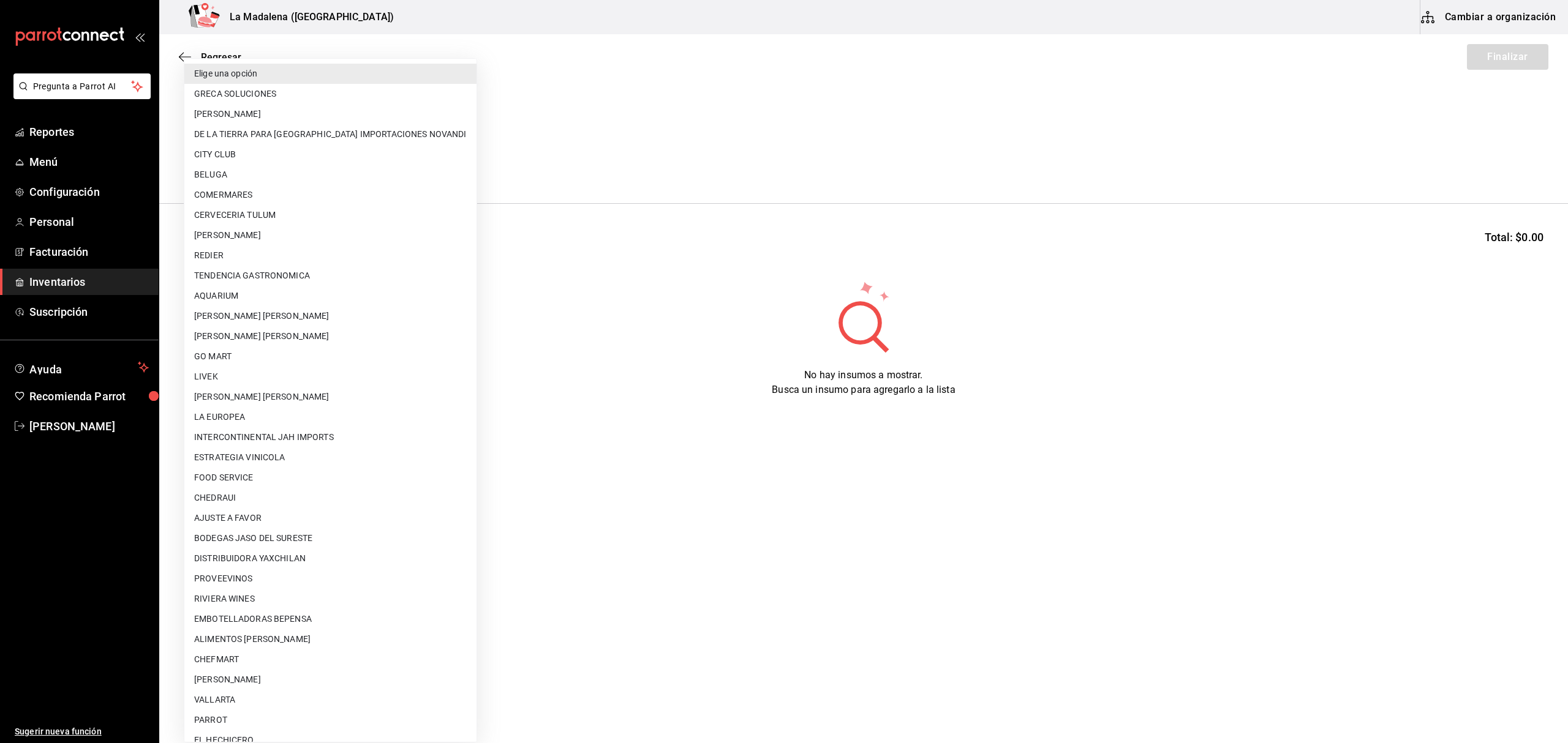
click at [315, 165] on body "Pregunta a Parrot AI Reportes Menú Configuración Personal Facturación Inventari…" at bounding box center [784, 337] width 1568 height 674
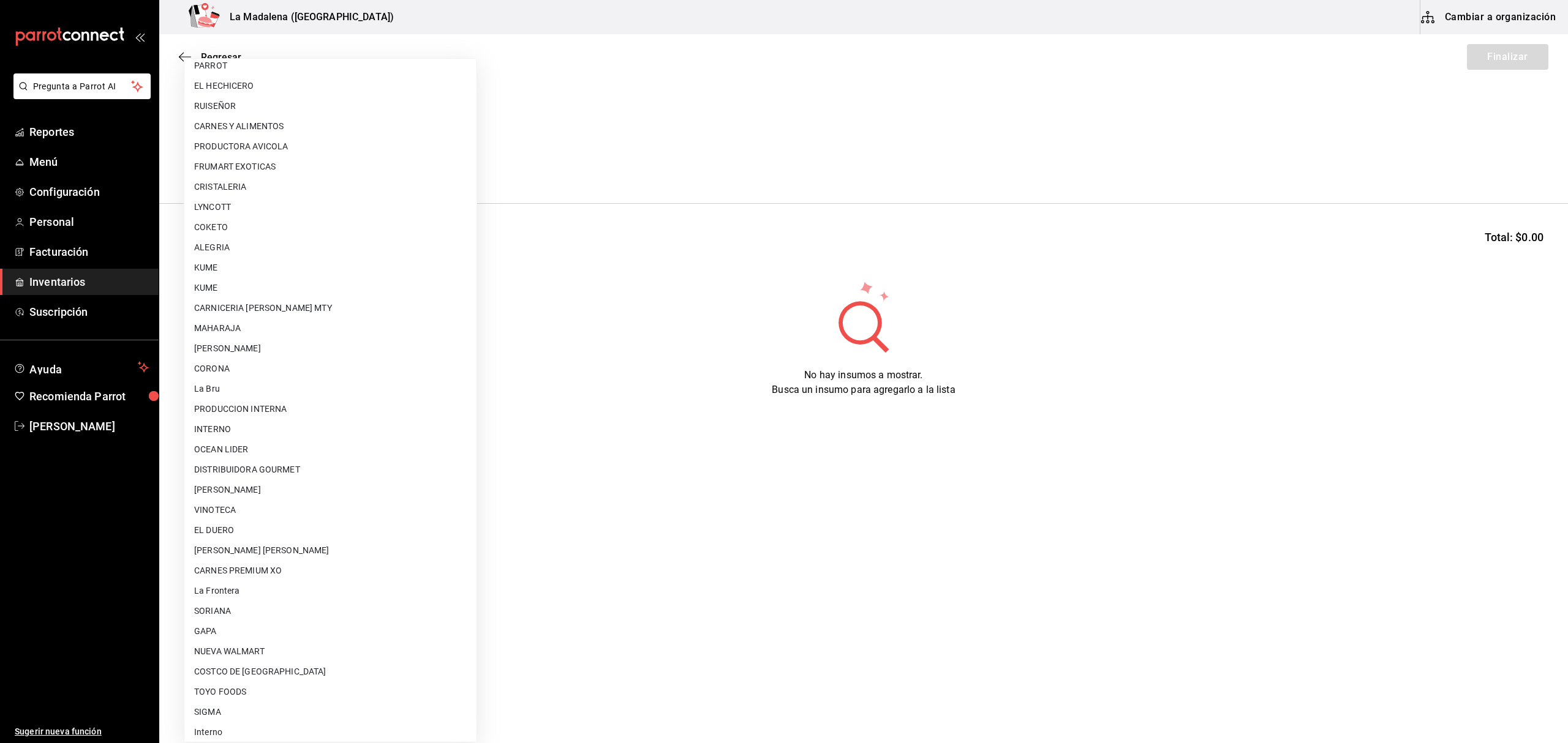
scroll to position [660, 0]
click at [230, 510] on li "VINOTECA" at bounding box center [331, 504] width 292 height 20
type input "279ca8b8-df49-4780-925d-2d047f51830f"
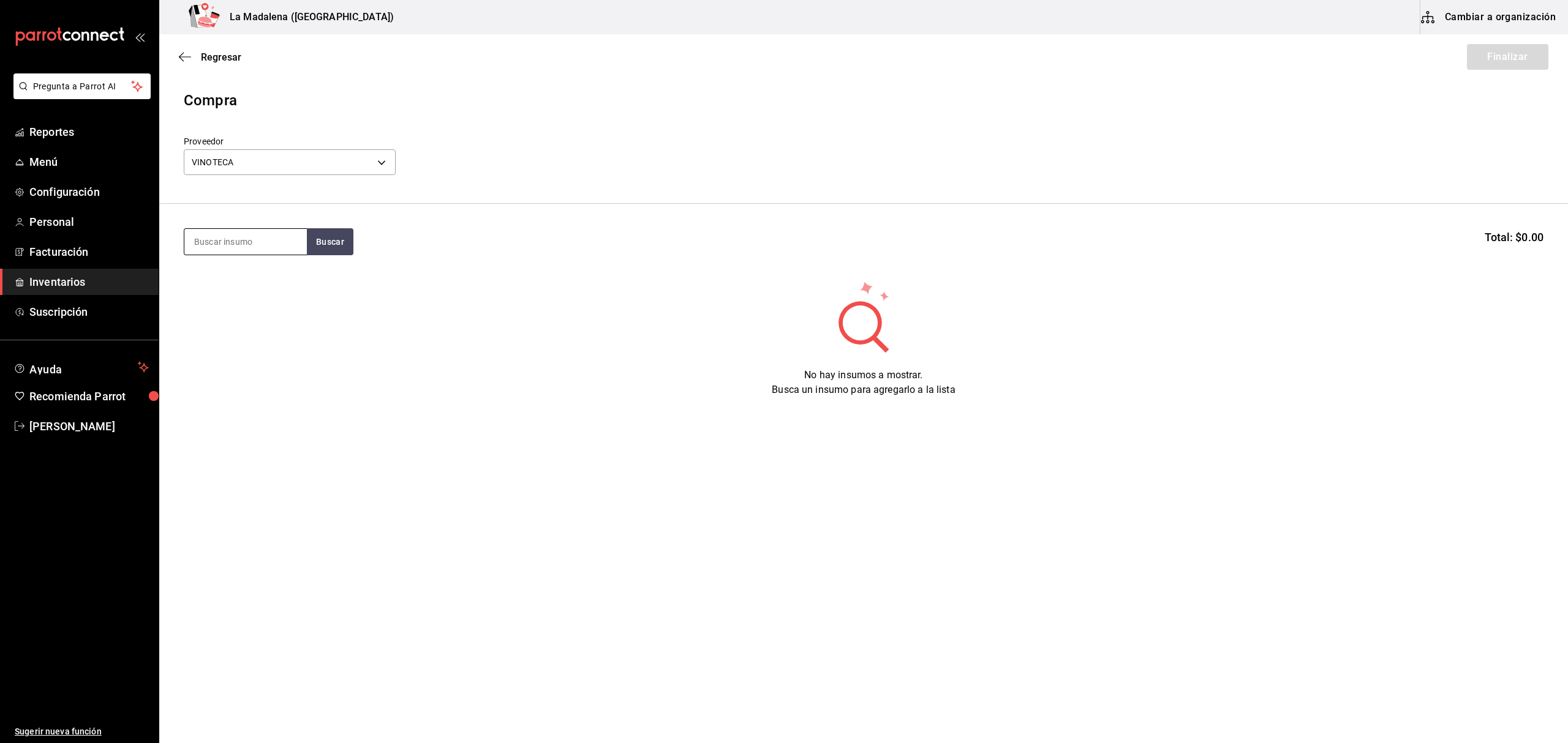
click at [242, 250] on input at bounding box center [246, 242] width 123 height 26
type input "mini"
click at [265, 292] on div "CHA. MOET MINI 200 ML" at bounding box center [246, 285] width 103 height 30
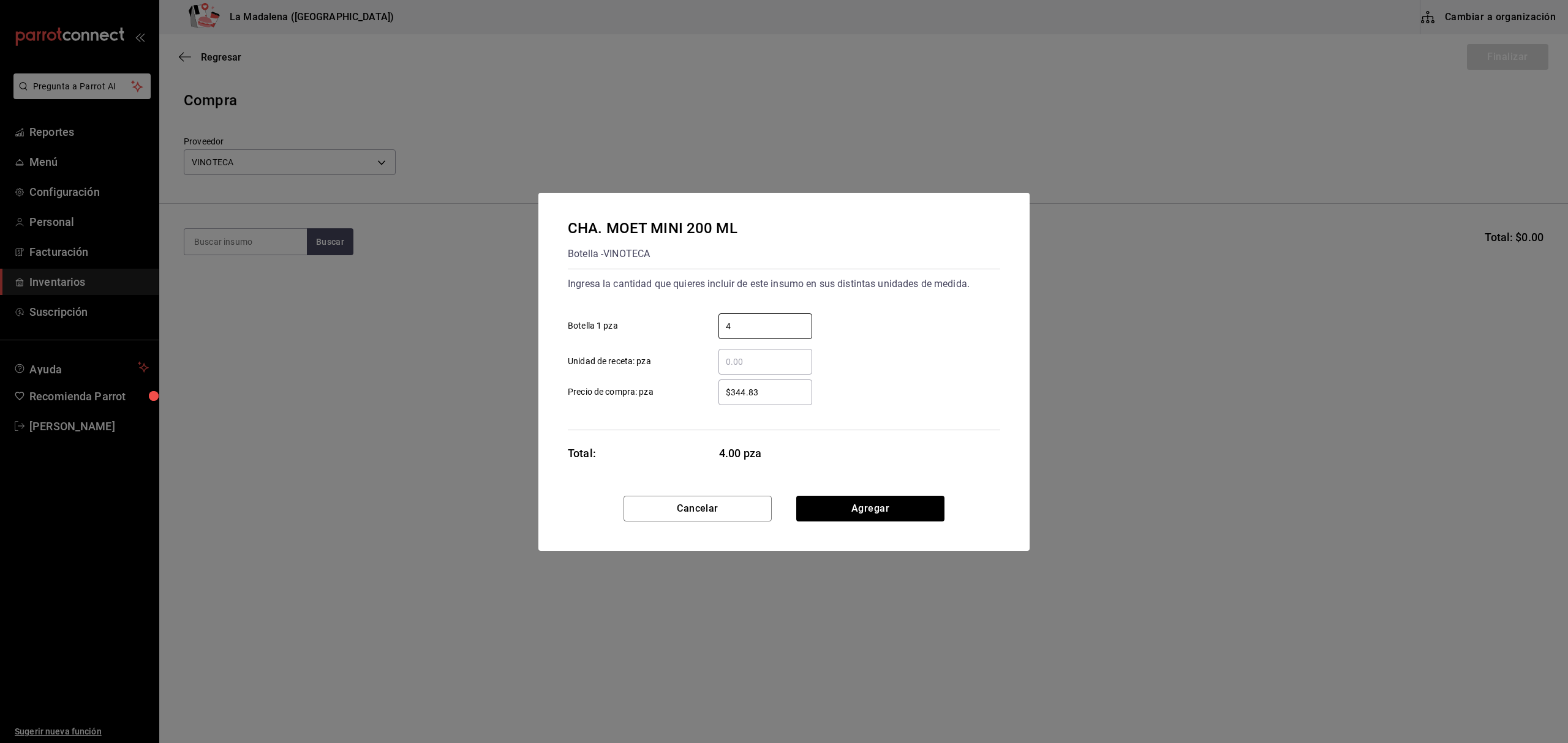
type input "4"
type input "$344.82"
click button "Agregar" at bounding box center [870, 509] width 148 height 26
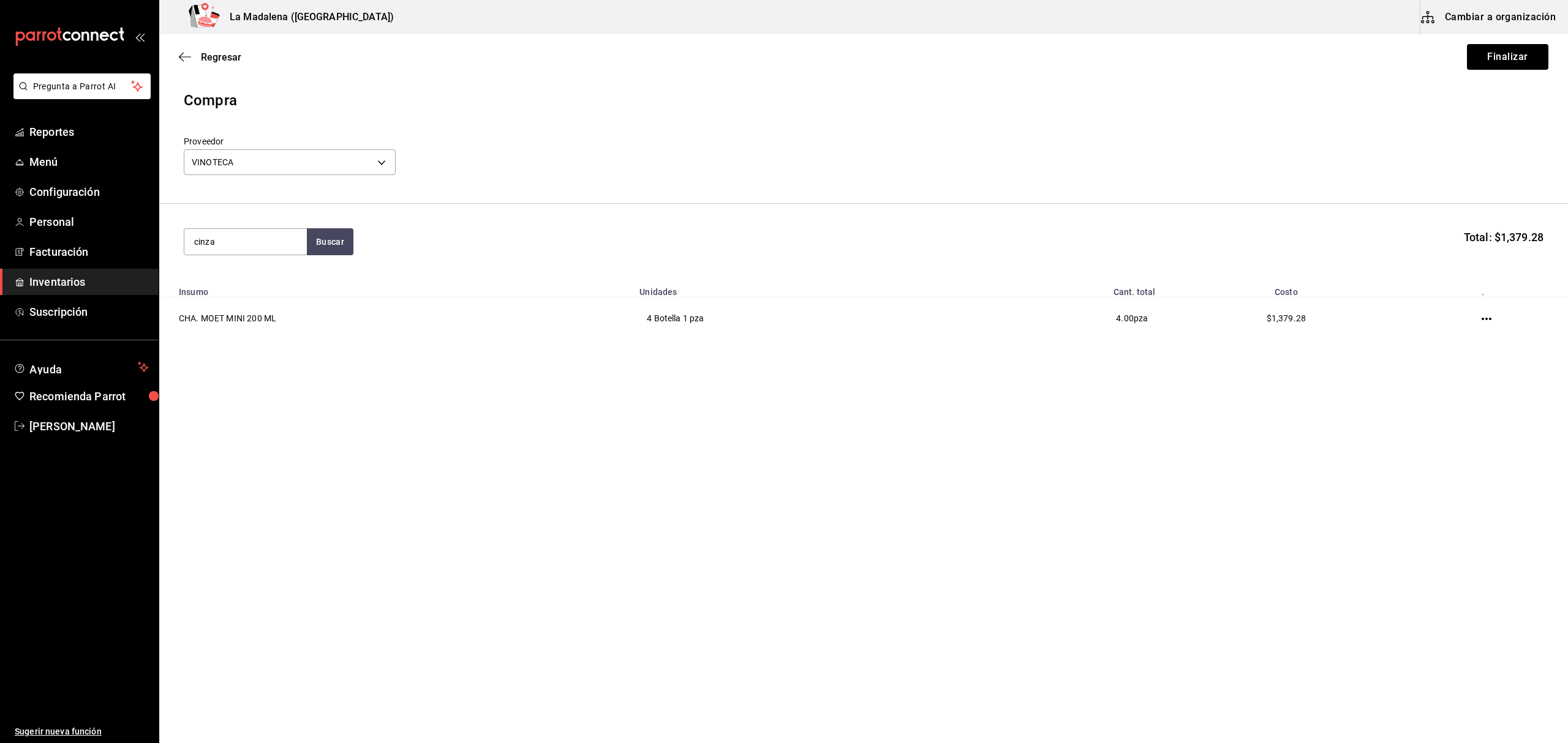
type input "cinza"
click at [268, 302] on div "Copa - VINOTECA" at bounding box center [246, 306] width 103 height 13
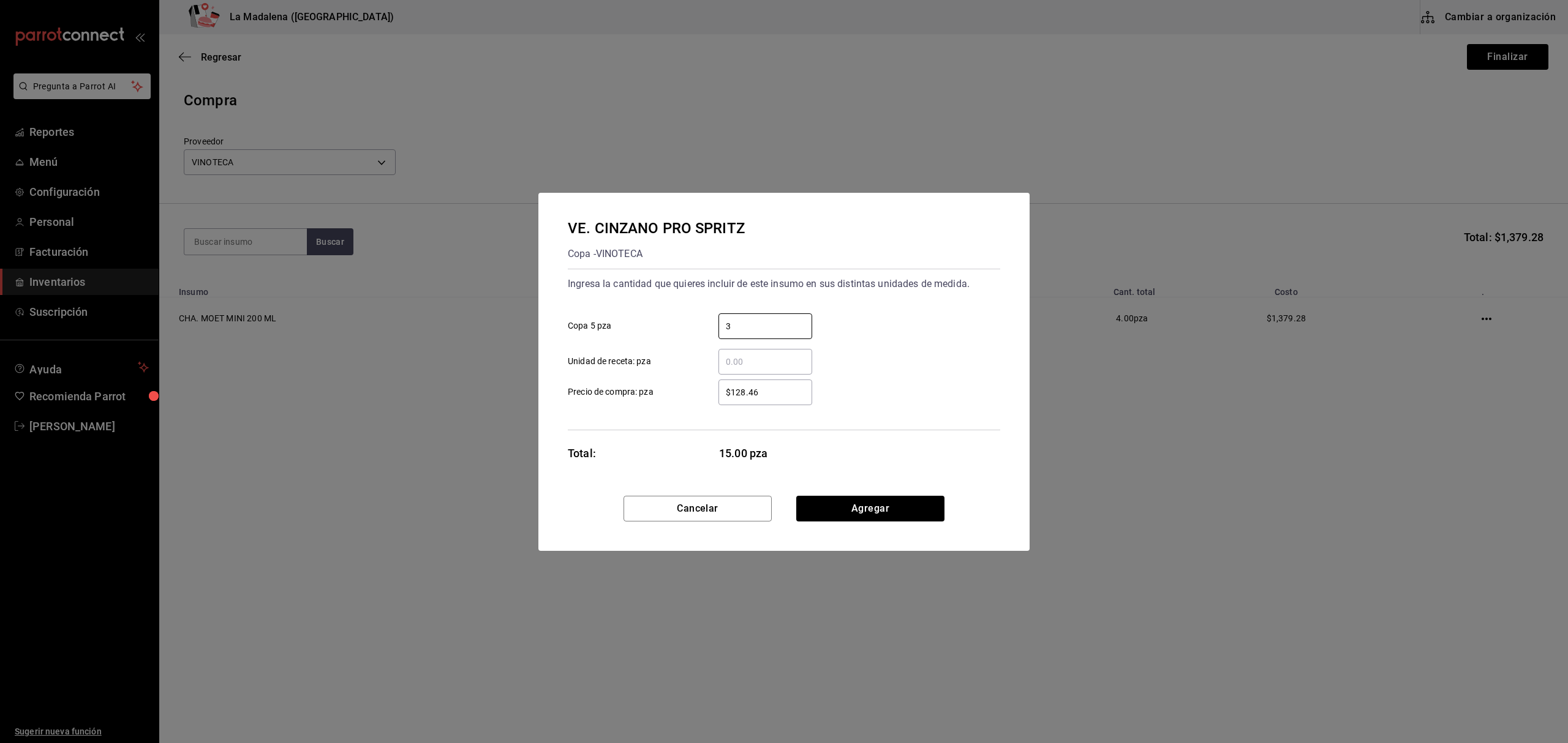
type input "3"
type input "$144.14"
click button "Agregar" at bounding box center [870, 509] width 148 height 26
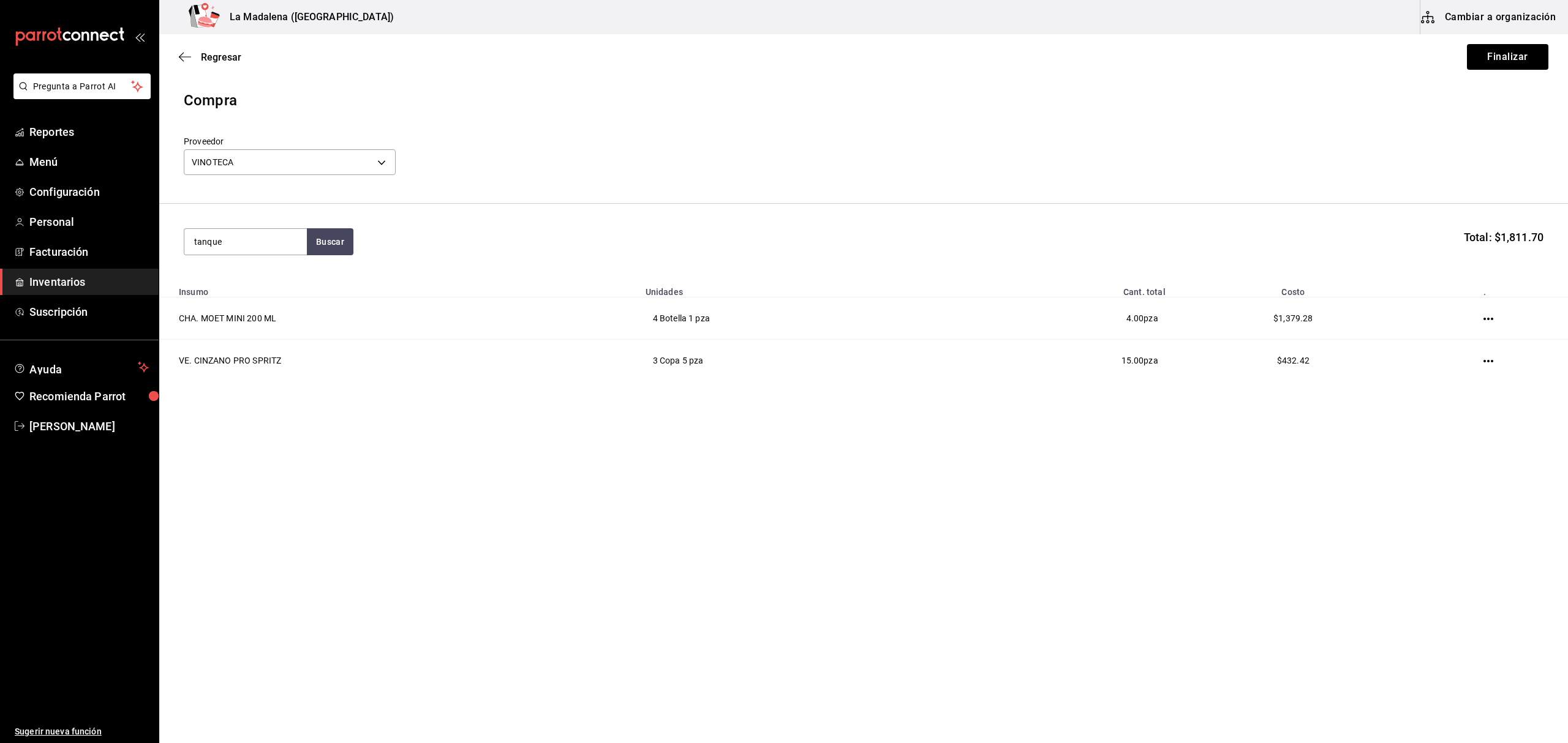
type input "tanque"
click at [253, 427] on div "GIN. TANQUERAY 750 ML" at bounding box center [246, 423] width 103 height 30
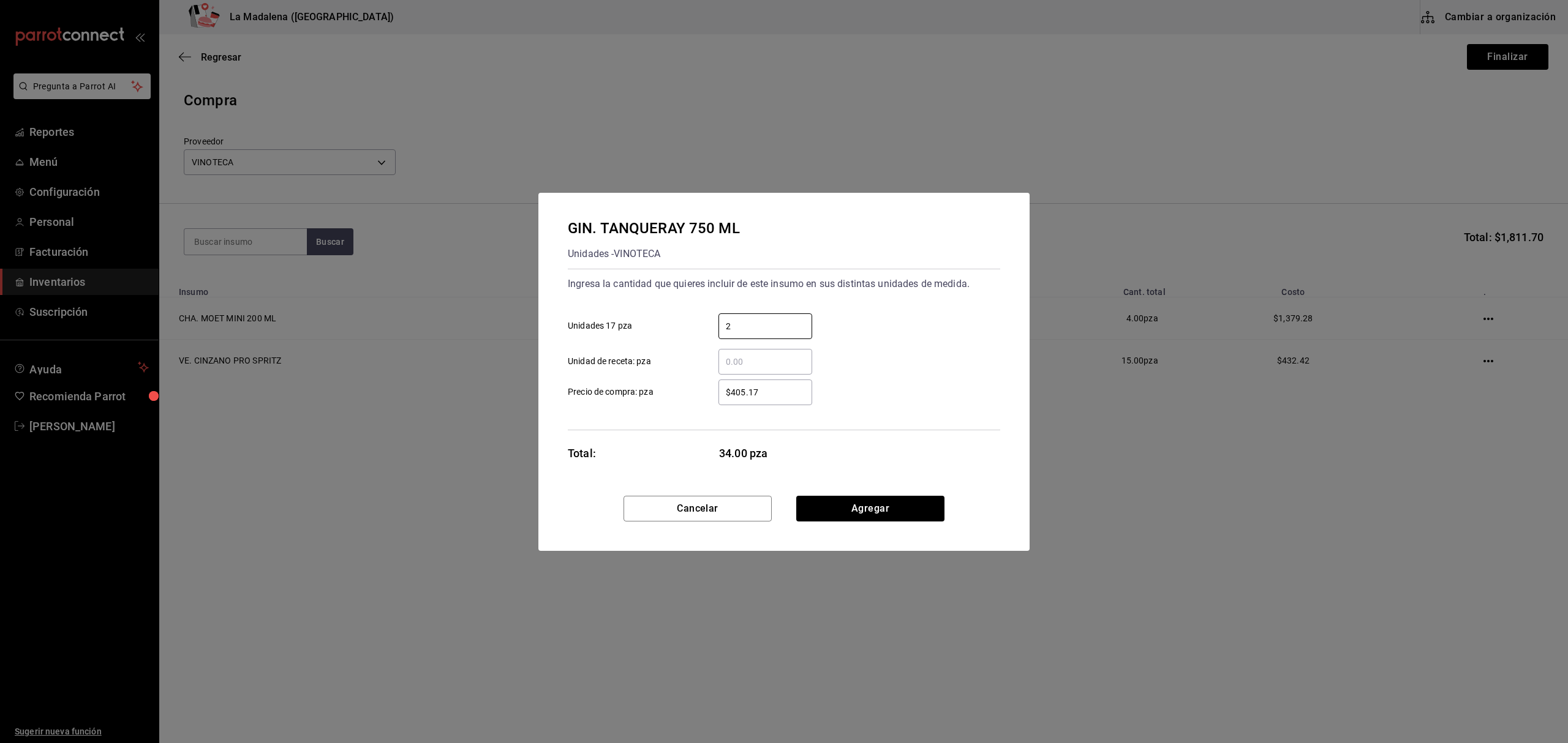
type input "2"
type input "$405.18"
click button "Agregar" at bounding box center [870, 509] width 148 height 26
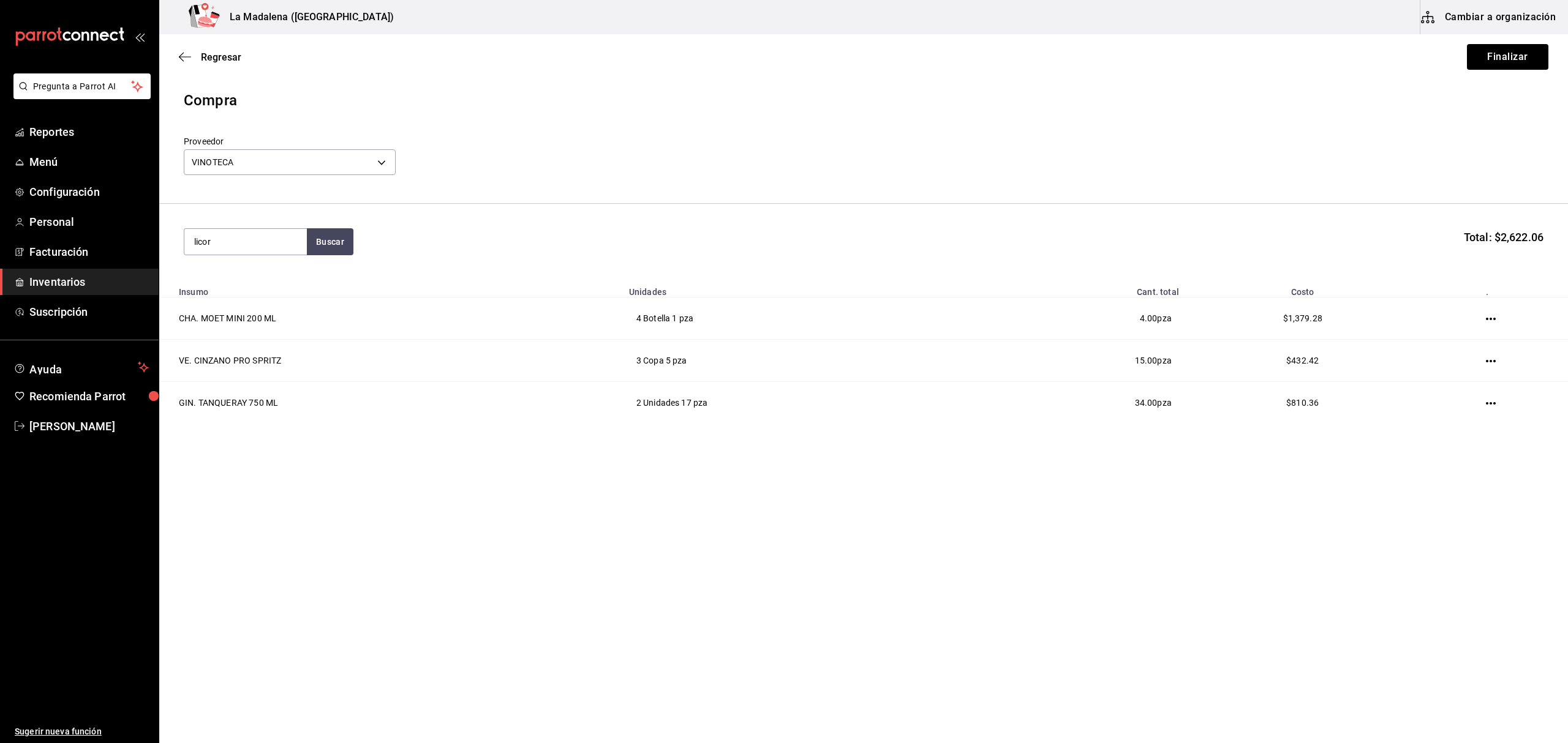
type input "licor"
click at [274, 287] on div "Unidades - VINOTECA" at bounding box center [242, 291] width 97 height 13
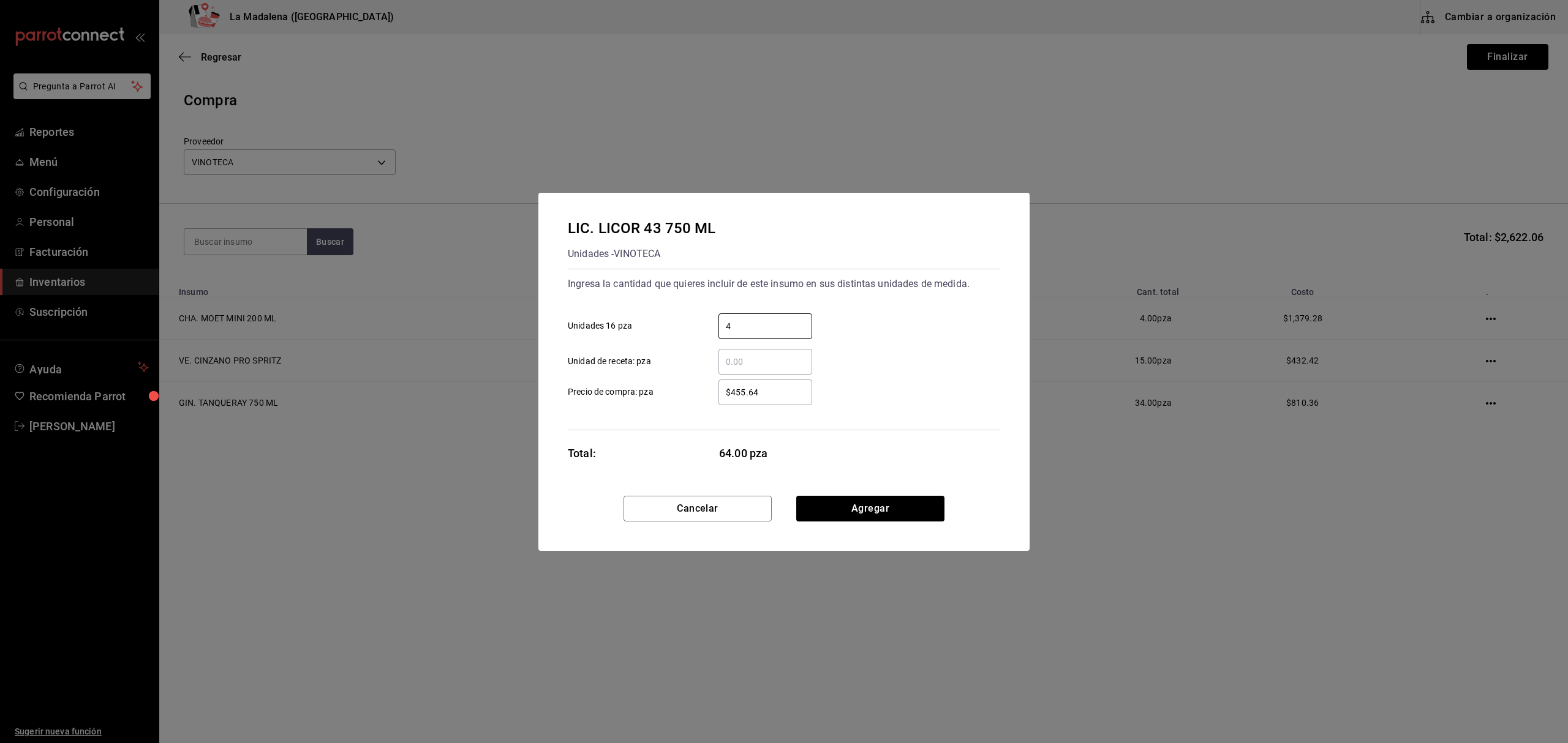
type input "4"
type input "$352.58"
click button "Agregar" at bounding box center [870, 509] width 148 height 26
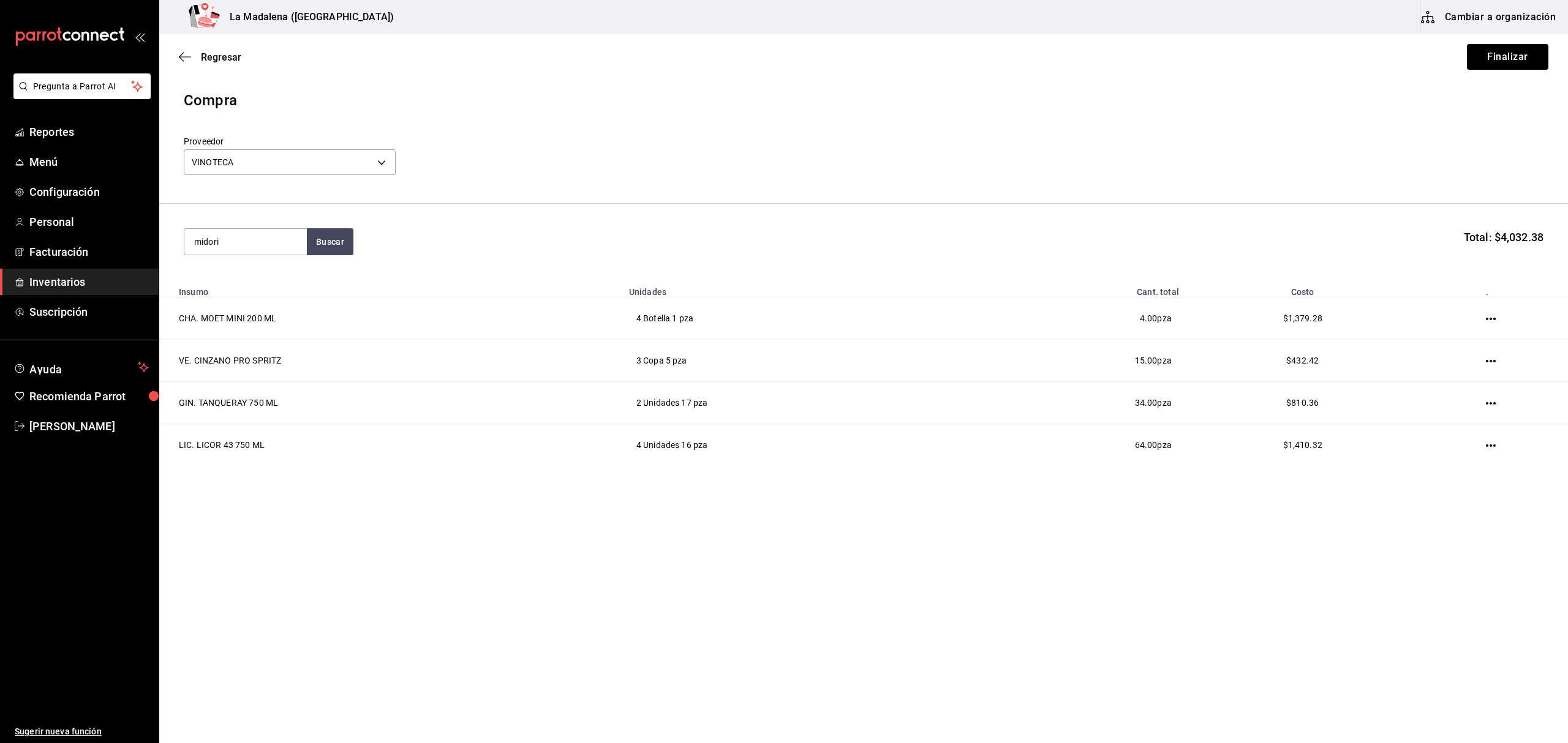
type input "midori"
click at [274, 287] on div "Unidades - VINOTECA" at bounding box center [239, 291] width 89 height 13
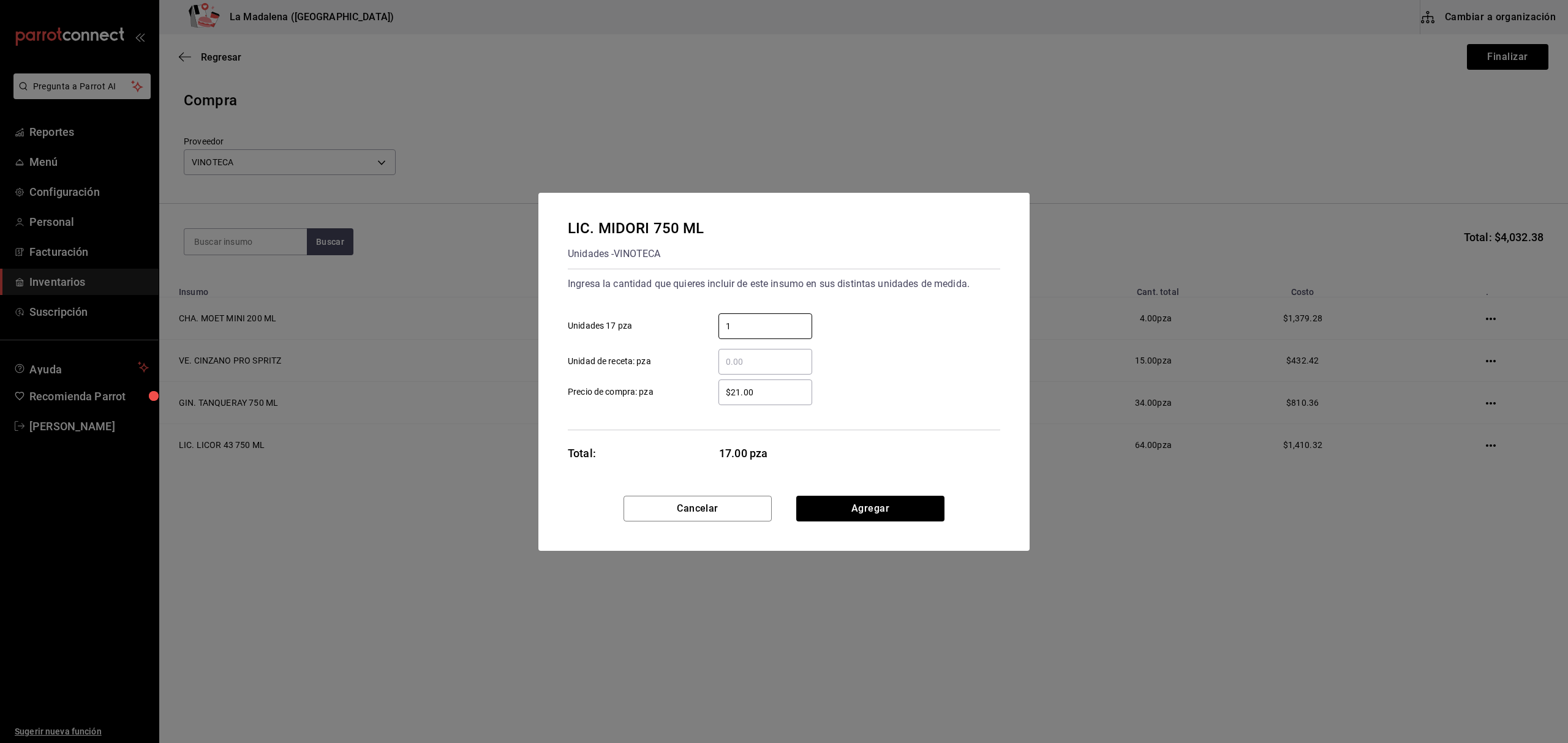
type input "1"
type input "$452.09"
click button "Agregar" at bounding box center [870, 509] width 148 height 26
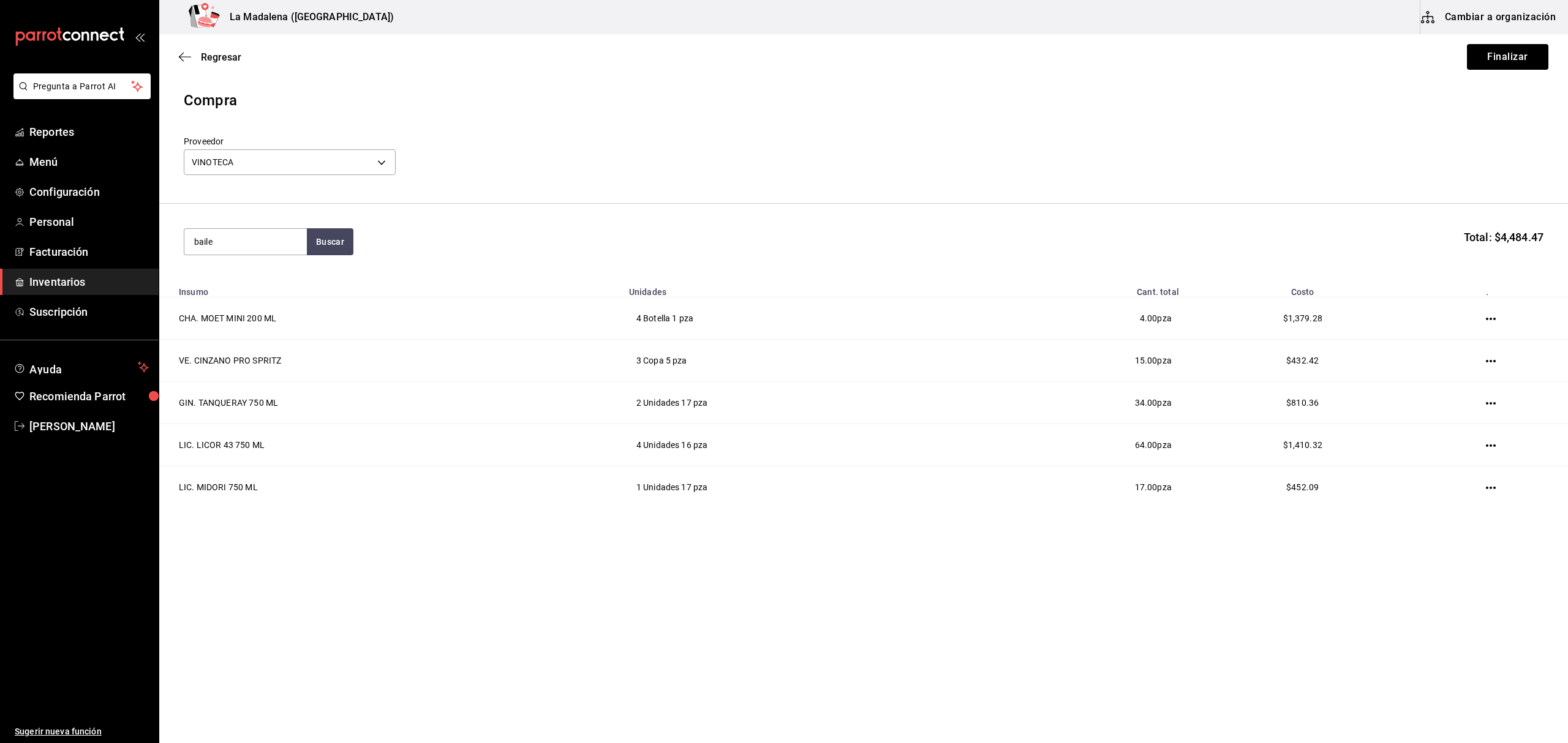
type input "baile"
click at [251, 281] on div "LIC. BAILEYS 700ML" at bounding box center [240, 277] width 91 height 15
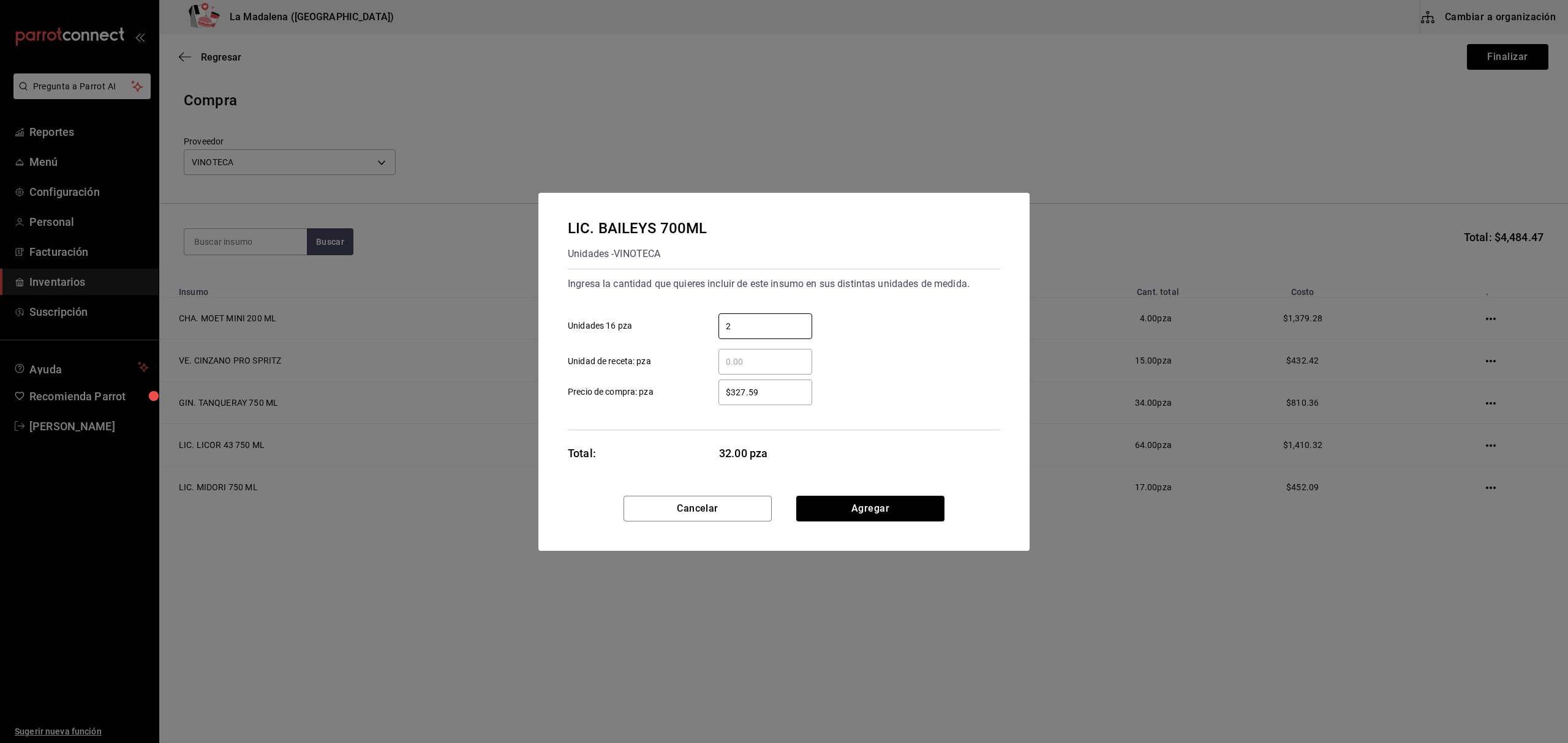
type input "2"
type input "$327.58"
click button "Agregar" at bounding box center [870, 509] width 148 height 26
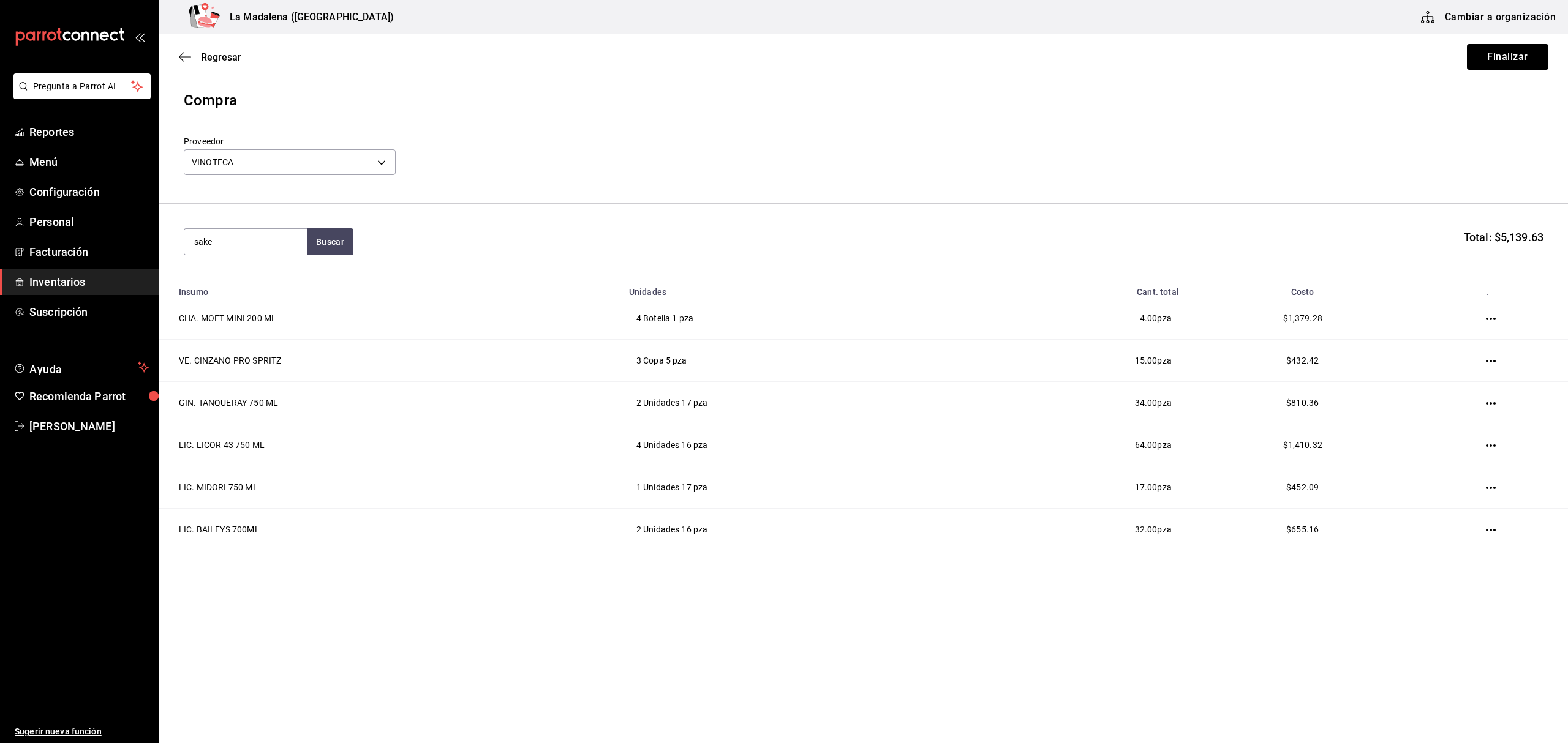
type input "sake"
click at [251, 281] on div "VAR. SAKE JUNMAI 750 ML" at bounding box center [246, 285] width 103 height 30
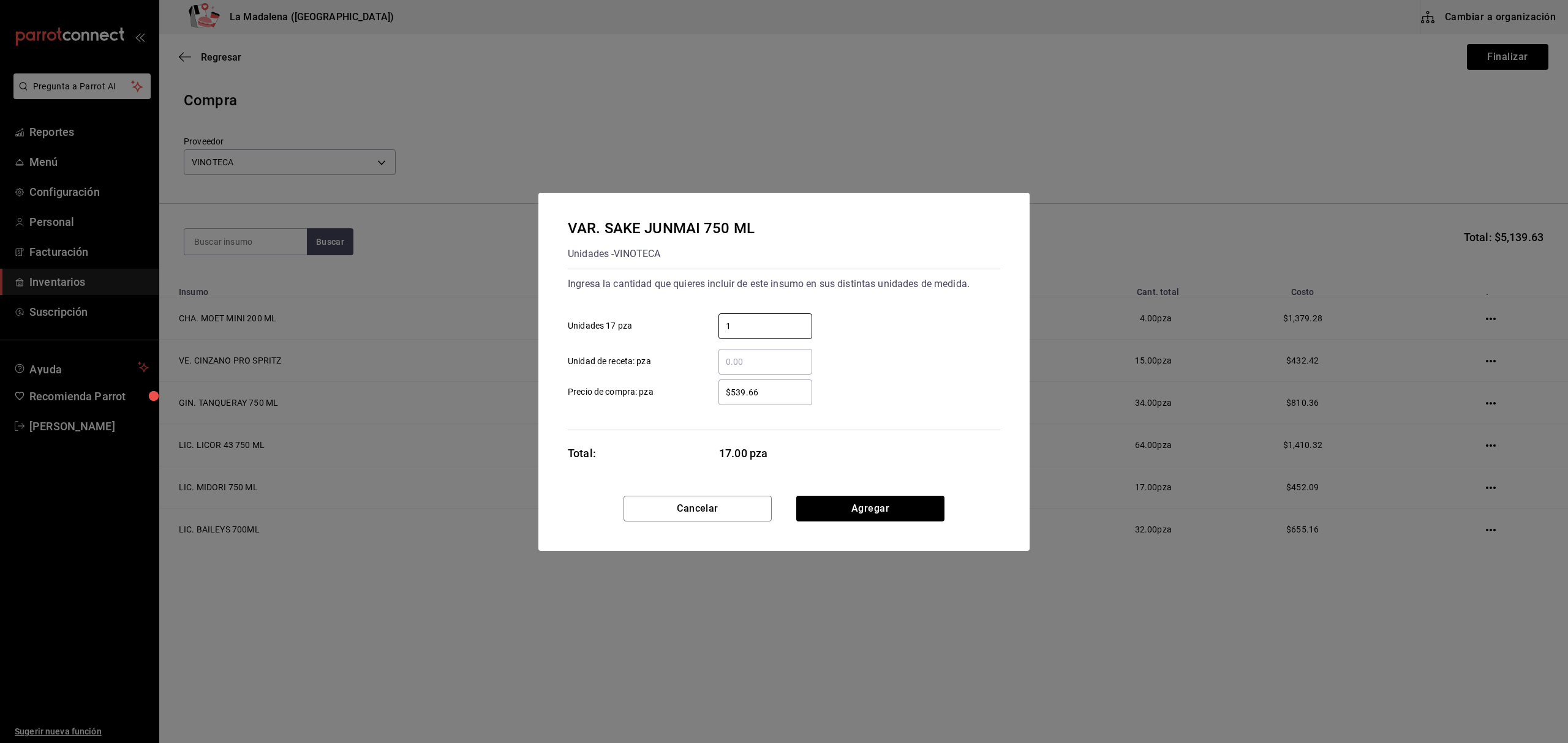
type input "1"
type input "$539.66"
click button "Agregar" at bounding box center [870, 509] width 148 height 26
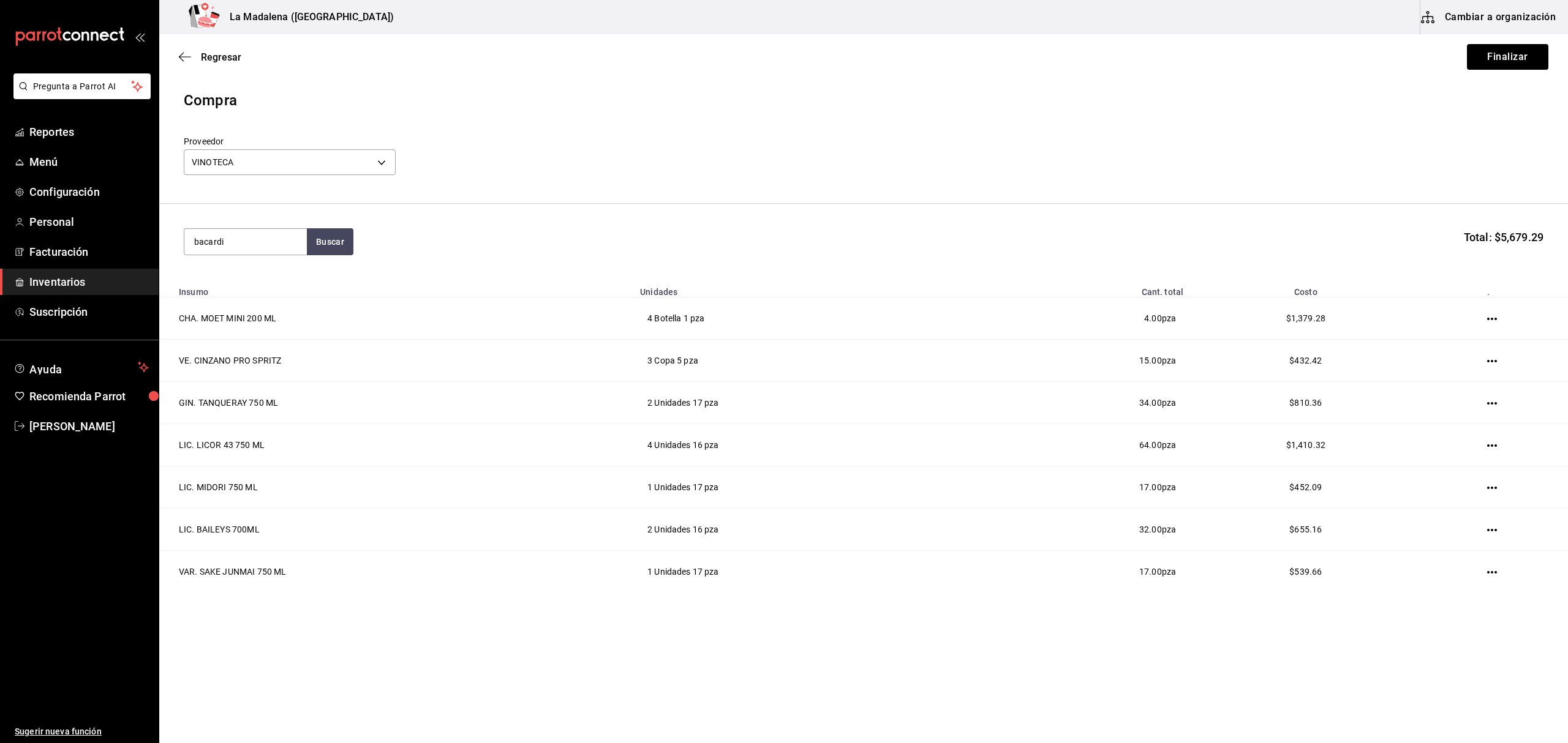
type input "bacardi"
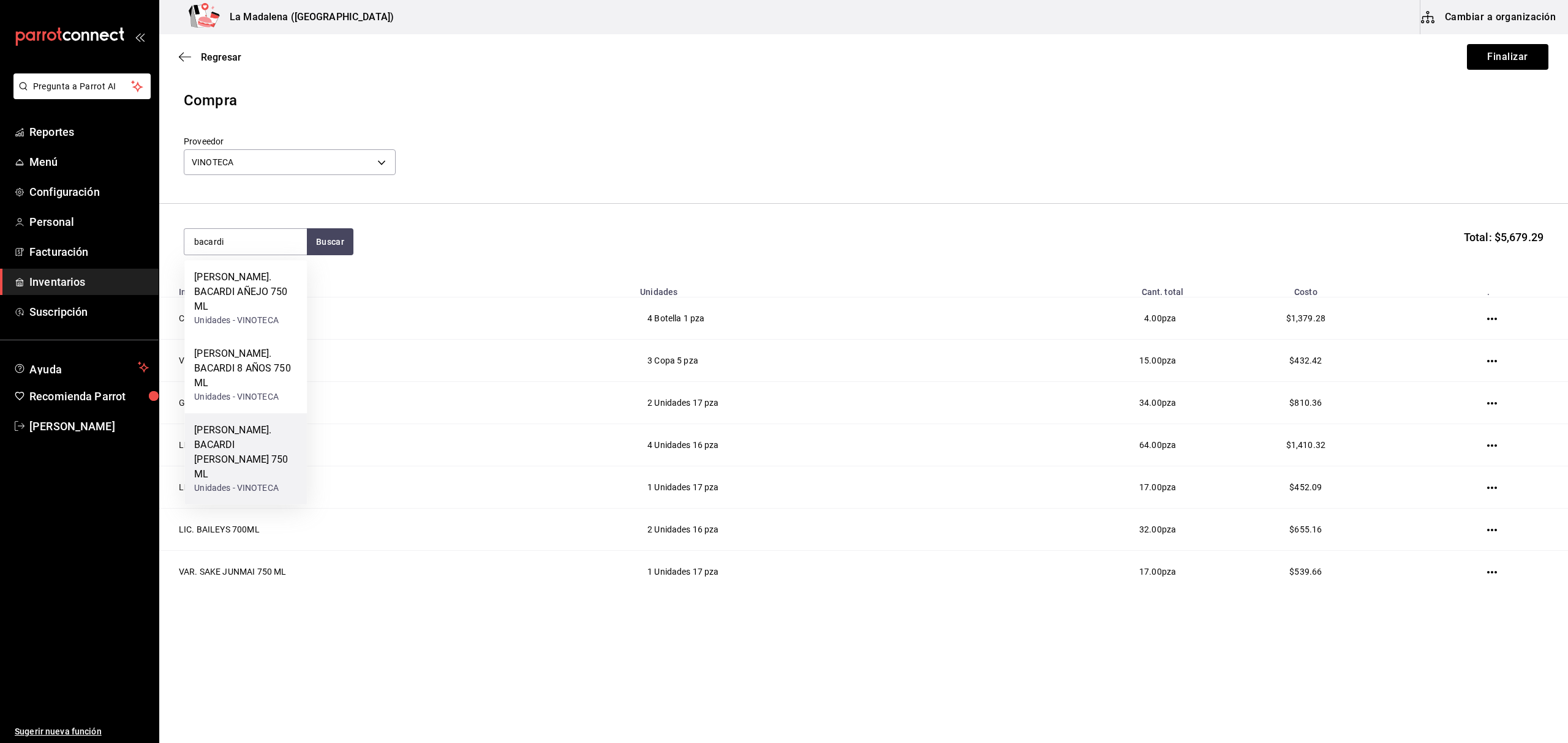
click at [273, 423] on div "RON. BACARDI BLANCO 750 ML" at bounding box center [246, 452] width 103 height 59
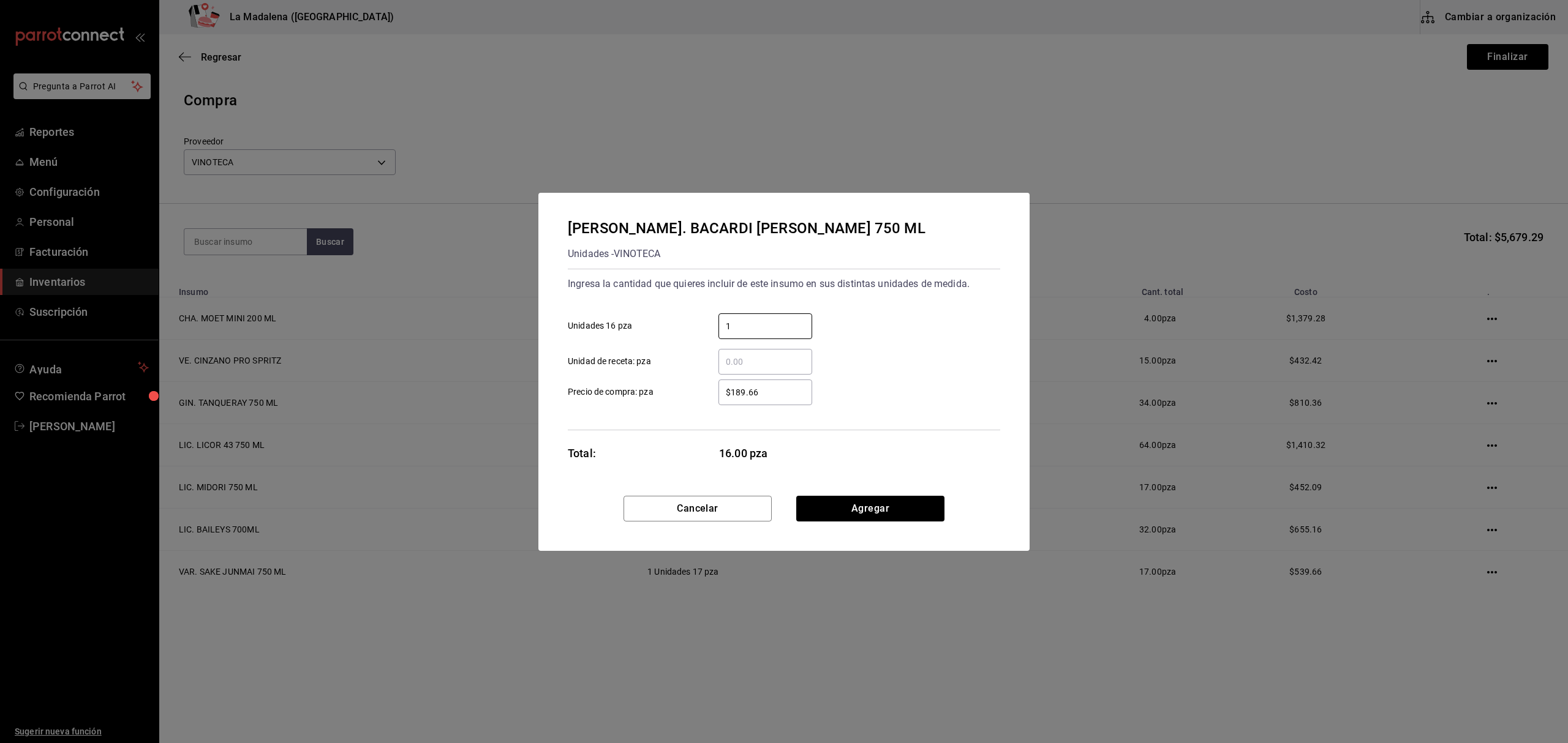
type input "1"
type input "$189.66"
click button "Agregar" at bounding box center [870, 509] width 148 height 26
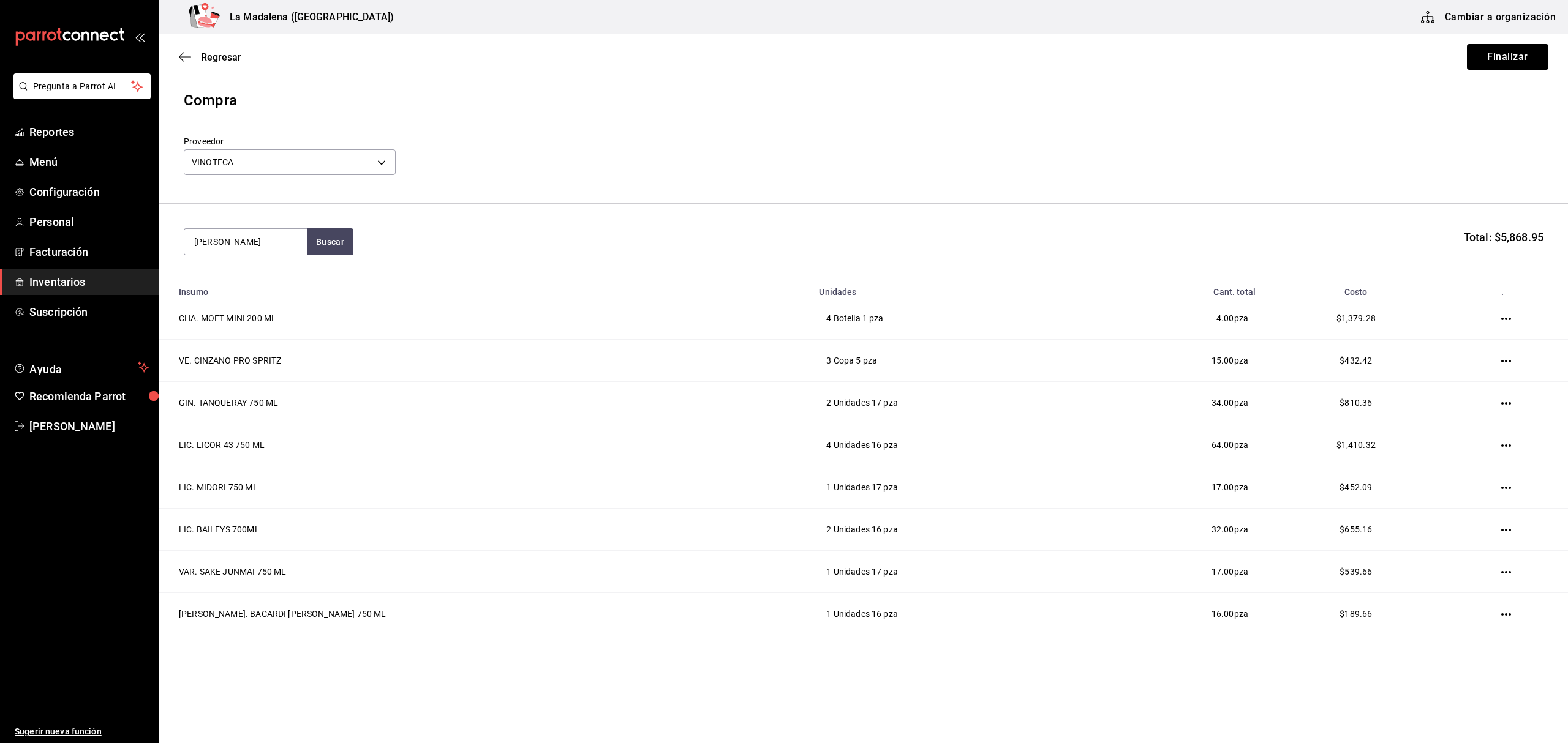
type input "don julio"
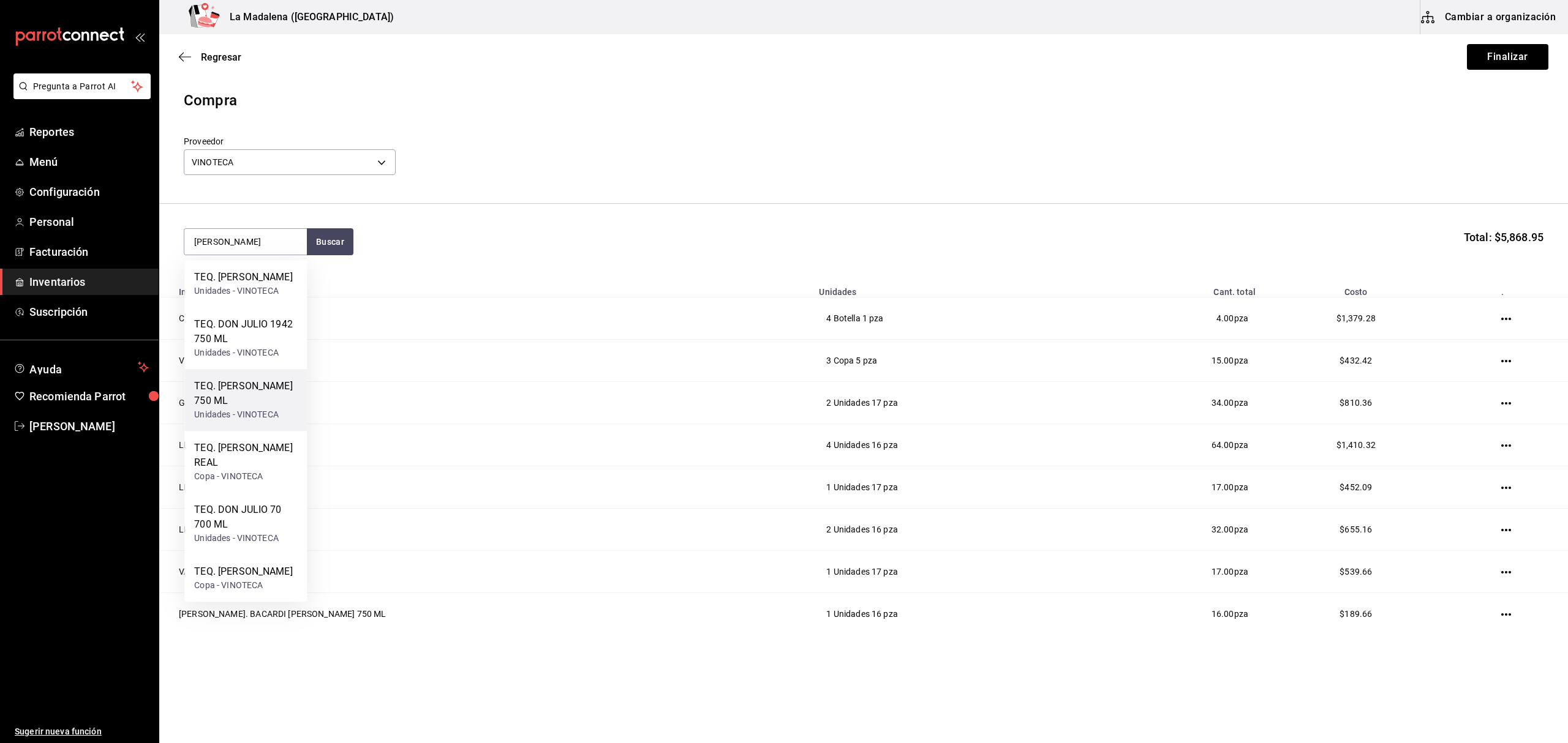
click at [260, 408] on div "TEQ. DON JULIO BLANCO 750 ML" at bounding box center [246, 394] width 103 height 30
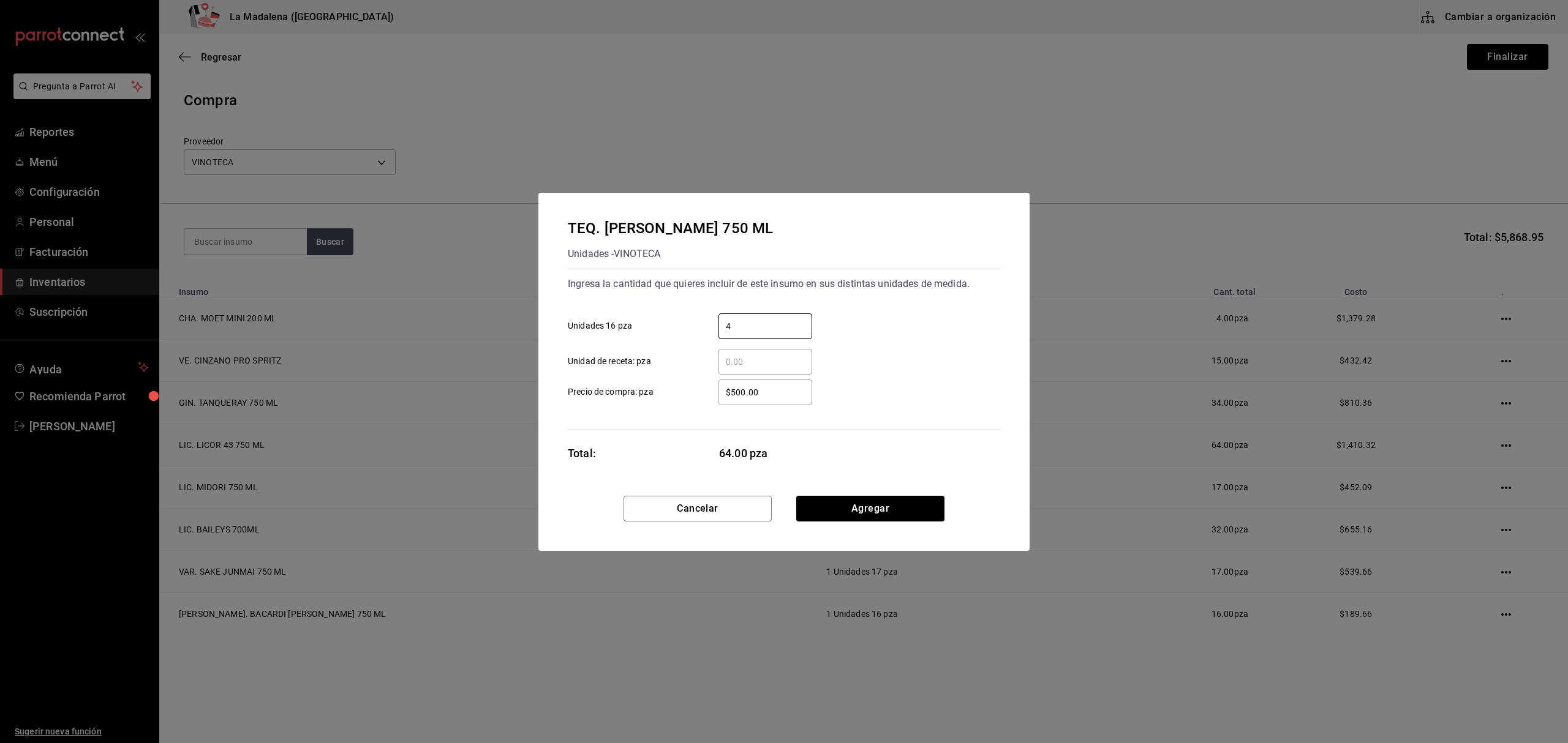
type input "4"
click button "Agregar" at bounding box center [870, 509] width 148 height 26
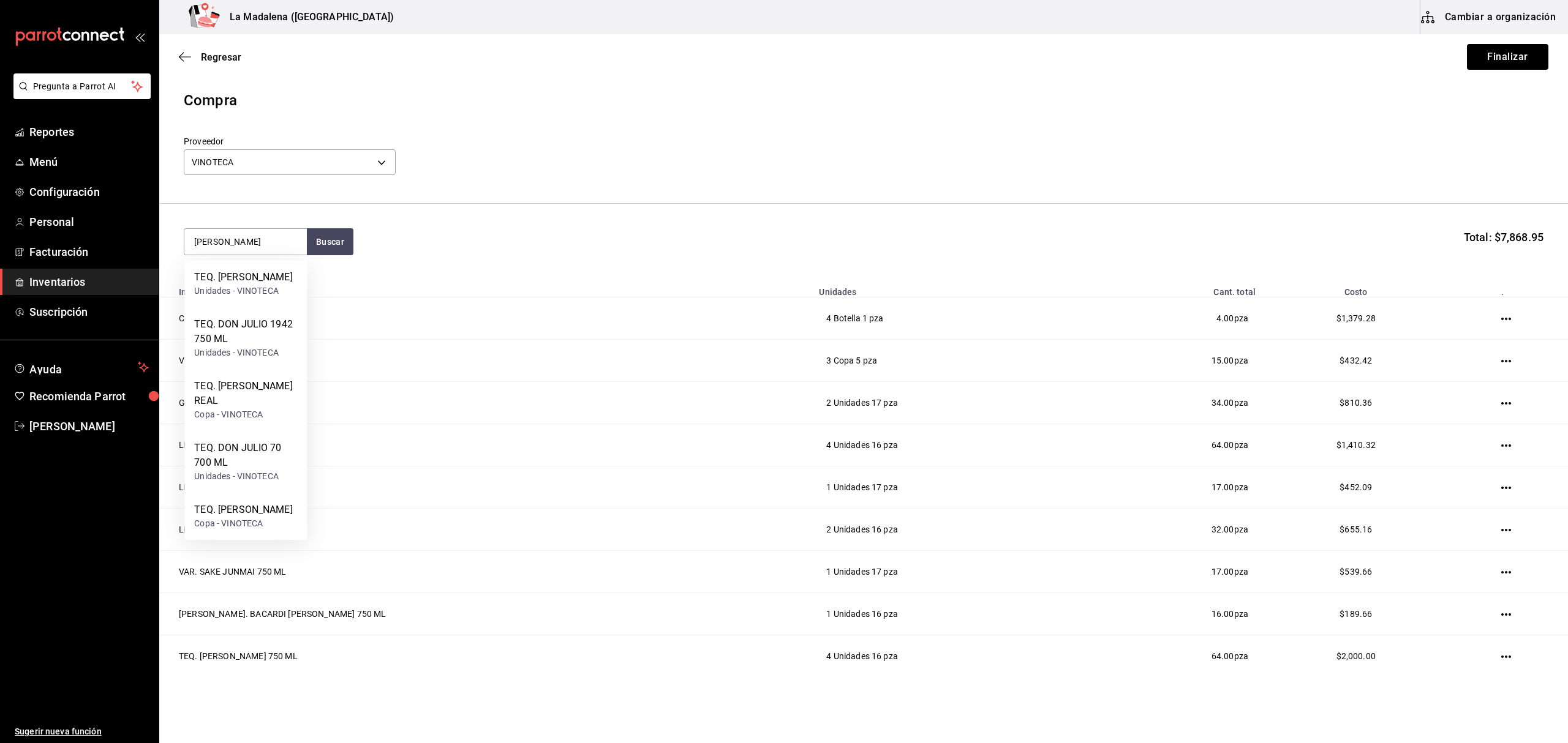
type input "don julio"
click at [268, 335] on div "TEQ. DON JULIO 1942 750 ML" at bounding box center [246, 332] width 103 height 30
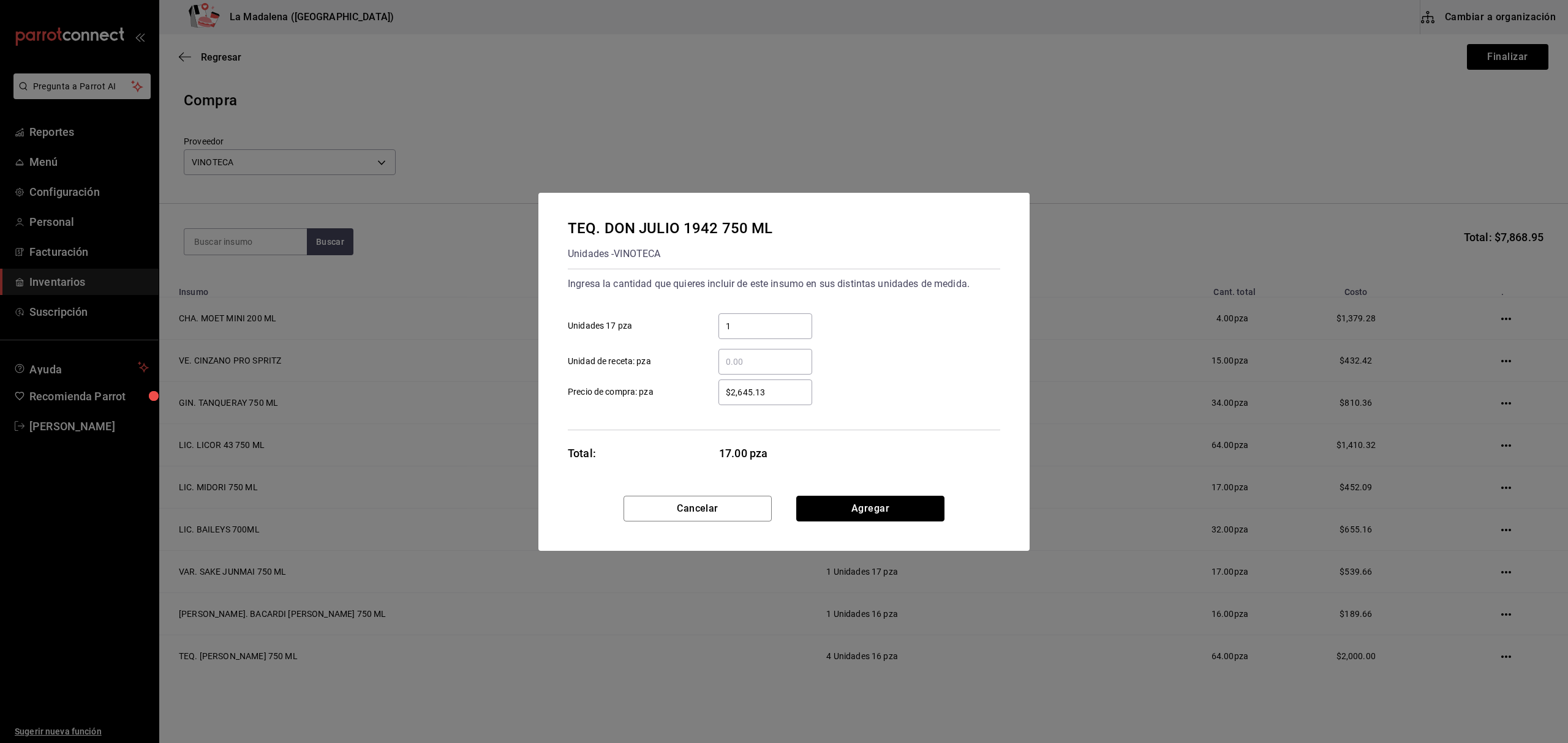
click button "Agregar" at bounding box center [870, 509] width 148 height 26
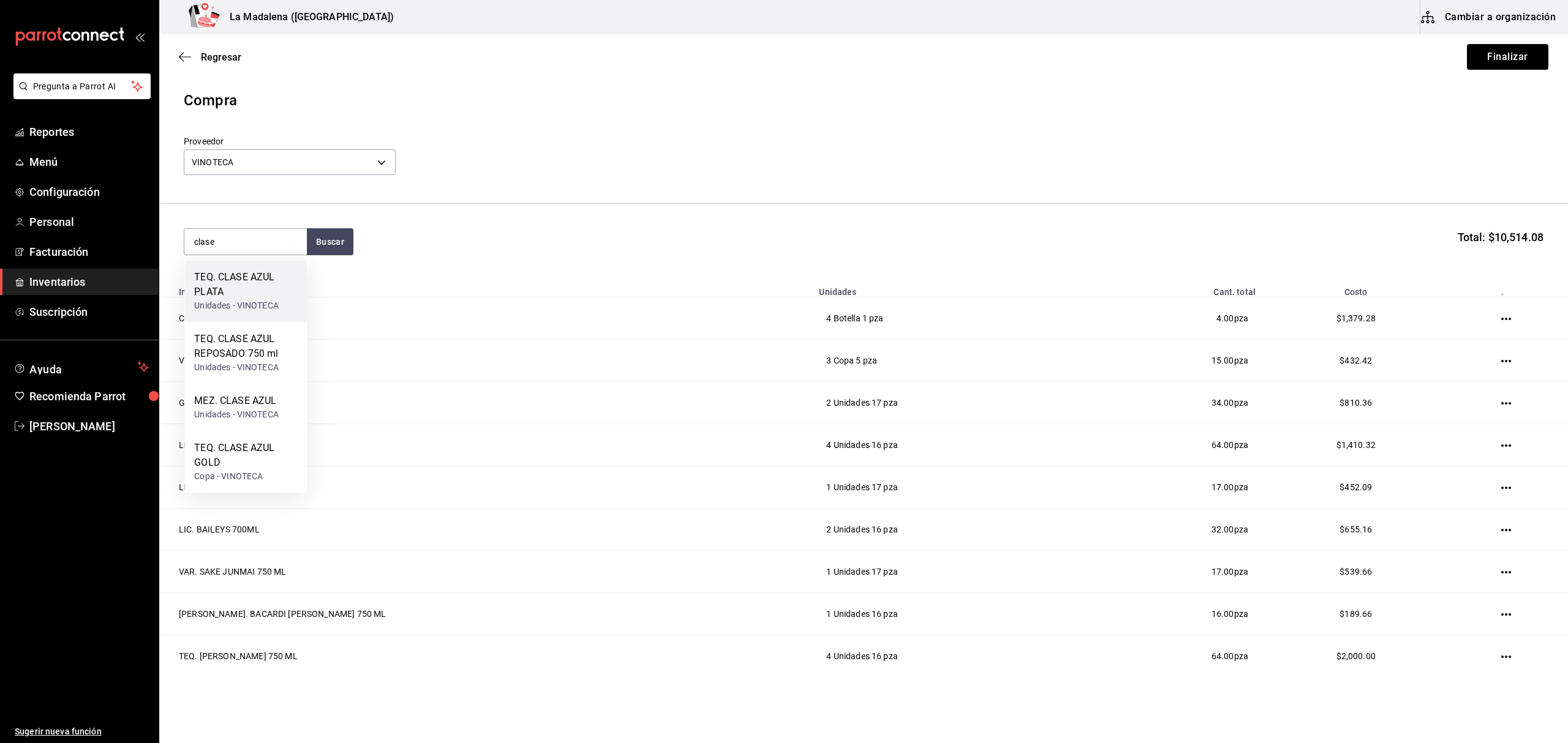
click at [262, 295] on div "TEQ. CLASE AZUL PLATA" at bounding box center [246, 285] width 103 height 30
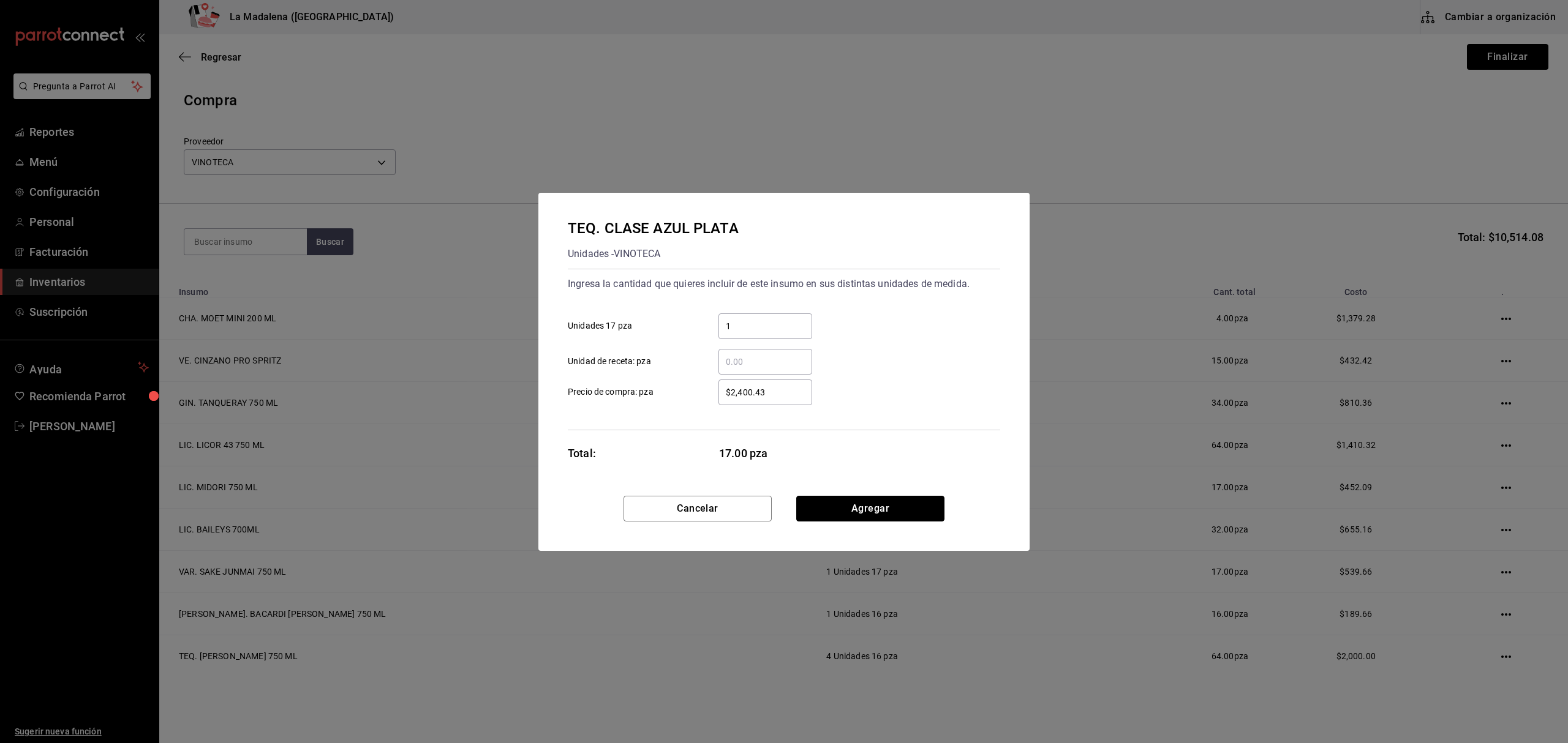
click button "Agregar" at bounding box center [870, 509] width 148 height 26
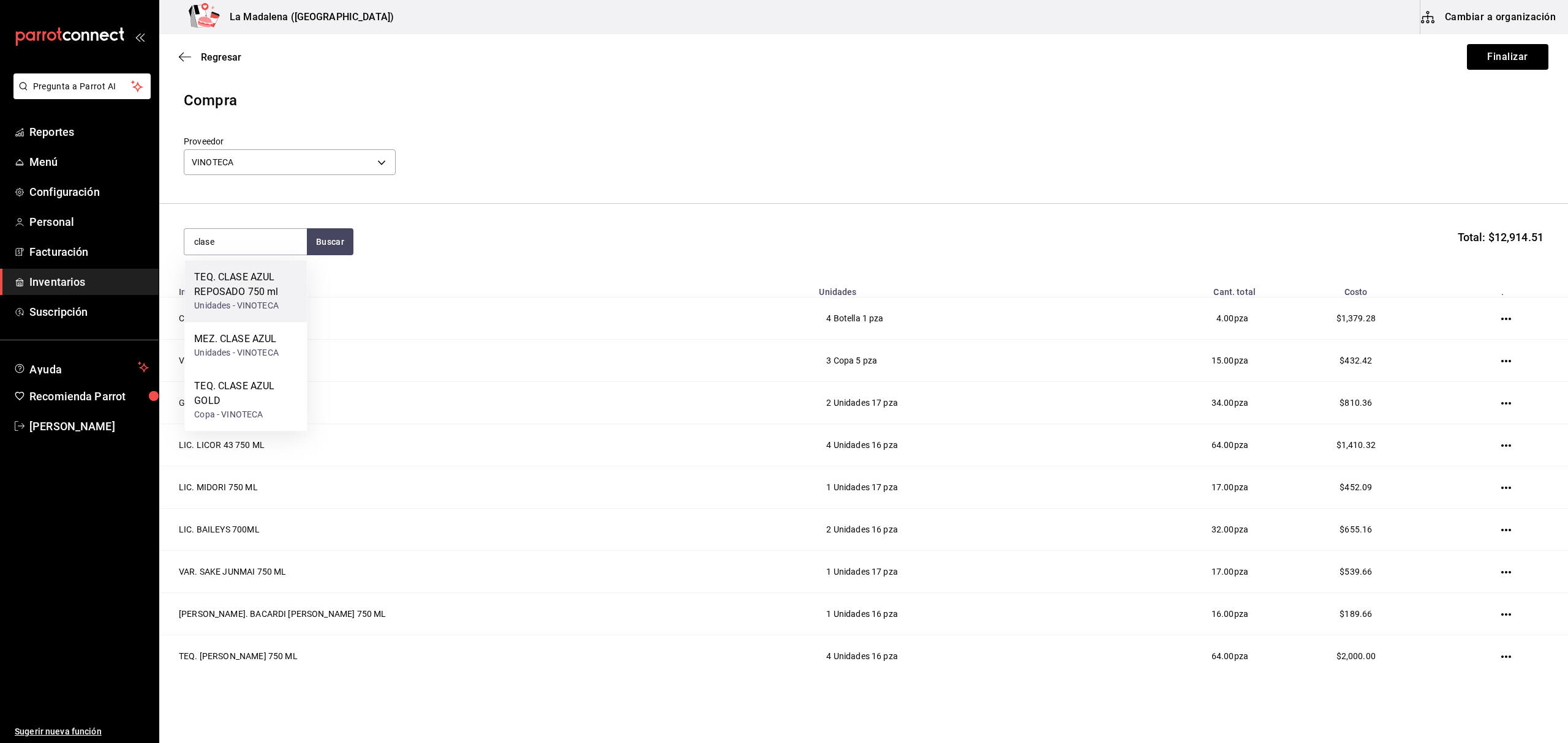
click at [261, 295] on div "TEQ. CLASE AZUL REPOSADO 750 ml" at bounding box center [246, 285] width 103 height 30
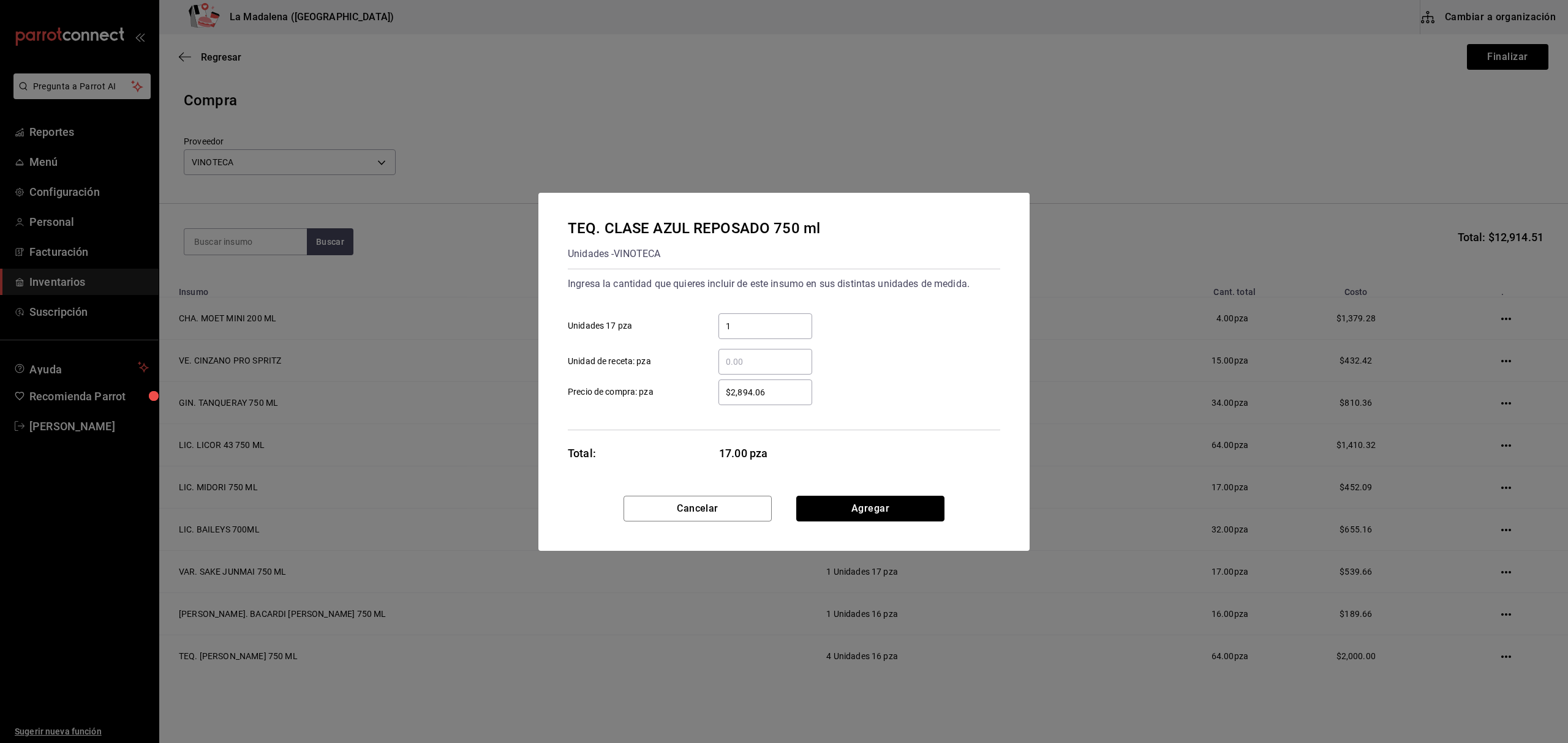
click button "Agregar" at bounding box center [870, 509] width 148 height 26
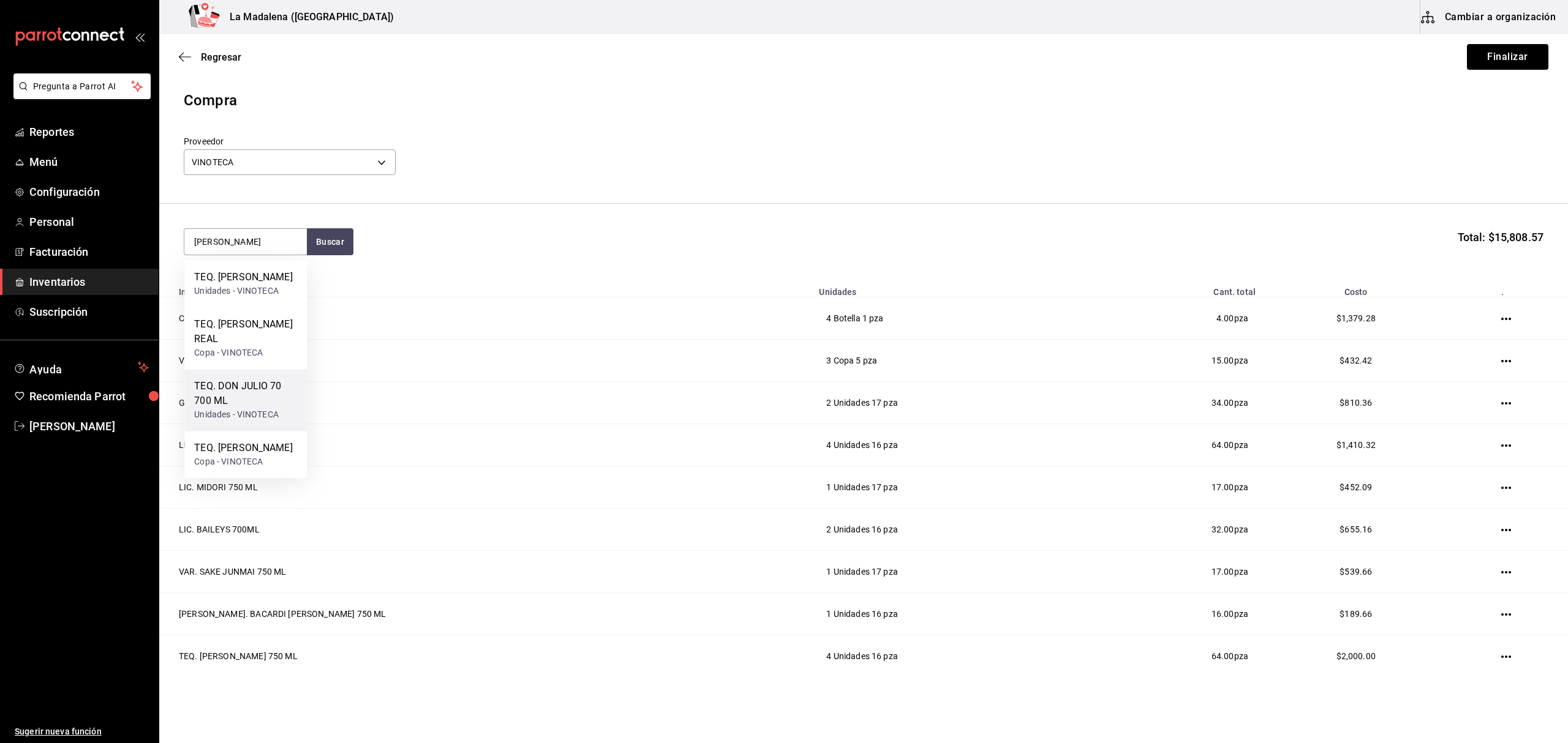
click at [258, 404] on div "TEQ. DON JULIO 70 700 ML" at bounding box center [246, 394] width 103 height 30
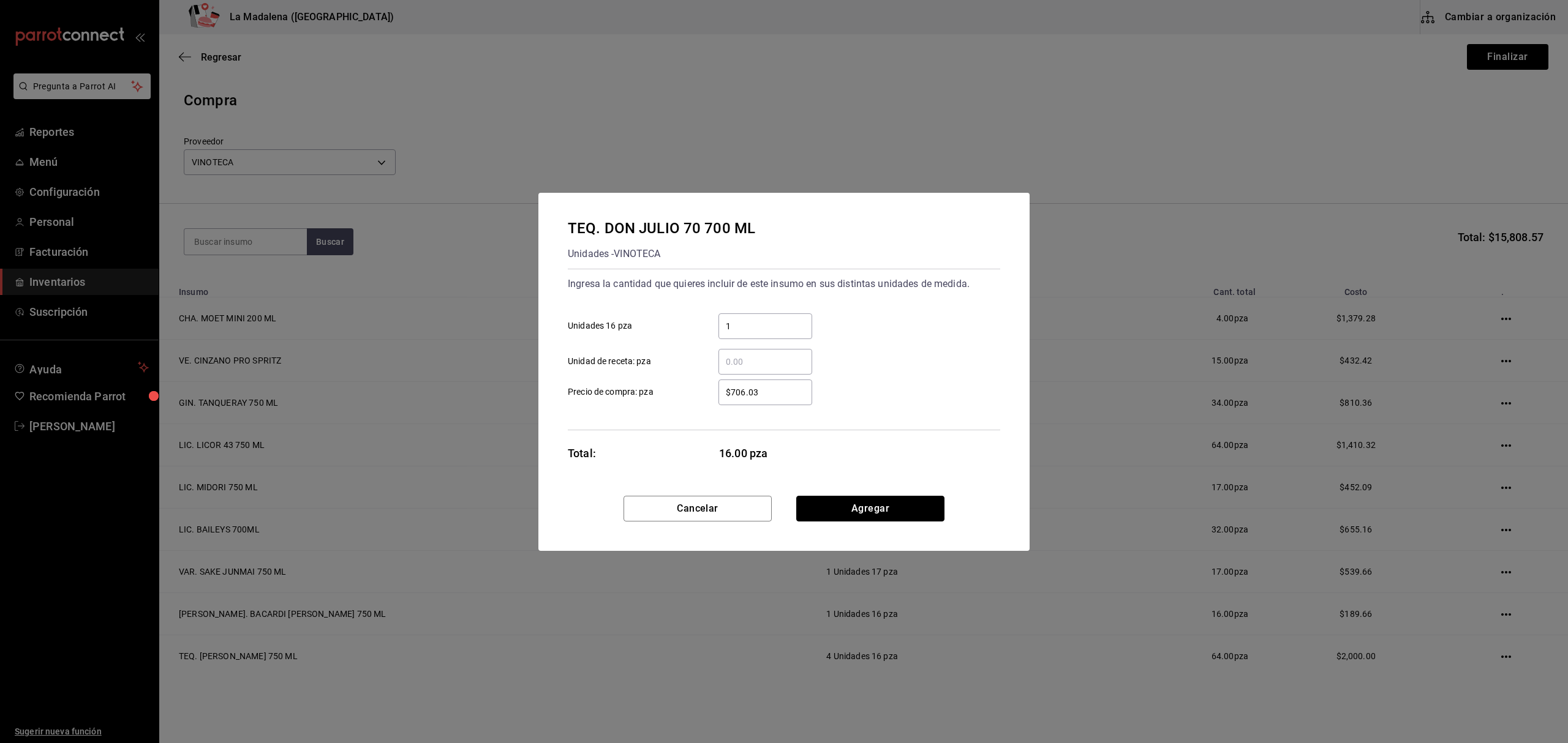
click button "Agregar" at bounding box center [870, 509] width 148 height 26
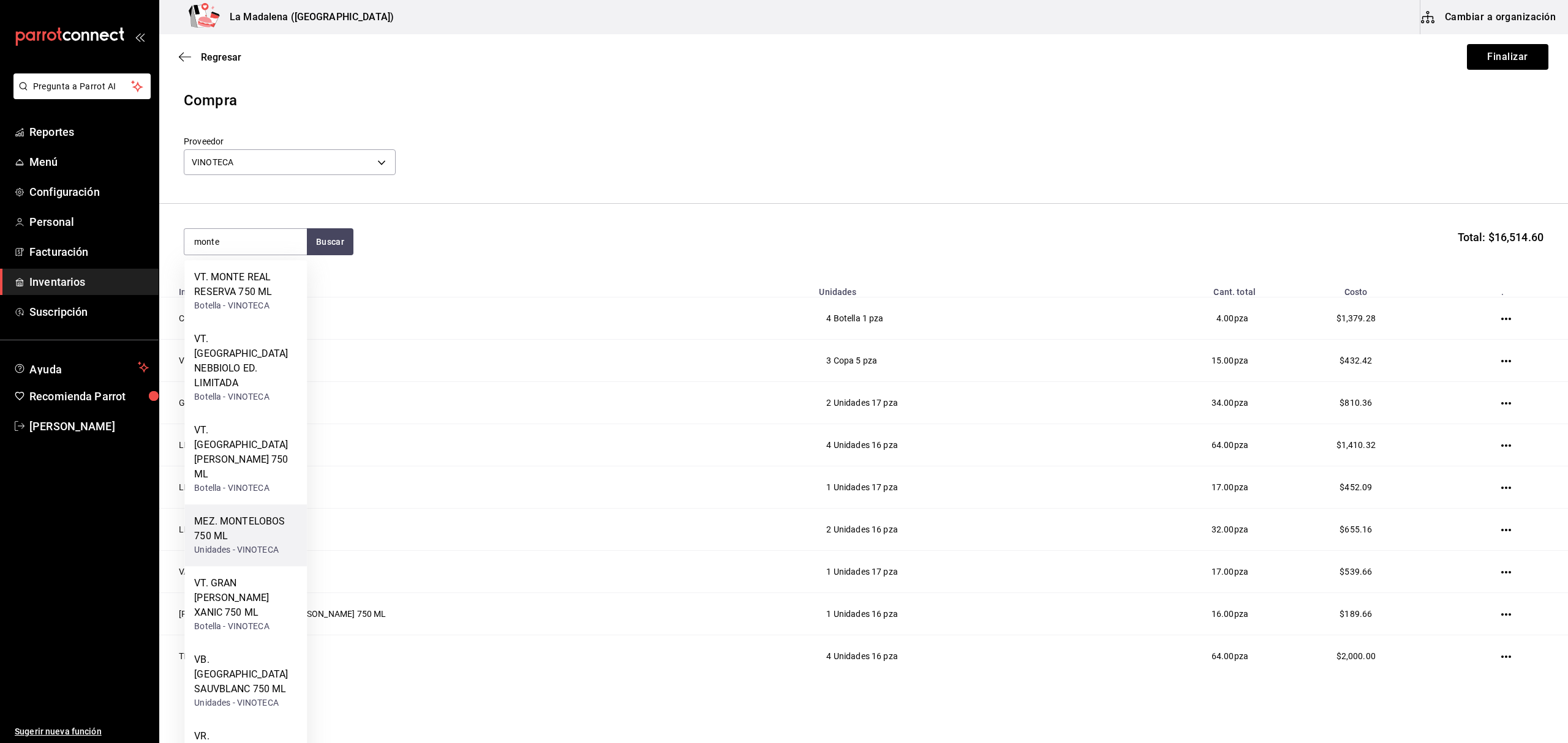
click at [258, 514] on div "MEZ. MONTELOBOS 750 ML" at bounding box center [246, 529] width 103 height 30
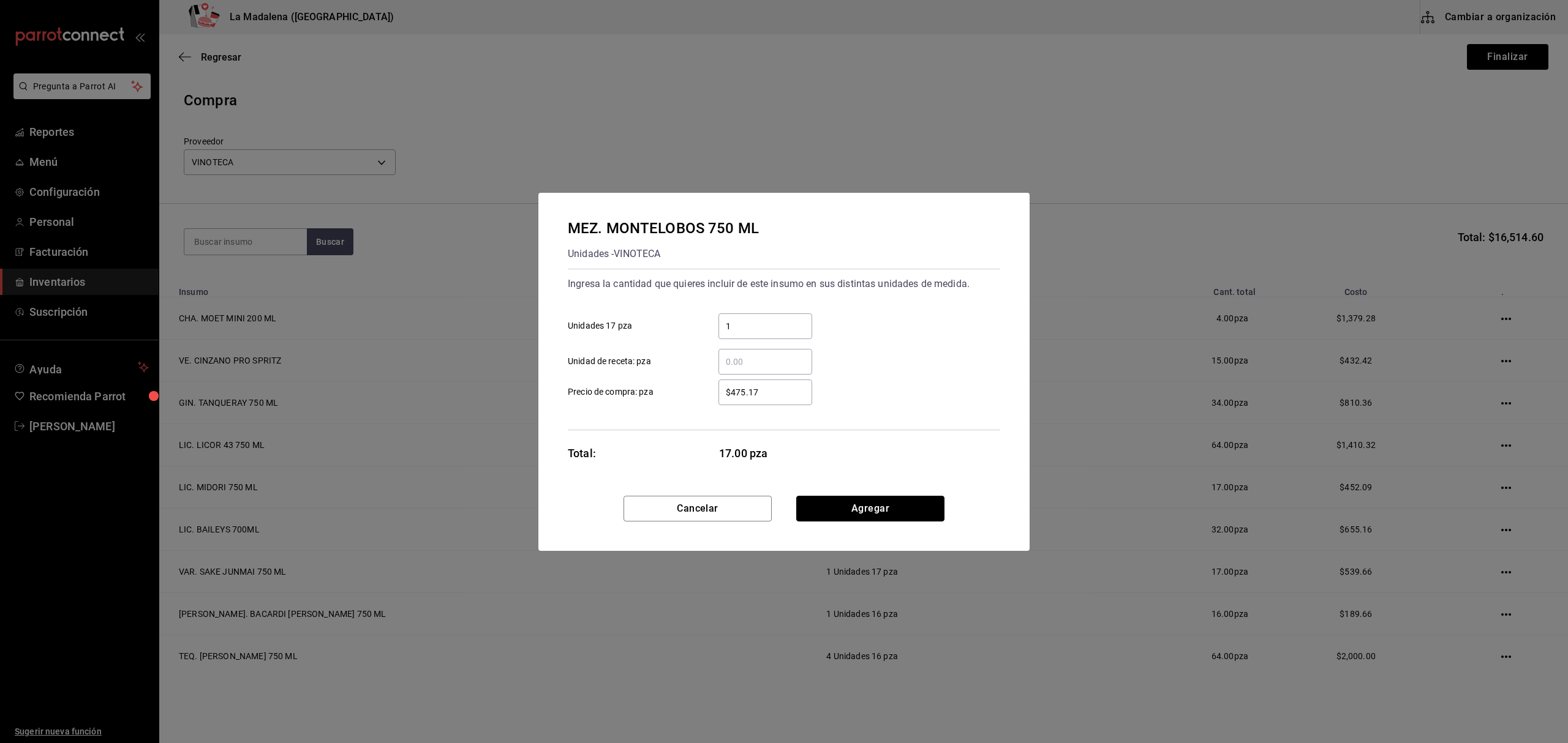
click button "Agregar" at bounding box center [870, 509] width 148 height 26
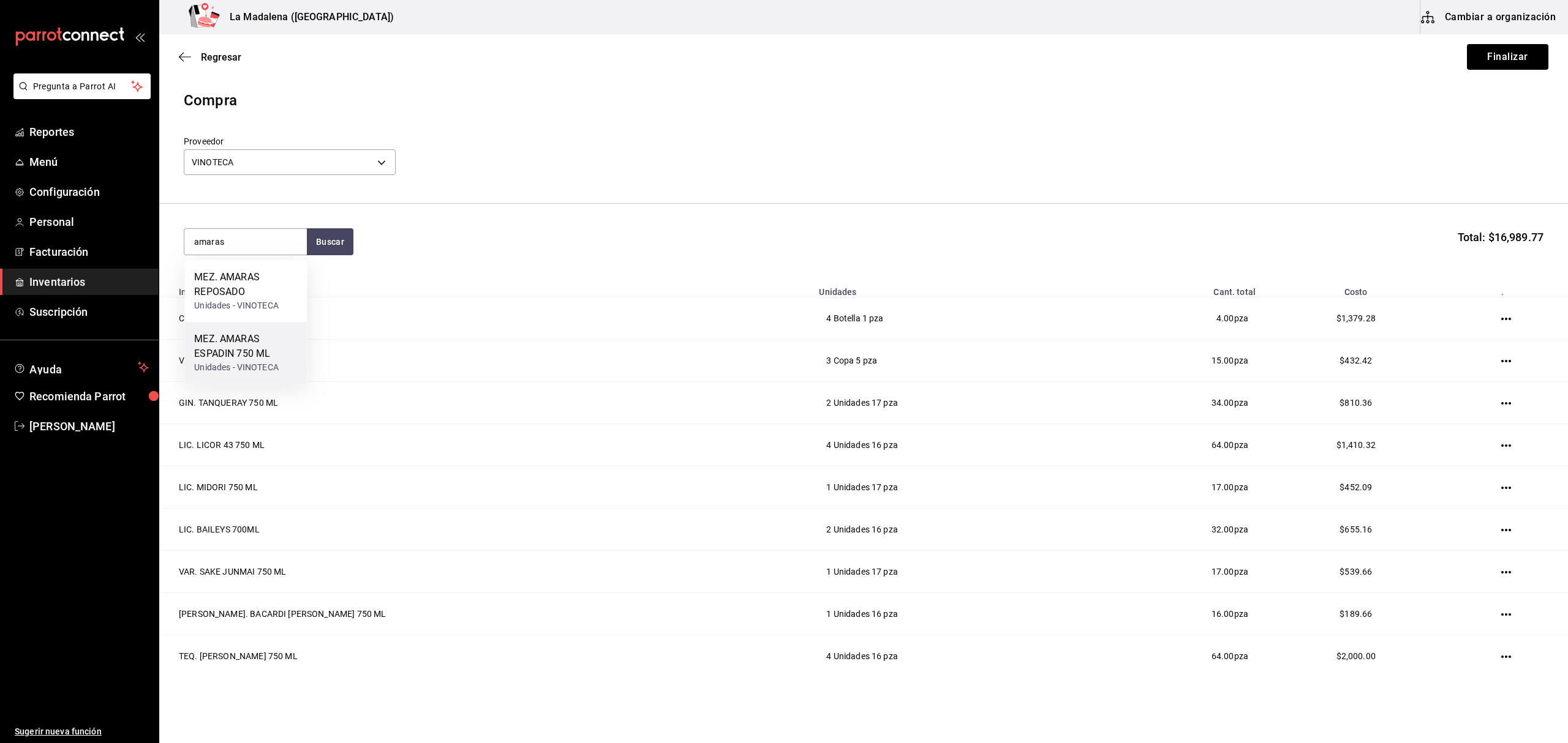
click at [248, 334] on div "MEZ. AMARAS ESPADIN 750 ML" at bounding box center [246, 347] width 103 height 30
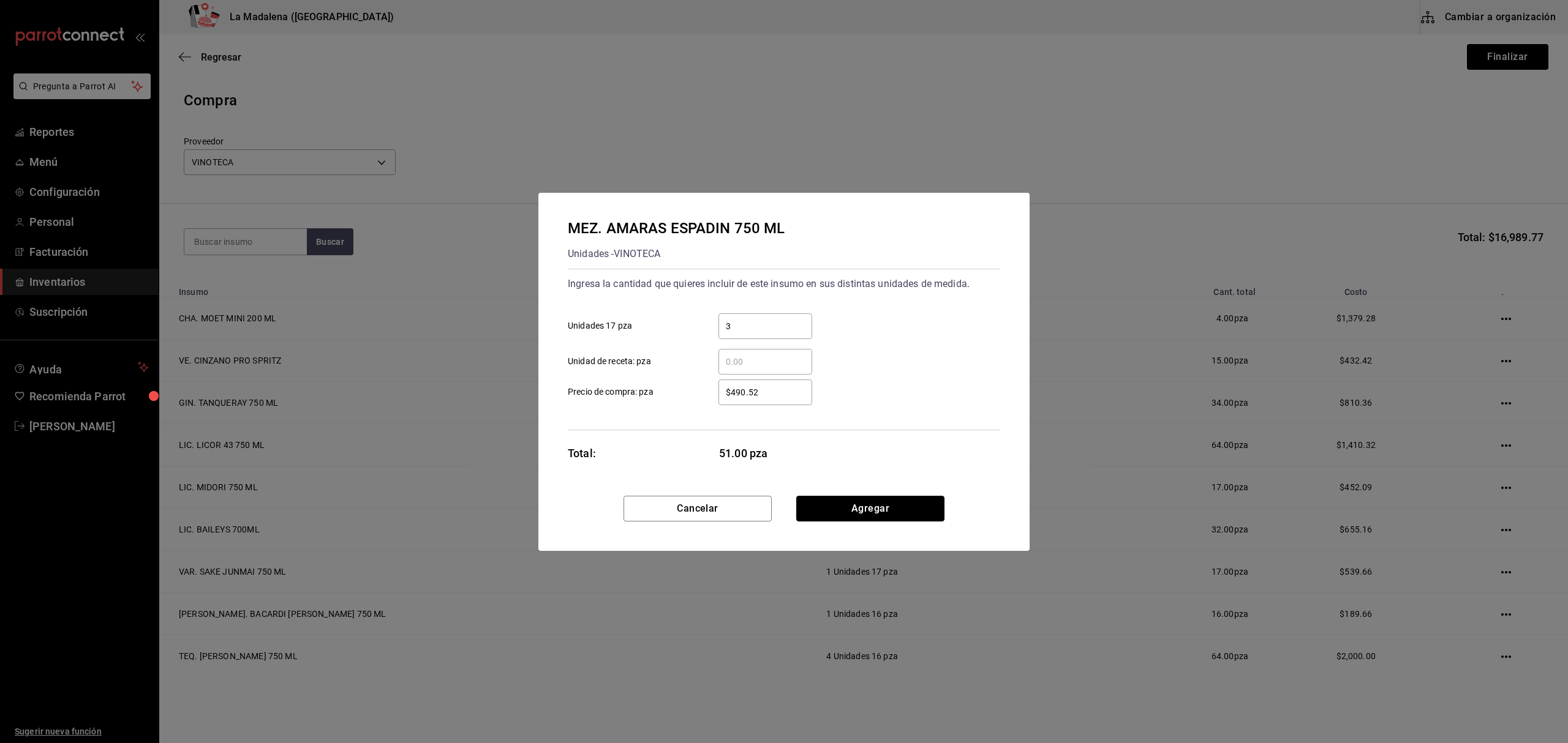
click button "Agregar" at bounding box center [870, 509] width 148 height 26
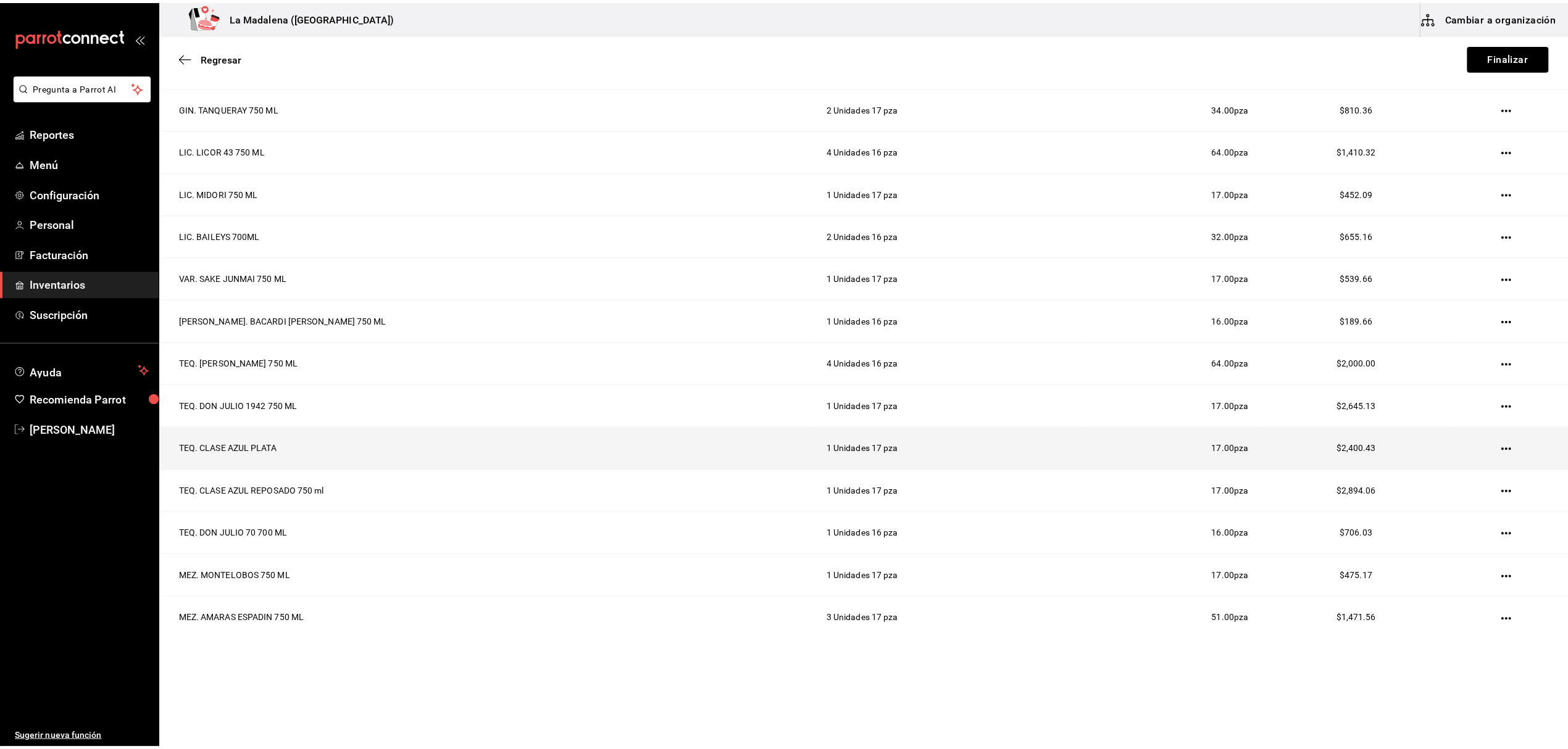
scroll to position [0, 0]
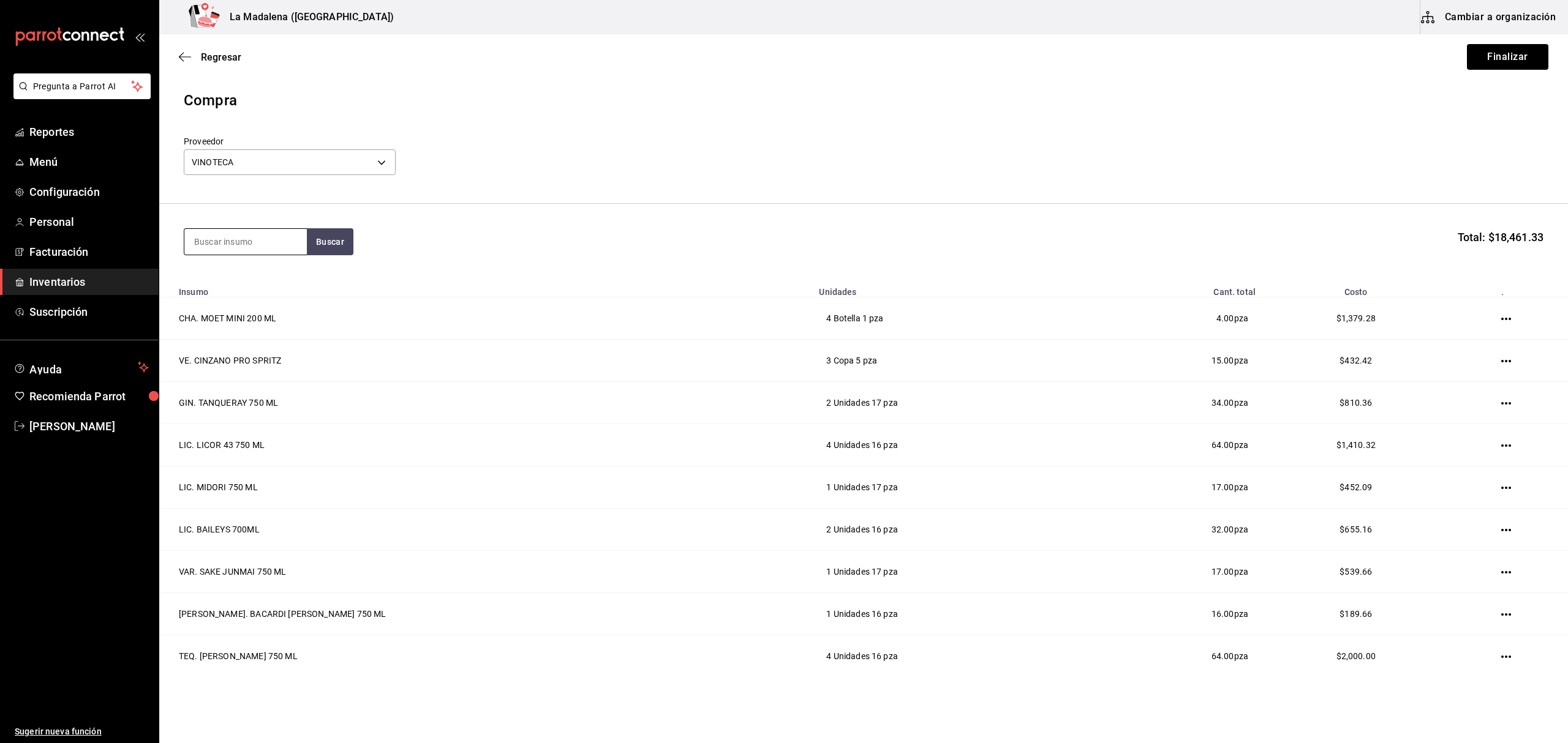
click at [241, 244] on input at bounding box center [246, 242] width 123 height 26
click at [246, 284] on div "MEZ. AMARAS REPOSADO" at bounding box center [246, 285] width 103 height 30
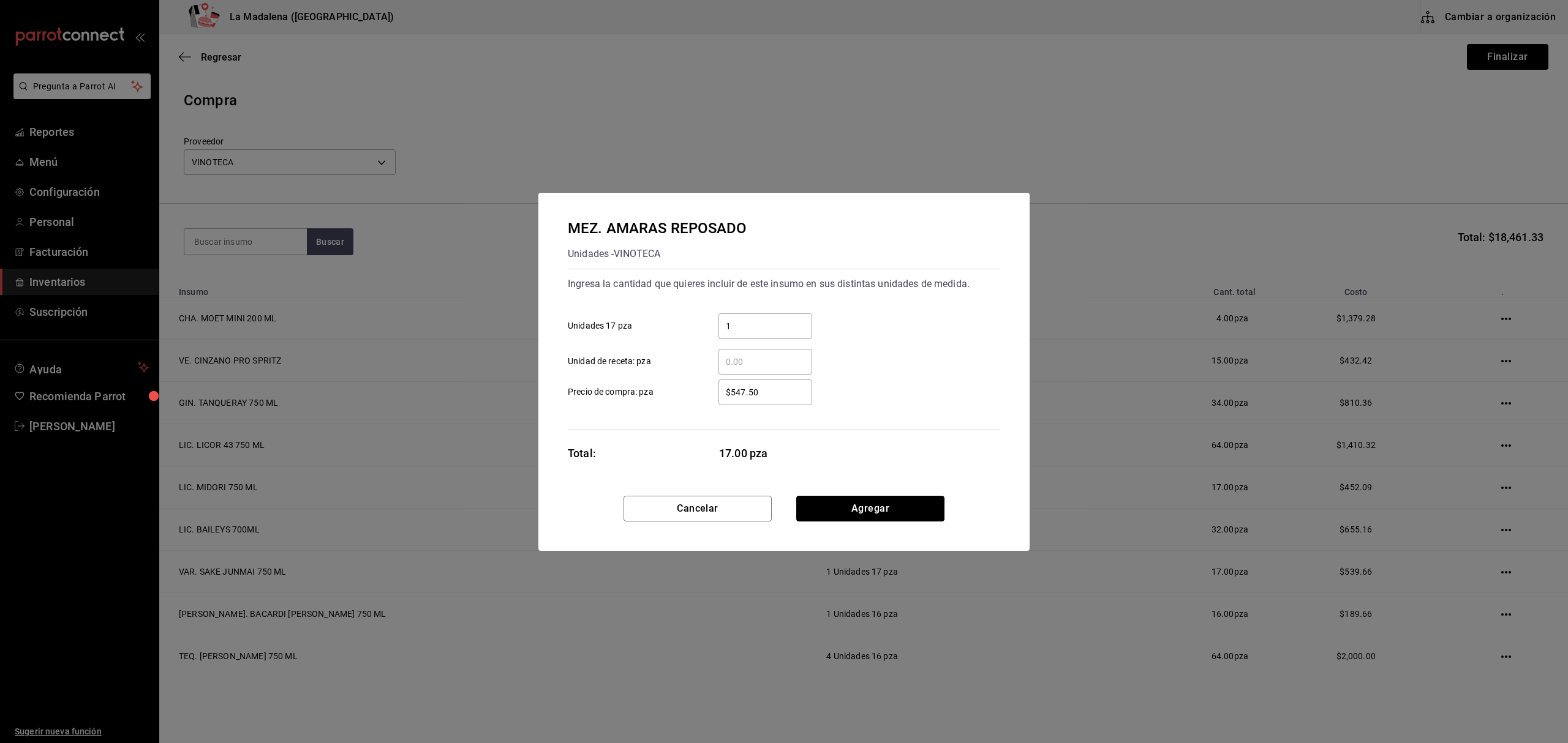
click button "Agregar" at bounding box center [870, 509] width 148 height 26
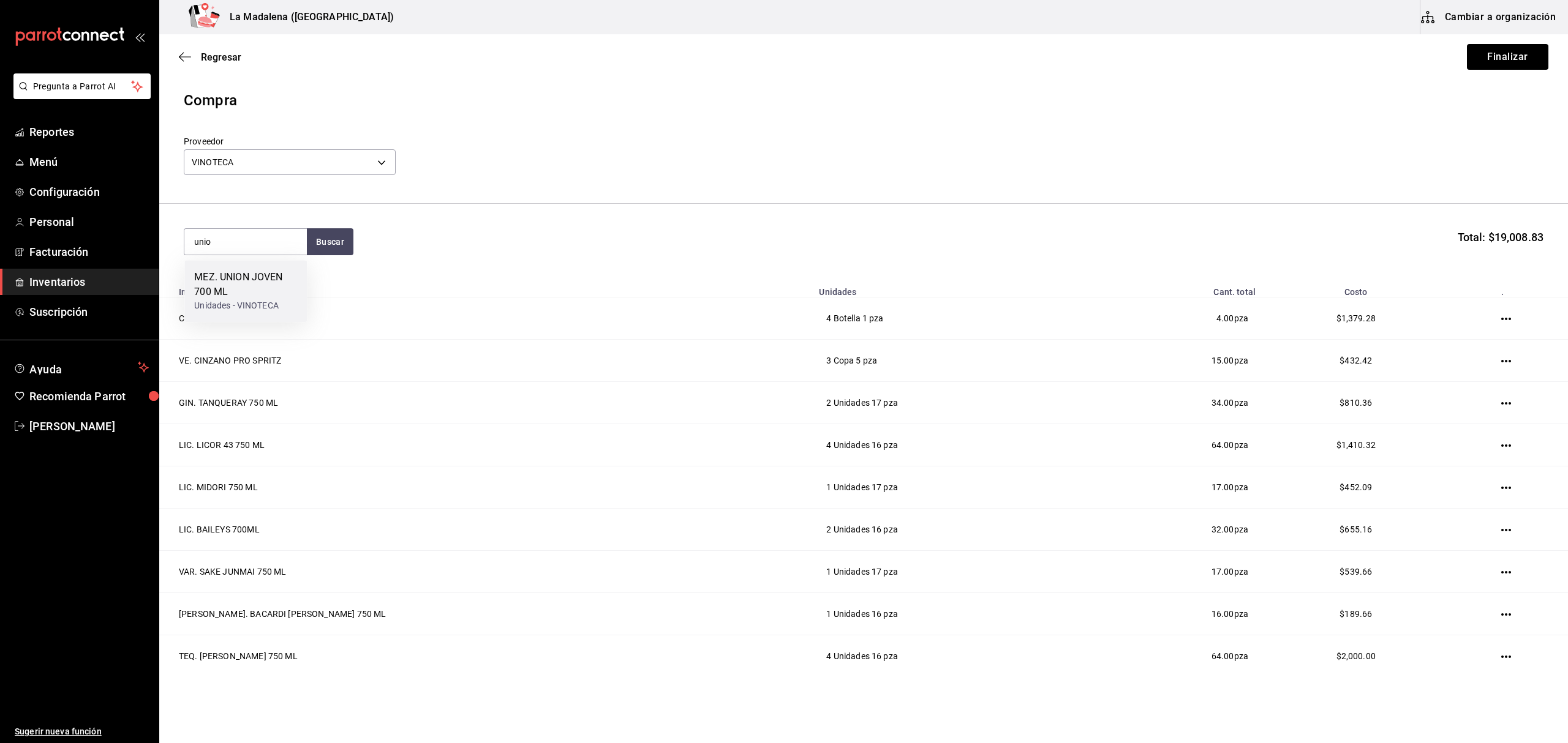
click at [247, 285] on div "MEZ. UNION JOVEN 700 ML" at bounding box center [246, 285] width 103 height 30
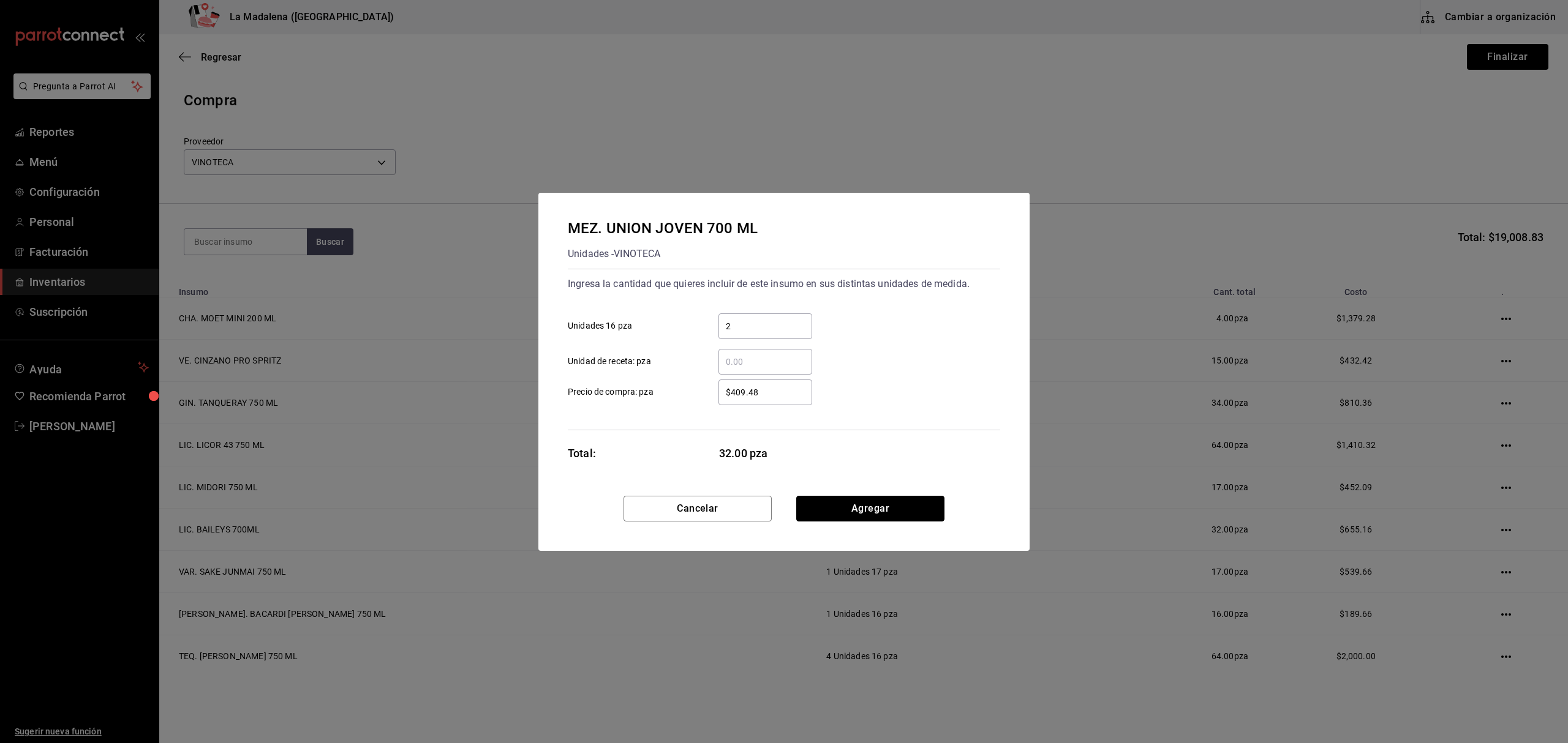
click button "Agregar" at bounding box center [870, 509] width 148 height 26
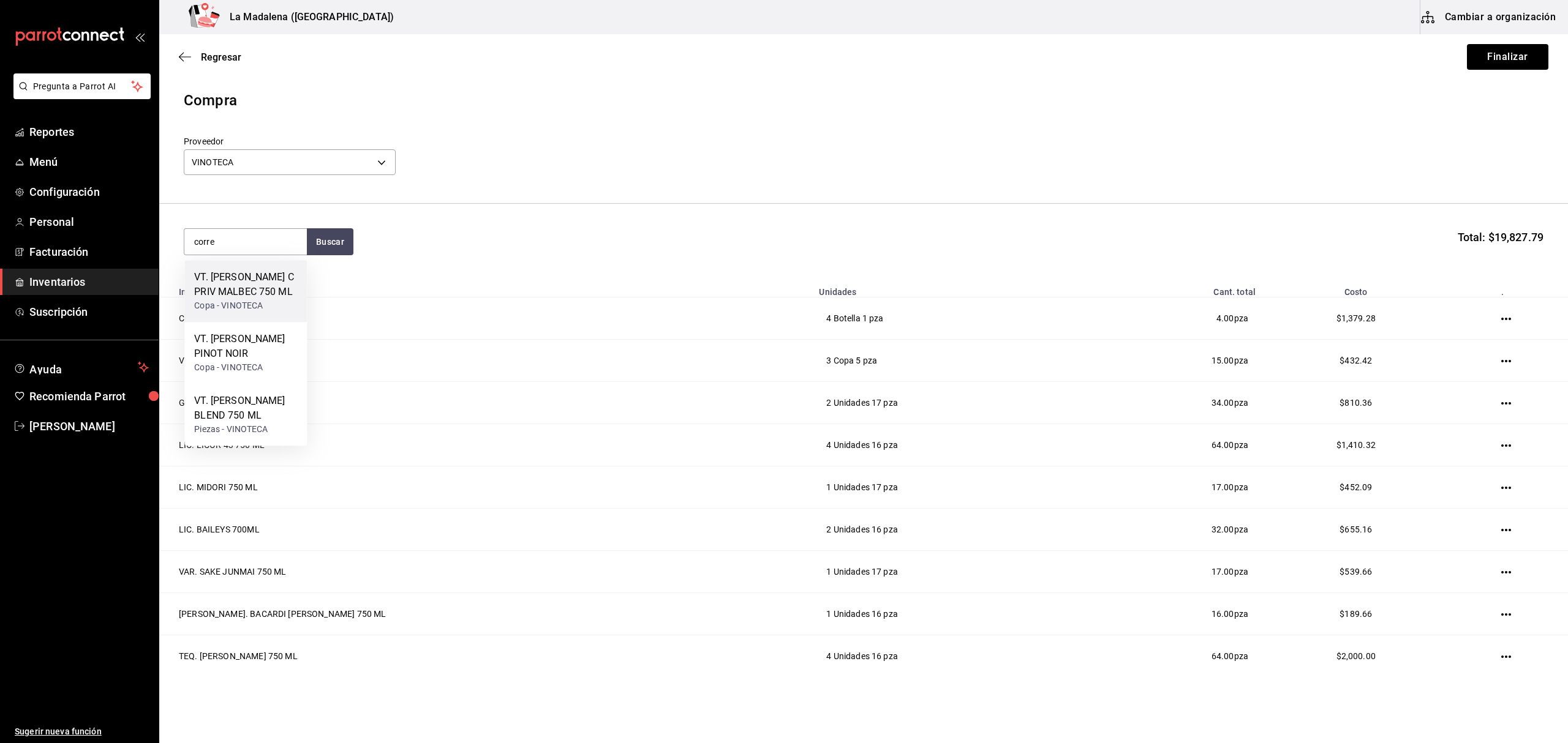
click at [256, 300] on div "VT. NAVARRO CORREAS C PRIV MALBEC 750 ML" at bounding box center [246, 285] width 103 height 30
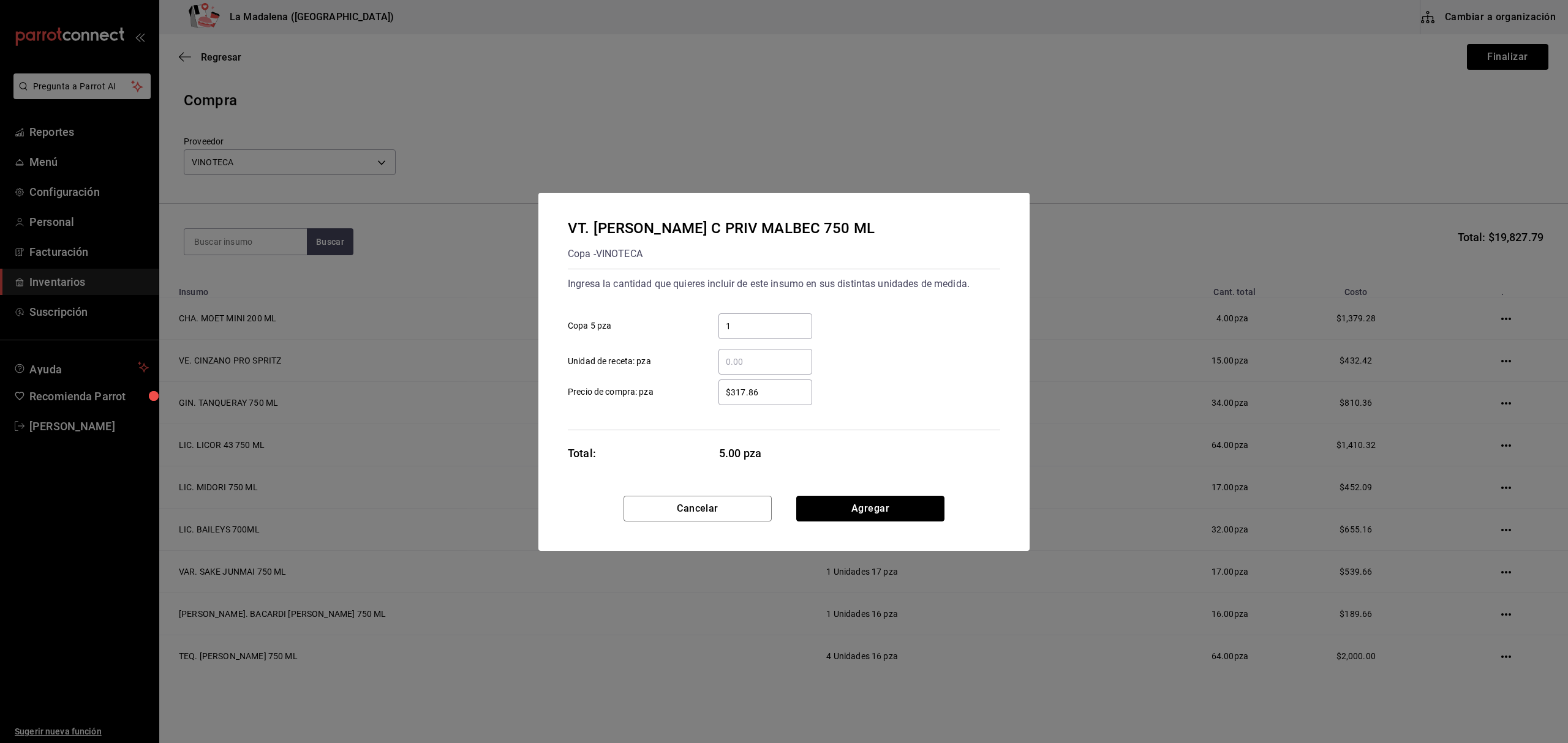
click button "Agregar" at bounding box center [870, 509] width 148 height 26
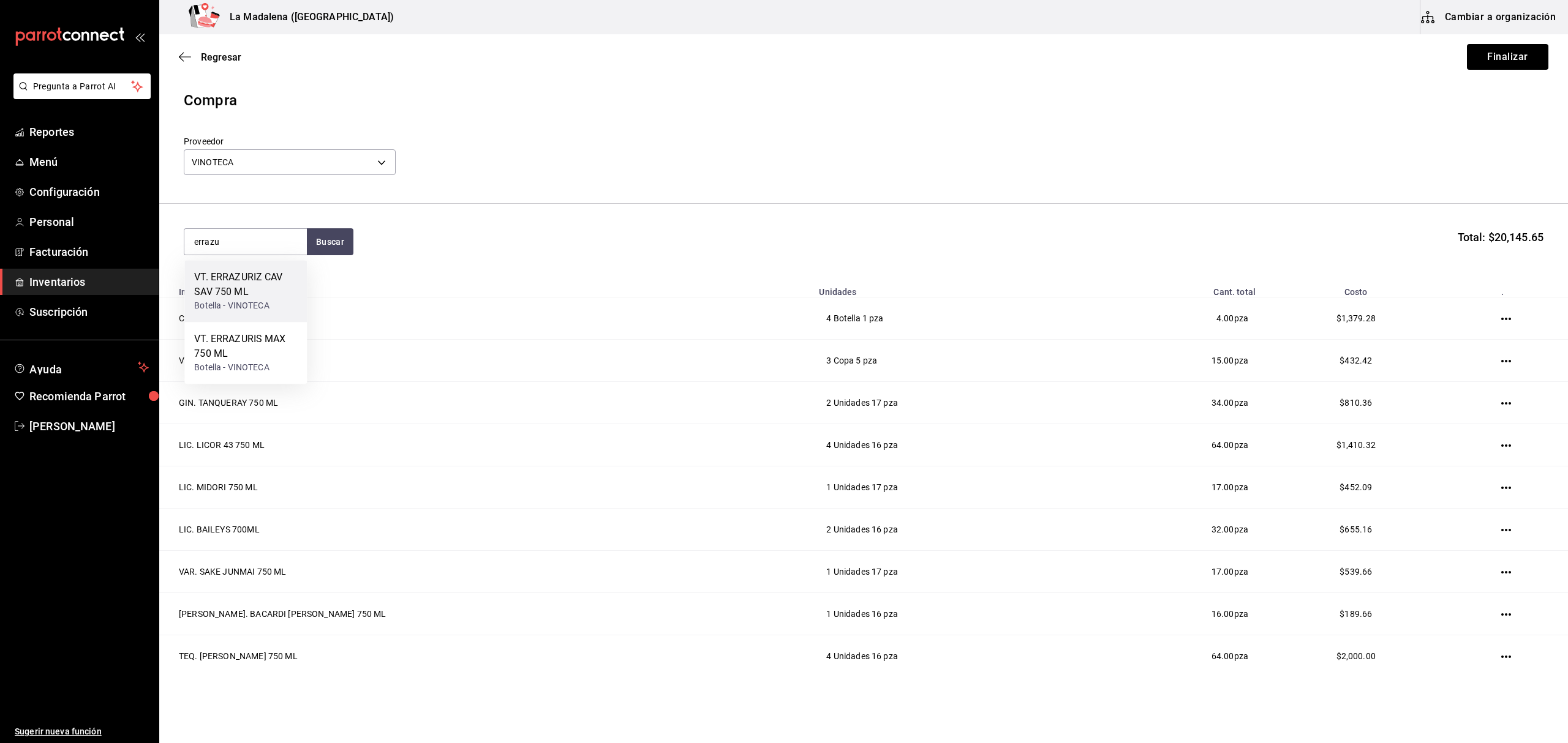
click at [268, 302] on div "Botella - VINOTECA" at bounding box center [246, 306] width 103 height 13
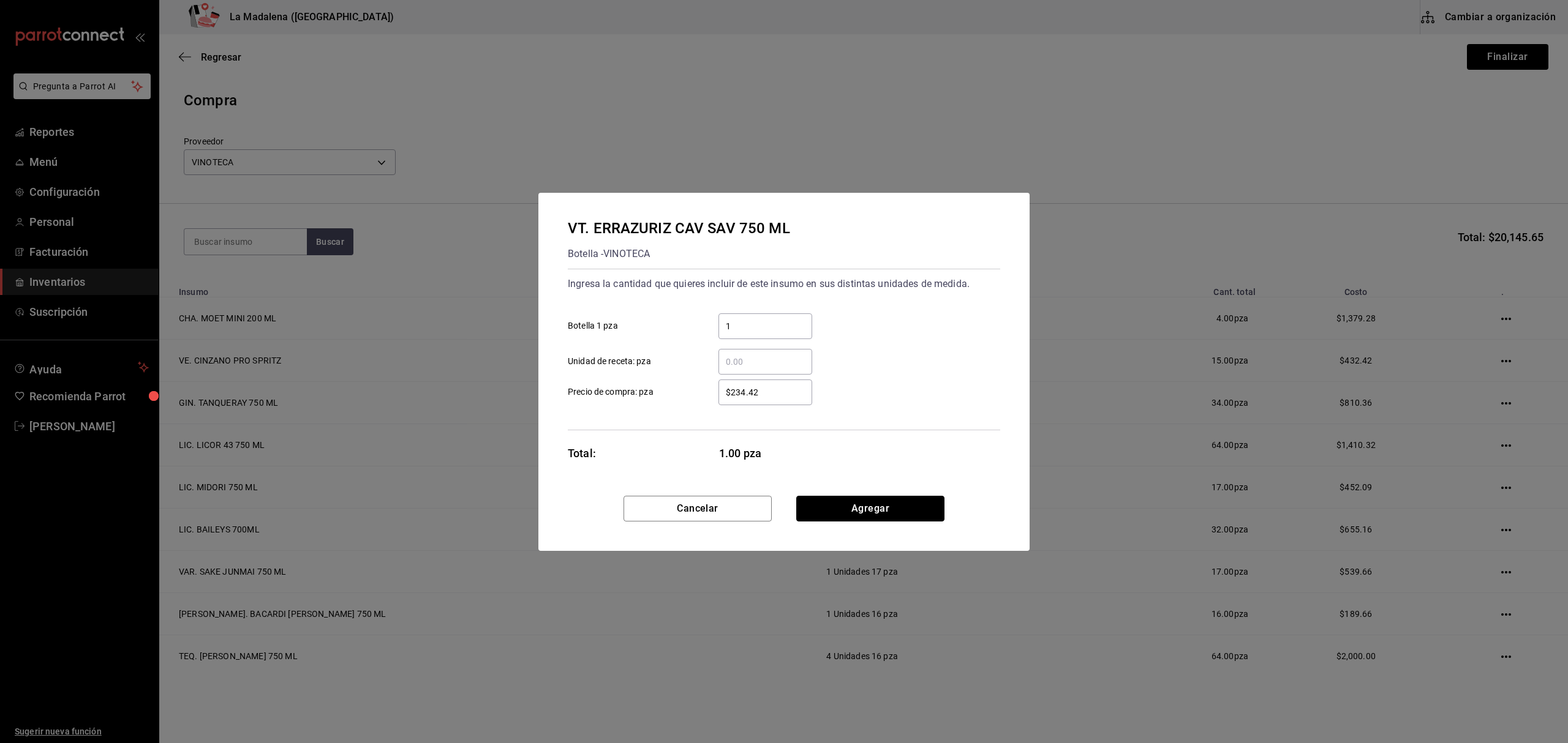
click button "Agregar" at bounding box center [870, 509] width 148 height 26
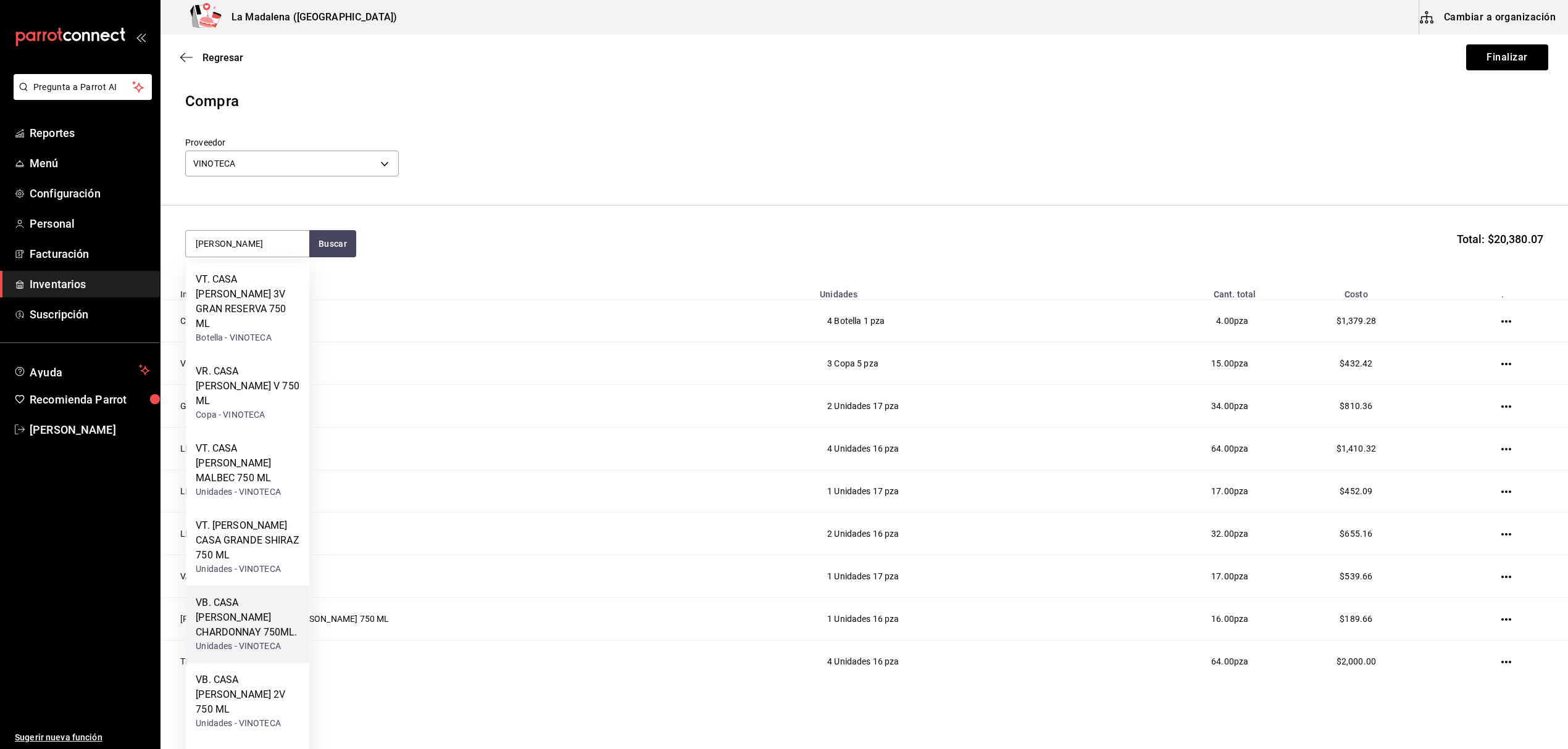
click at [263, 595] on div "VB. CASA MADERO CHARDONNAY 750ML." at bounding box center [247, 617] width 104 height 44
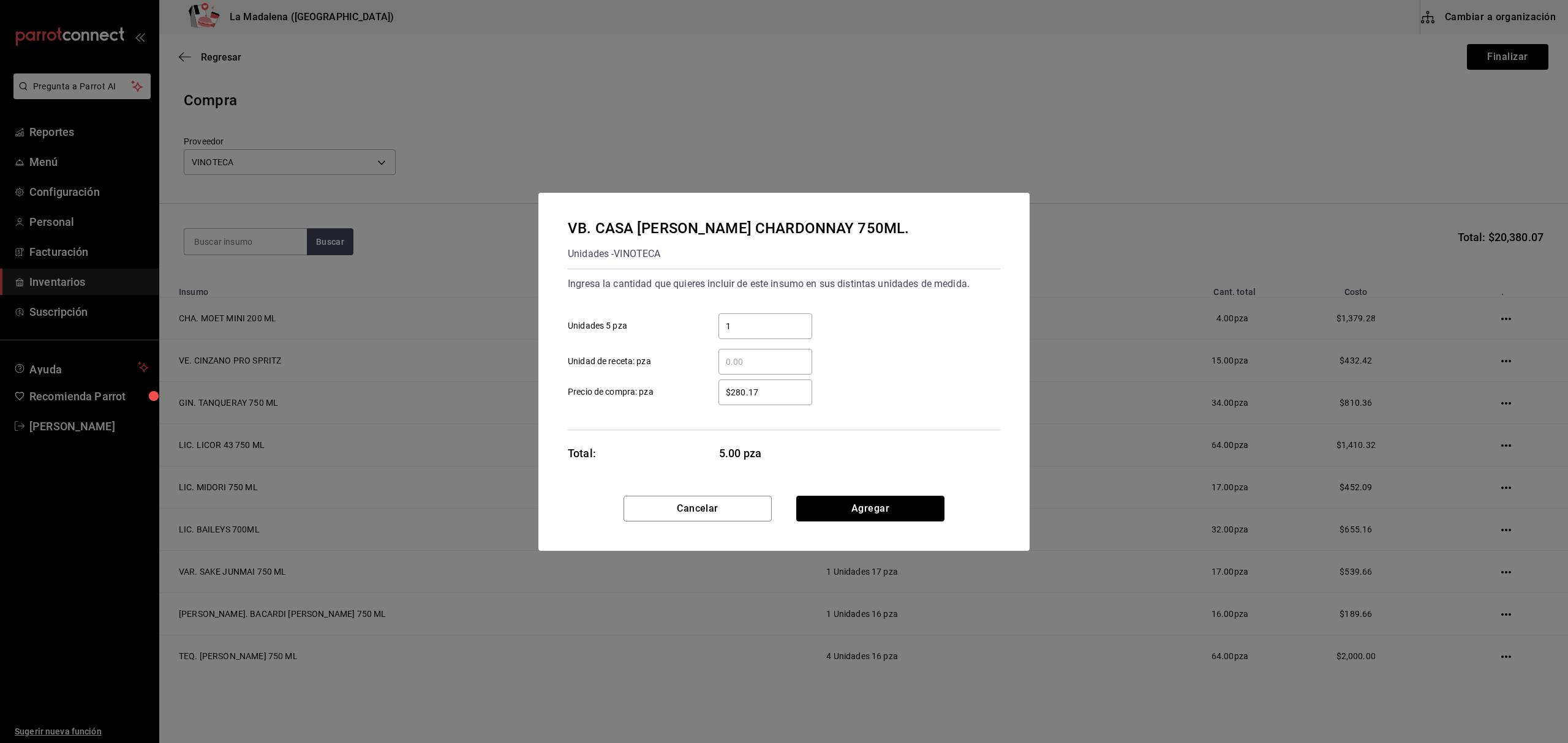
click button "Agregar" at bounding box center [870, 509] width 148 height 26
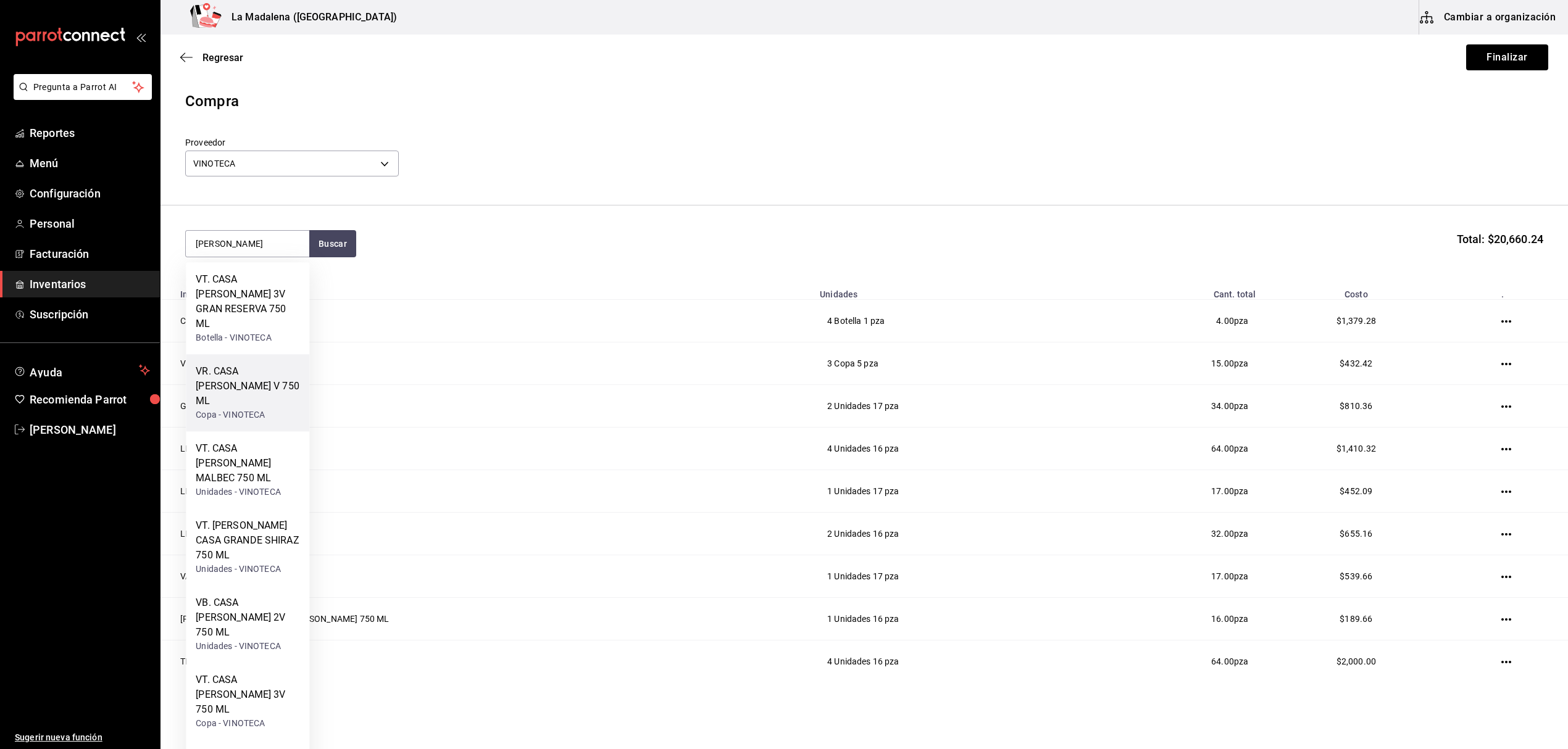
click at [258, 364] on div "VR. CASA MADERO V 750 ML" at bounding box center [247, 386] width 104 height 44
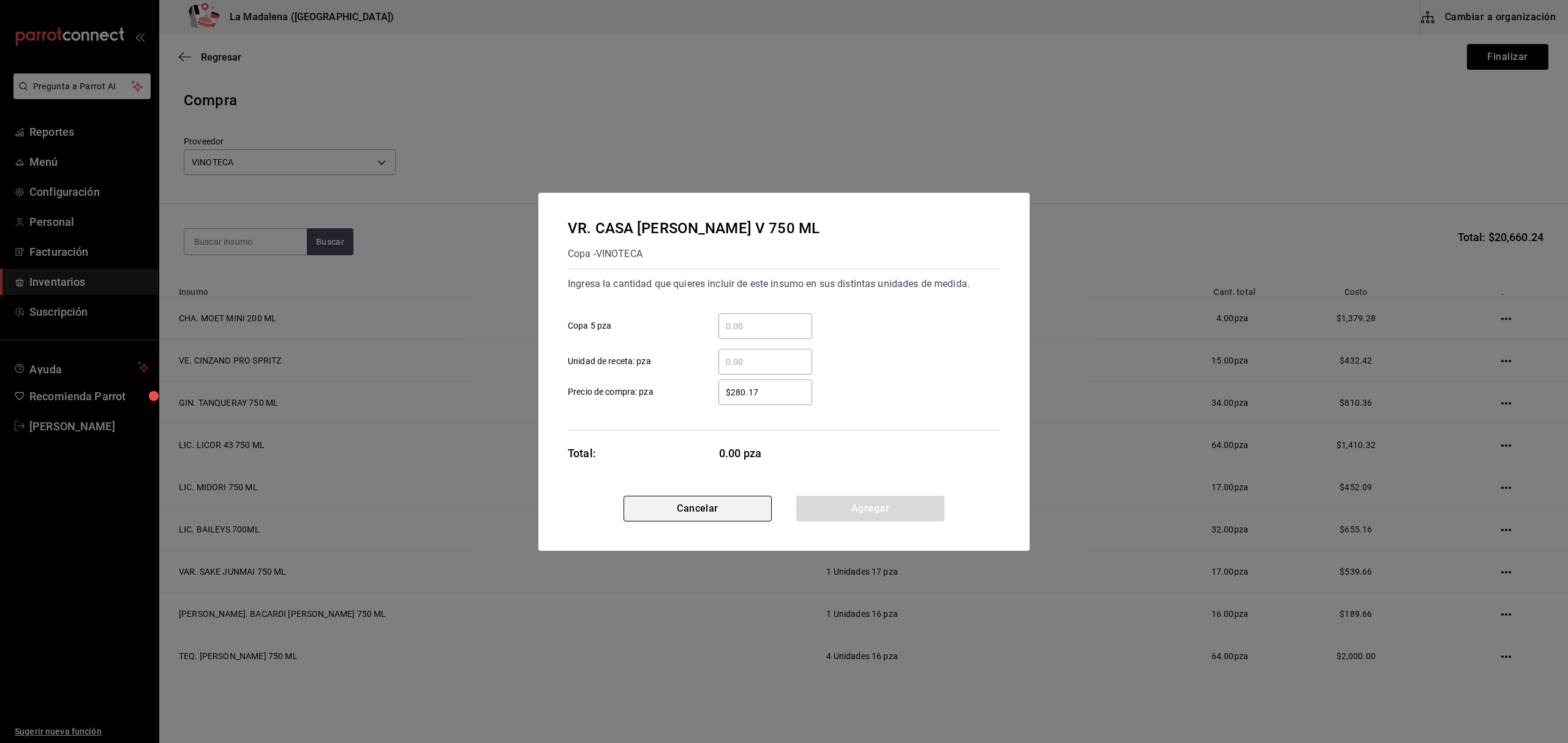
click at [731, 513] on button "Cancelar" at bounding box center [698, 509] width 148 height 26
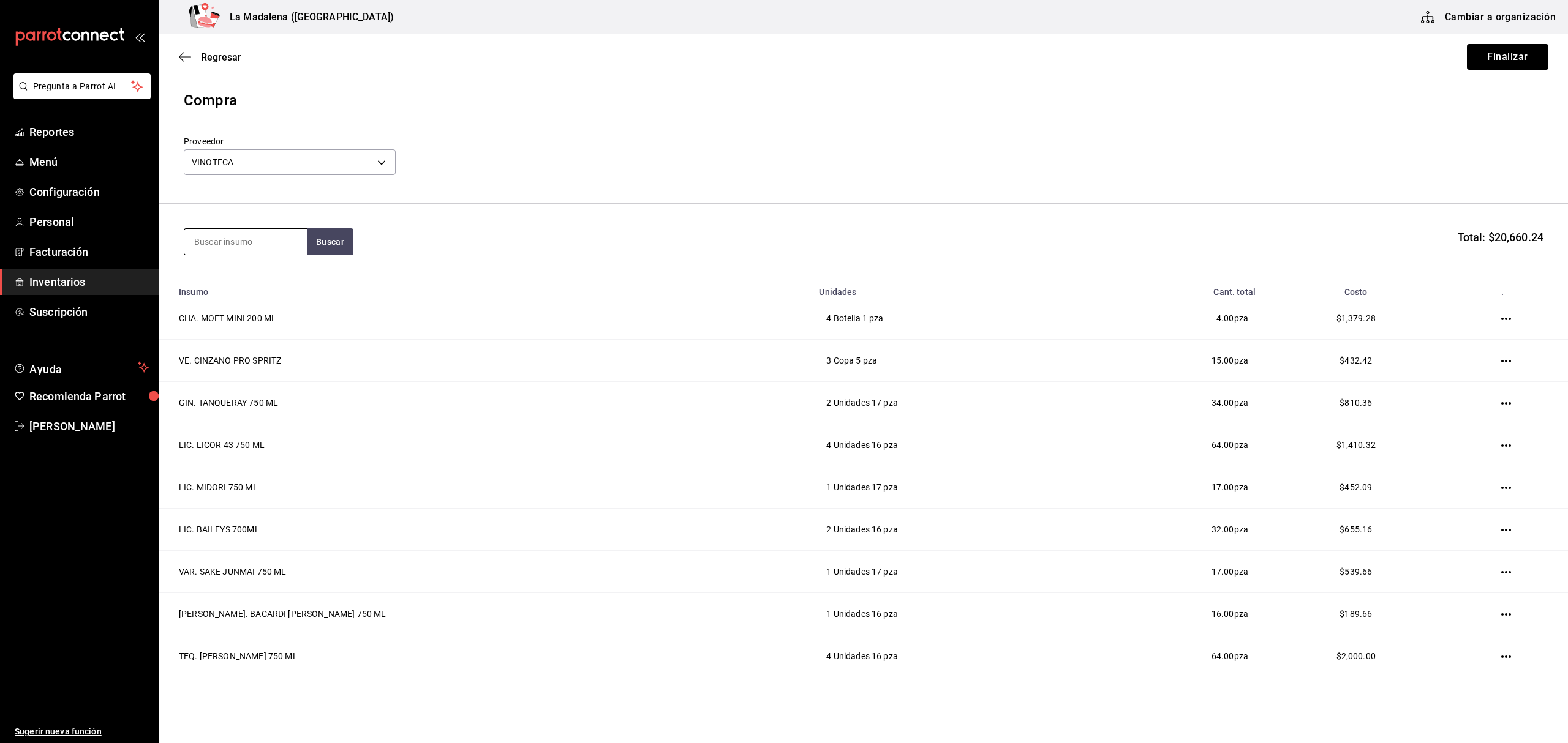
click at [218, 250] on input at bounding box center [246, 242] width 123 height 26
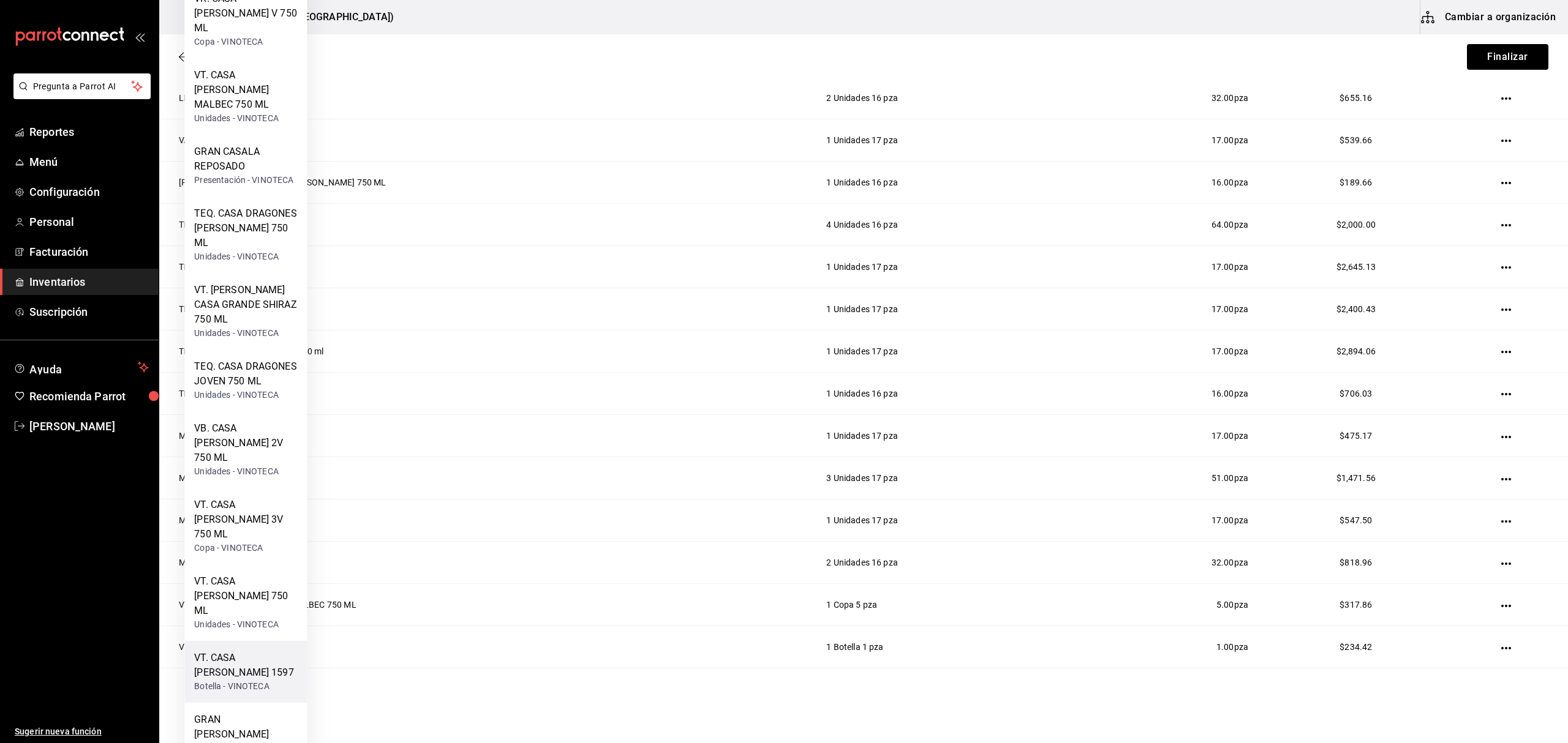
scroll to position [408, 0]
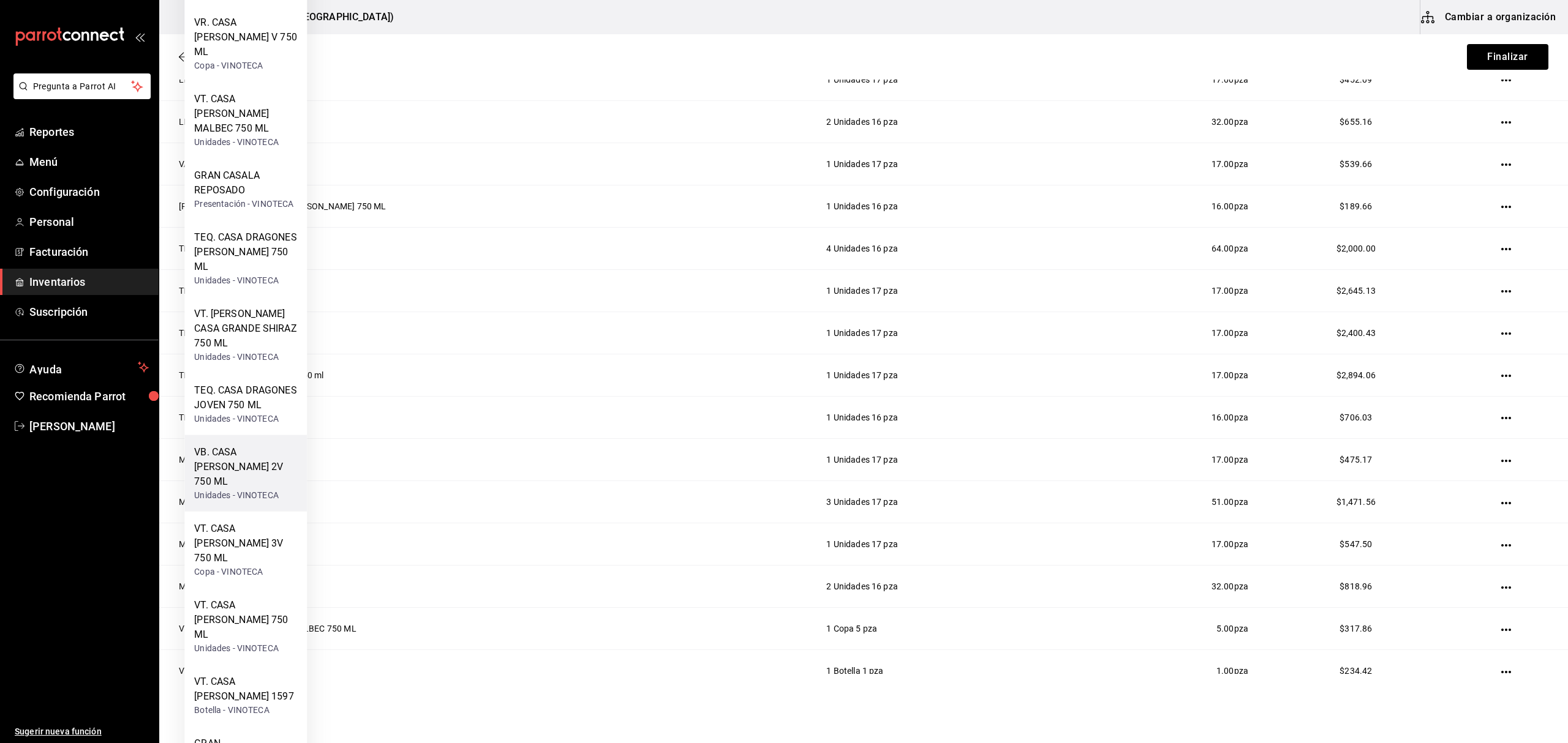
click at [267, 489] on div "Unidades - VINOTECA" at bounding box center [246, 495] width 103 height 13
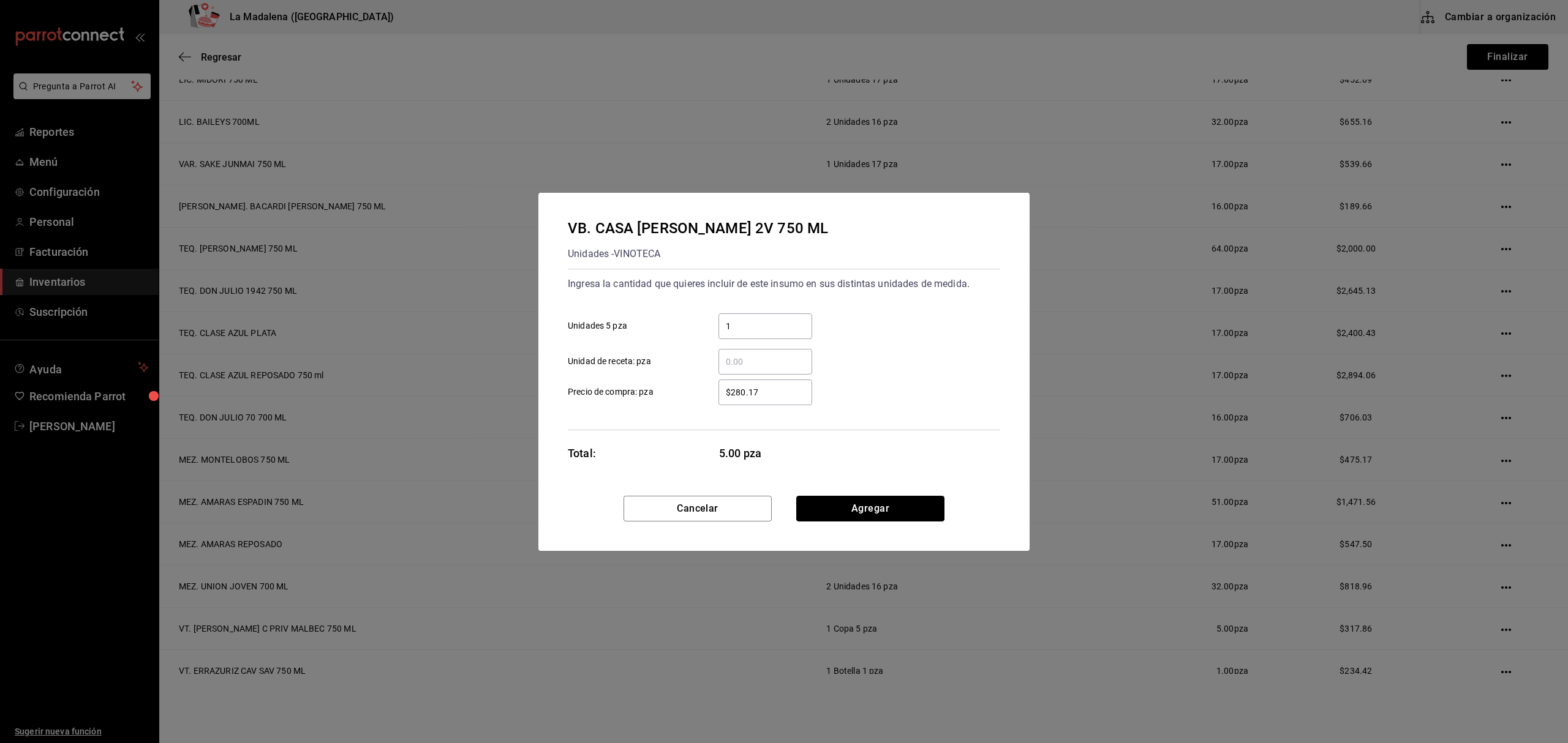
click button "Agregar" at bounding box center [870, 509] width 148 height 26
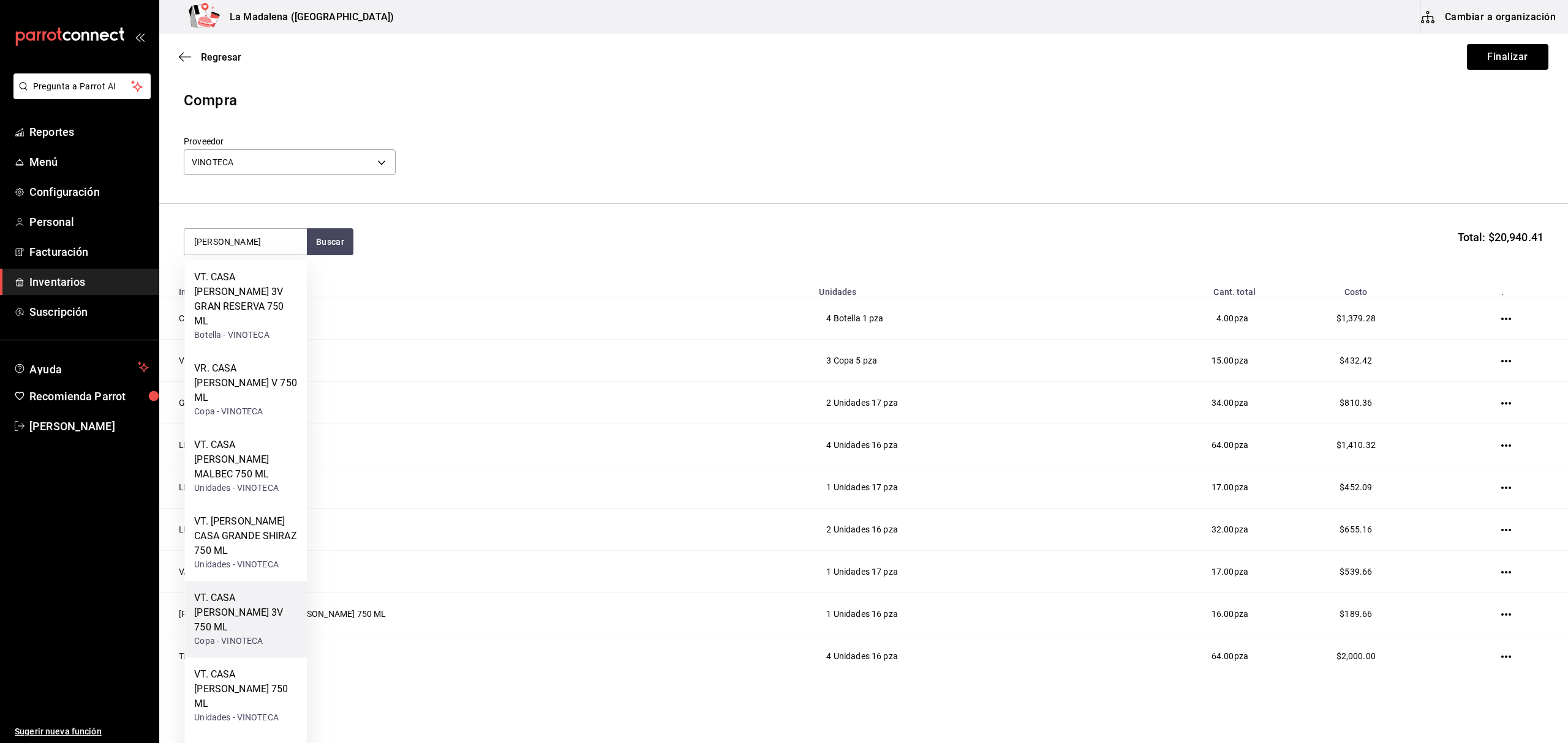
click at [266, 591] on div "VT. CASA MADERO 3V 750 ML" at bounding box center [246, 612] width 103 height 44
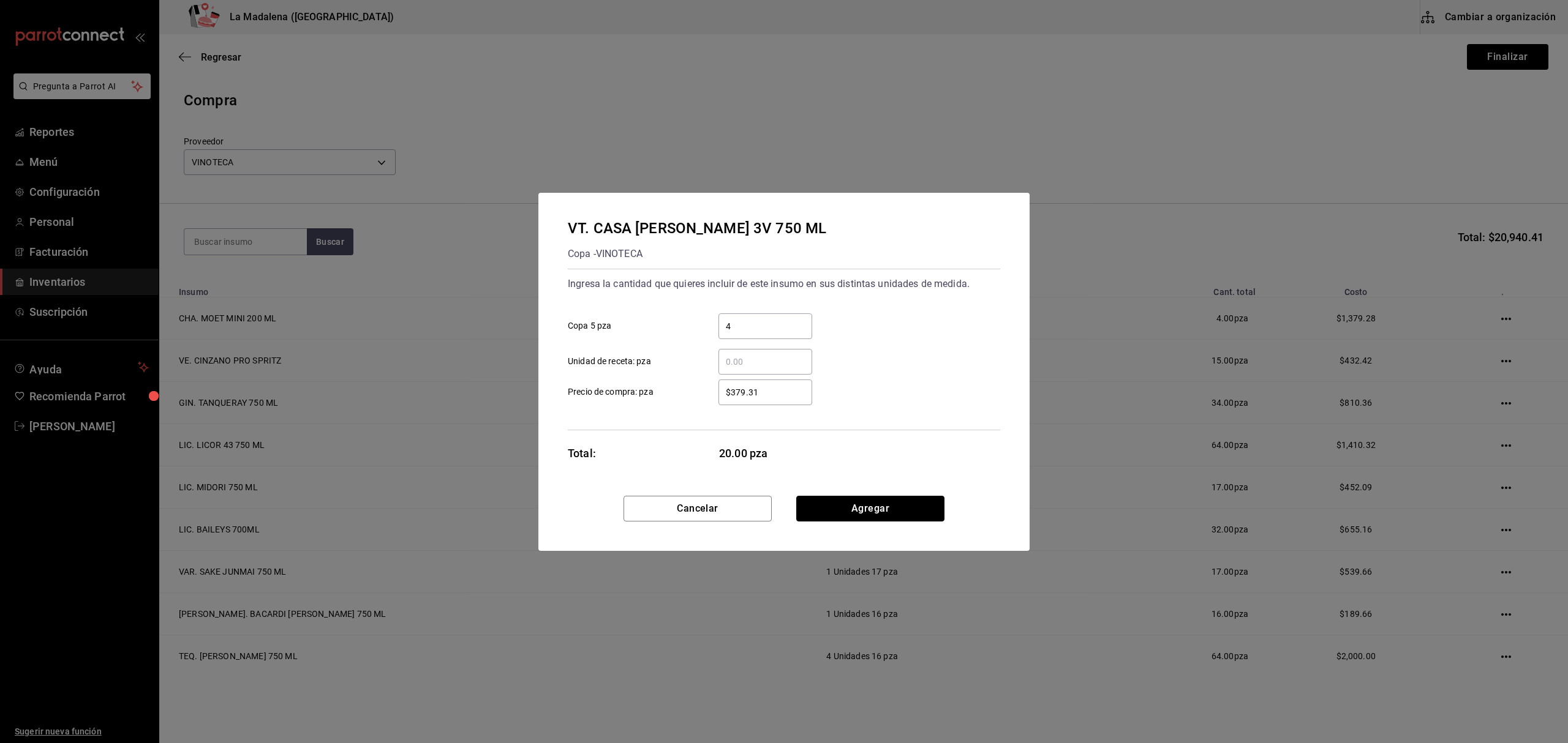
click button "Agregar" at bounding box center [870, 509] width 148 height 26
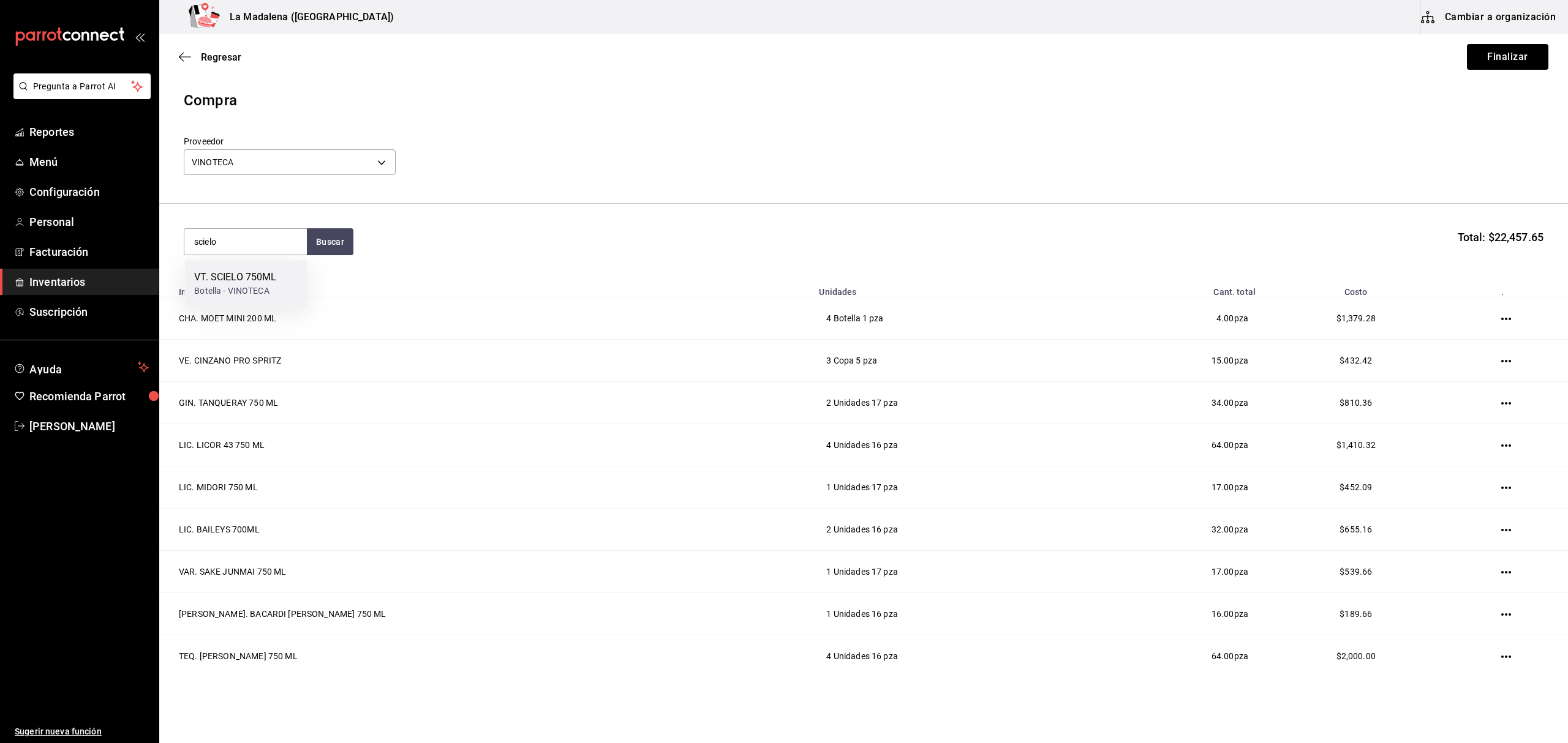
click at [278, 274] on div "VT. SCIELO 750ML Botella - VINOTECA" at bounding box center [246, 284] width 123 height 47
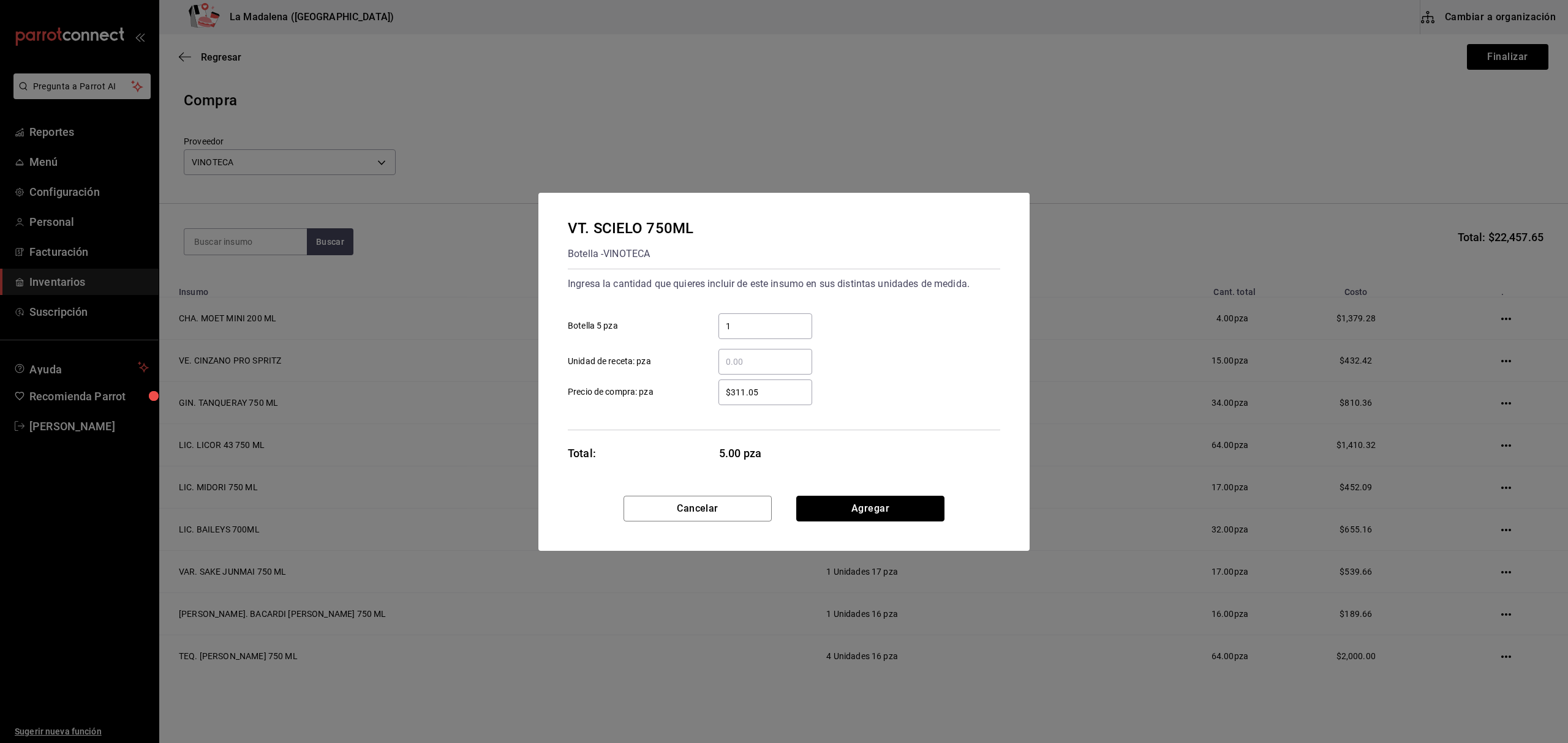
click button "Agregar" at bounding box center [870, 509] width 148 height 26
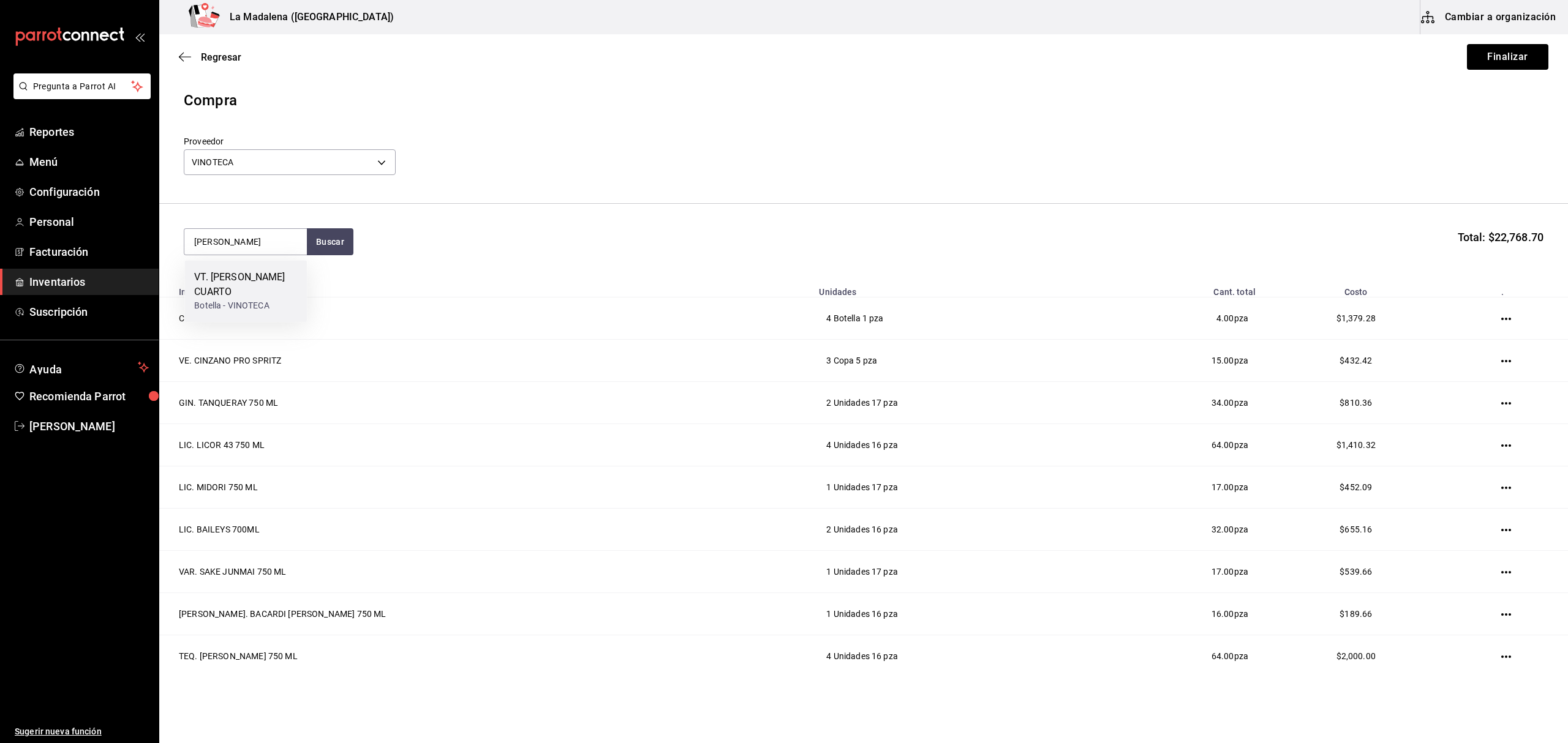
click at [262, 300] on div "Botella - VINOTECA" at bounding box center [246, 306] width 103 height 13
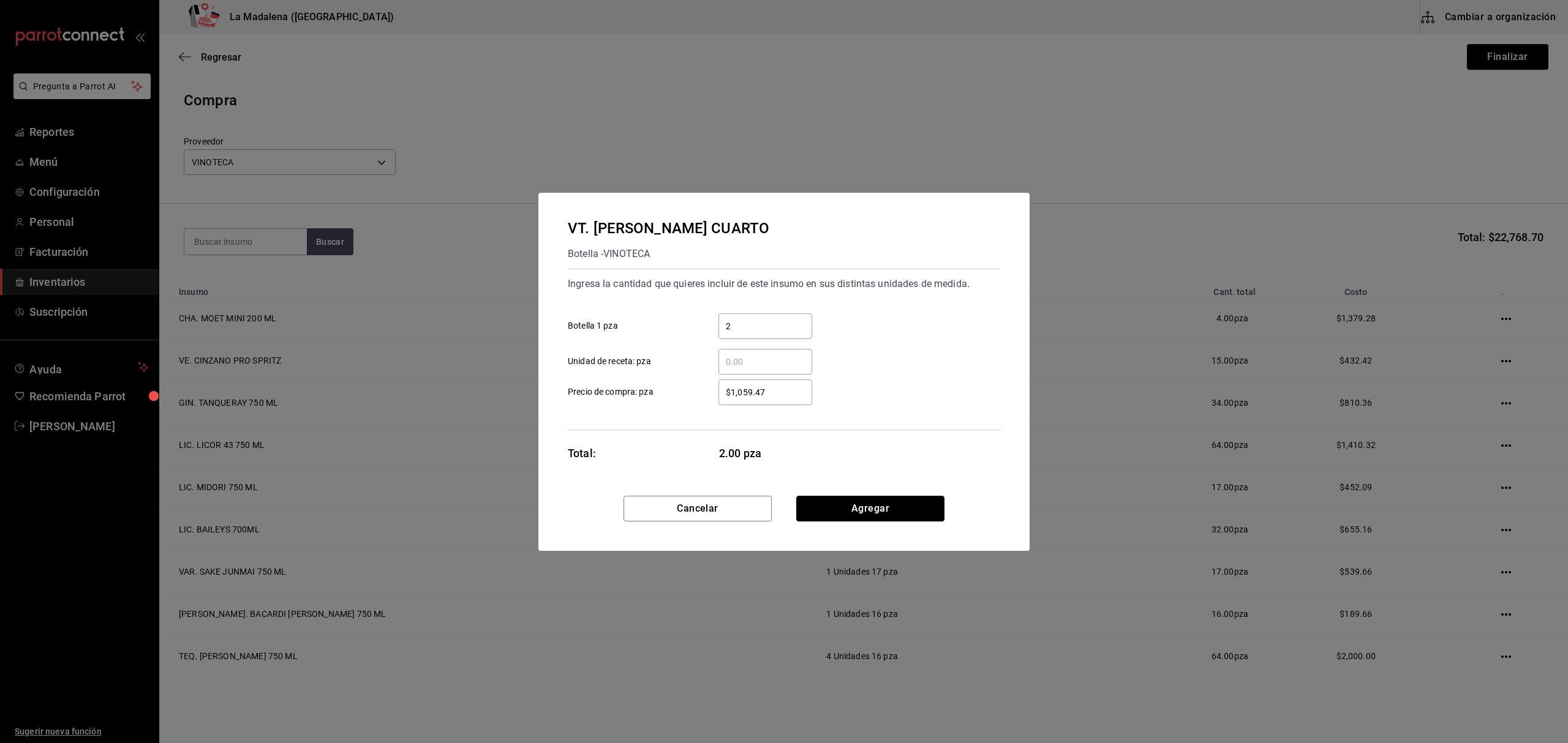
click button "Agregar" at bounding box center [870, 509] width 148 height 26
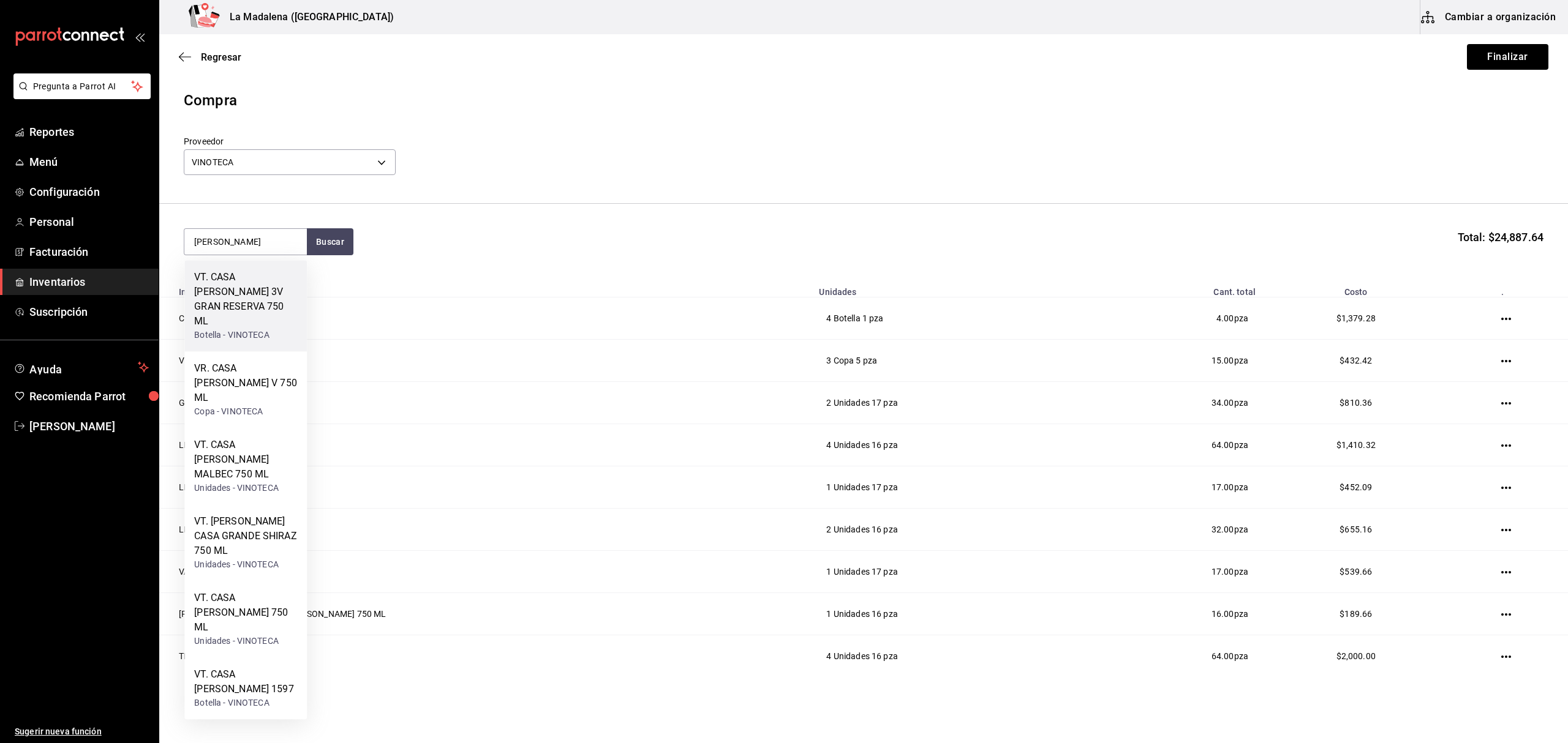
click at [270, 302] on div "VT. CASA MADERO 3V GRAN RESERVA 750 ML" at bounding box center [246, 299] width 103 height 59
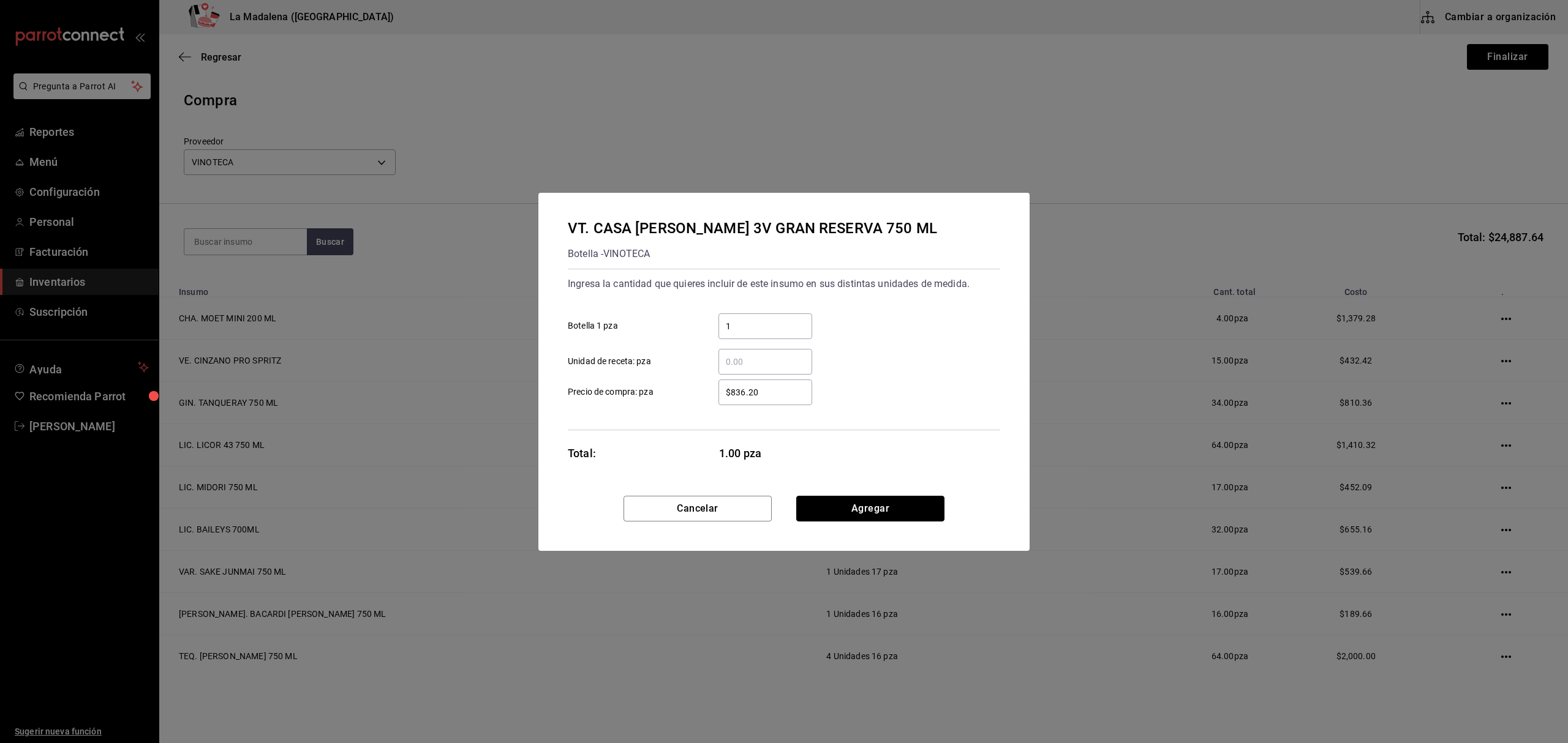
click button "Agregar" at bounding box center [870, 509] width 148 height 26
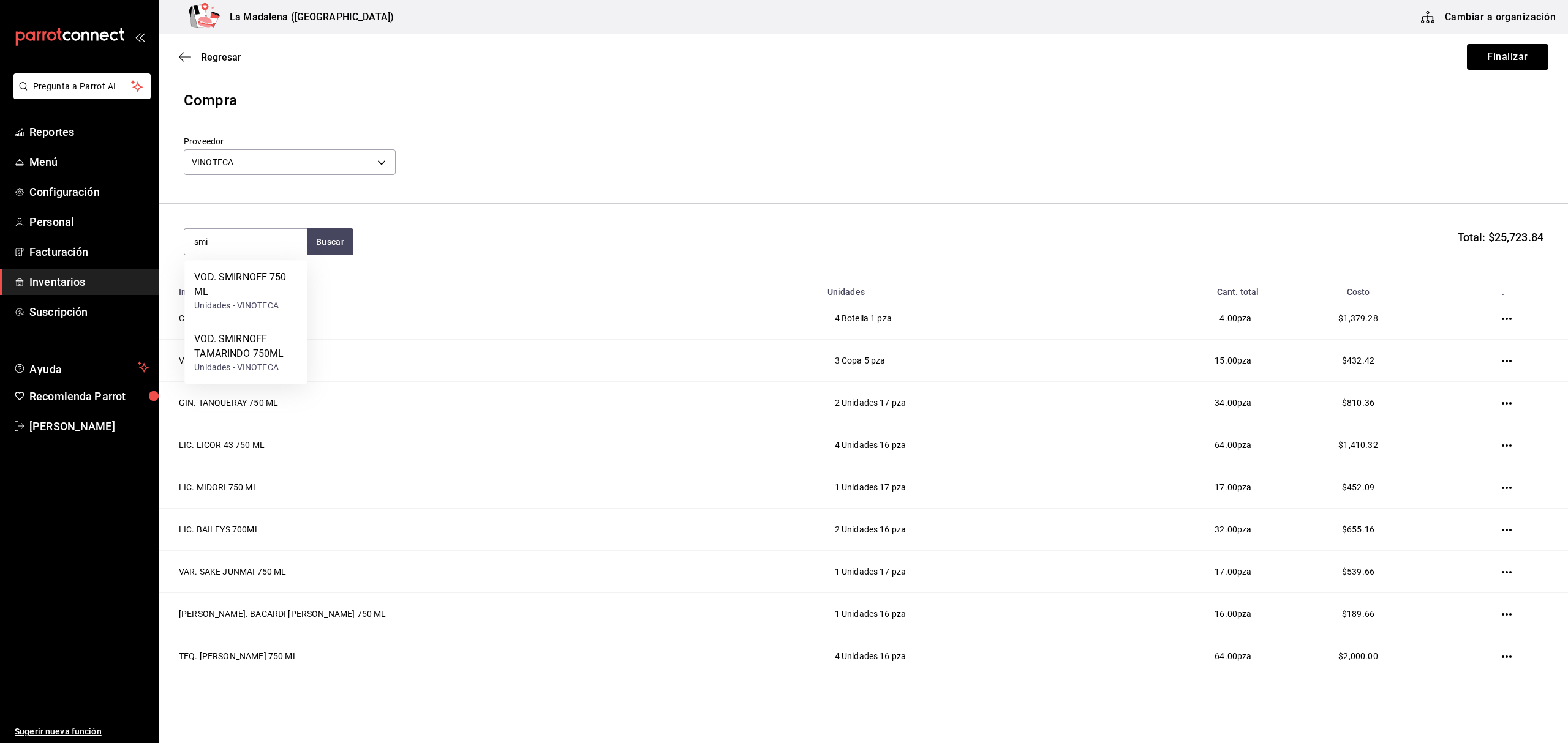
click at [268, 302] on div "Unidades - VINOTECA" at bounding box center [246, 306] width 103 height 13
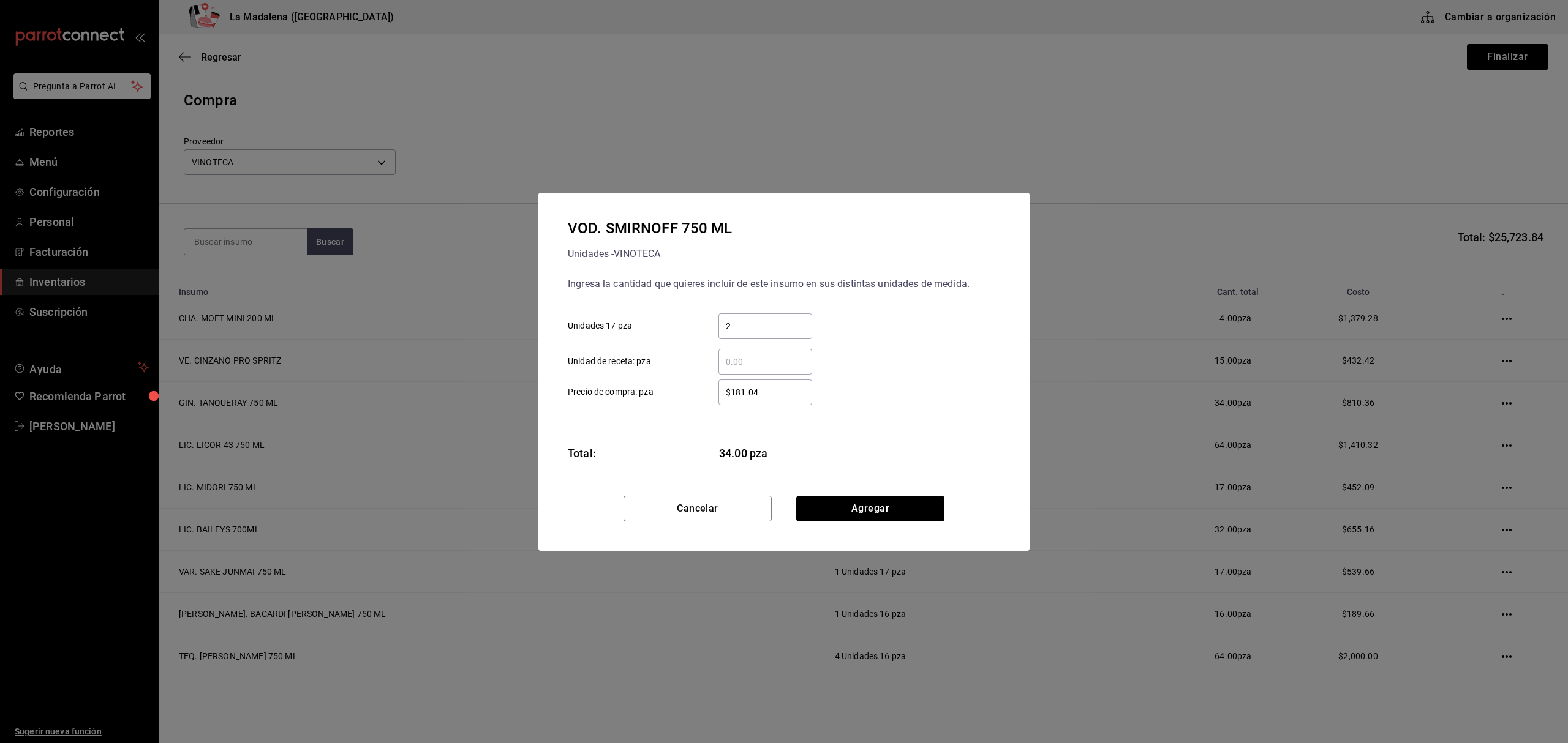
click button "Agregar" at bounding box center [870, 509] width 148 height 26
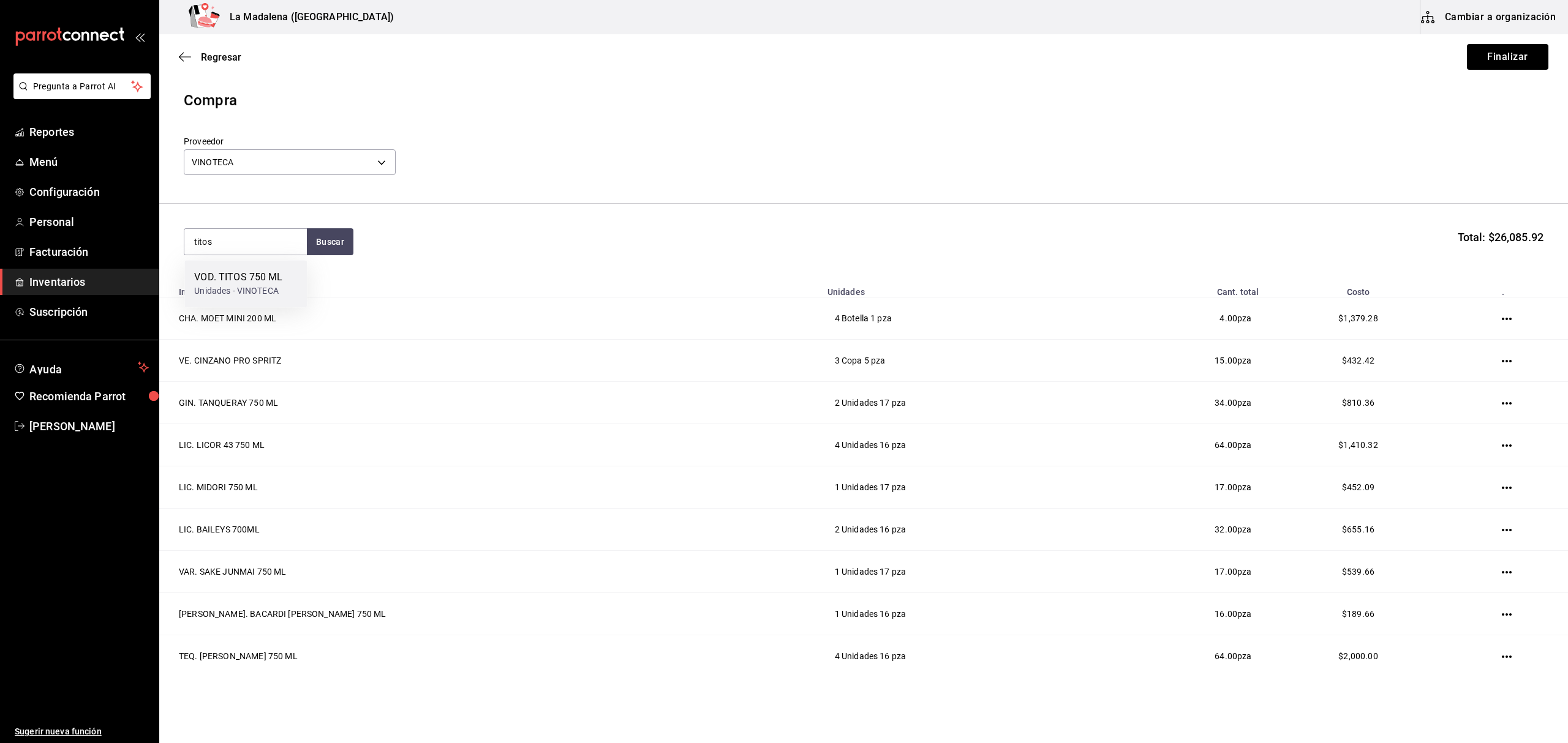
click at [254, 294] on div "Unidades - VINOTECA" at bounding box center [238, 291] width 88 height 13
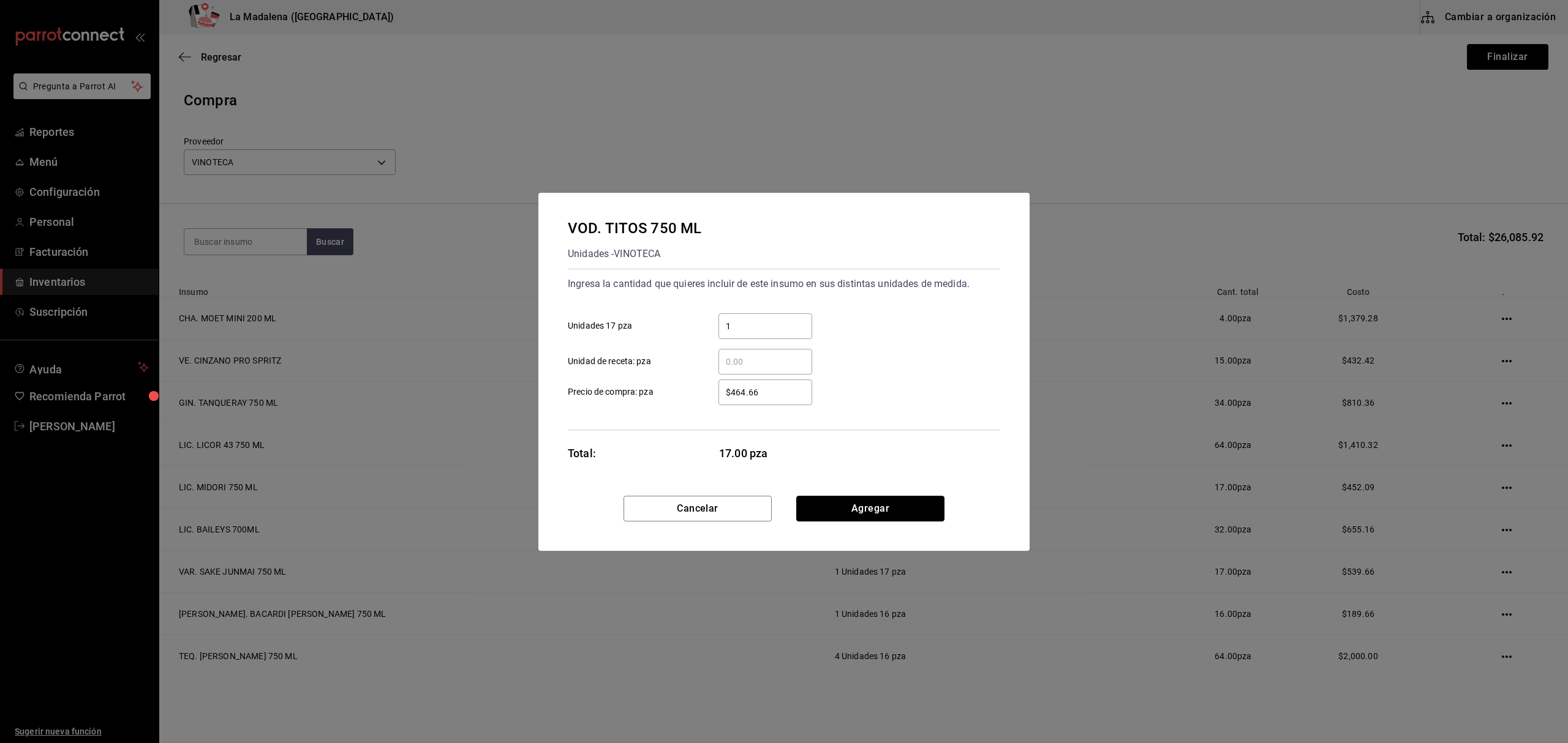
click button "Agregar" at bounding box center [870, 509] width 148 height 26
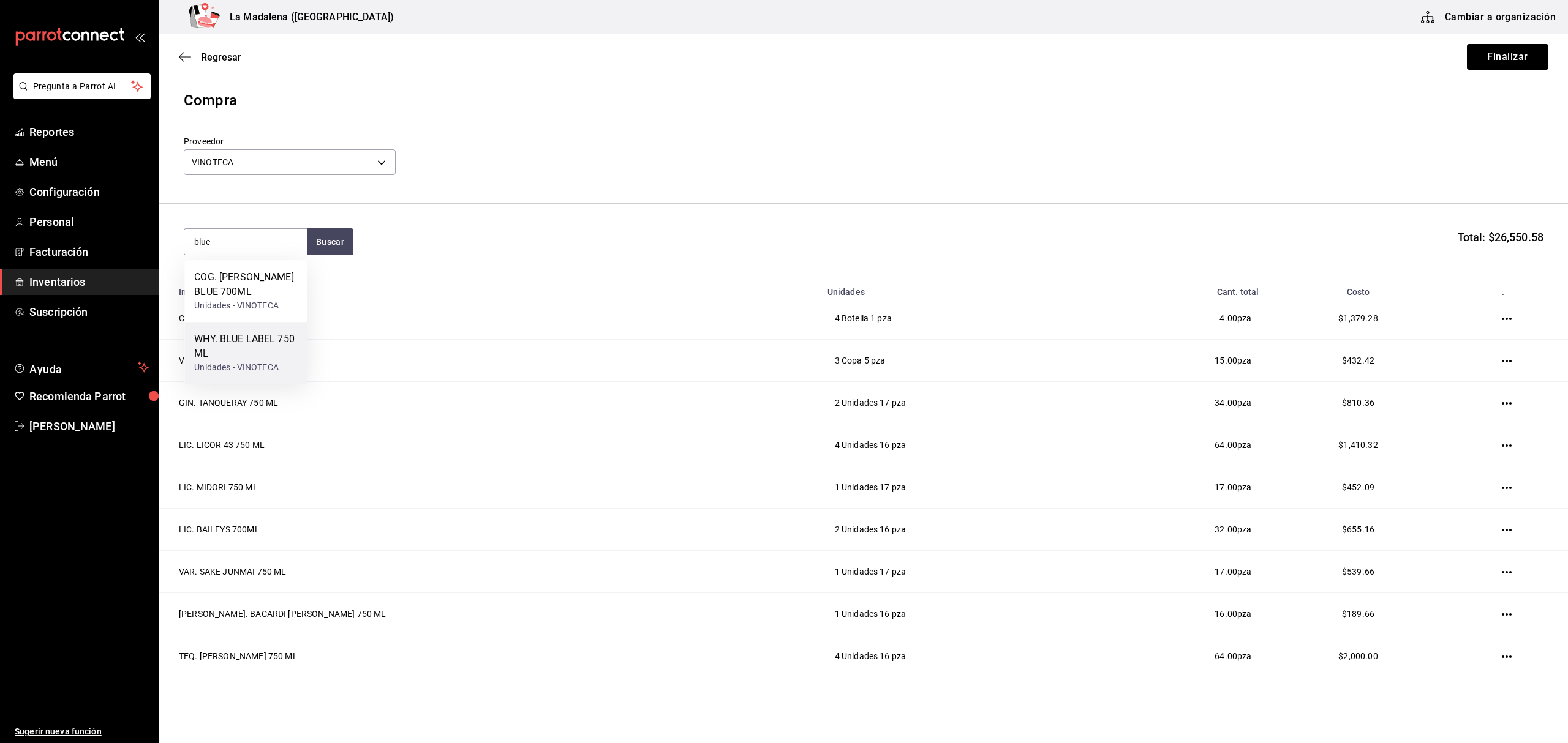
click at [250, 356] on div "WHY. BLUE LABEL 750 ML" at bounding box center [246, 347] width 103 height 30
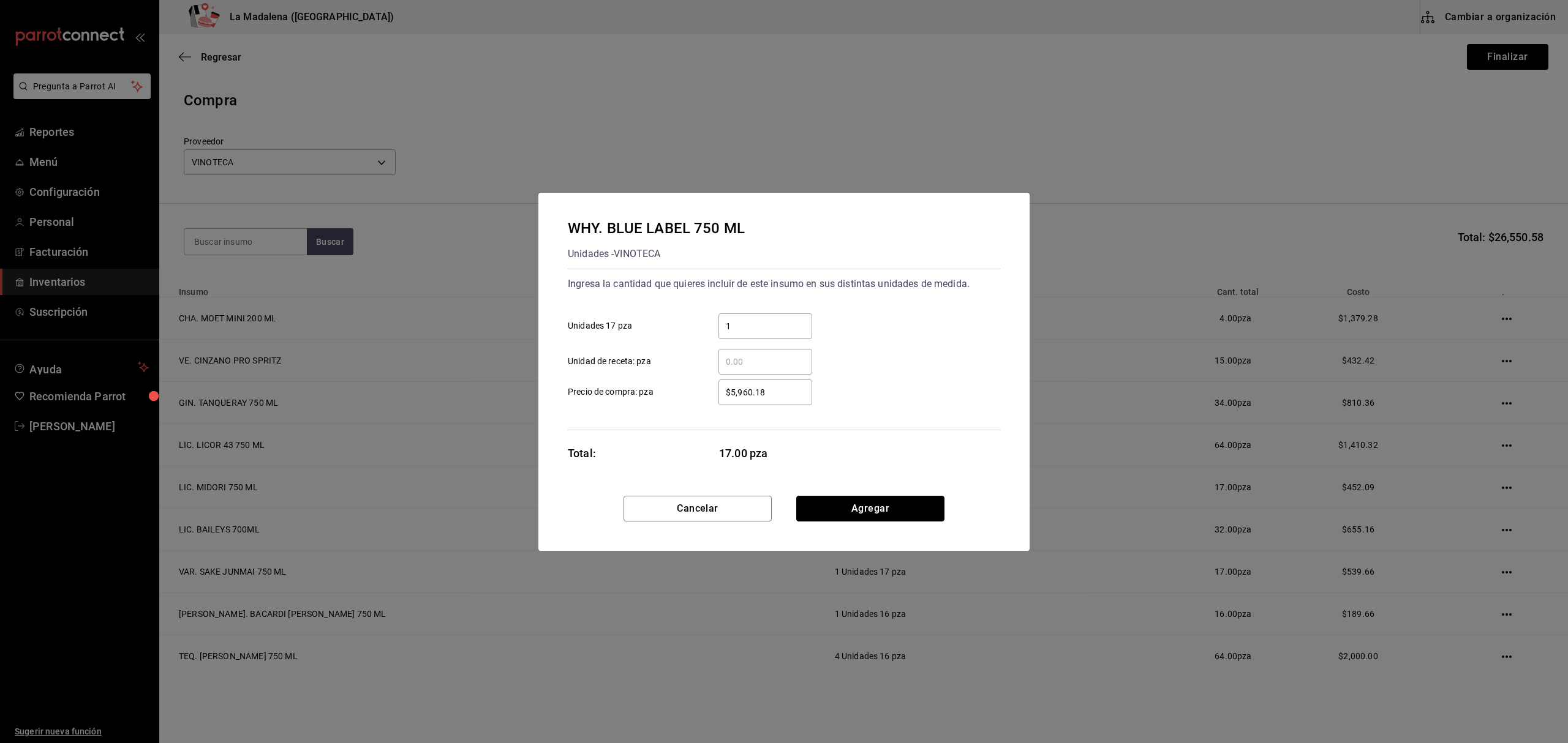
click button "Agregar" at bounding box center [870, 509] width 148 height 26
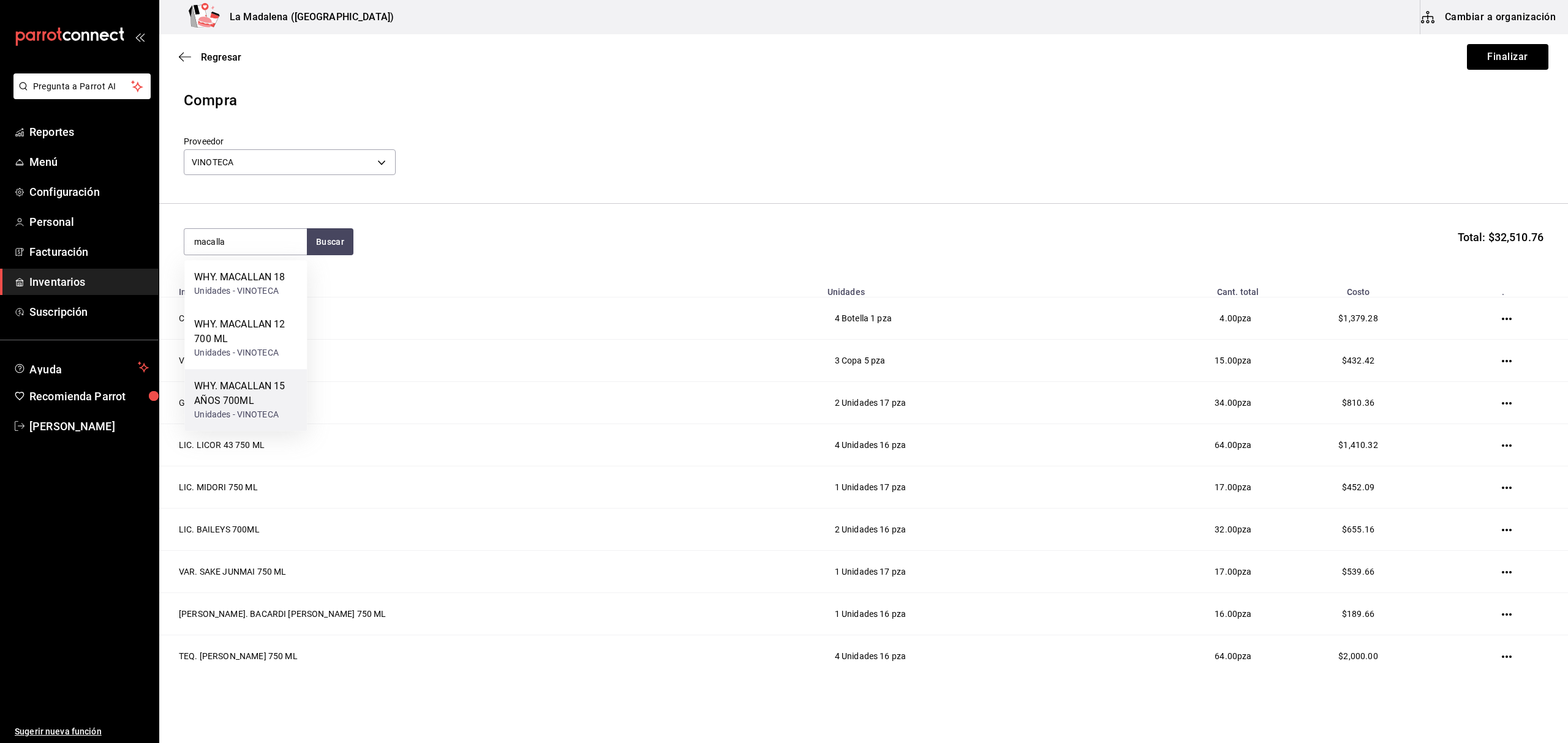
click at [250, 394] on div "WHY. MACALLAN 15 AÑOS 700ML" at bounding box center [246, 394] width 103 height 30
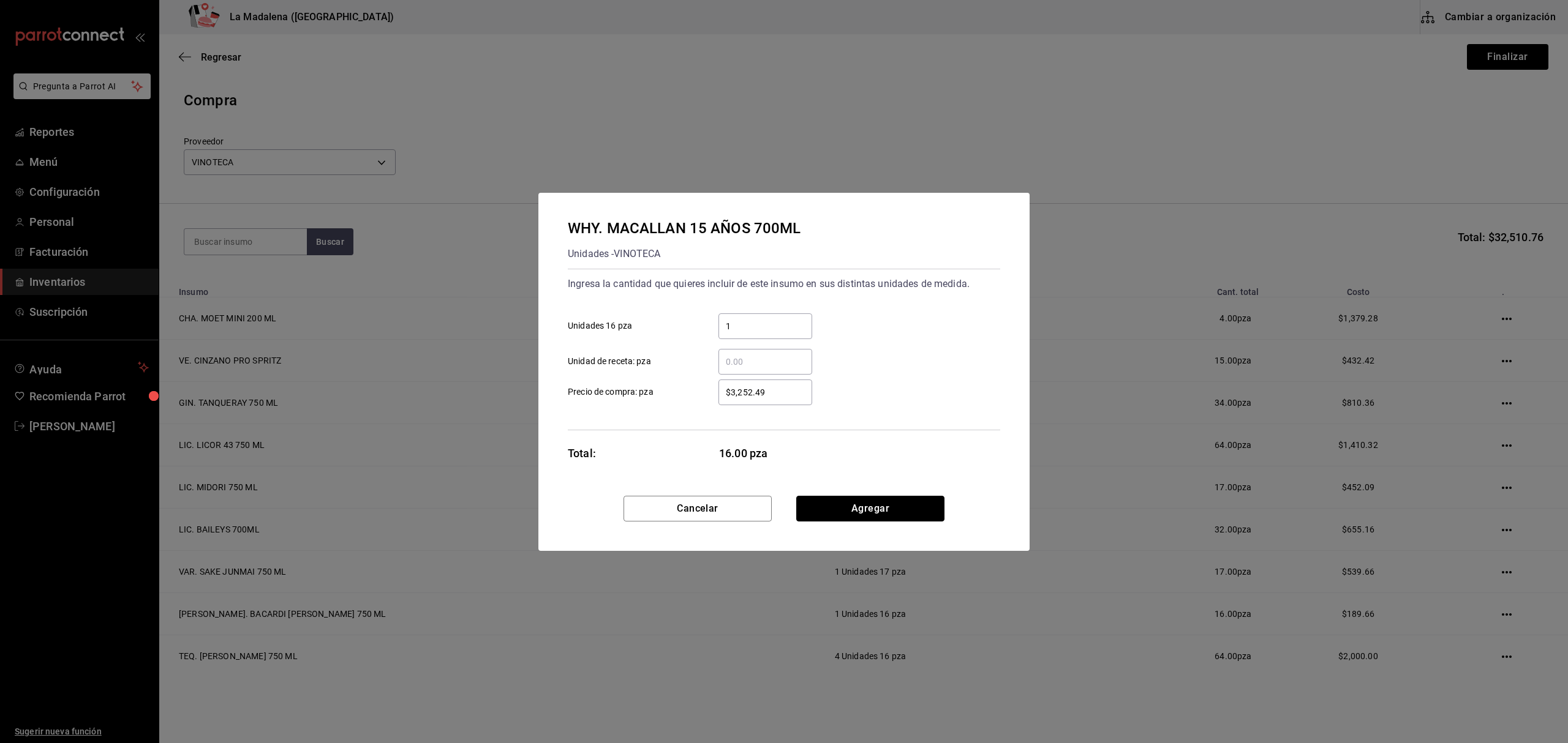
click button "Agregar" at bounding box center [870, 509] width 148 height 26
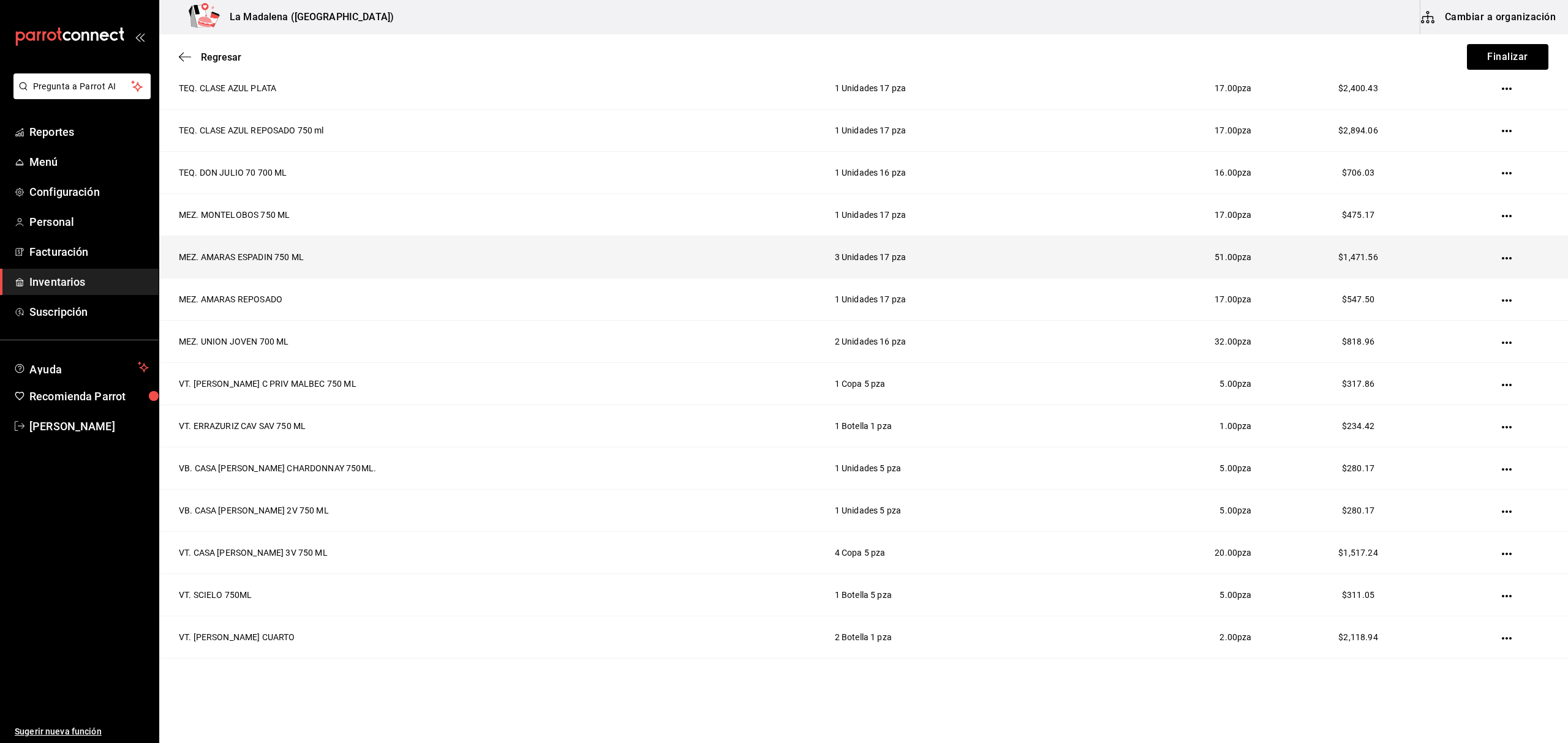
scroll to position [571, 0]
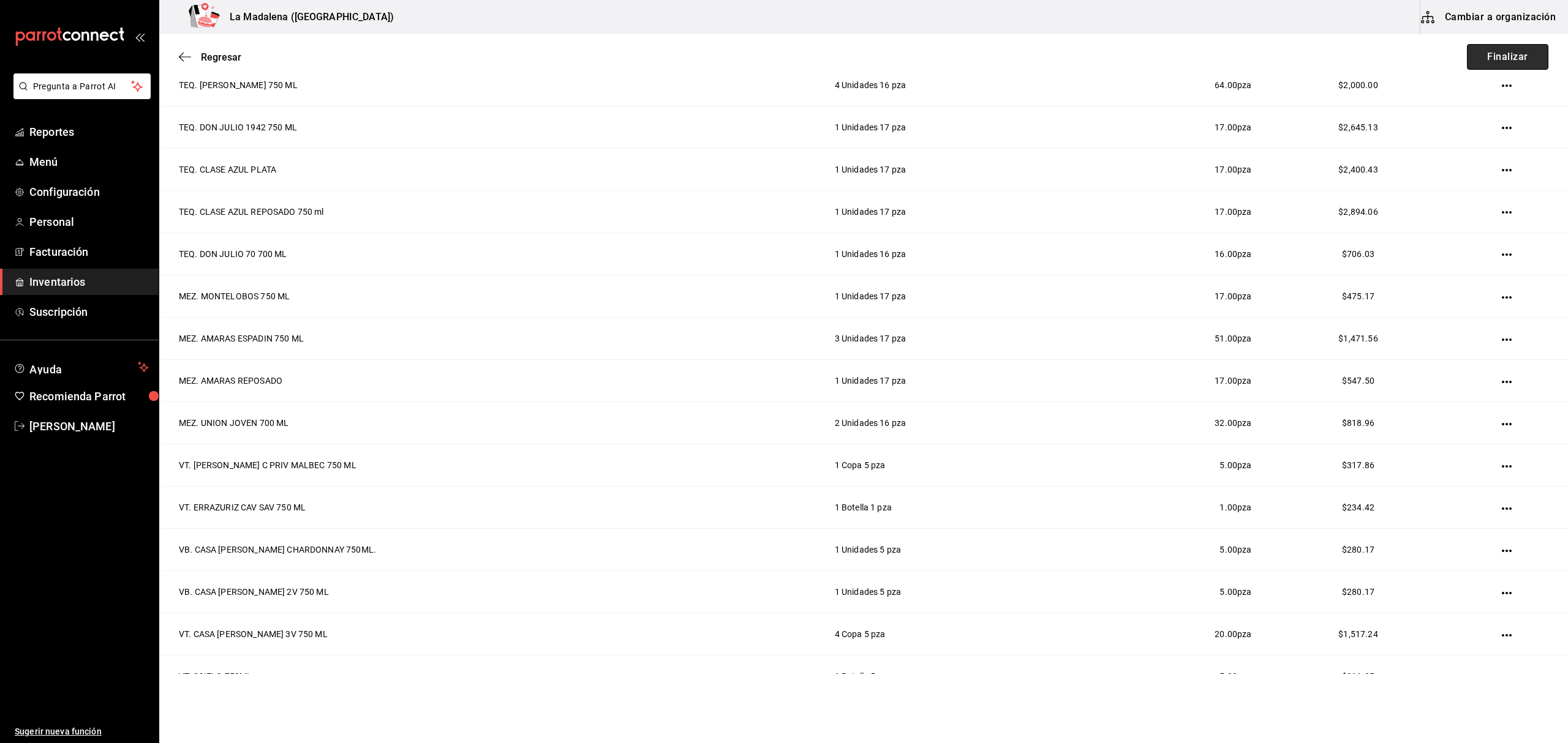
click at [1306, 55] on button "Finalizar" at bounding box center [1508, 57] width 81 height 26
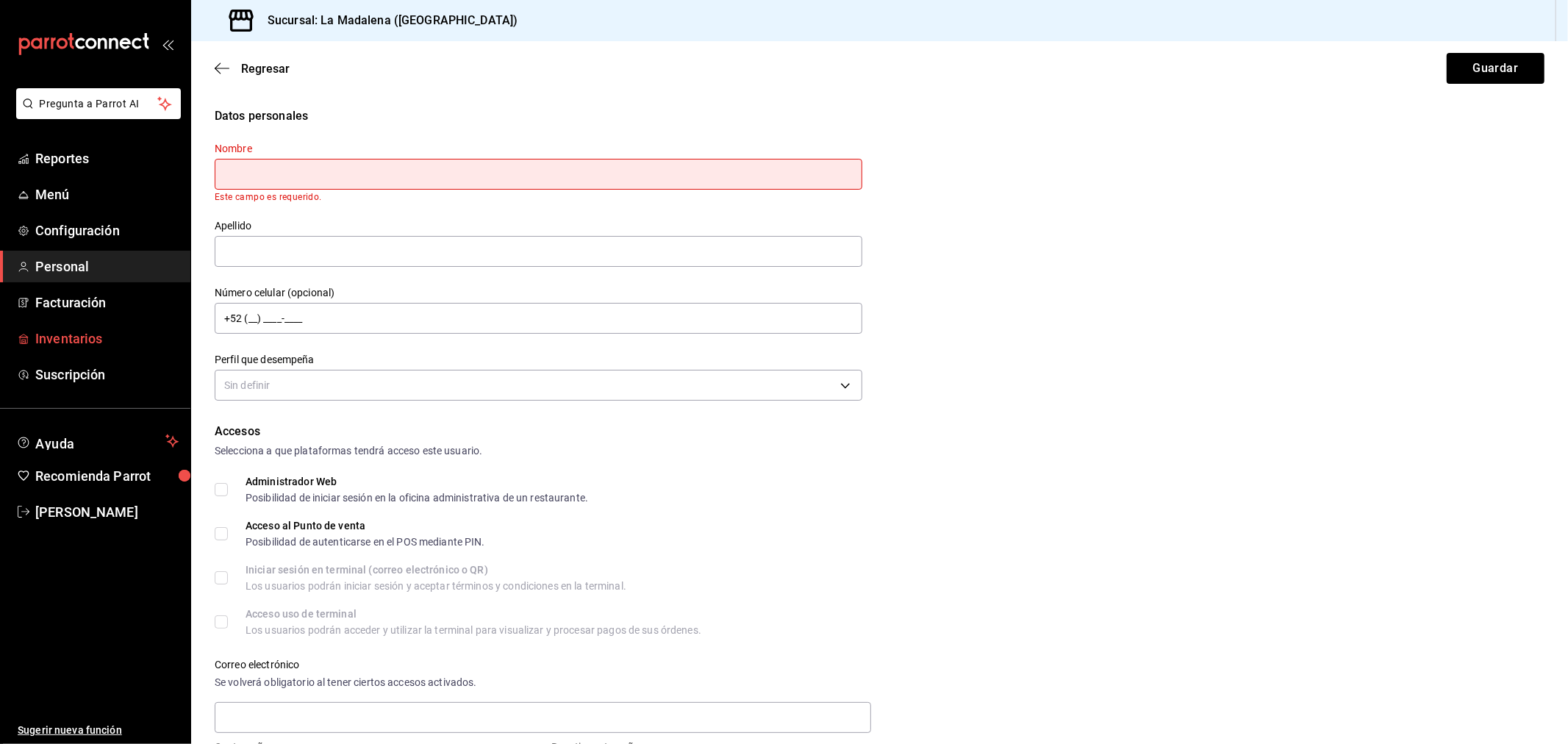
click at [41, 329] on span "Inventarios" at bounding box center [107, 338] width 144 height 20
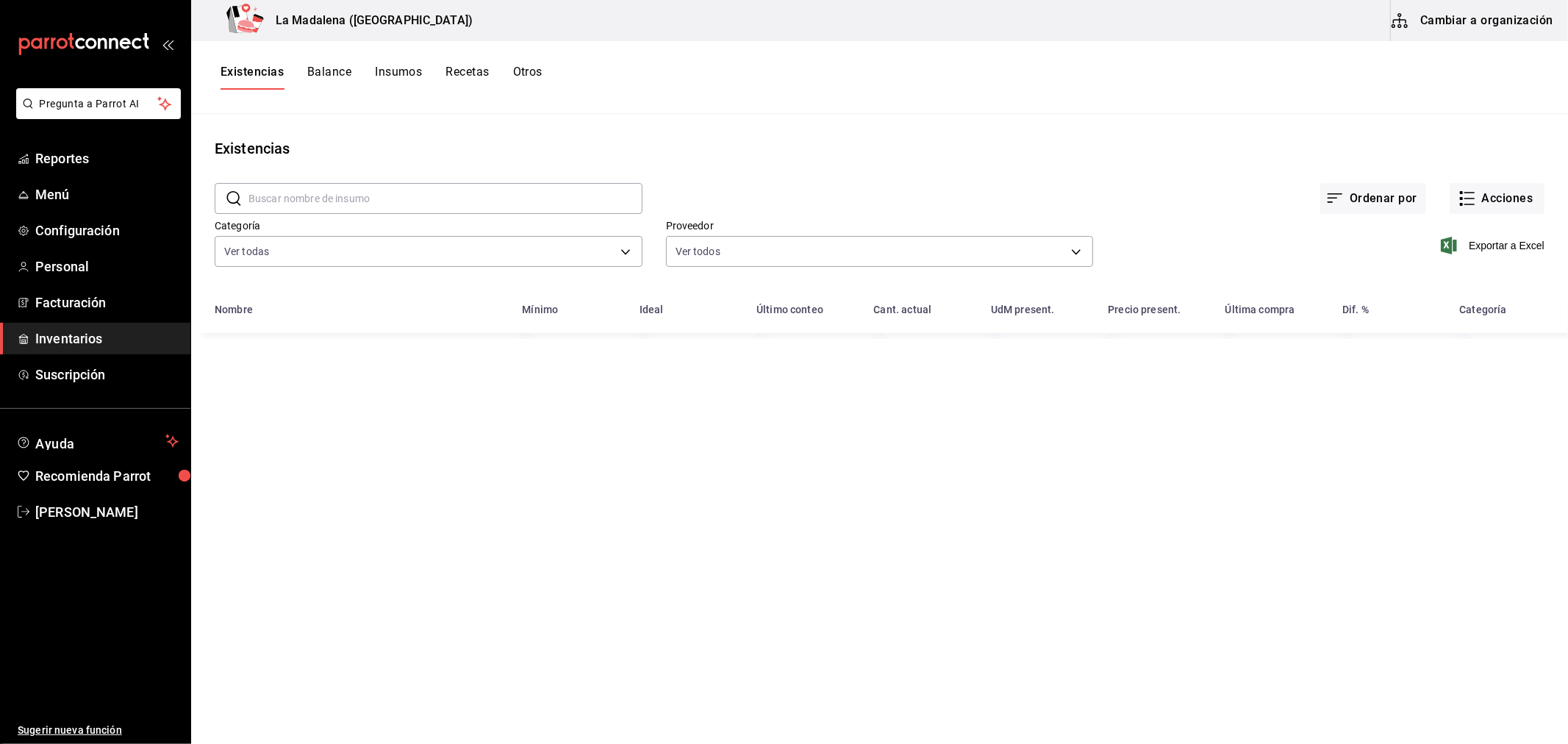
click at [1538, 5] on button "Cambiar a organización" at bounding box center [1473, 21] width 165 height 41
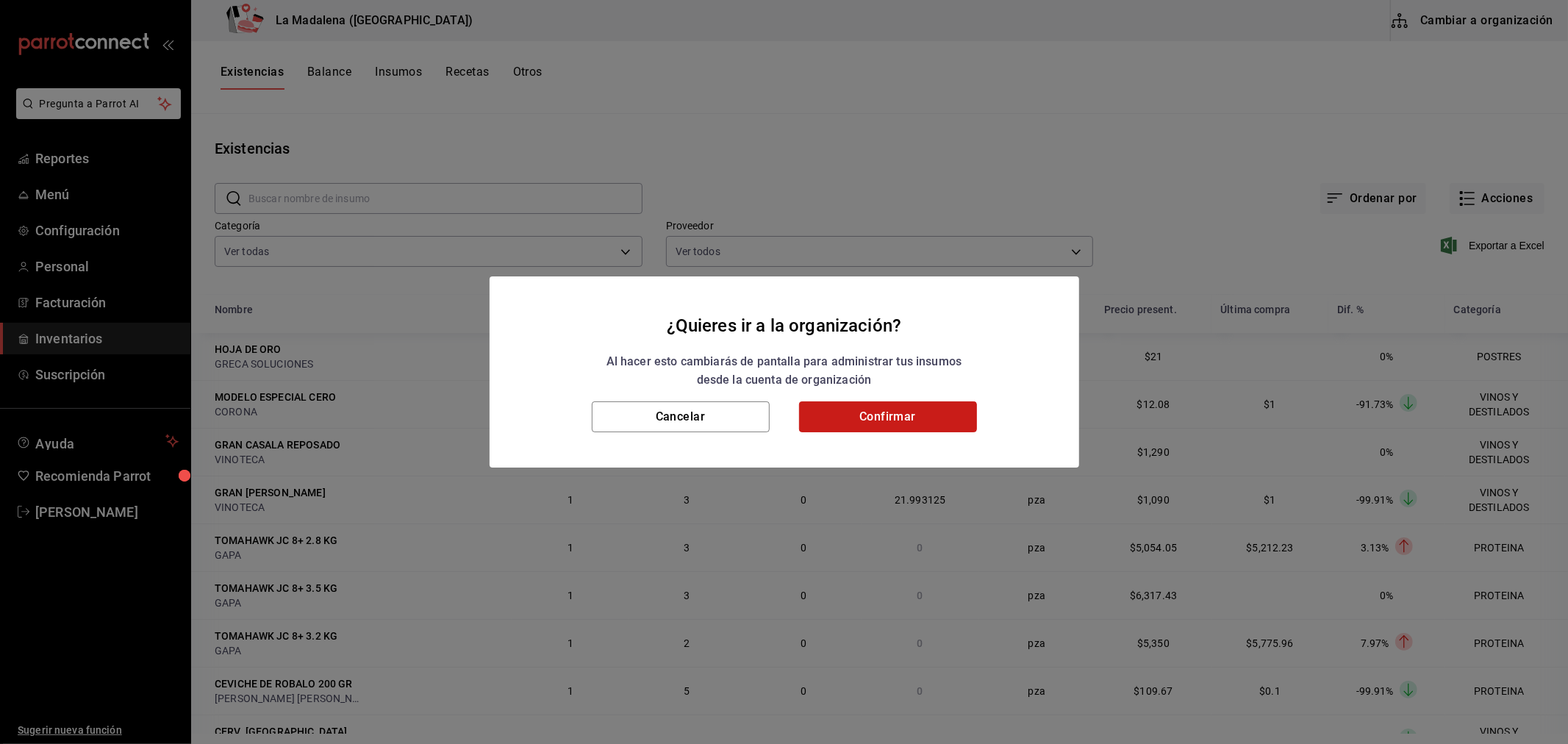
drag, startPoint x: 937, startPoint y: 423, endPoint x: 840, endPoint y: 357, distance: 117.3
click at [936, 423] on button "Confirmar" at bounding box center [888, 417] width 178 height 31
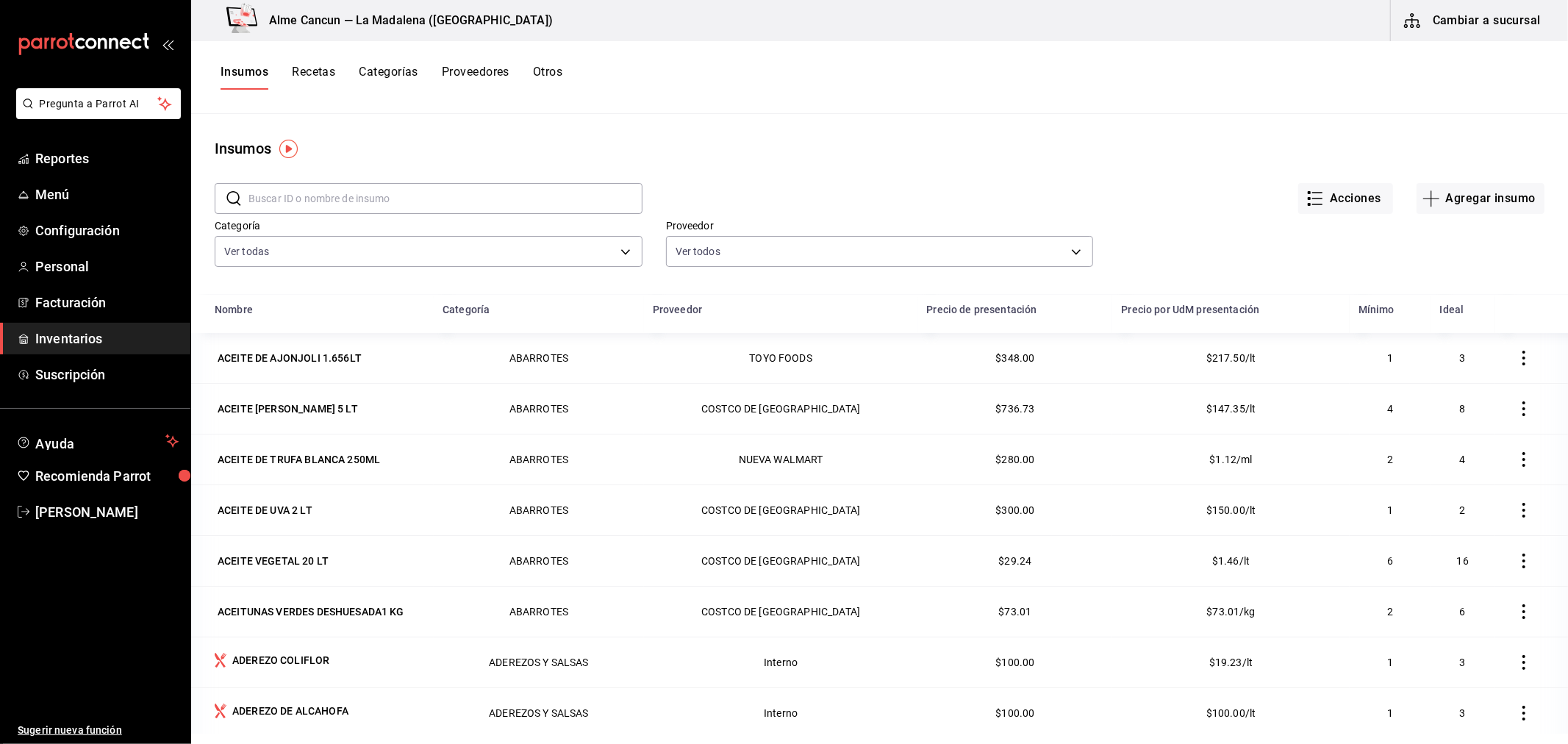
click at [318, 199] on input "text" at bounding box center [446, 198] width 394 height 30
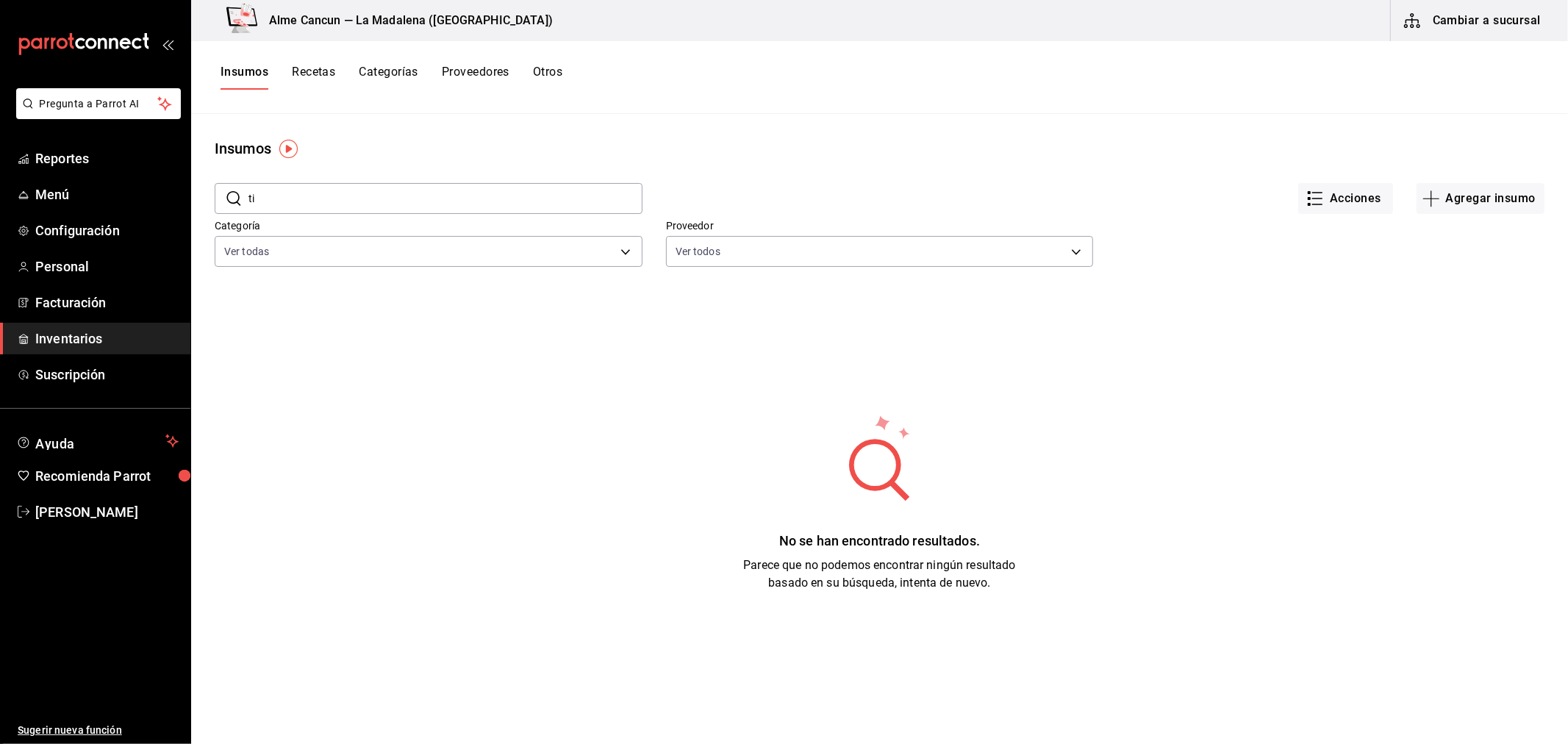
type input "t"
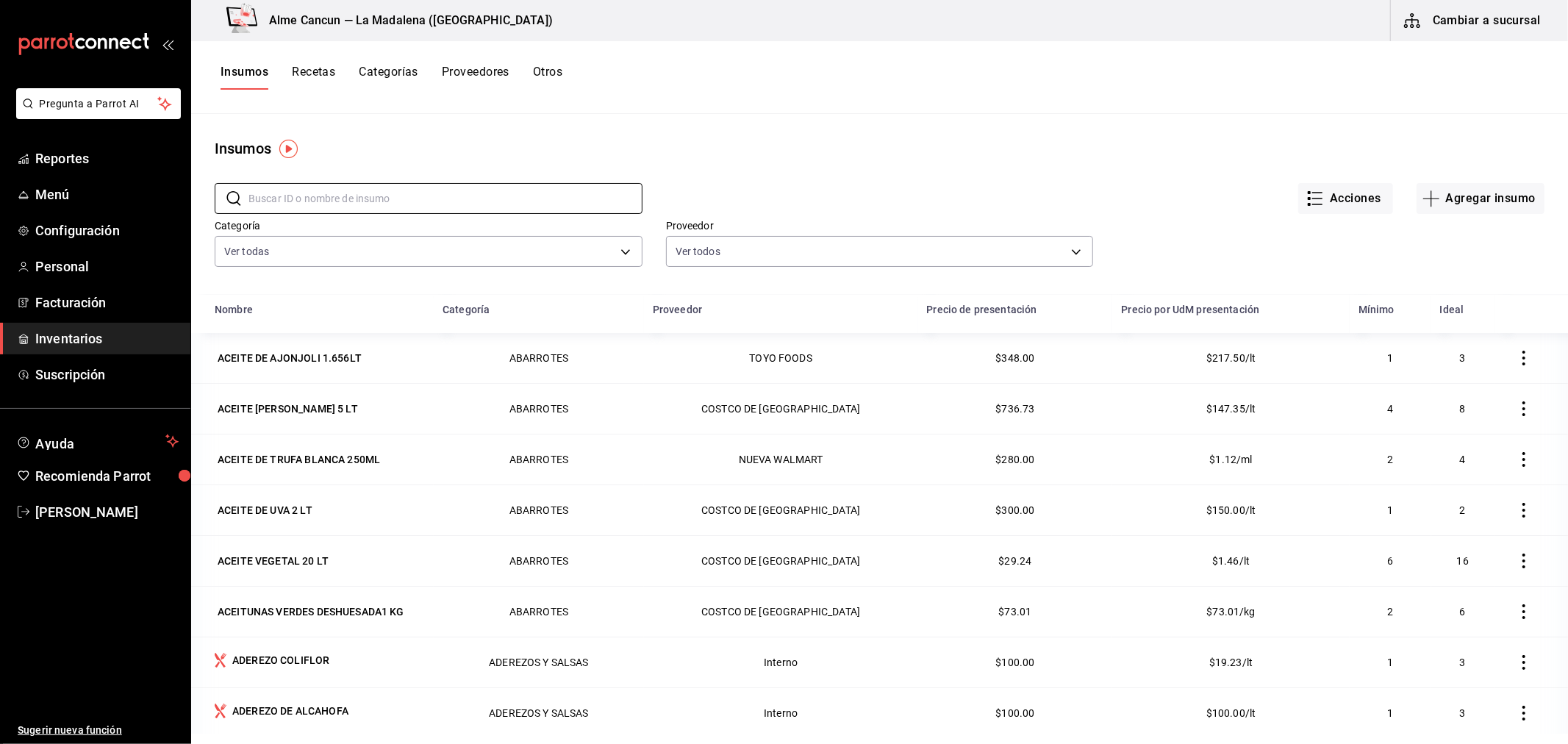
click at [42, 331] on span "Inventarios" at bounding box center [107, 338] width 144 height 20
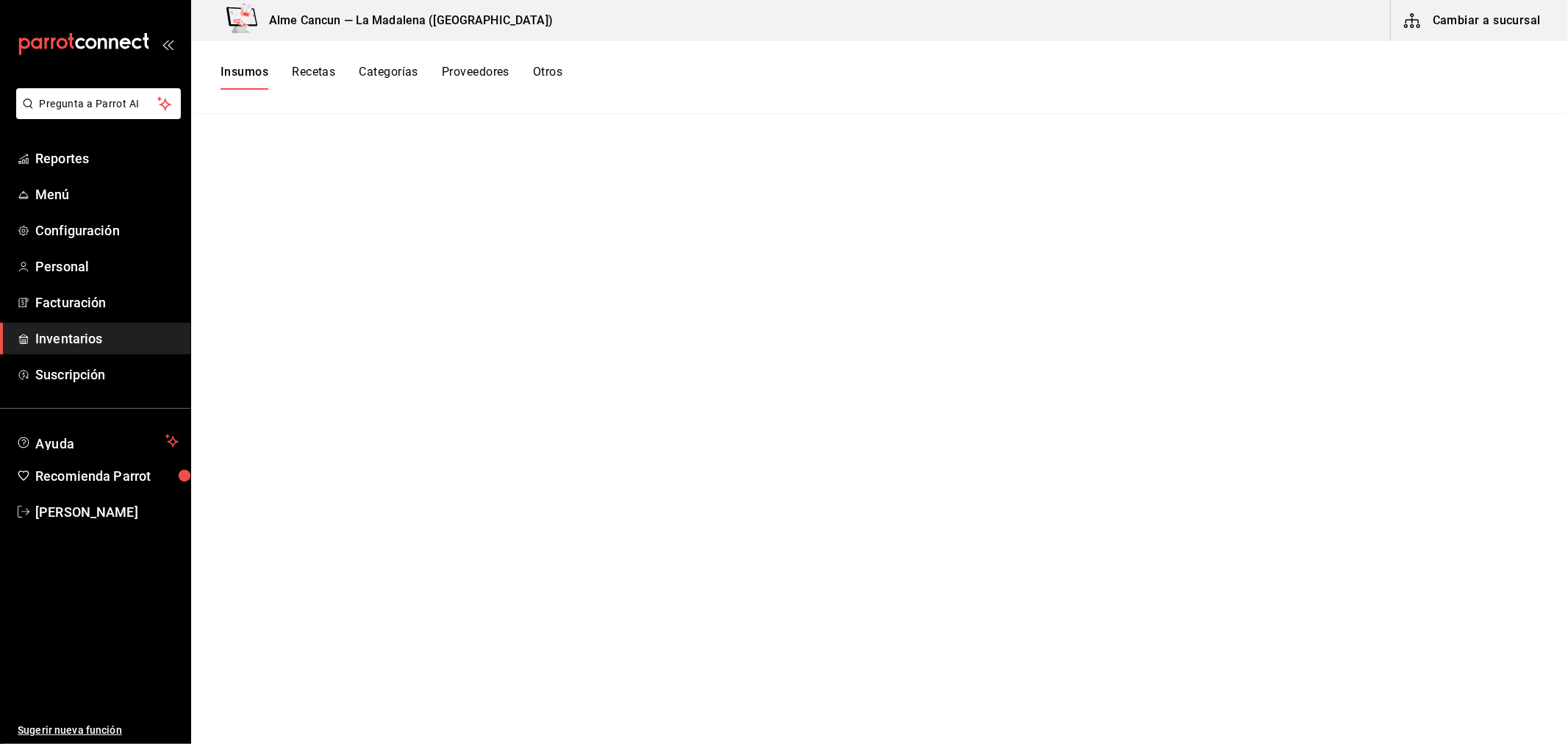
click at [42, 331] on span "Inventarios" at bounding box center [107, 338] width 144 height 20
click at [241, 67] on button "Insumos" at bounding box center [244, 77] width 48 height 25
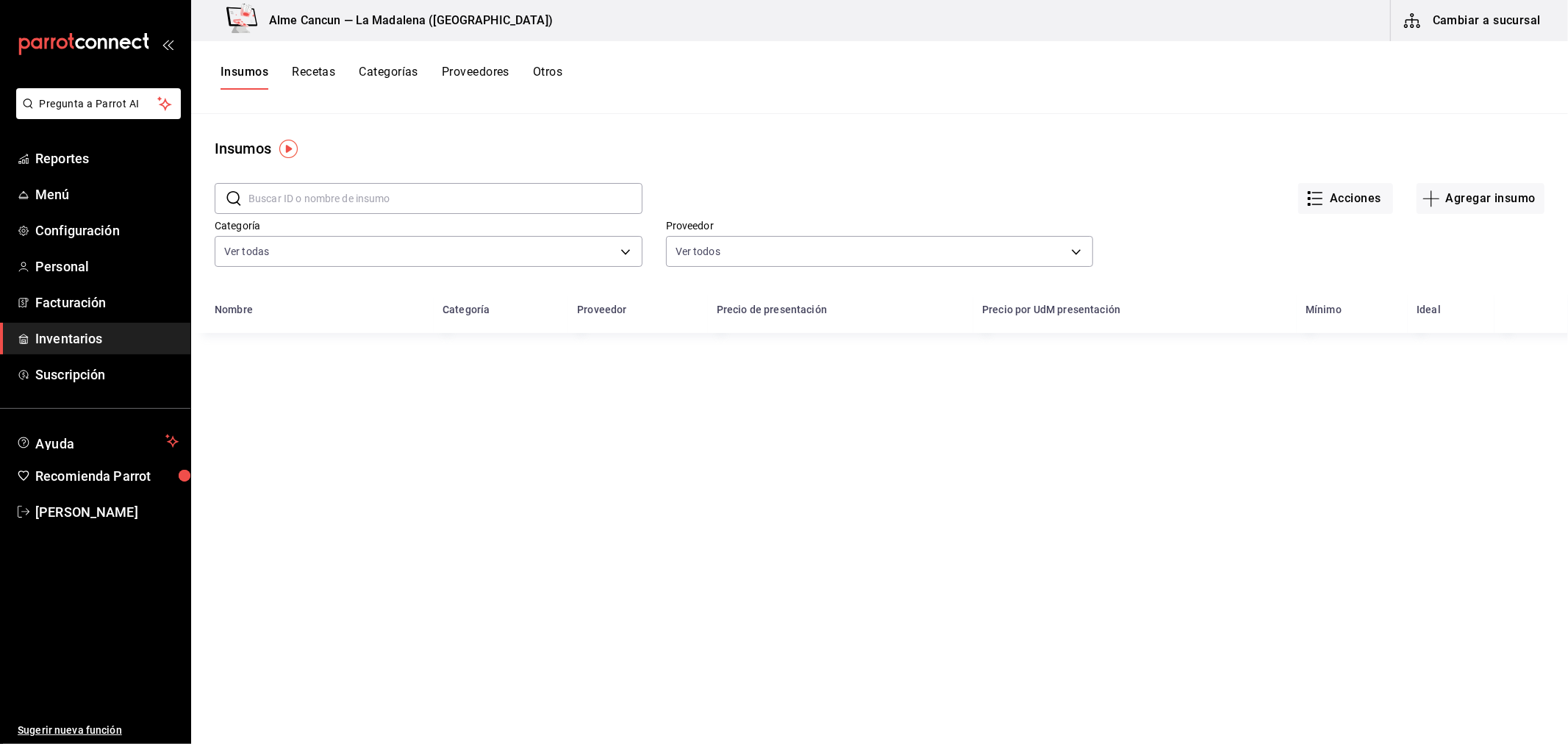
click at [316, 192] on input "text" at bounding box center [446, 198] width 394 height 30
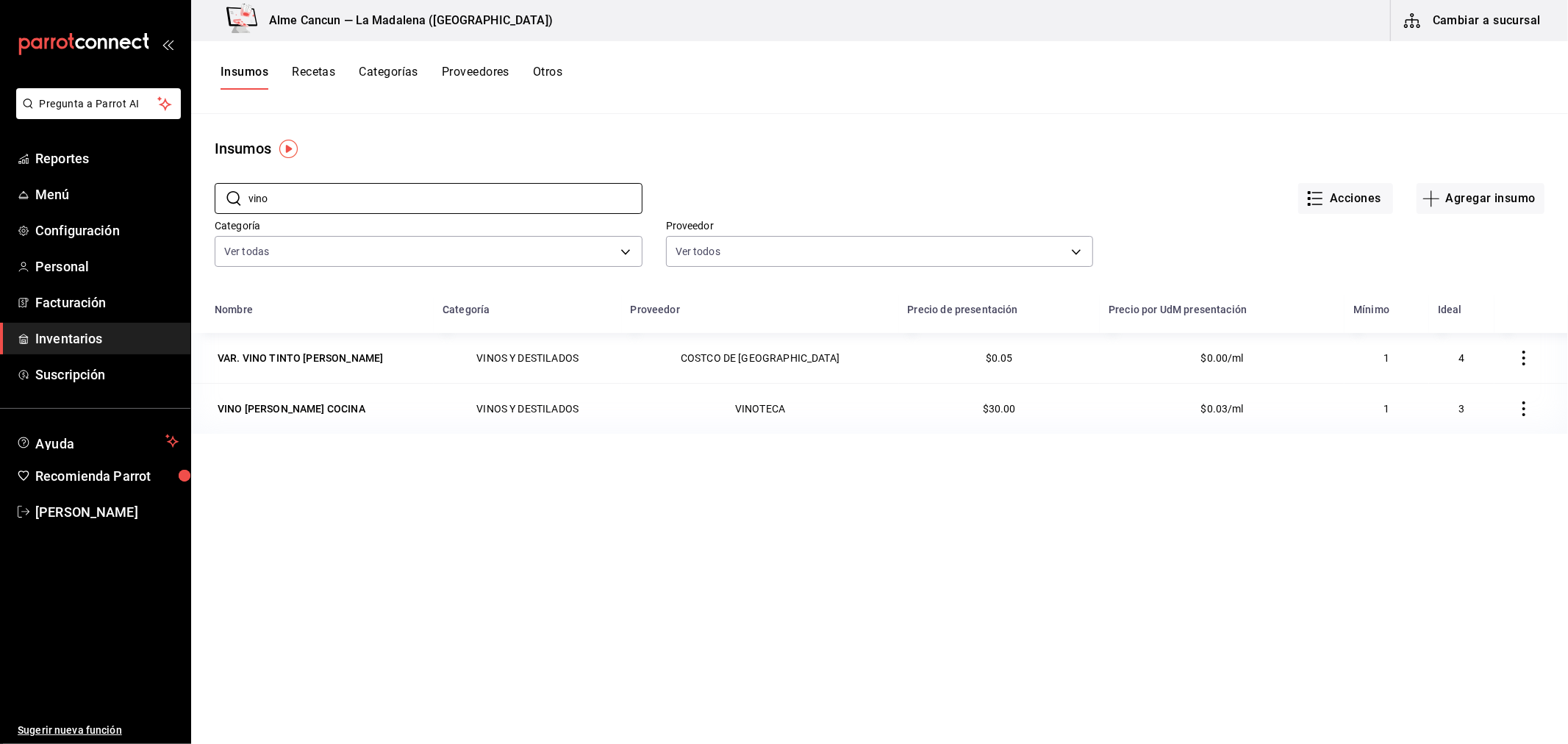
type input "vino"
click at [321, 351] on div "VAR. VINO TINTO [PERSON_NAME]" at bounding box center [300, 358] width 165 height 15
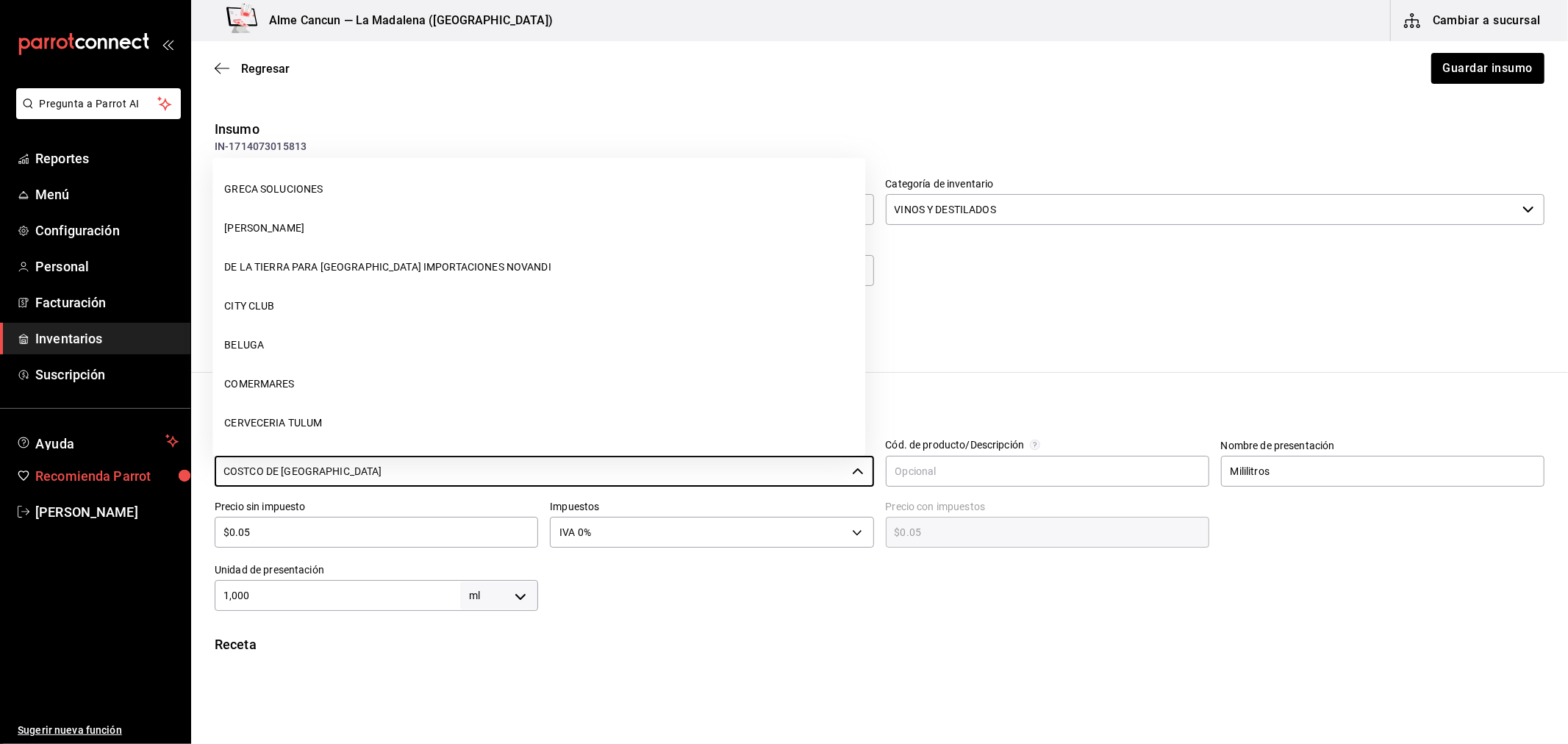
scroll to position [2139, 0]
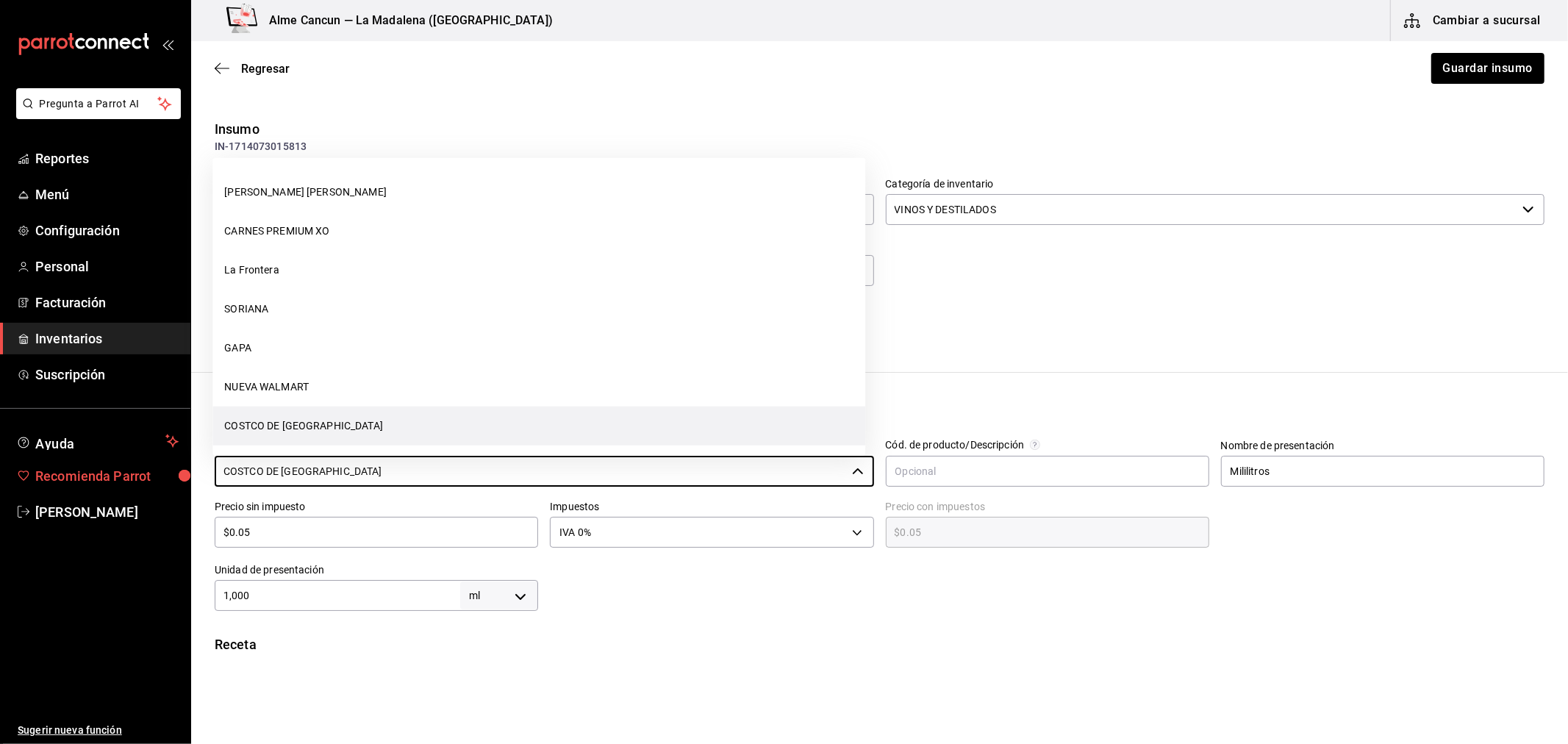
drag, startPoint x: 312, startPoint y: 473, endPoint x: 119, endPoint y: 467, distance: 193.1
click at [119, 467] on div "Pregunta a Parrot AI Reportes Menú Configuración Personal Facturación Inventari…" at bounding box center [784, 330] width 1568 height 661
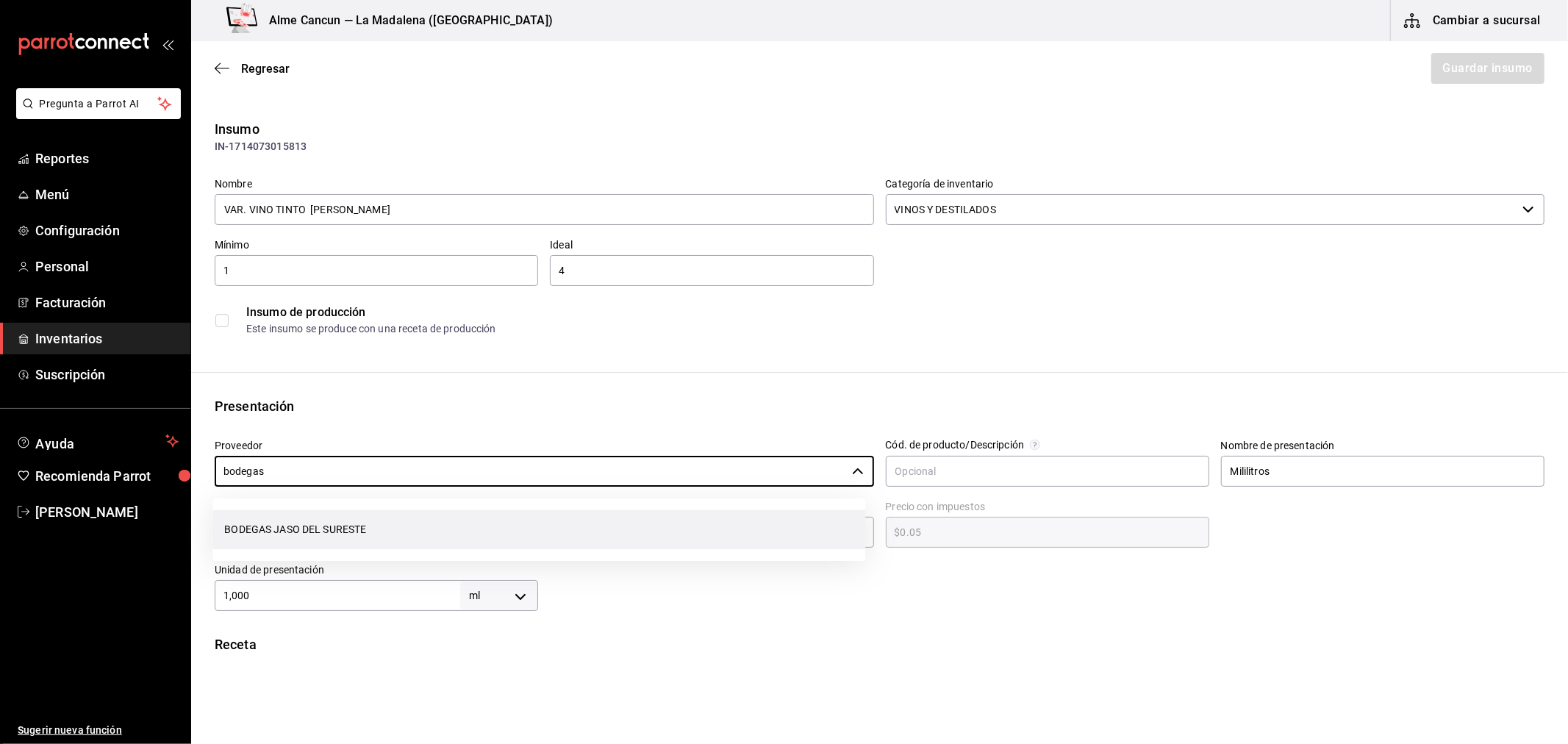
click at [378, 520] on li "BODEGAS JASO DEL SURESTE" at bounding box center [539, 529] width 653 height 39
type input "BODEGAS JASO DEL SURESTE"
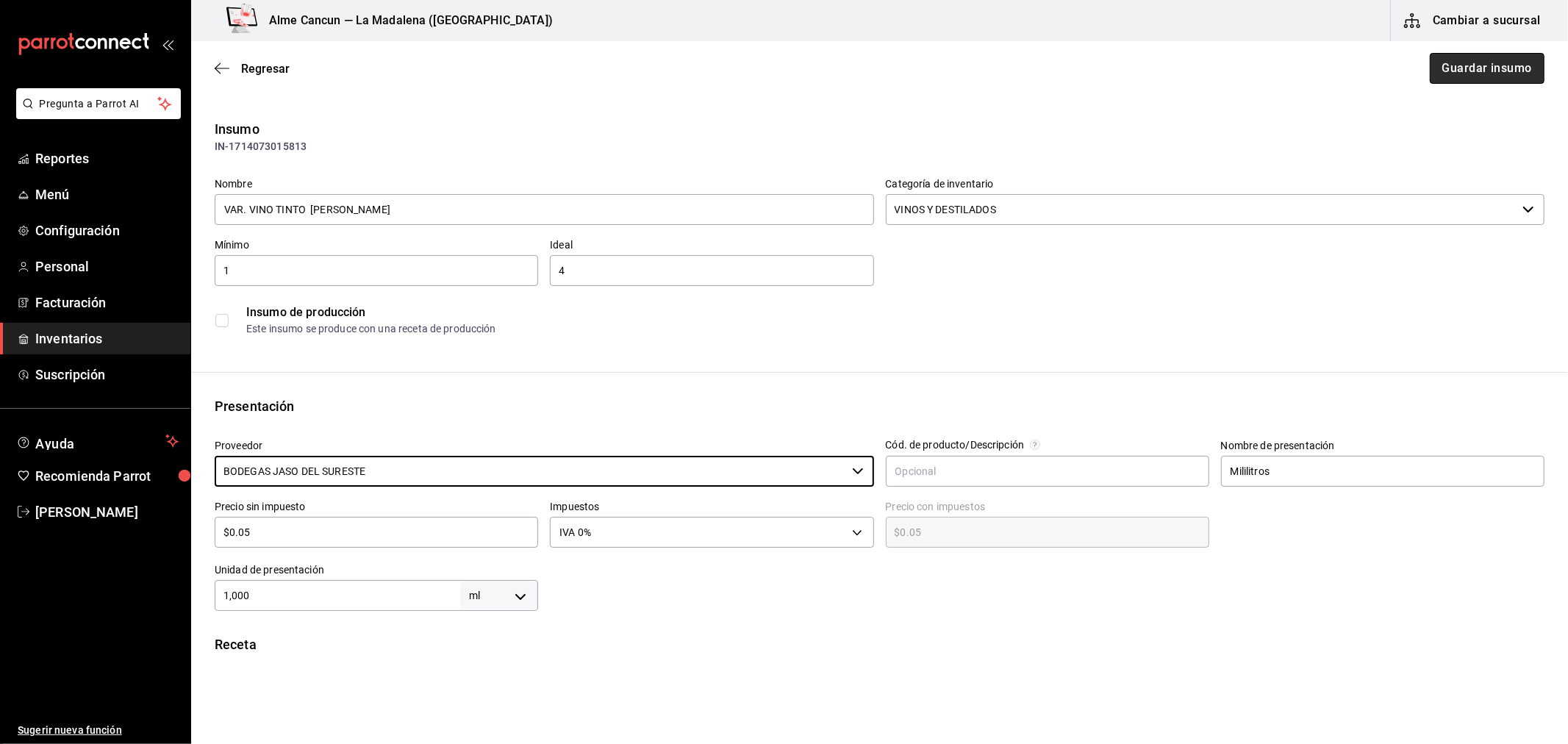
click at [1493, 76] on button "Guardar insumo" at bounding box center [1487, 68] width 115 height 31
